Goal: Information Seeking & Learning: Learn about a topic

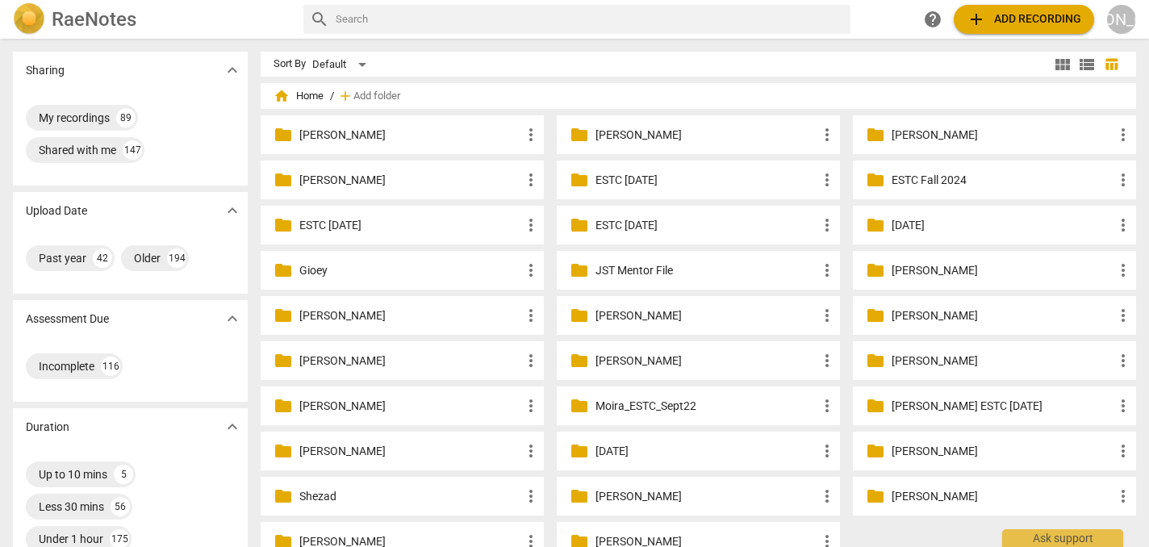
click at [378, 136] on p "[PERSON_NAME]" at bounding box center [410, 135] width 222 height 17
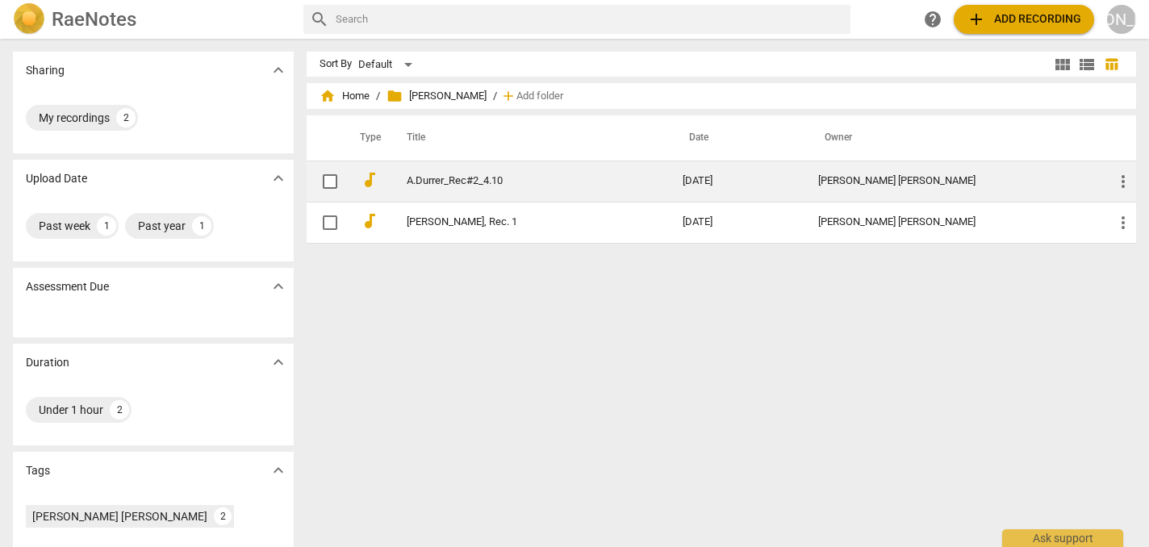
click at [448, 183] on link "A.Durrer_Rec#2_4.10" at bounding box center [516, 181] width 218 height 12
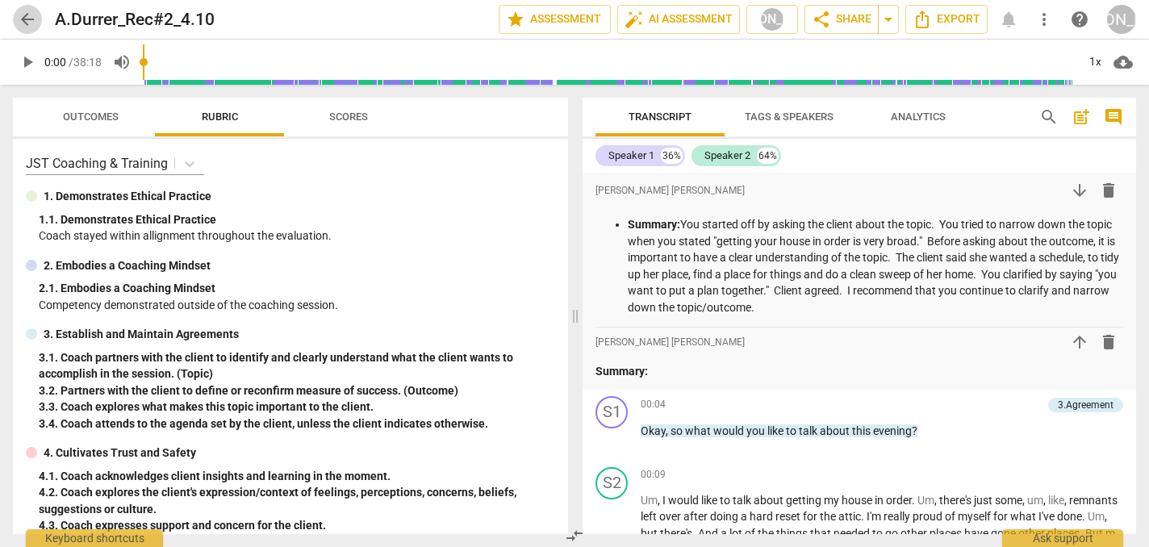
click at [28, 24] on span "arrow_back" at bounding box center [27, 19] width 19 height 19
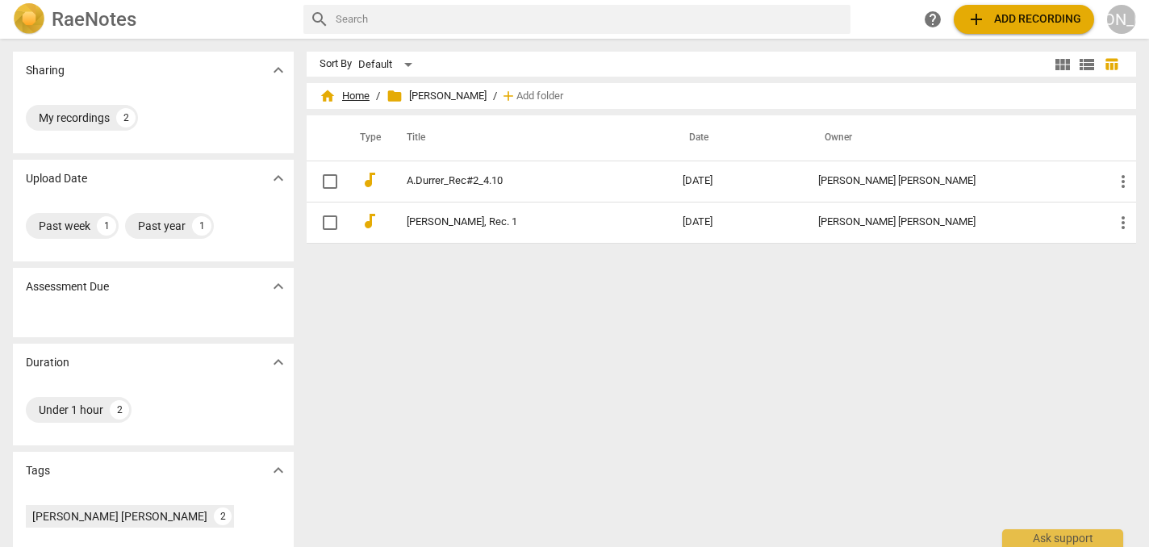
click at [351, 96] on span "home Home" at bounding box center [344, 96] width 50 height 16
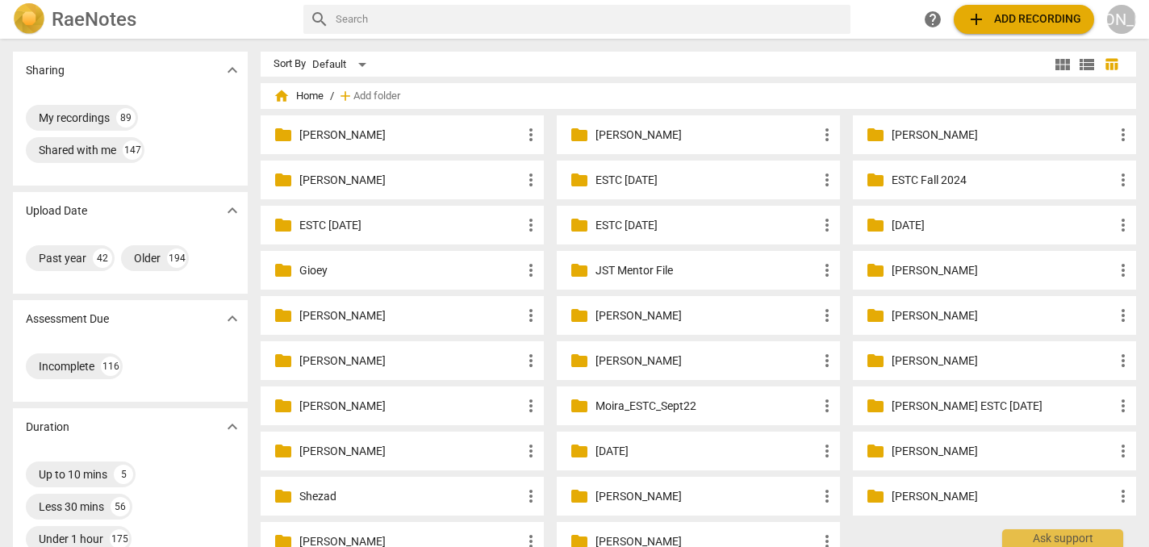
click at [695, 363] on p "[PERSON_NAME]" at bounding box center [706, 360] width 222 height 17
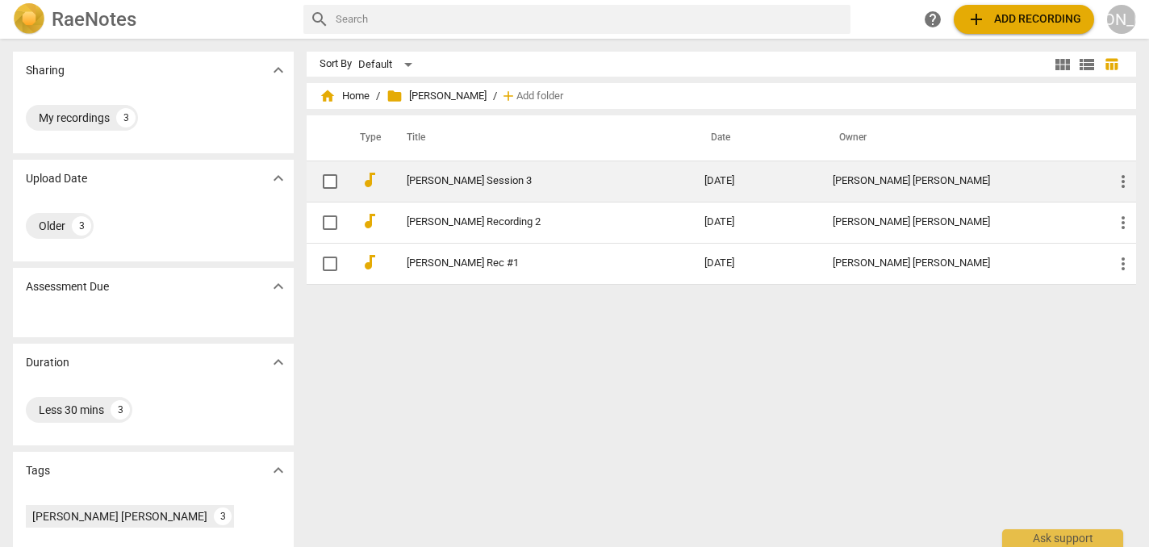
click at [490, 181] on link "Harrington Session 3" at bounding box center [527, 181] width 240 height 12
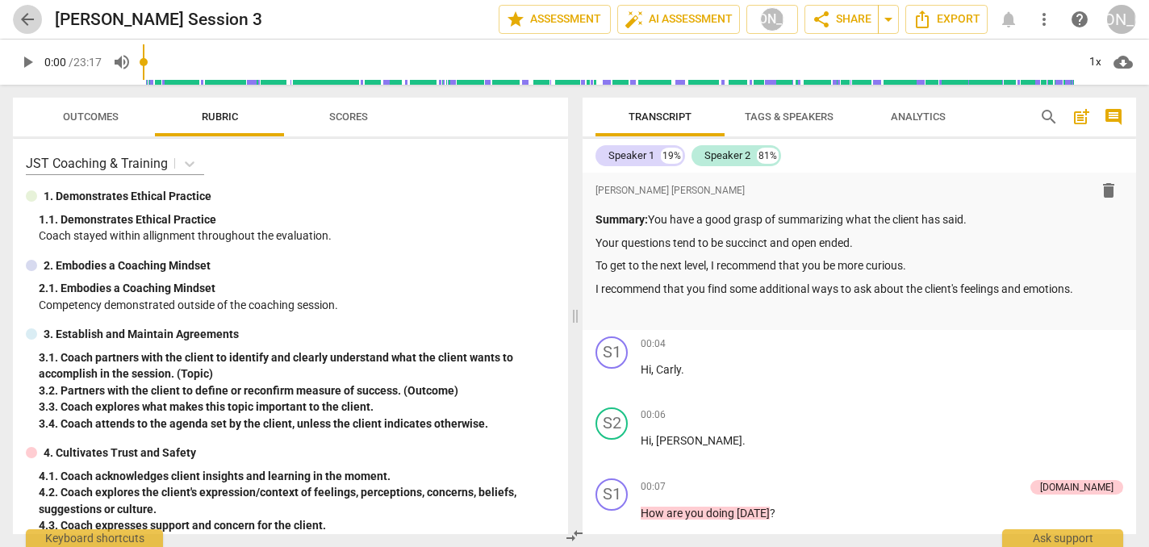
click at [26, 19] on span "arrow_back" at bounding box center [27, 19] width 19 height 19
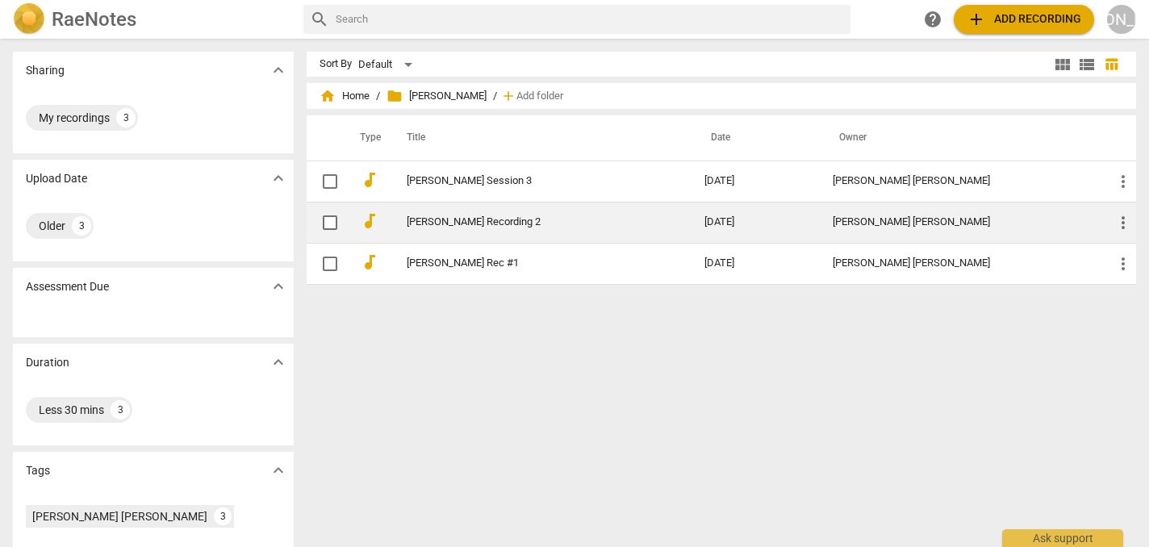
click at [494, 223] on link "Harrington Recording 2" at bounding box center [527, 222] width 240 height 12
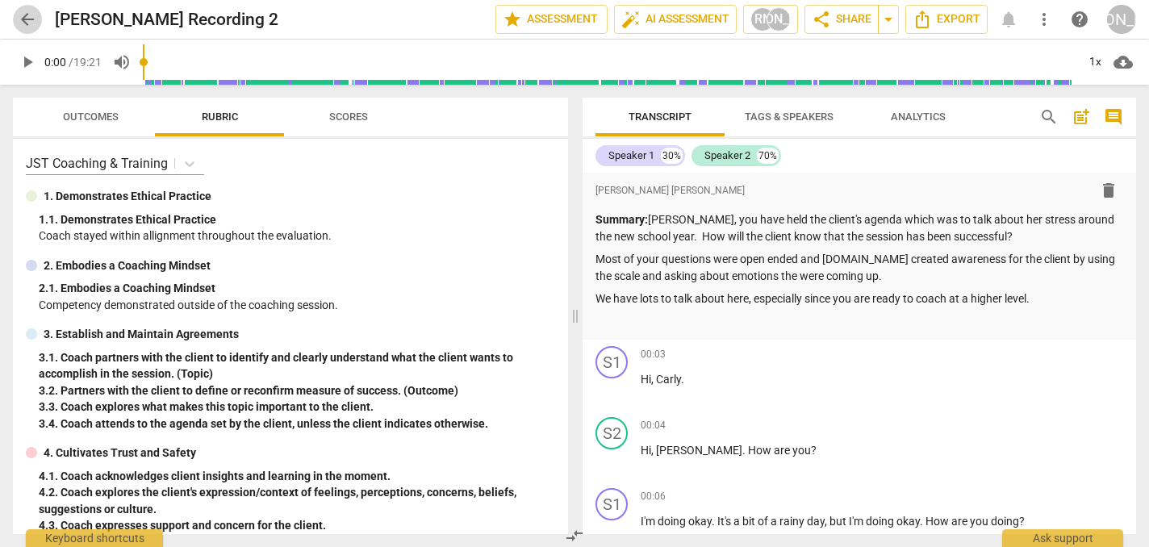
click at [30, 20] on span "arrow_back" at bounding box center [27, 19] width 19 height 19
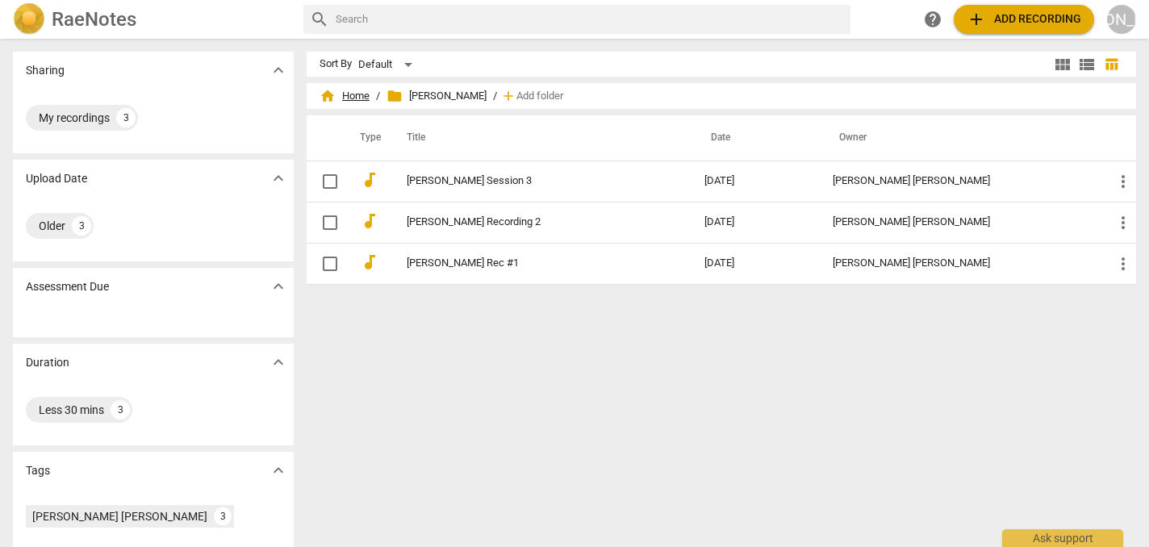
click at [352, 94] on span "home Home" at bounding box center [344, 96] width 50 height 16
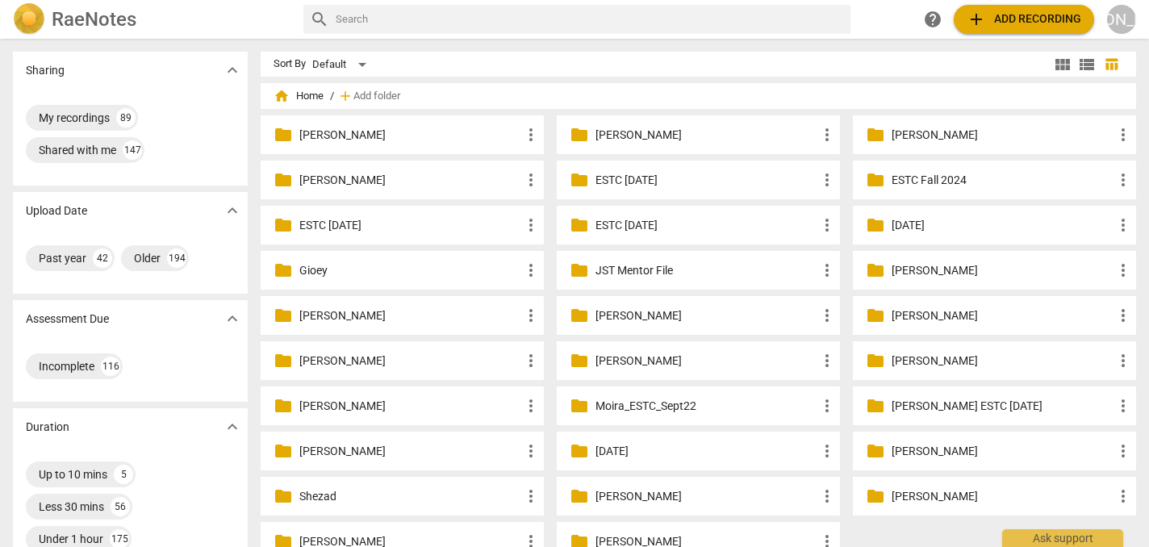
click at [918, 313] on p "[PERSON_NAME]" at bounding box center [1002, 315] width 222 height 17
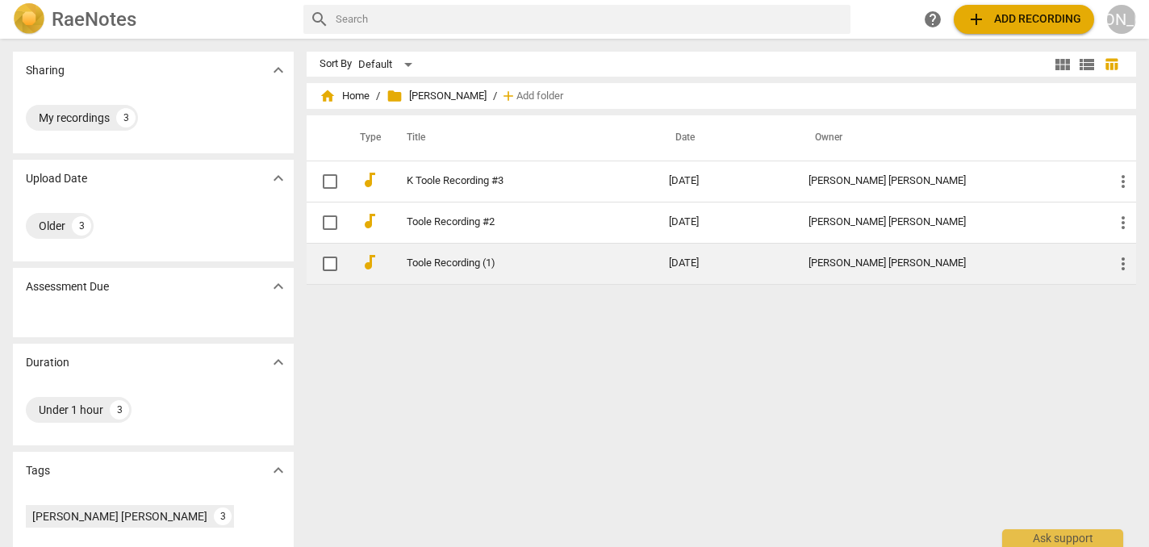
click at [422, 265] on link "Toole Recording (1)" at bounding box center [509, 263] width 204 height 12
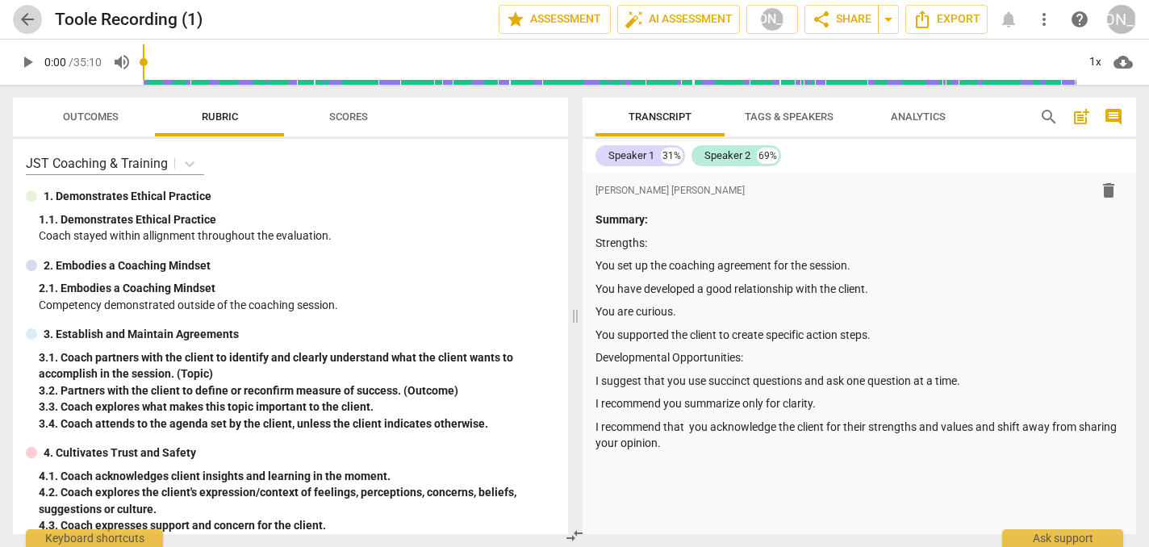
click at [32, 19] on span "arrow_back" at bounding box center [27, 19] width 19 height 19
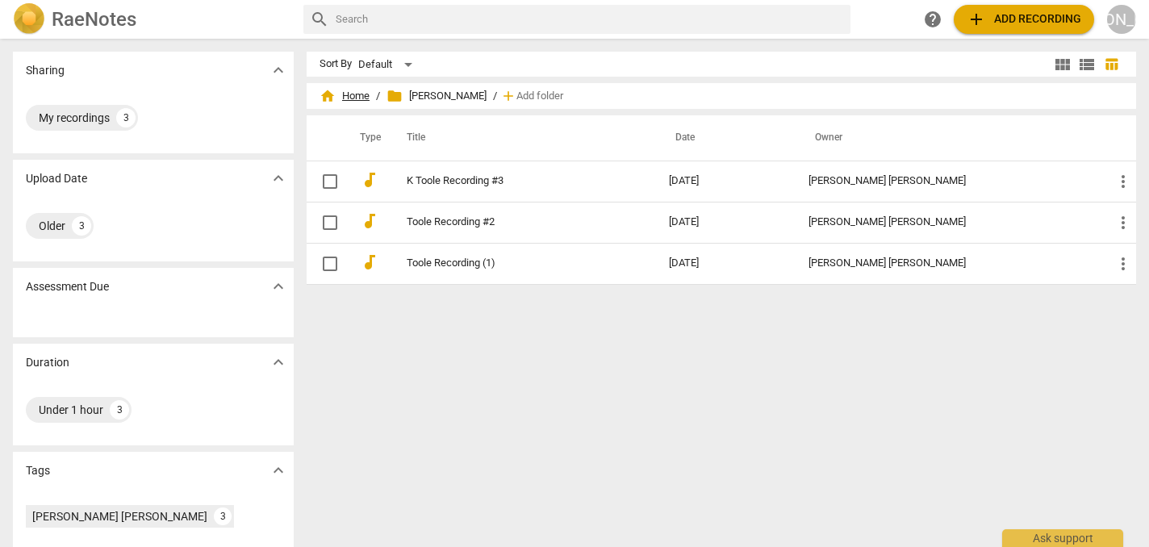
click at [341, 97] on span "home Home" at bounding box center [344, 96] width 50 height 16
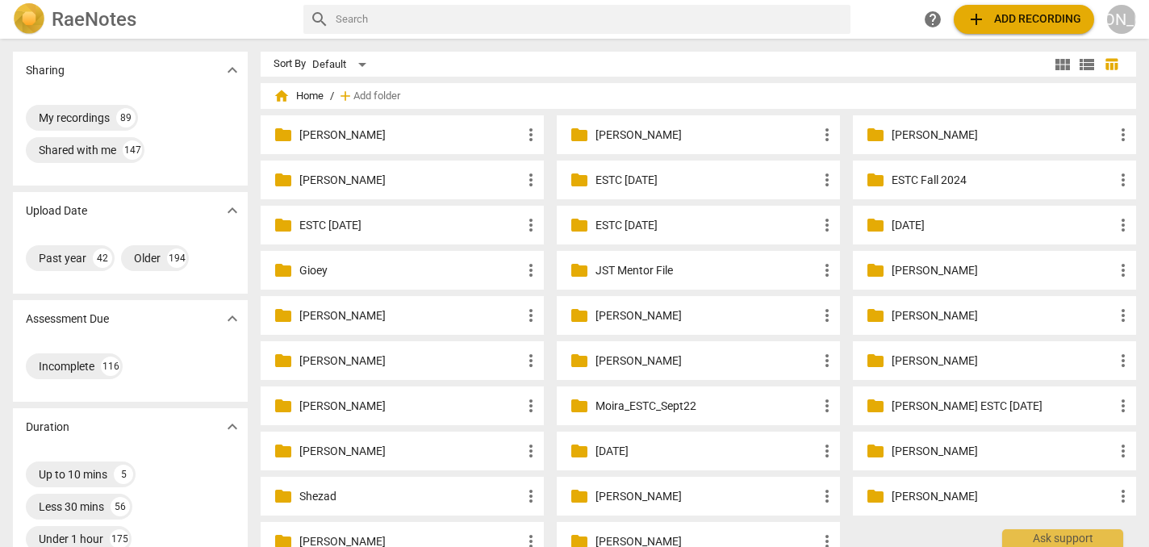
click at [375, 137] on p "[PERSON_NAME]" at bounding box center [410, 135] width 222 height 17
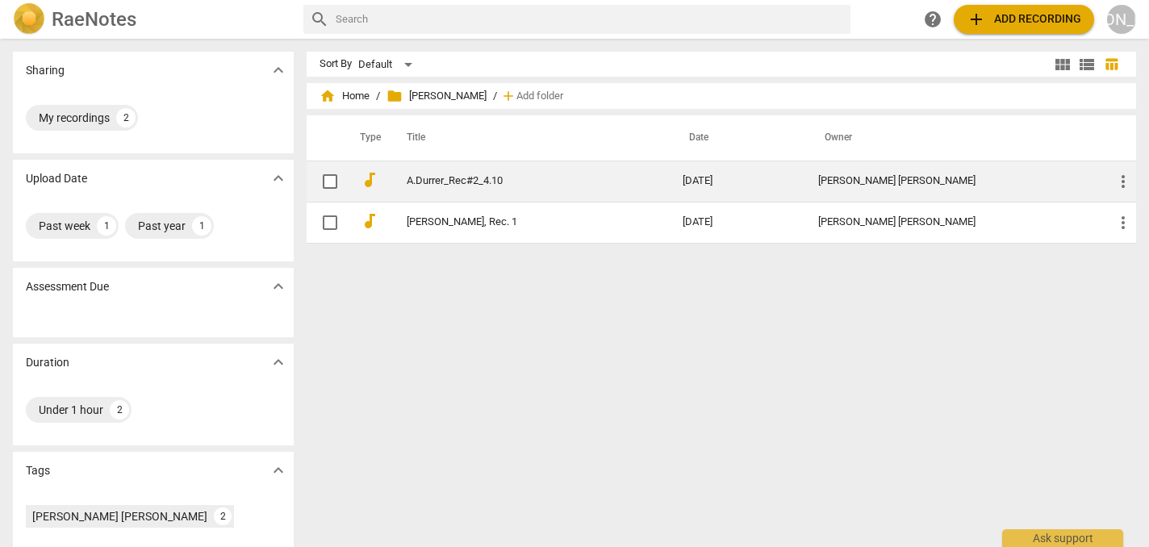
click at [453, 180] on link "A.Durrer_Rec#2_4.10" at bounding box center [516, 181] width 218 height 12
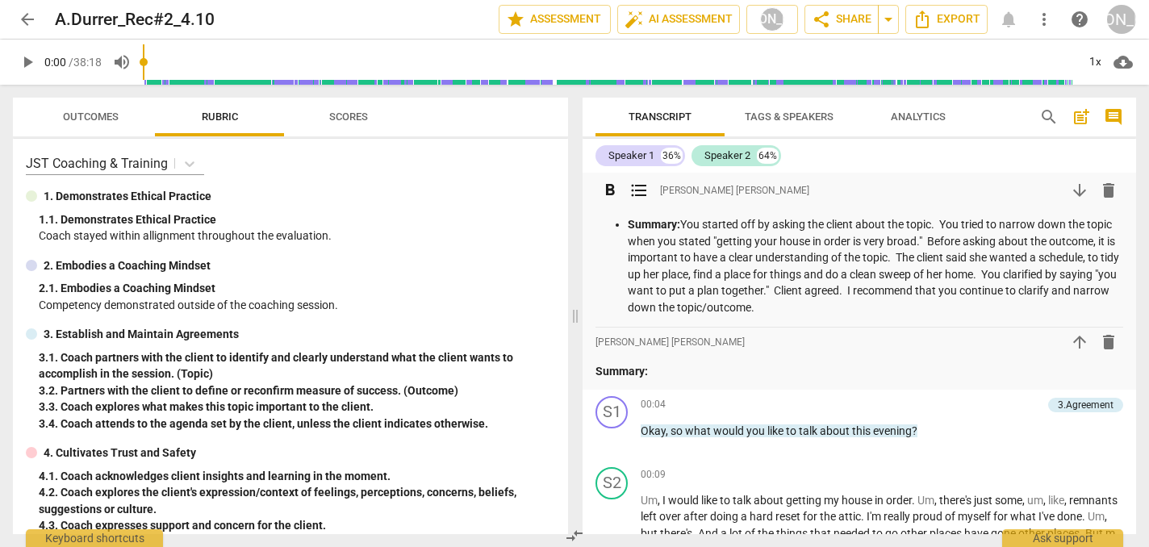
click at [968, 227] on p "Summary: You started off by asking the client about the topic. You tried to nar…" at bounding box center [875, 265] width 495 height 99
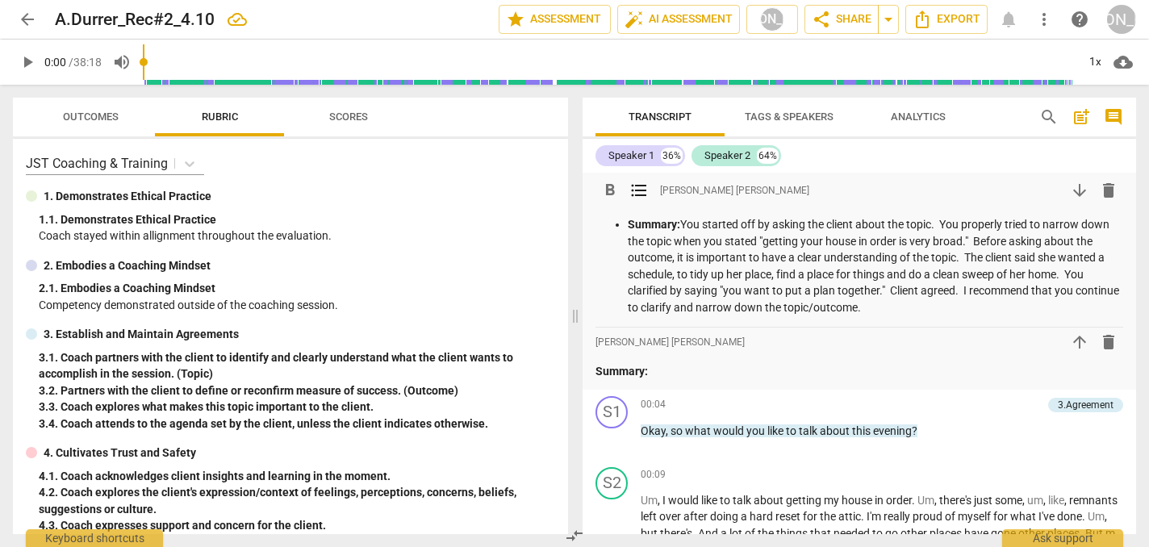
click at [1004, 244] on p "Summary: You started off by asking the client about the topic. You properly tri…" at bounding box center [875, 265] width 495 height 99
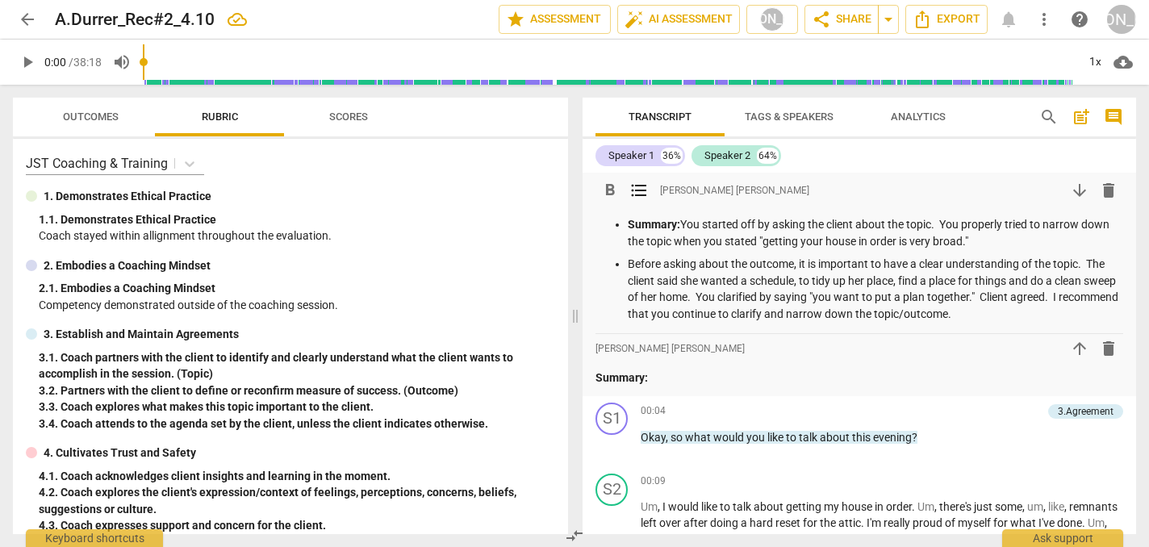
click at [1009, 315] on p "Before asking about the outcome, it is important to have a clear understanding …" at bounding box center [875, 289] width 495 height 66
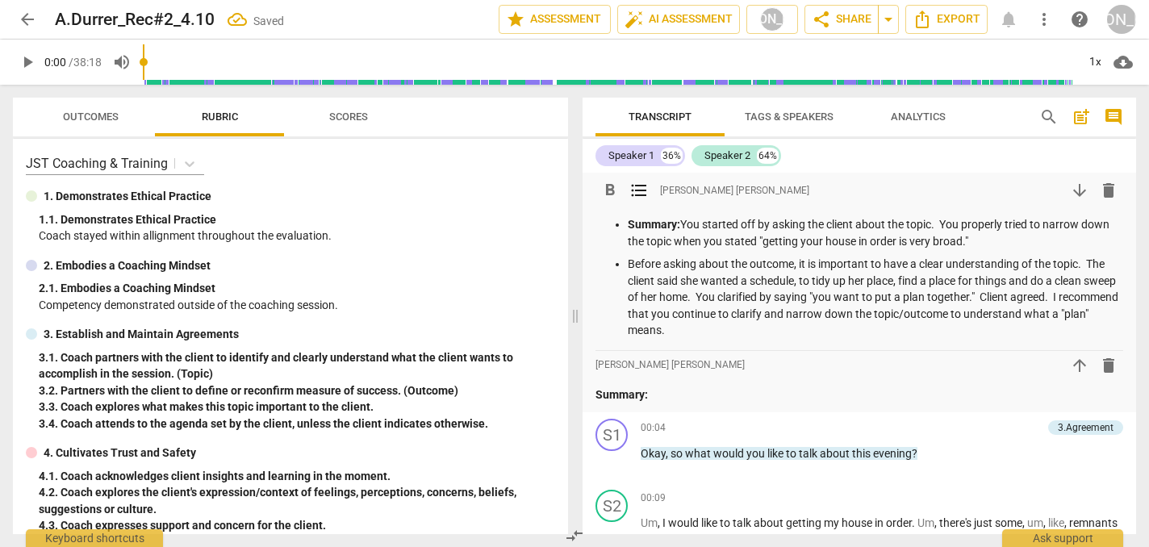
click at [714, 330] on p "Before asking about the outcome, it is important to have a clear understanding …" at bounding box center [875, 297] width 495 height 83
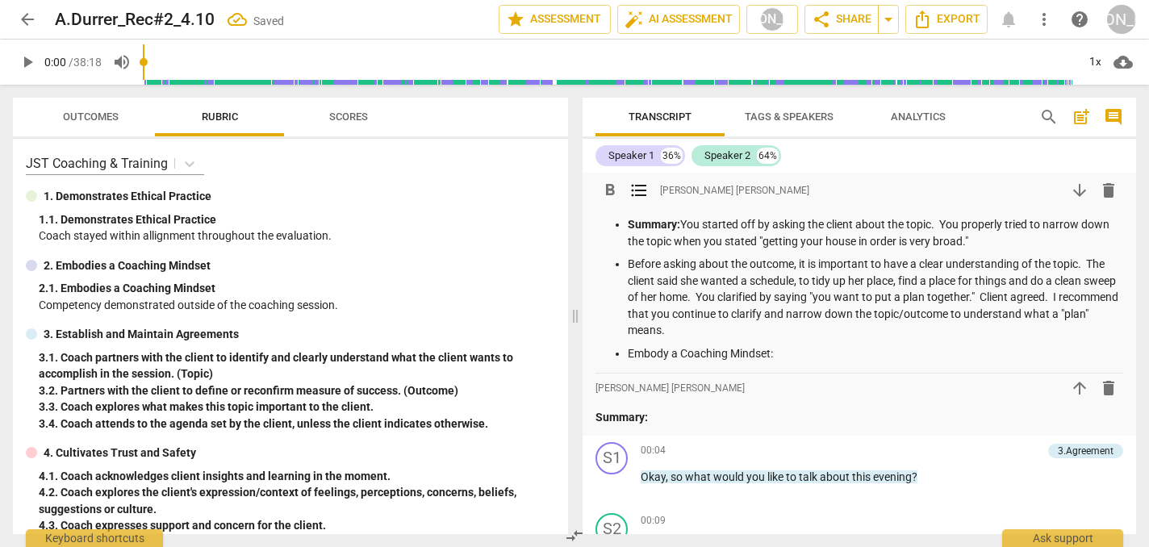
click at [685, 223] on p "Summary: You started off by asking the client about the topic. You properly tri…" at bounding box center [875, 232] width 495 height 33
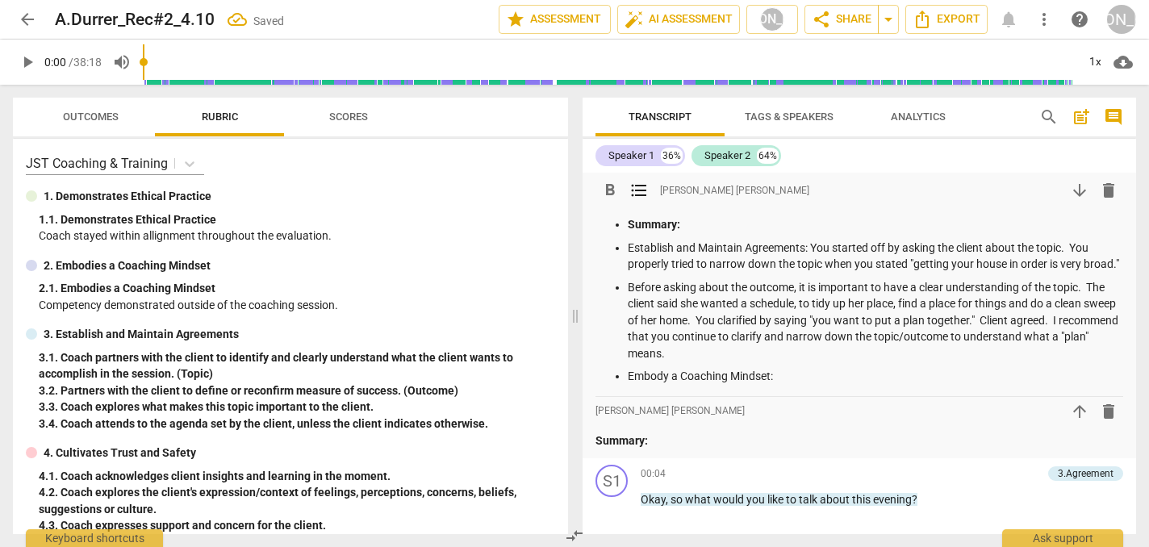
click at [790, 385] on p "Embody a Coaching Mindset:" at bounding box center [875, 376] width 495 height 17
drag, startPoint x: 805, startPoint y: 249, endPoint x: 628, endPoint y: 248, distance: 177.5
click at [628, 248] on p "Establish and Maintain Agreements: You started off by asking the client about t…" at bounding box center [875, 256] width 495 height 33
click at [148, 86] on div "Outcomes Rubric Scores JST Coaching & Training 1. Demonstrates Ethical Practice…" at bounding box center [287, 316] width 574 height 462
click at [825, 206] on div "format_bold format_list_bulleted Jo Ann Skinner arrow_downward delete Summary: …" at bounding box center [859, 280] width 528 height 209
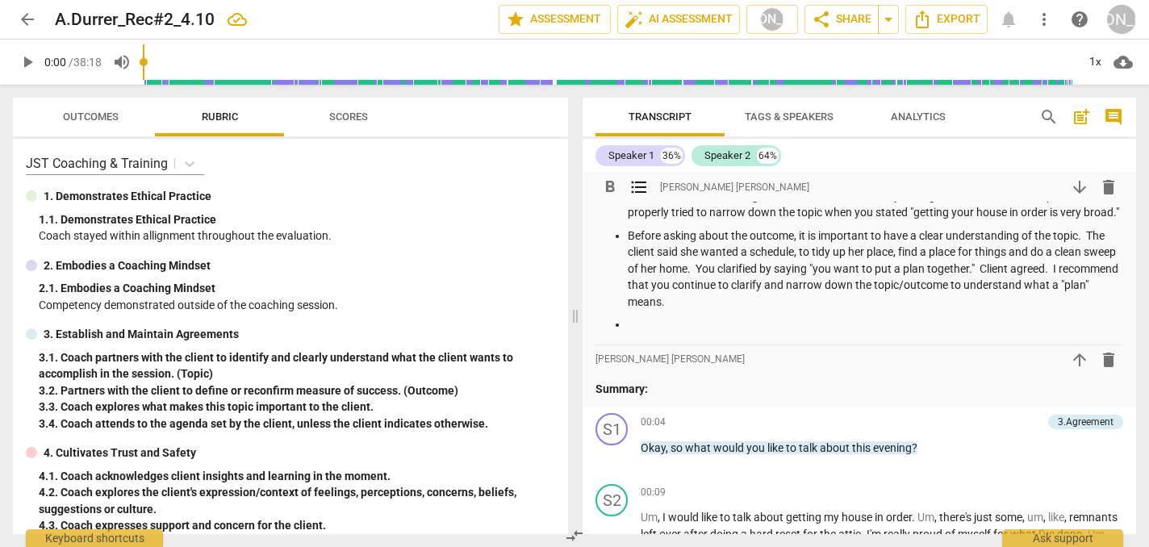
scroll to position [57, 0]
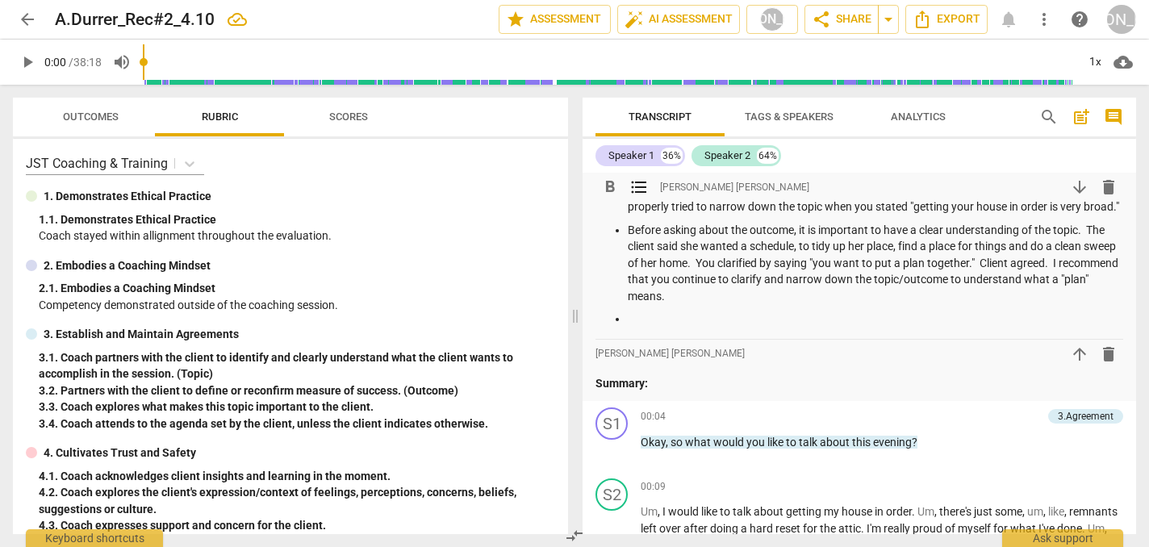
click at [639, 327] on p at bounding box center [875, 319] width 495 height 17
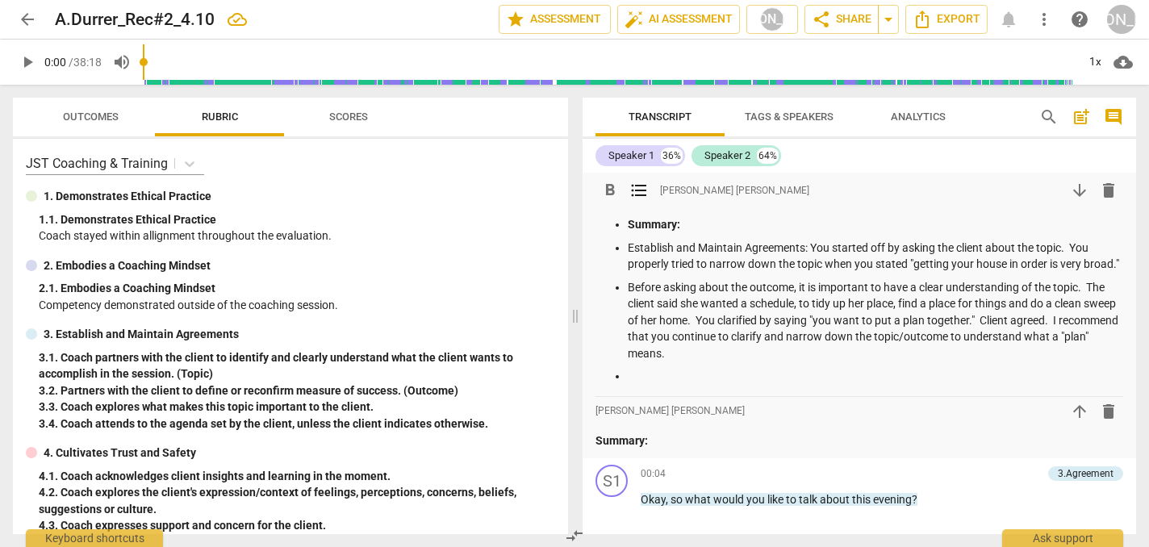
scroll to position [0, 0]
click at [883, 385] on p at bounding box center [875, 376] width 495 height 17
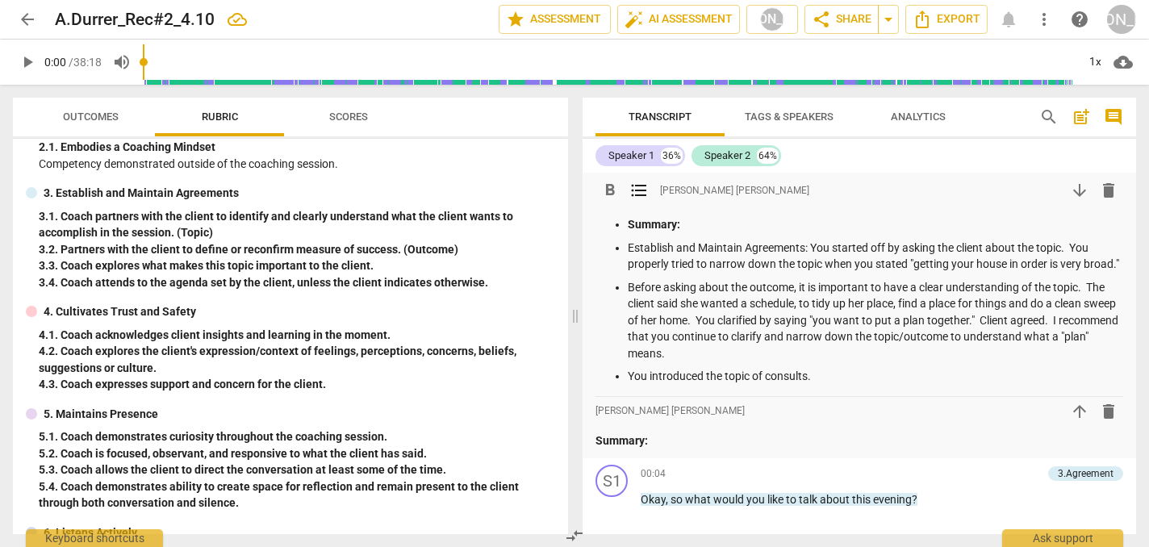
scroll to position [144, 0]
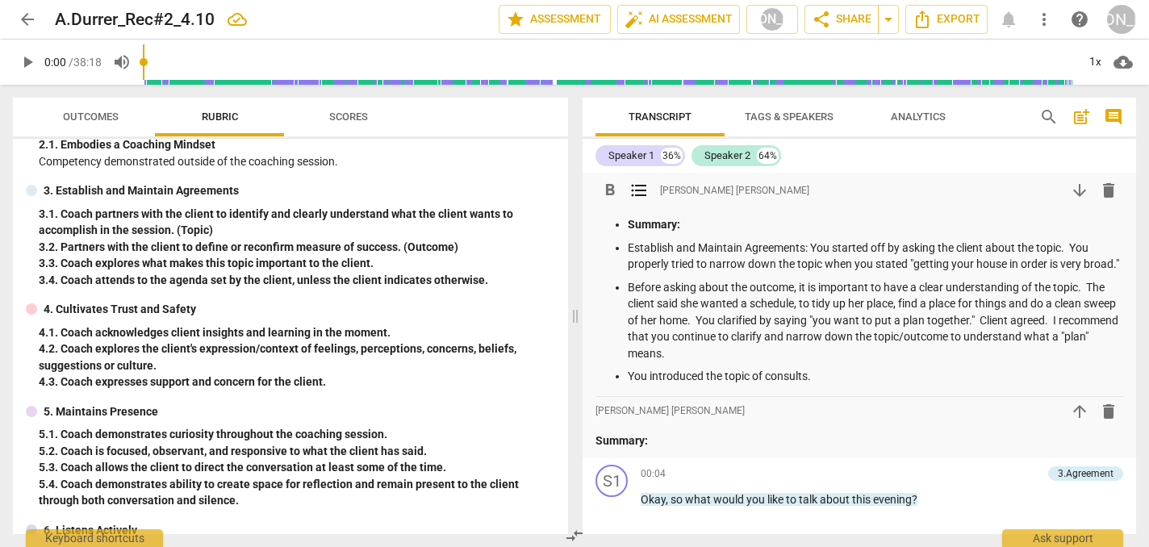
click at [490, 272] on div "3. 4. Coach attends to the agenda set by the client, unless the client indicate…" at bounding box center [297, 280] width 516 height 17
click at [820, 385] on p "You introduced the topic of consults." at bounding box center [875, 376] width 495 height 17
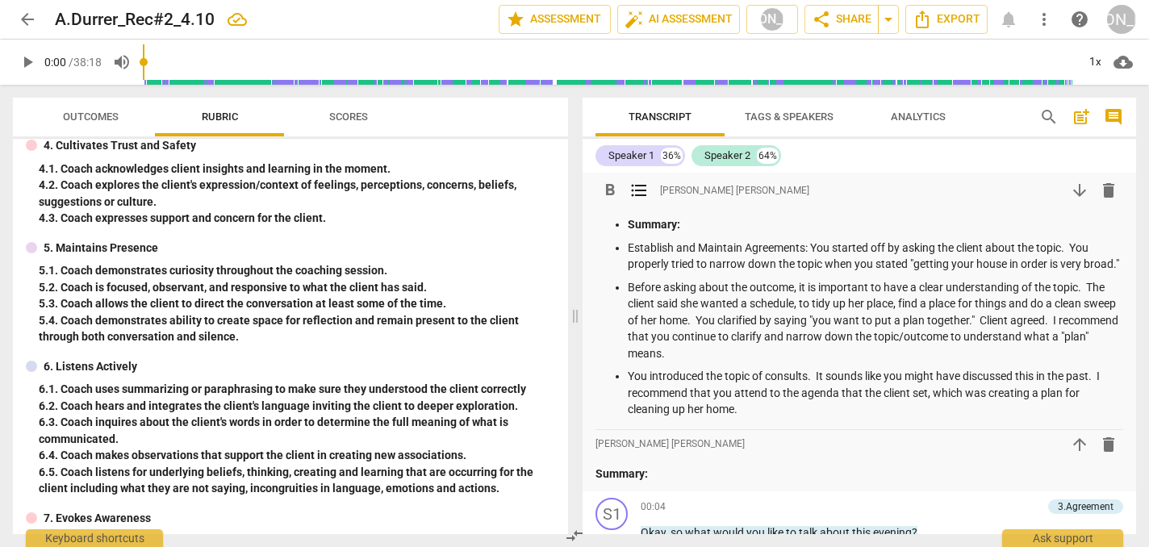
scroll to position [311, 0]
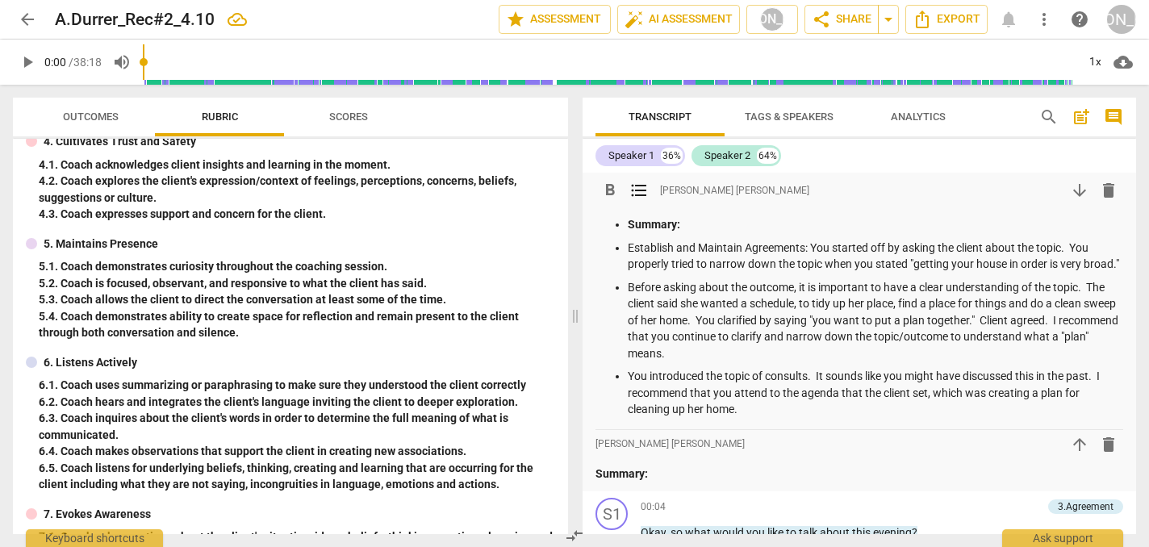
click at [710, 407] on p "You introduced the topic of consults. It sounds like you might have discussed t…" at bounding box center [875, 393] width 495 height 50
click at [1099, 390] on p "You introduced the topic of consults. It sounds like you might have discussed t…" at bounding box center [875, 393] width 495 height 50
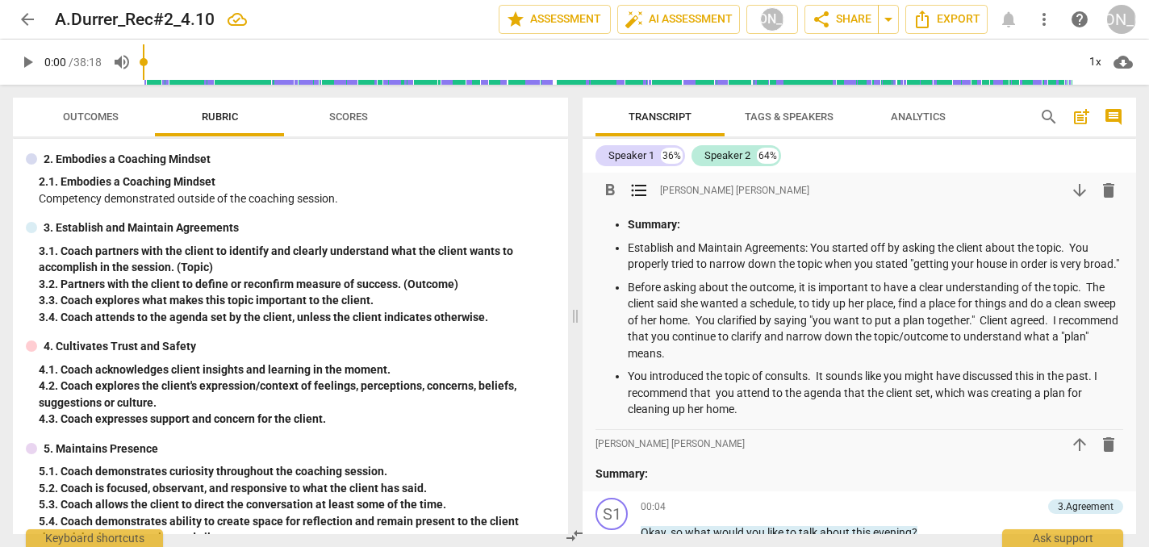
scroll to position [0, 0]
click at [1014, 362] on p "Before asking about the outcome, it is important to have a clear understanding …" at bounding box center [875, 320] width 495 height 83
click at [1098, 392] on p "You introduced the topic of consults. It sounds like you might have discussed t…" at bounding box center [875, 393] width 495 height 50
click at [1089, 333] on p "Before asking about the outcome, it is important to have a clear understanding …" at bounding box center [875, 320] width 495 height 83
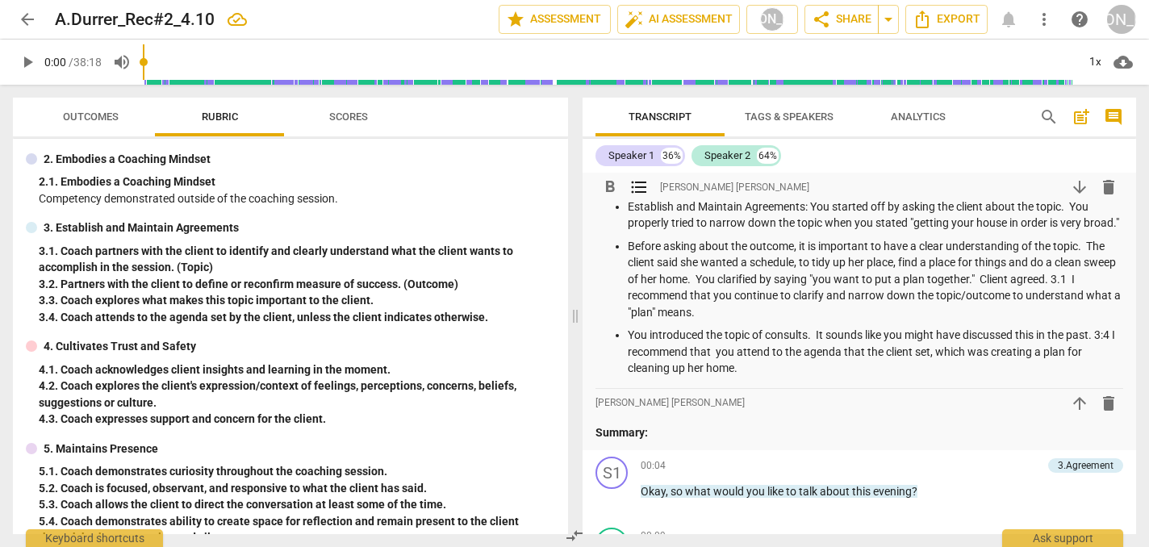
scroll to position [44, 0]
click at [752, 374] on p "You introduced the topic of consults. It sounds like you might have discussed t…" at bounding box center [875, 349] width 495 height 50
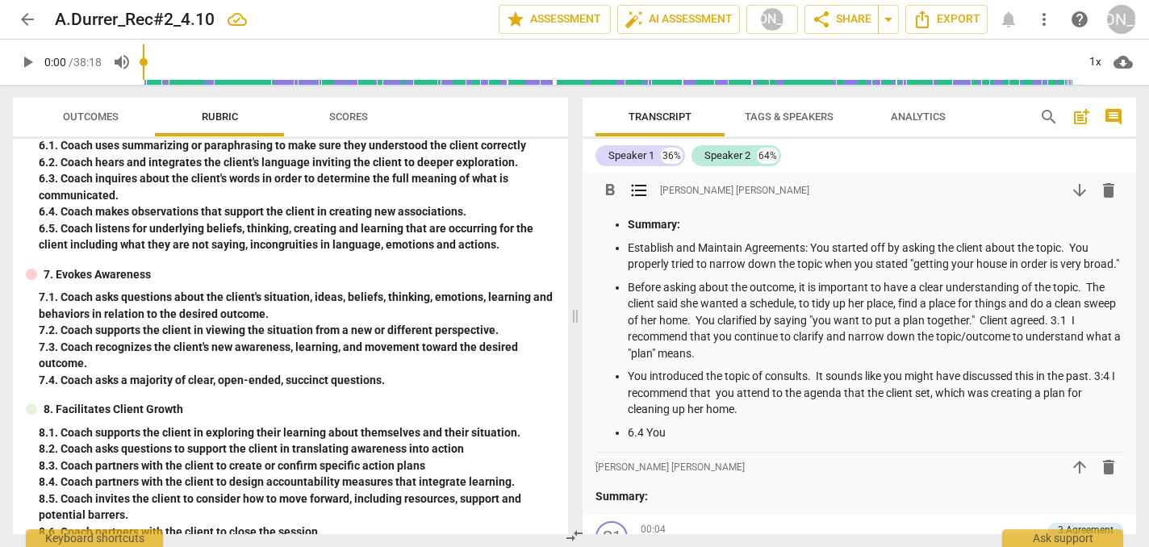
scroll to position [0, 0]
click at [856, 343] on p "Before asking about the outcome, it is important to have a clear understanding …" at bounding box center [875, 320] width 495 height 83
click at [694, 441] on p "6.4 You" at bounding box center [875, 432] width 495 height 17
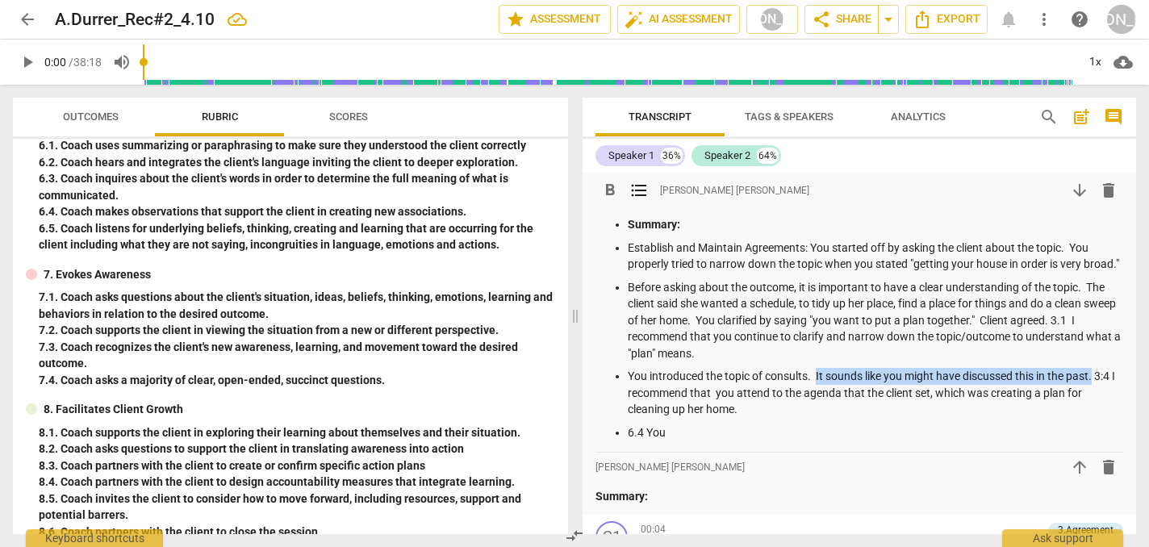
drag, startPoint x: 1096, startPoint y: 389, endPoint x: 816, endPoint y: 386, distance: 279.9
click at [816, 386] on p "You introduced the topic of consults. It sounds like you might have discussed t…" at bounding box center [875, 393] width 495 height 50
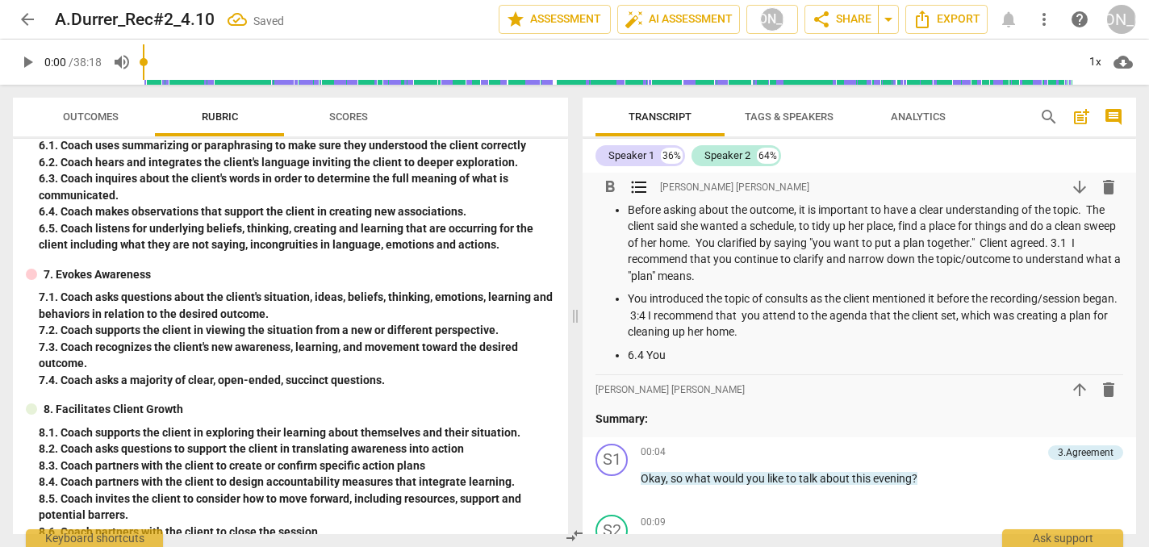
scroll to position [80, 0]
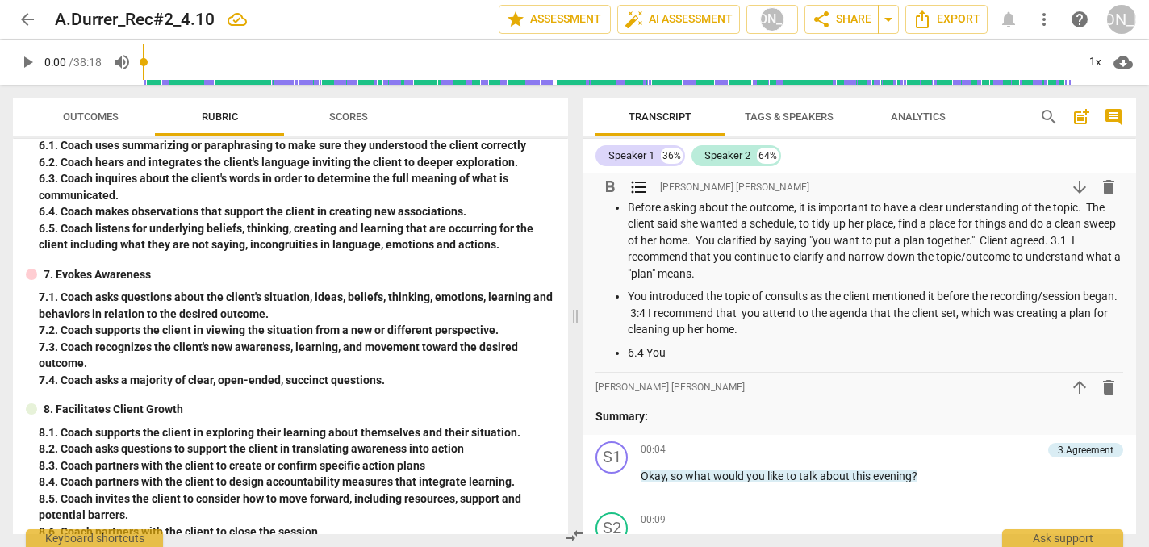
click at [791, 338] on p "You introduced the topic of consults as the client mentioned it before the reco…" at bounding box center [875, 313] width 495 height 50
click at [874, 361] on p "6.4 You" at bounding box center [875, 352] width 495 height 17
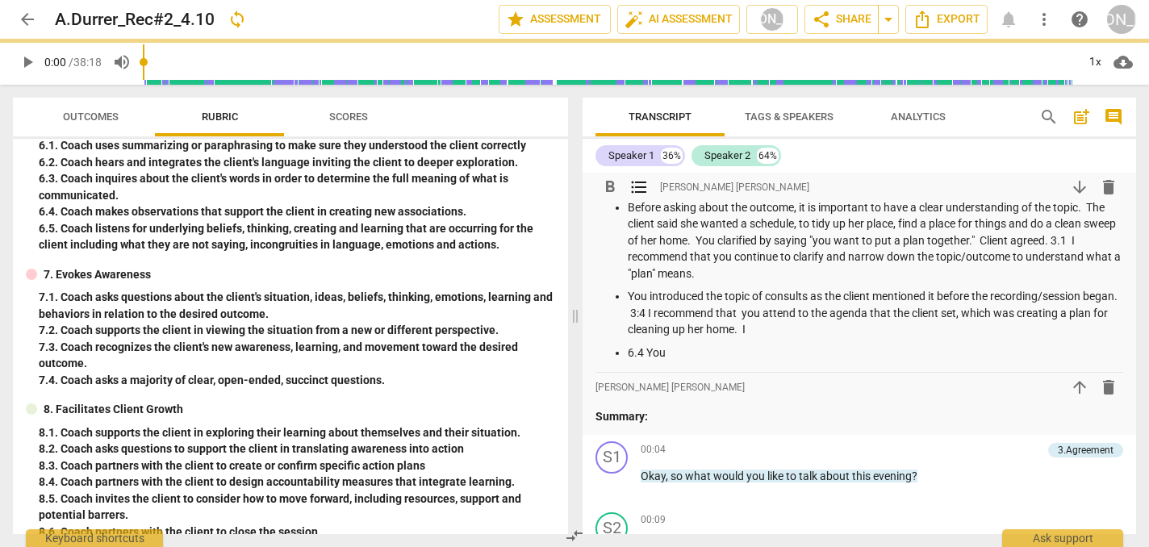
click at [796, 338] on p "You introduced the topic of consults as the client mentioned it before the reco…" at bounding box center [875, 313] width 495 height 50
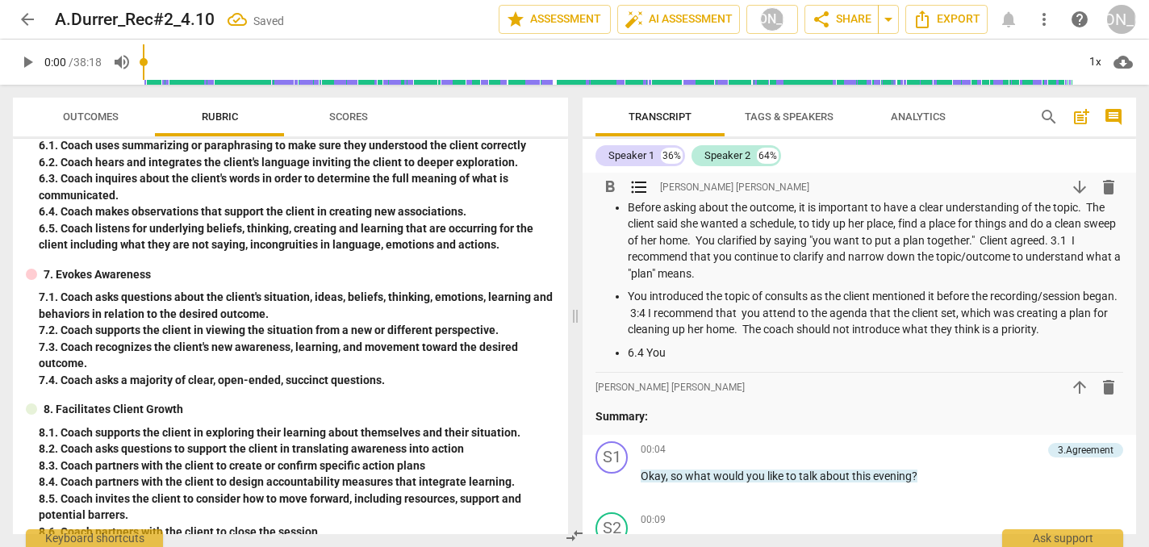
click at [678, 361] on p "6.4 You" at bounding box center [875, 352] width 495 height 17
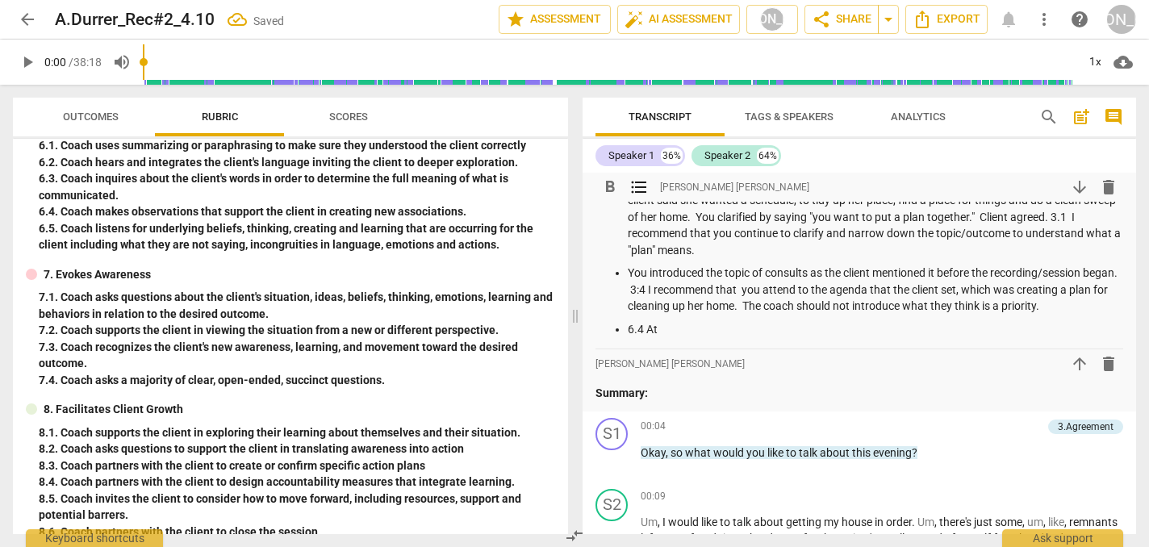
scroll to position [104, 0]
click at [707, 377] on div "format_bold format_list_bulleted Jo Ann Skinner arrow_upward delete" at bounding box center [859, 362] width 528 height 29
click at [671, 337] on p "6.4 At" at bounding box center [875, 328] width 495 height 17
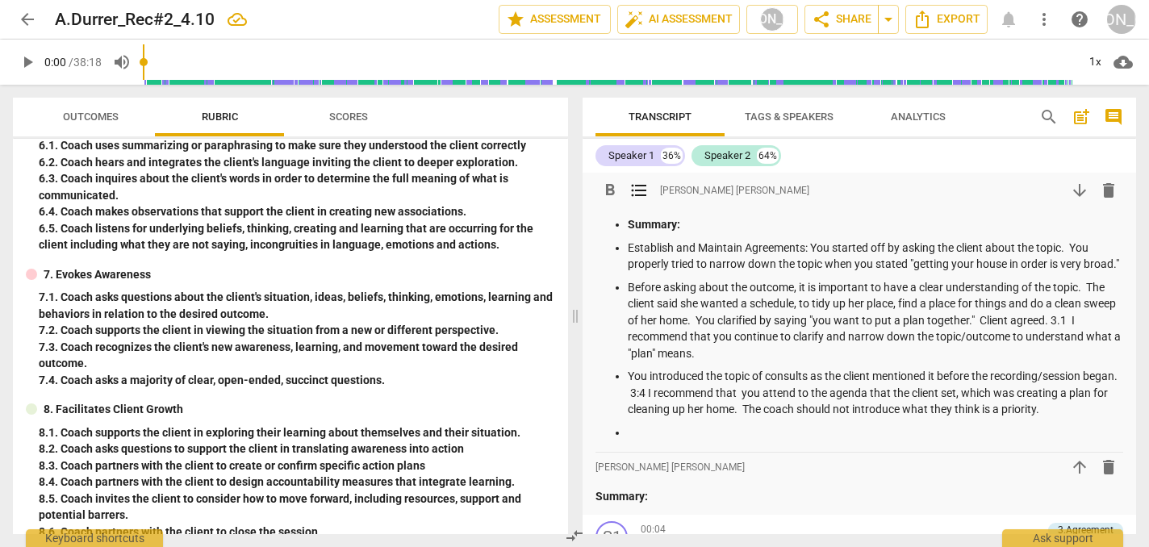
scroll to position [0, 0]
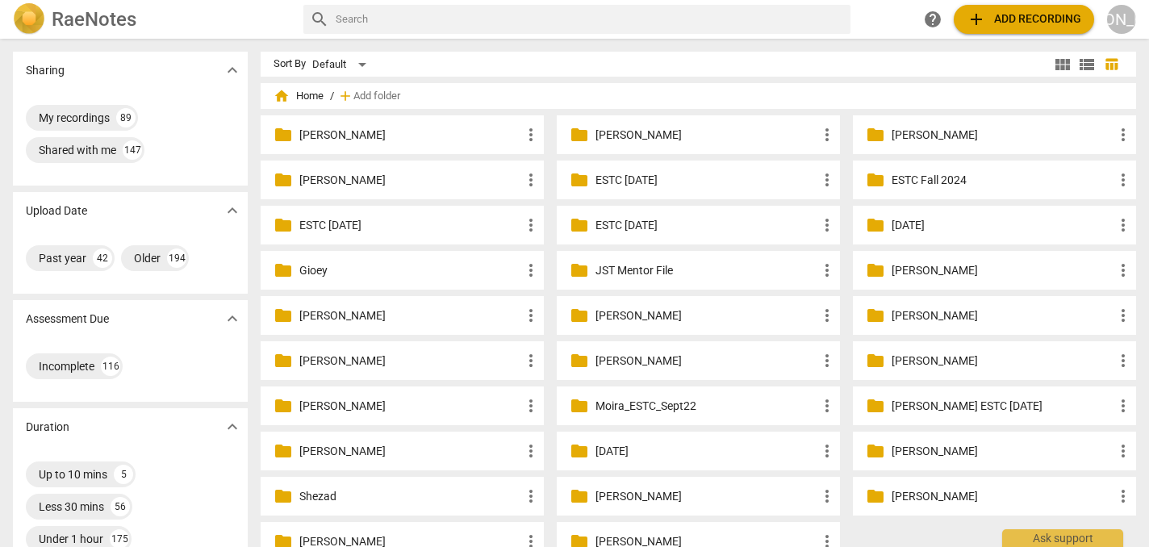
click at [404, 132] on p "[PERSON_NAME]" at bounding box center [410, 135] width 222 height 17
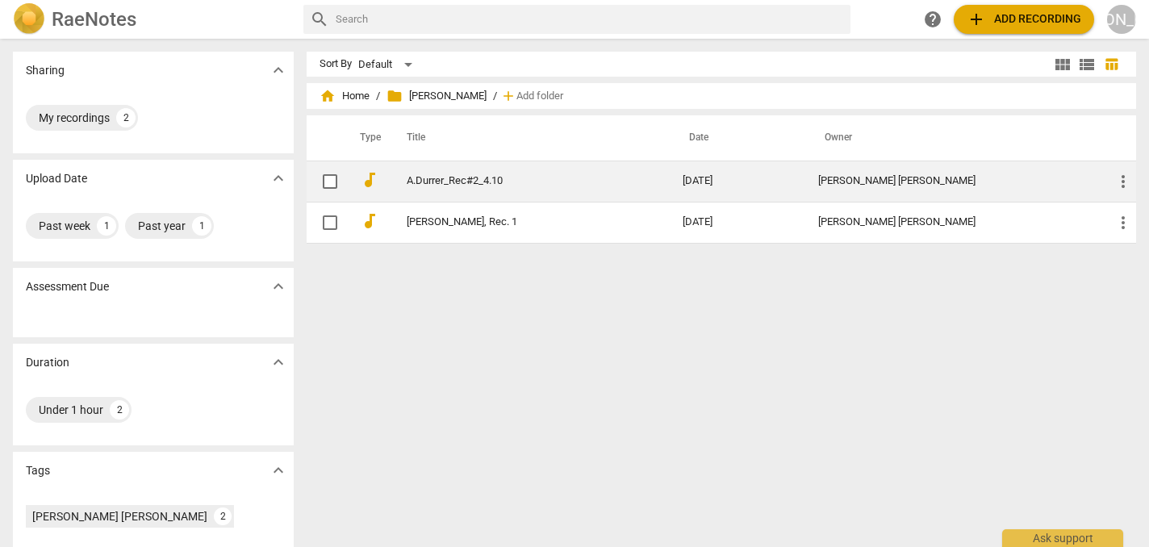
click at [470, 181] on link "A.Durrer_Rec#2_4.10" at bounding box center [516, 181] width 218 height 12
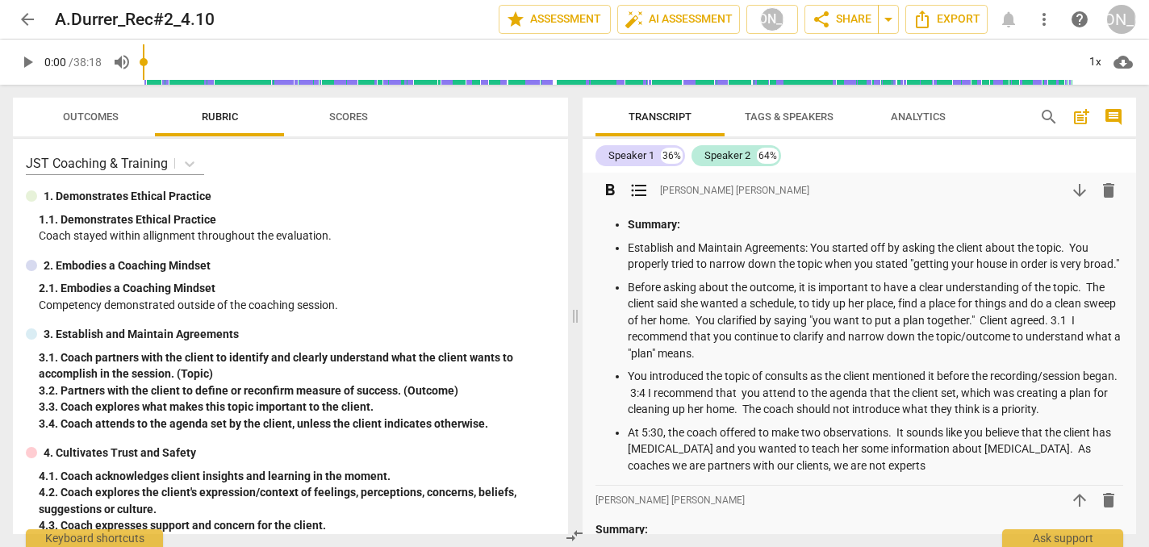
click at [1048, 465] on p "At 5:30, the coach offered to make two observations. It sounds like you believe…" at bounding box center [875, 449] width 495 height 50
click at [857, 474] on p "At 5:30, the coach offered to make two observations. It sounds like you believe…" at bounding box center [875, 449] width 495 height 50
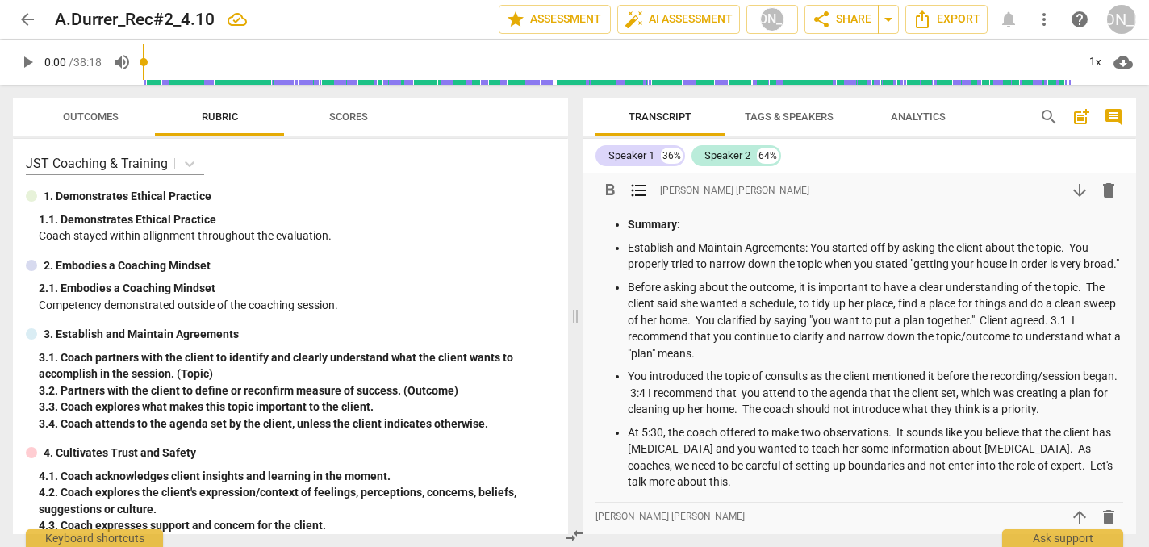
click at [642, 444] on p "At 5:30, the coach offered to make two observations. It sounds like you believe…" at bounding box center [875, 457] width 495 height 66
click at [700, 445] on p "At minute 5:30, the coach offered to make two observations. It sounds like you …" at bounding box center [875, 457] width 495 height 66
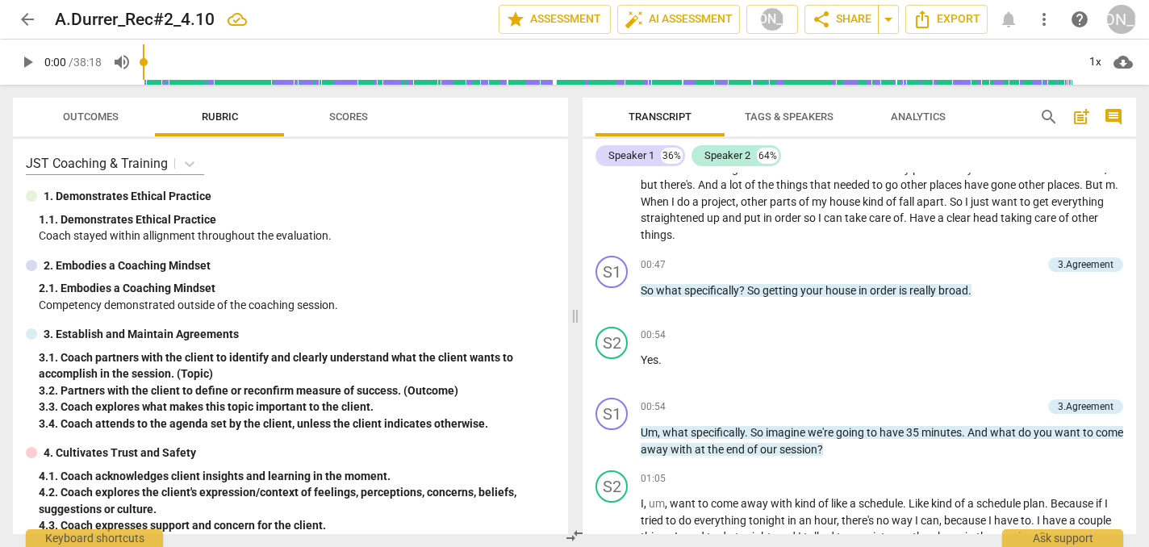
scroll to position [525, 0]
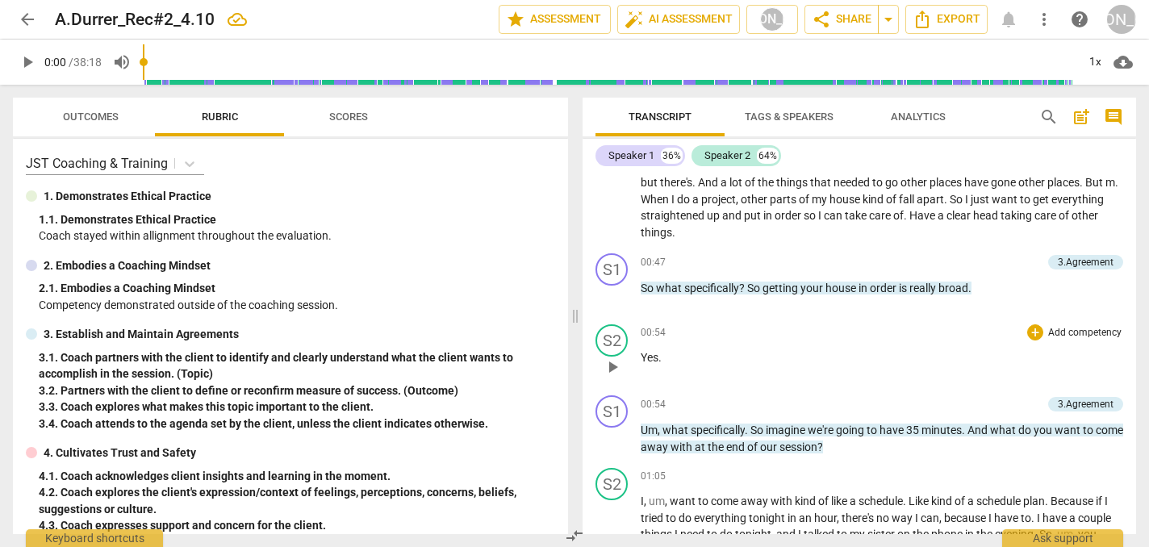
click at [799, 379] on div "00:54 + Add competency keyboard_arrow_right Yes ." at bounding box center [881, 353] width 482 height 58
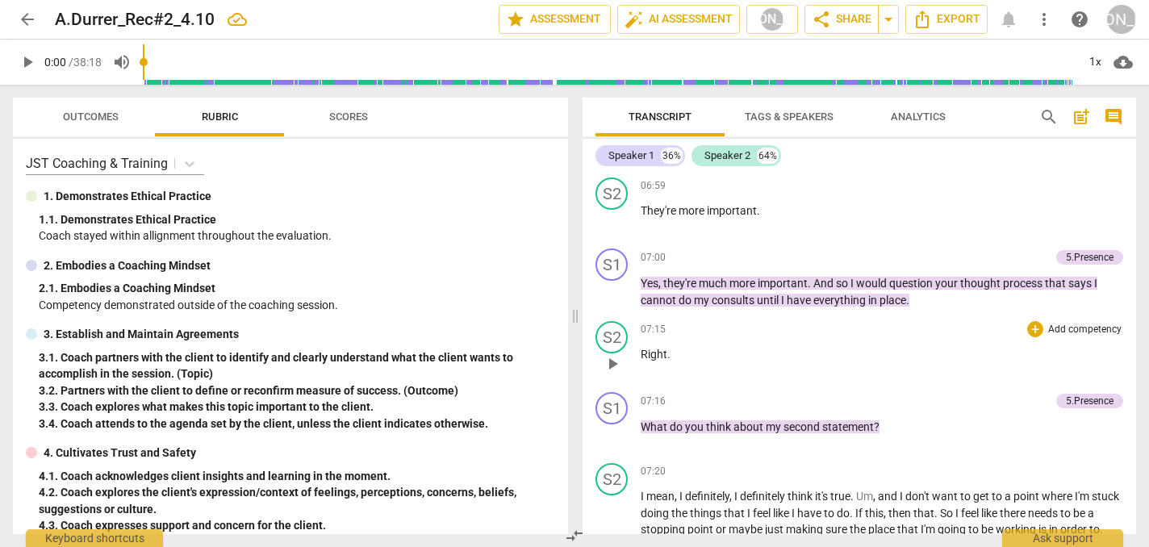
scroll to position [2409, 0]
click at [991, 277] on span "thought" at bounding box center [981, 283] width 43 height 13
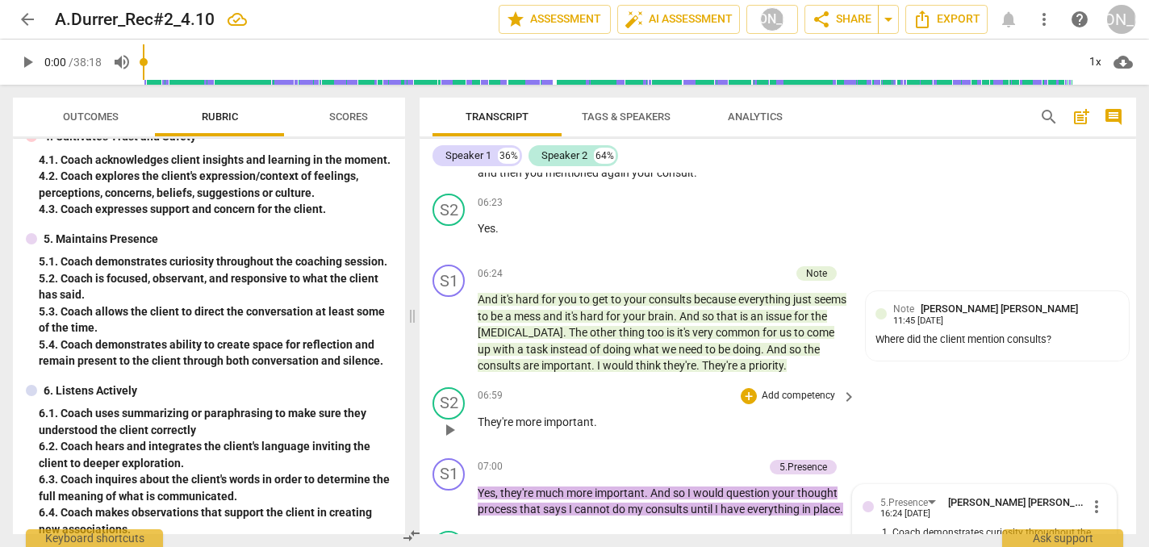
scroll to position [2424, 0]
click at [1095, 300] on div "Note [PERSON_NAME] [PERSON_NAME] 11:45 [DATE]" at bounding box center [1006, 312] width 226 height 25
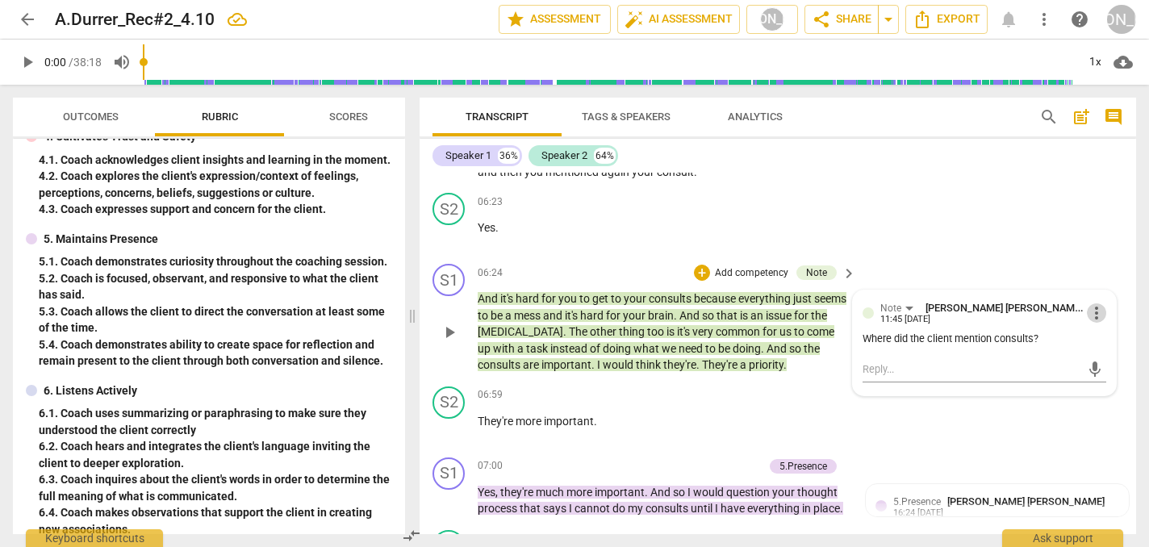
click at [1089, 303] on span "more_vert" at bounding box center [1096, 312] width 19 height 19
click at [1104, 308] on li "Delete" at bounding box center [1107, 309] width 56 height 31
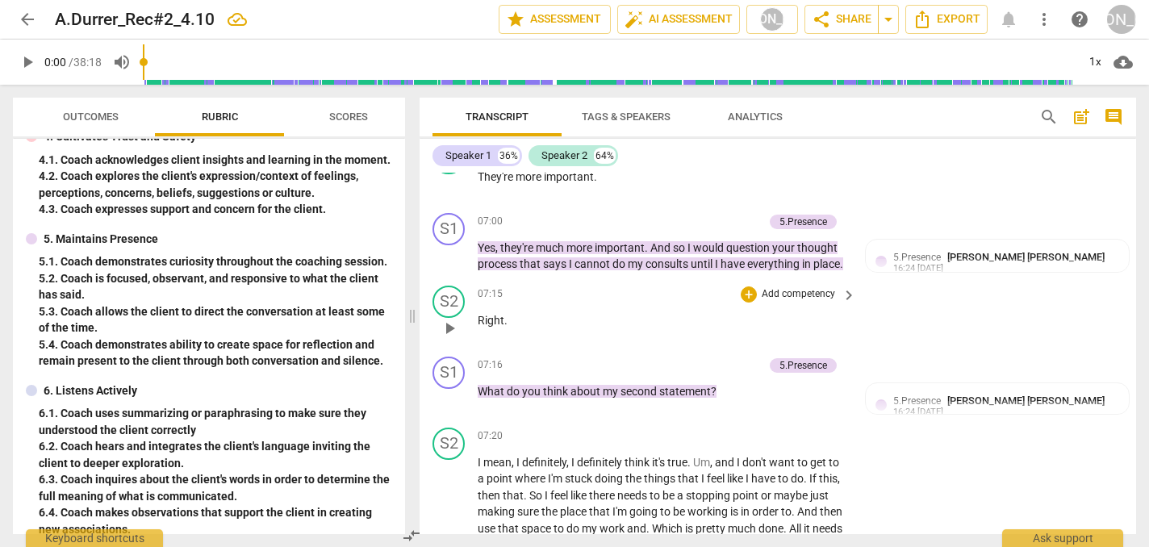
scroll to position [2669, 0]
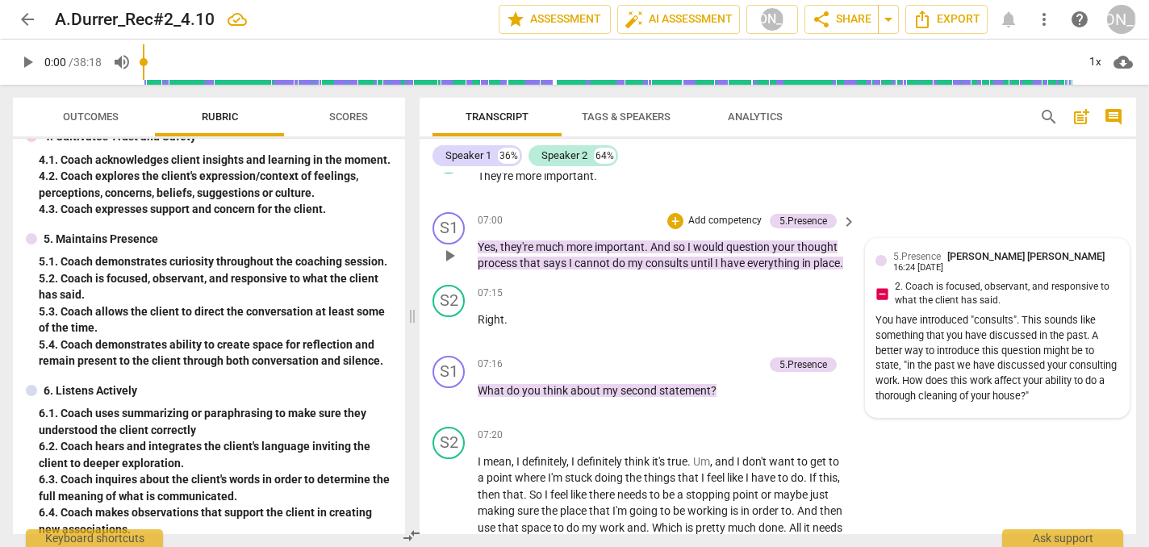
click at [1112, 248] on div "5.Presence [PERSON_NAME] [PERSON_NAME] 16:24 [DATE]" at bounding box center [1006, 260] width 226 height 25
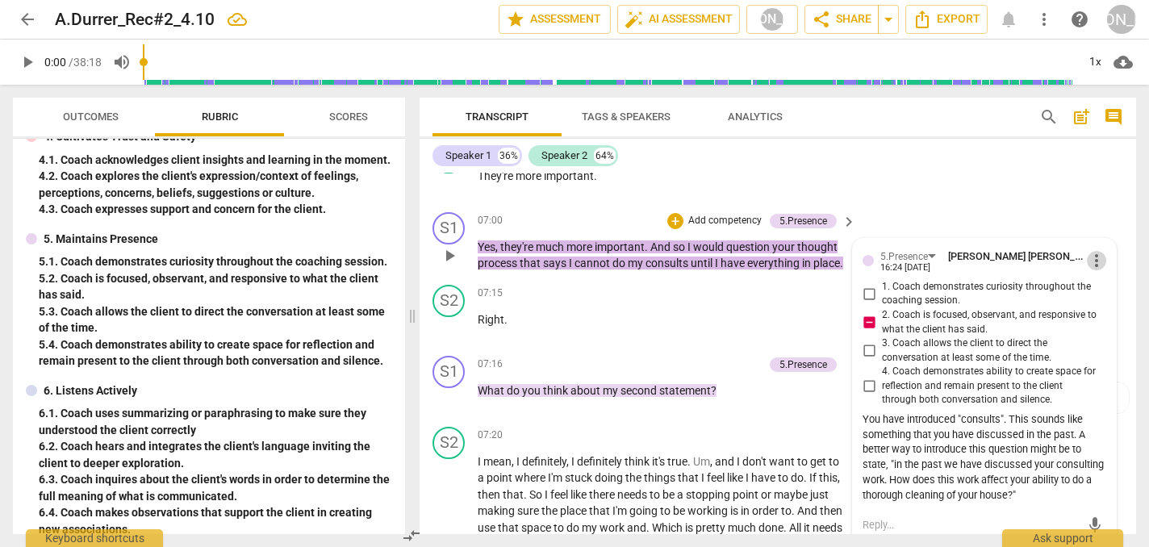
click at [1091, 251] on span "more_vert" at bounding box center [1096, 260] width 19 height 19
click at [1106, 256] on li "Delete" at bounding box center [1107, 258] width 56 height 31
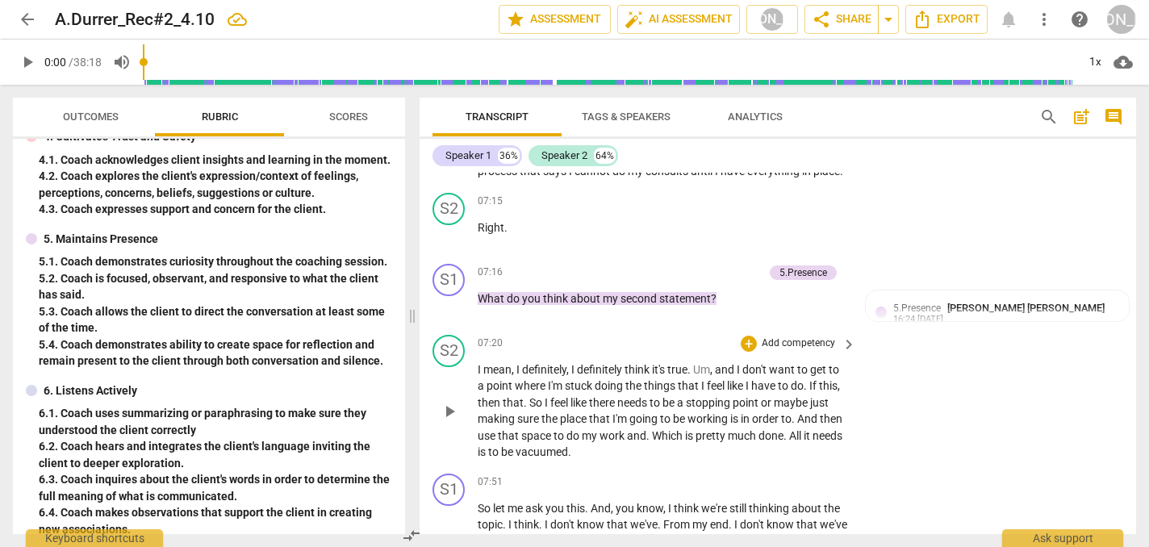
scroll to position [2765, 0]
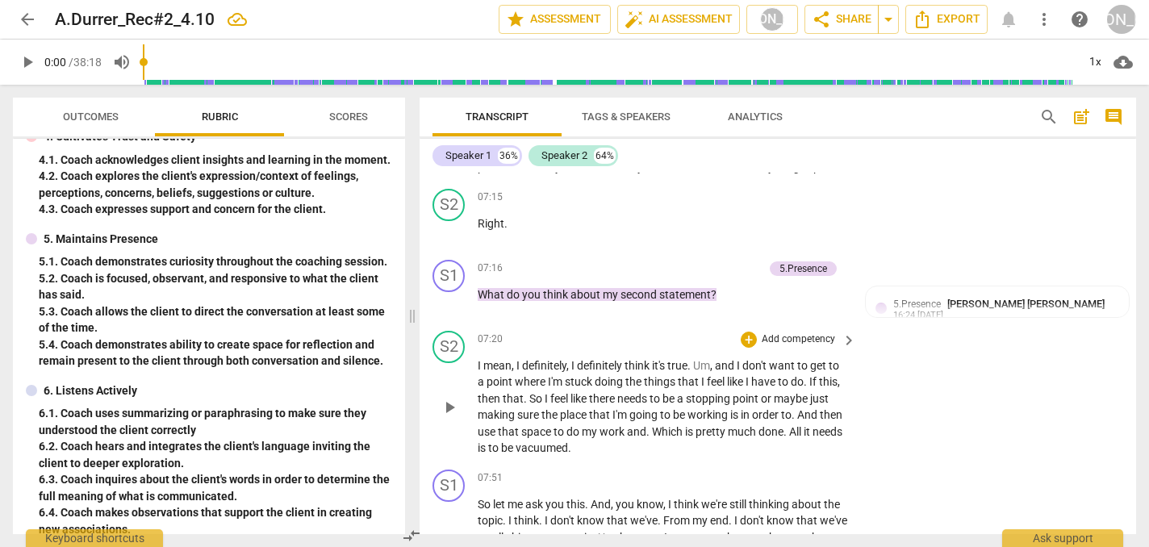
click at [447, 398] on span "play_arrow" at bounding box center [449, 407] width 19 height 19
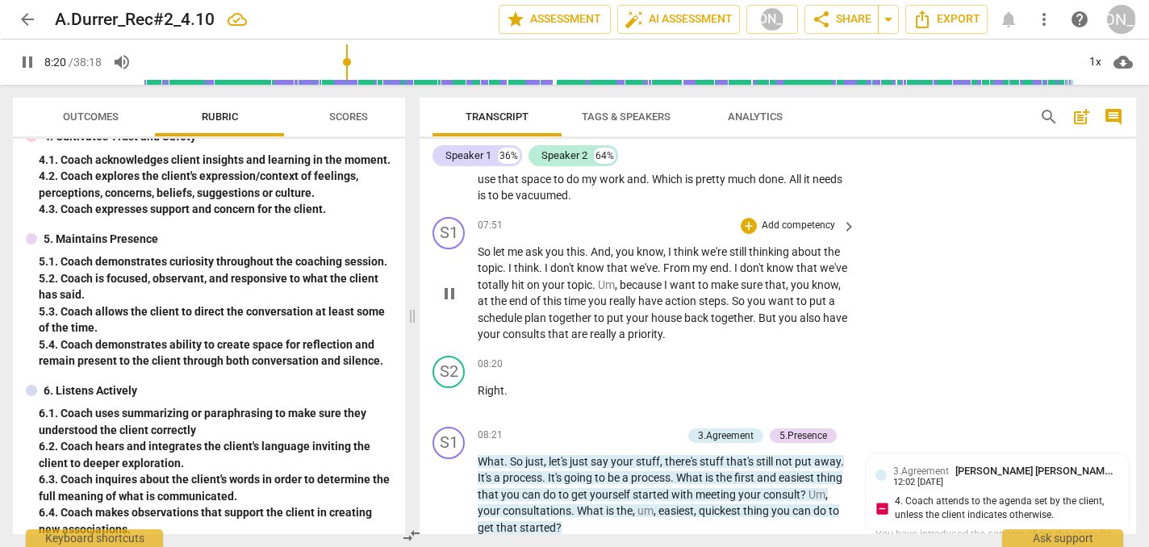
scroll to position [3010, 0]
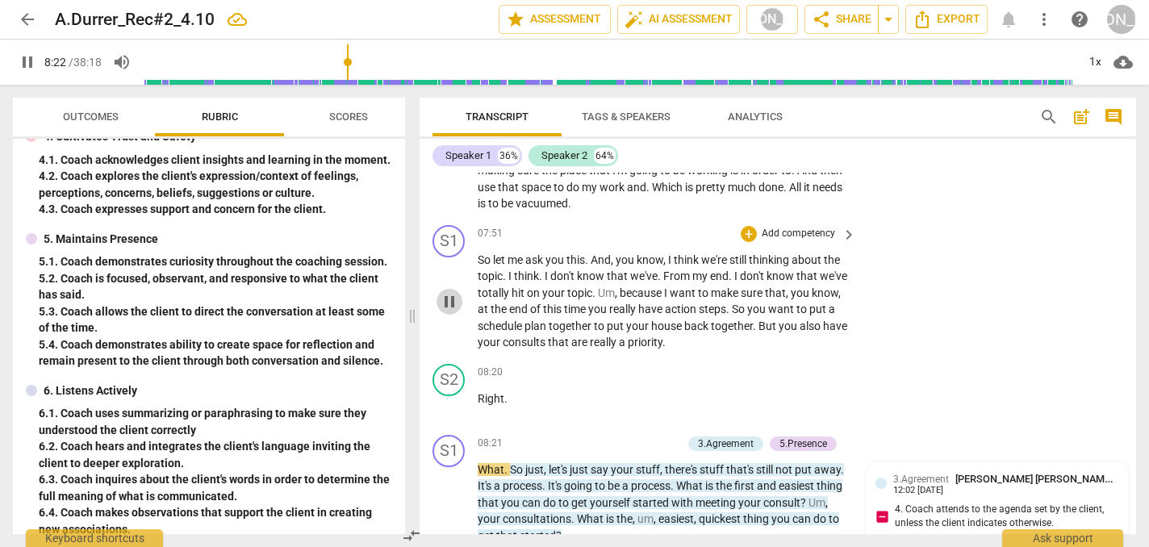
click at [449, 292] on span "pause" at bounding box center [449, 301] width 19 height 19
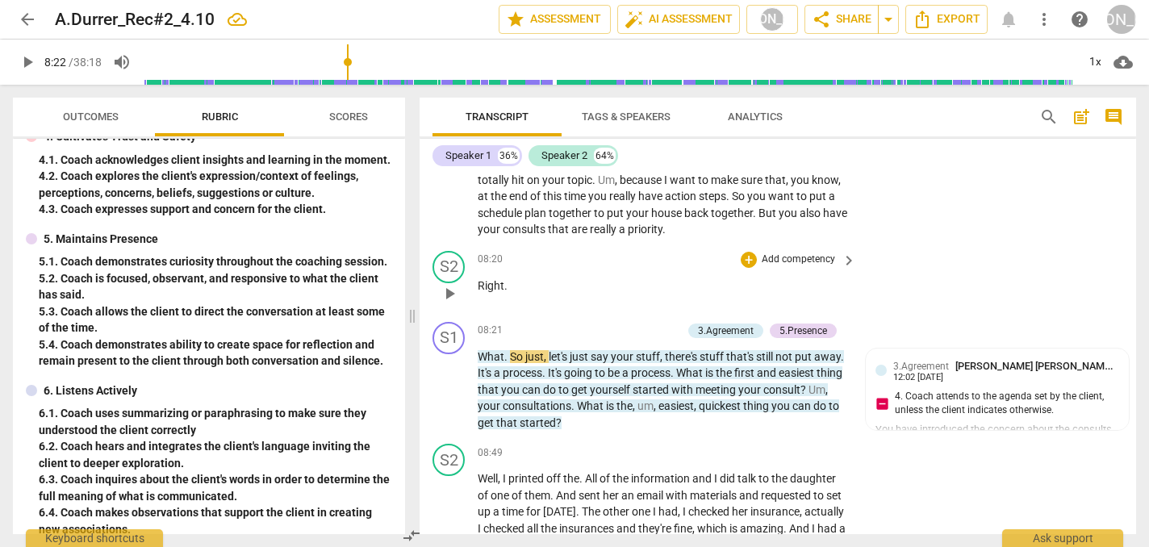
scroll to position [3135, 0]
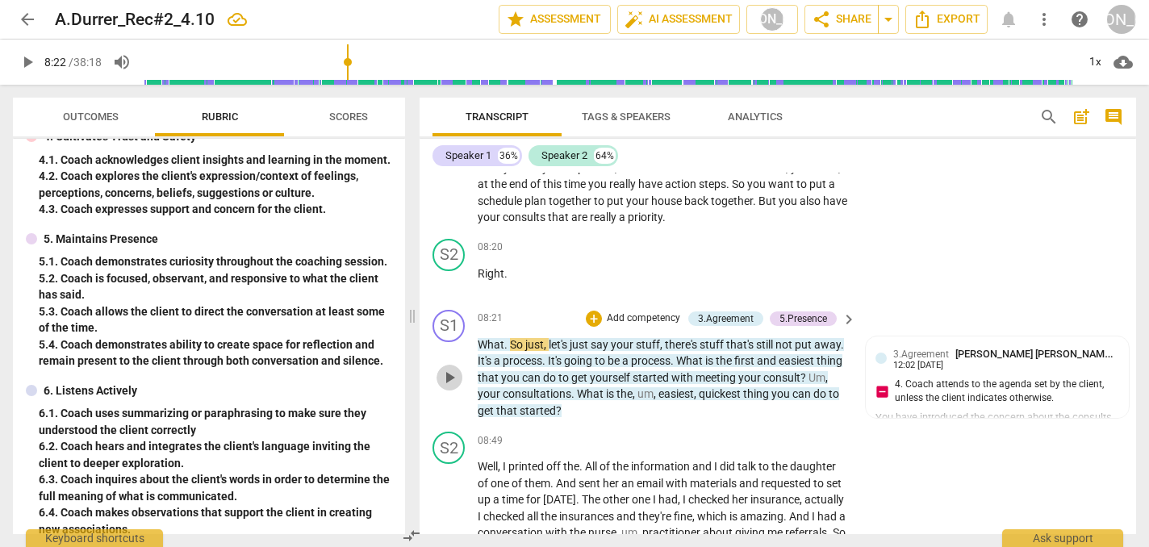
click at [450, 368] on span "play_arrow" at bounding box center [449, 377] width 19 height 19
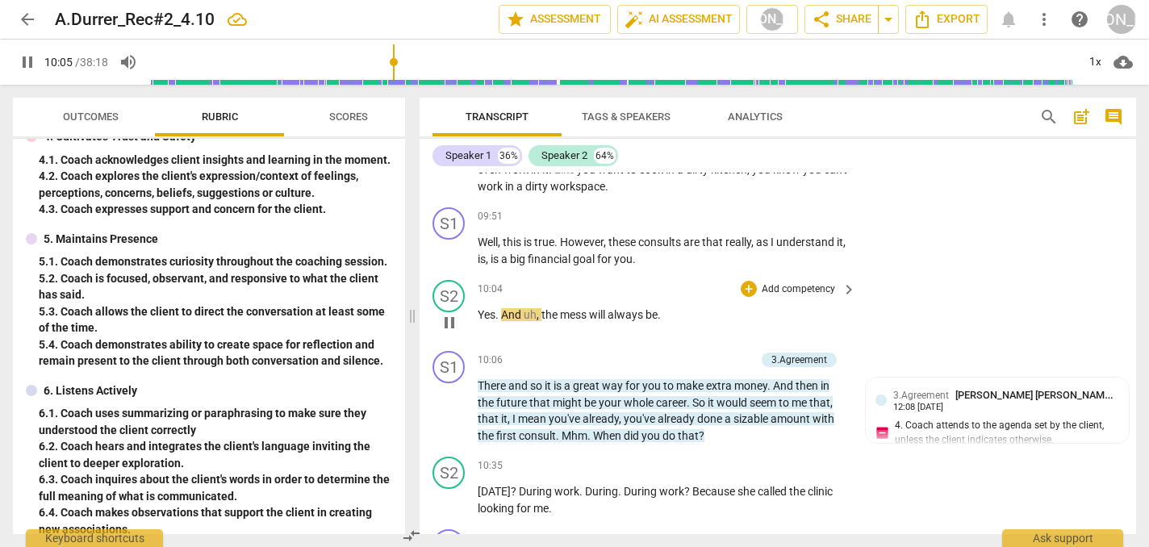
scroll to position [3700, 0]
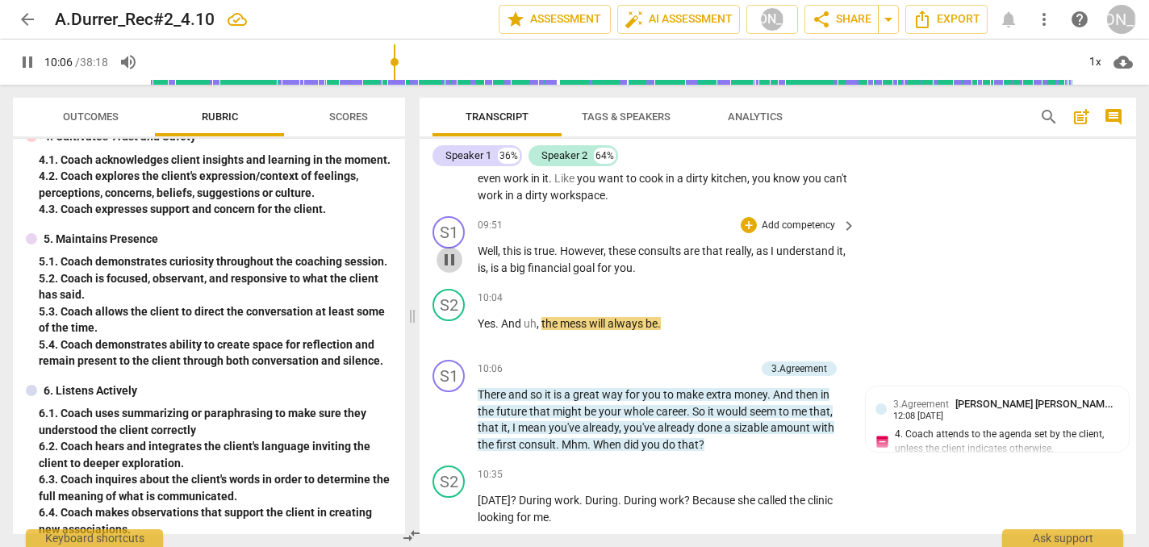
click at [449, 250] on span "pause" at bounding box center [449, 259] width 19 height 19
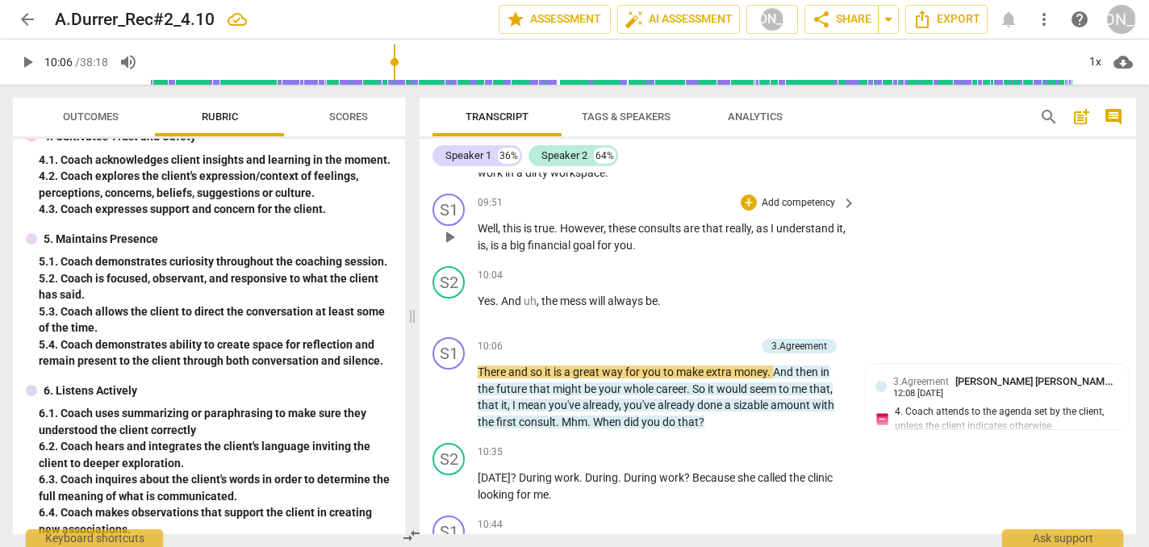
scroll to position [3726, 0]
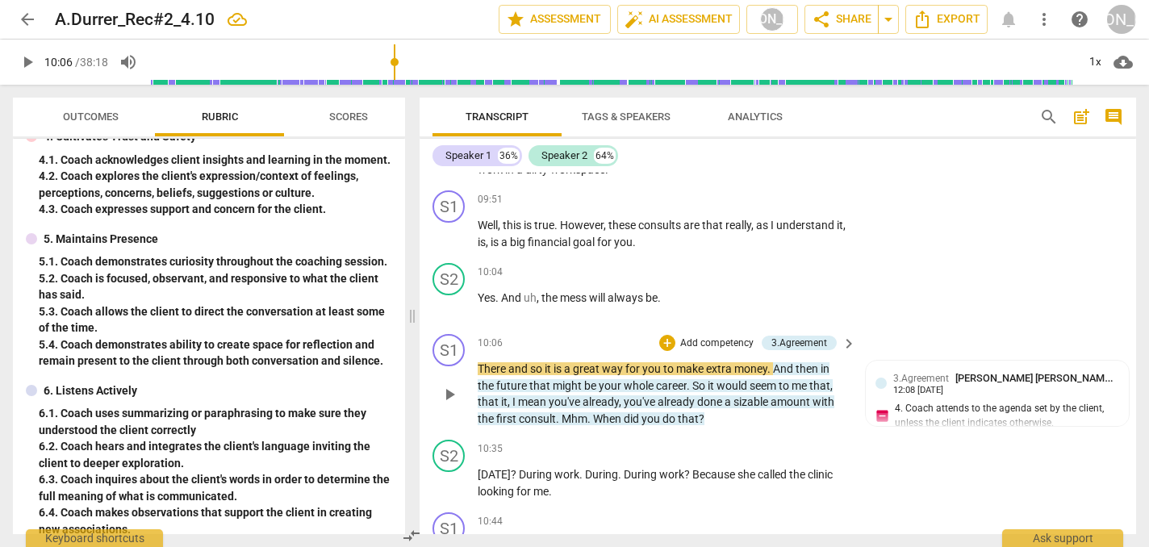
click at [447, 385] on span "play_arrow" at bounding box center [449, 394] width 19 height 19
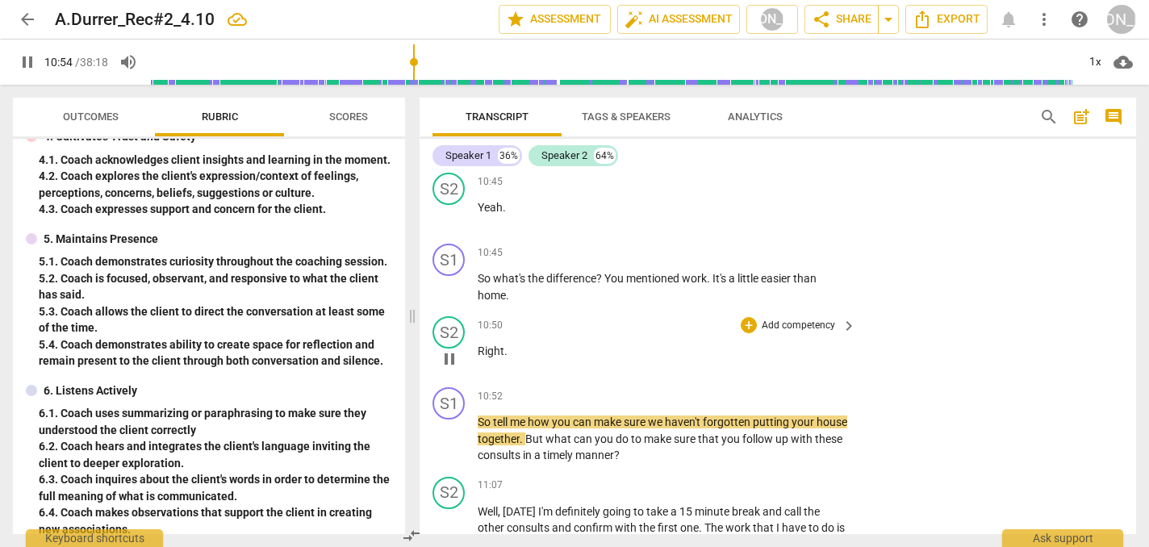
scroll to position [4131, 0]
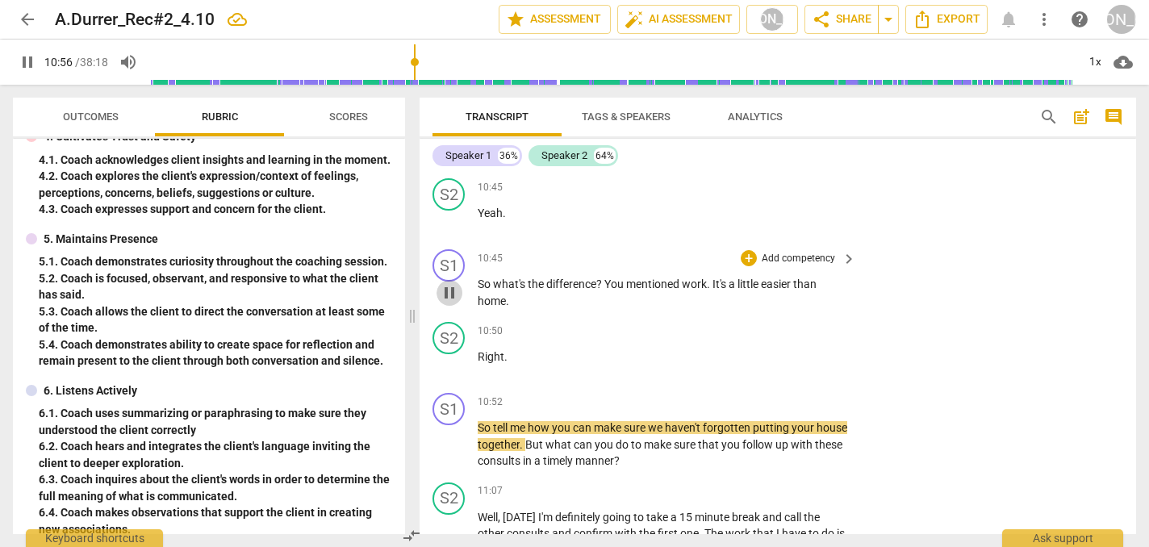
click at [445, 283] on span "pause" at bounding box center [449, 292] width 19 height 19
type input "656"
click at [748, 250] on div "+" at bounding box center [748, 258] width 16 height 16
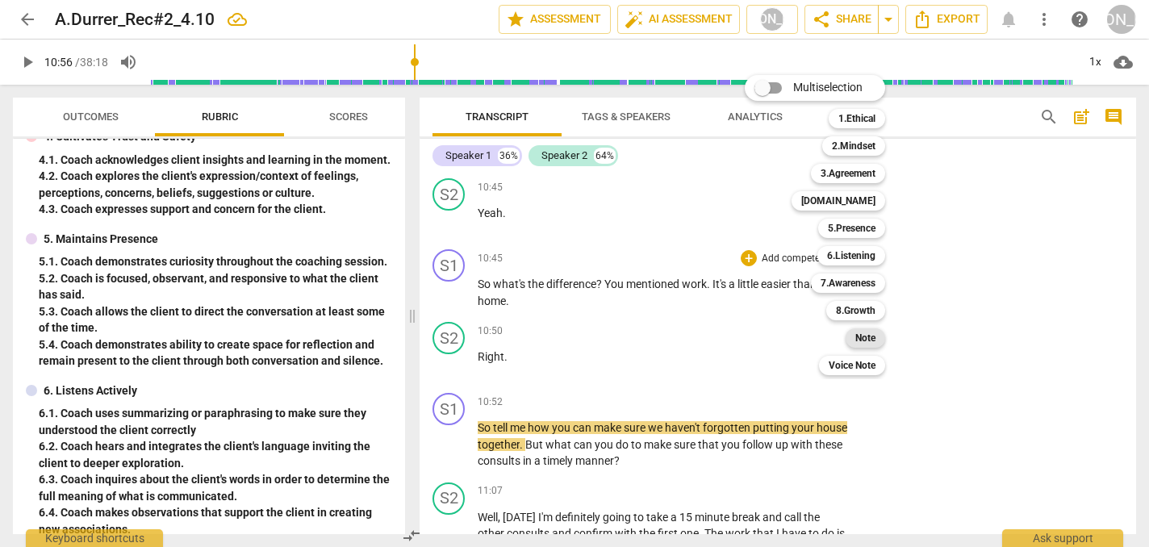
click at [866, 333] on b "Note" at bounding box center [865, 337] width 20 height 19
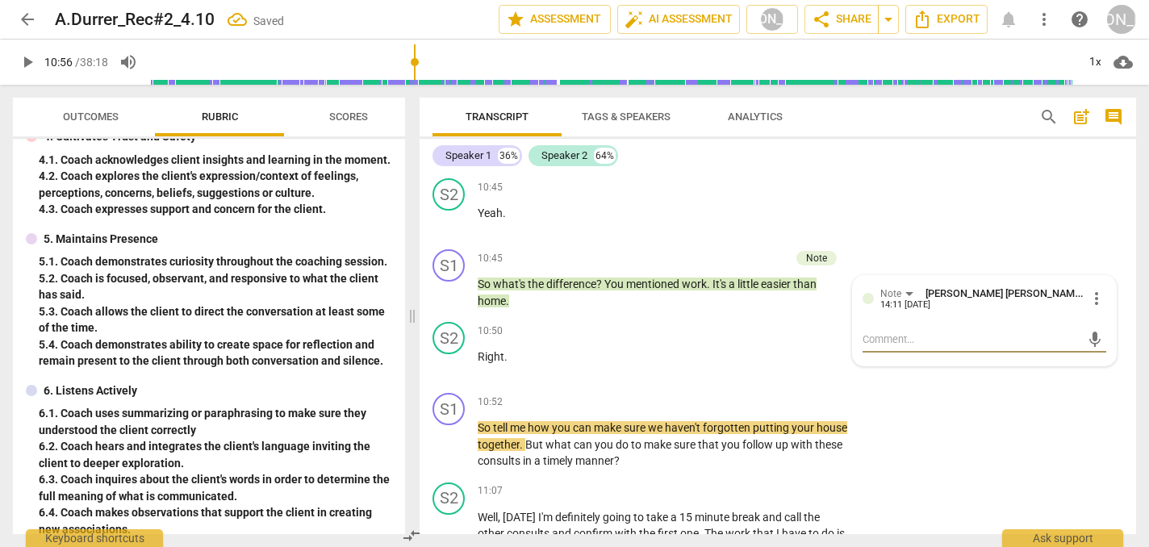
type textarea "G"
type textarea "Go"
type textarea "Goo"
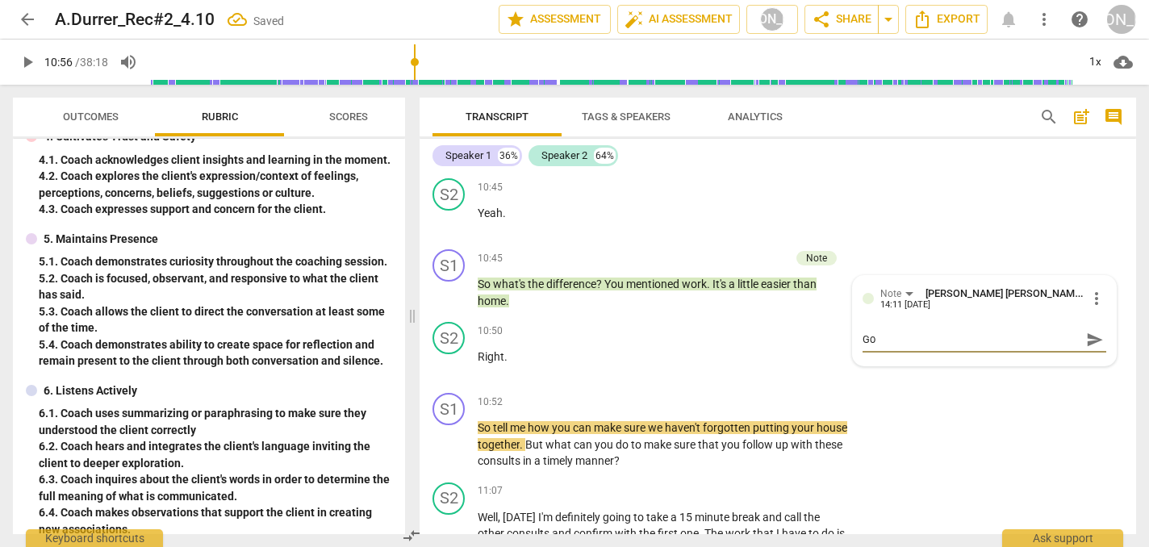
type textarea "Goo"
type textarea "Good"
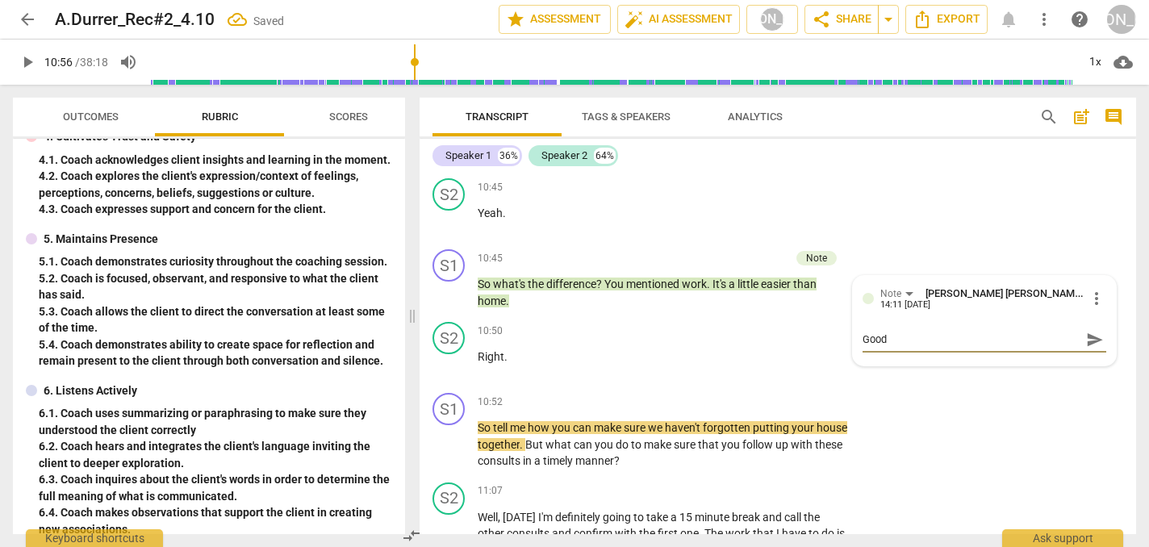
type textarea "Good o"
type textarea "Good ob"
type textarea "Good obs"
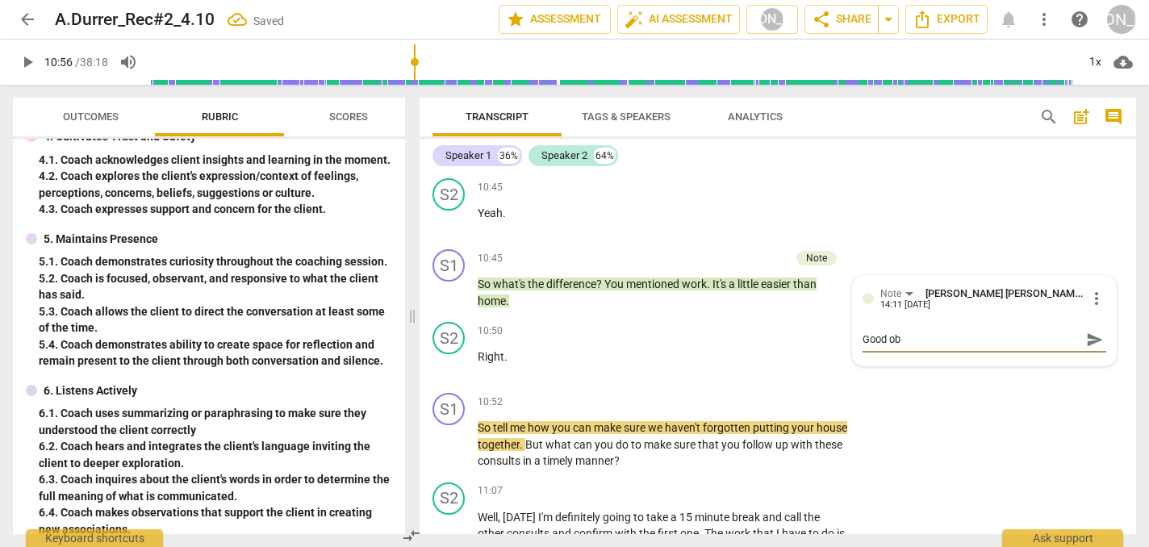
type textarea "Good obs"
type textarea "Good obse"
type textarea "Good obser"
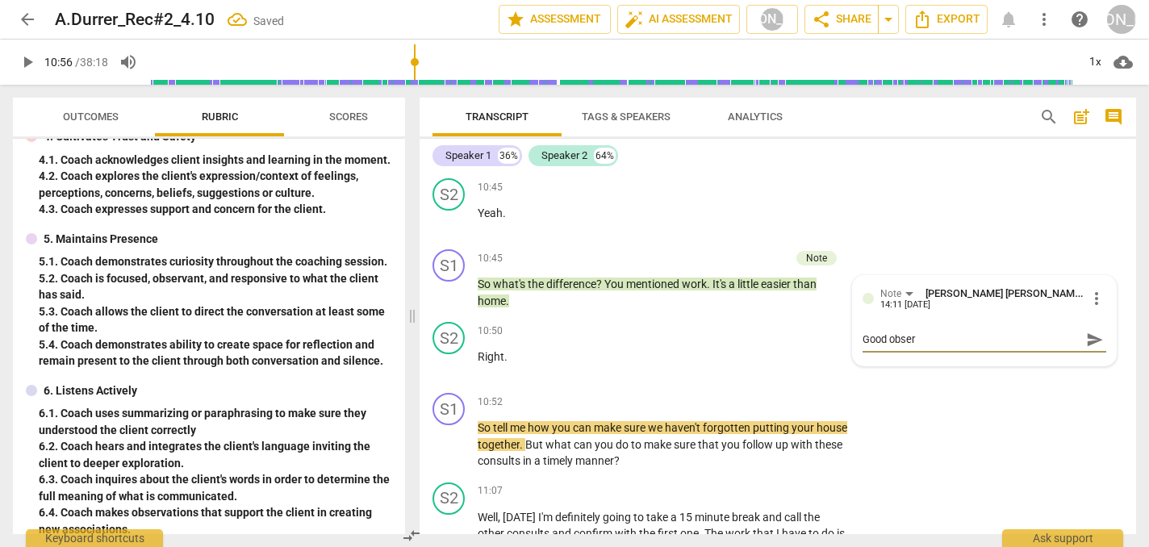
type textarea "Good observ"
type textarea "Good observa"
click at [866, 333] on div "S2 play_arrow pause 10:50 + Add competency keyboard_arrow_right Right ." at bounding box center [777, 350] width 716 height 71
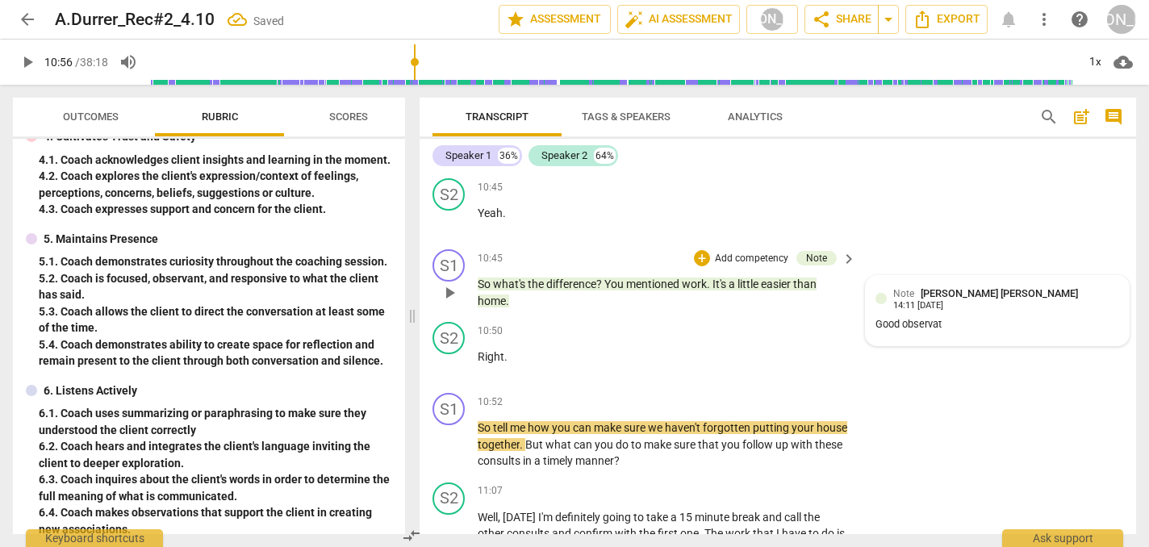
click at [947, 317] on div "Good observat" at bounding box center [997, 324] width 244 height 15
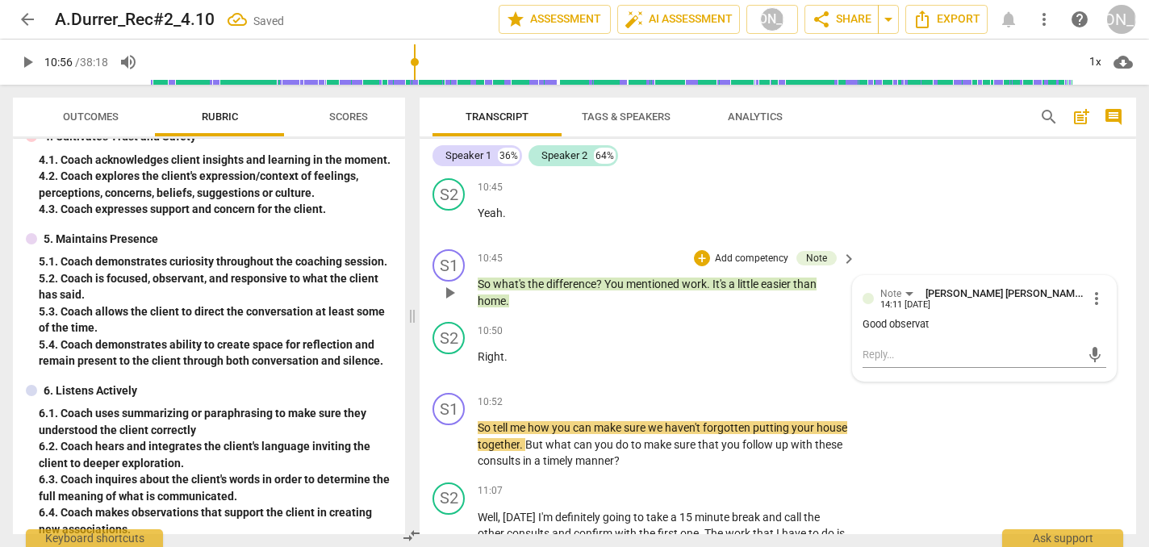
click at [929, 317] on div "Good observat" at bounding box center [984, 324] width 244 height 15
click at [1089, 289] on span "more_vert" at bounding box center [1096, 298] width 19 height 19
click at [1101, 248] on li "Edit" at bounding box center [1107, 262] width 56 height 31
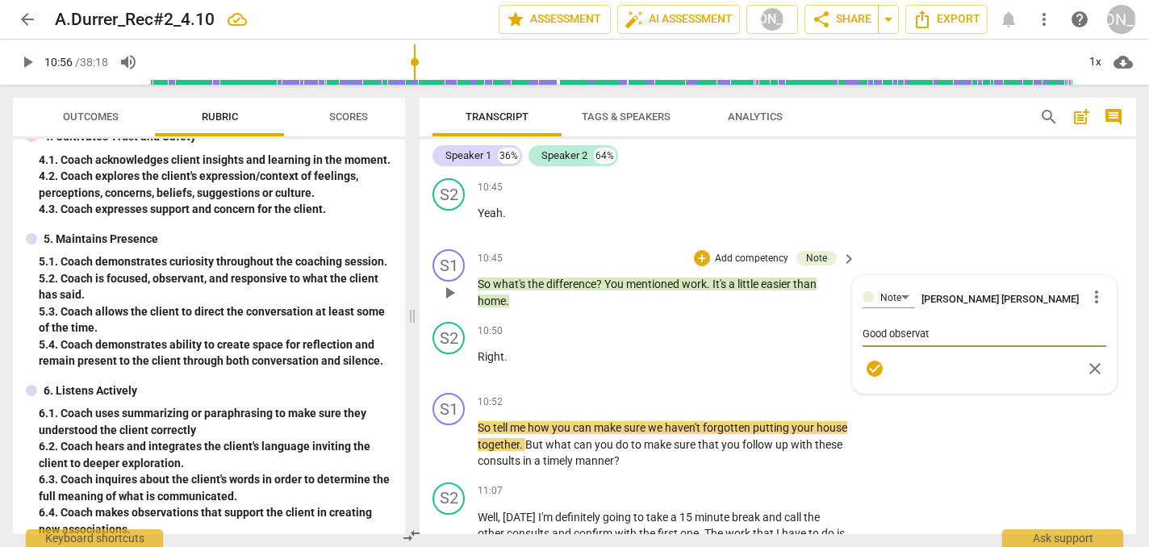
click at [929, 326] on textarea "Good observat" at bounding box center [984, 333] width 244 height 15
type textarea "Good observati"
type textarea "Good observatio"
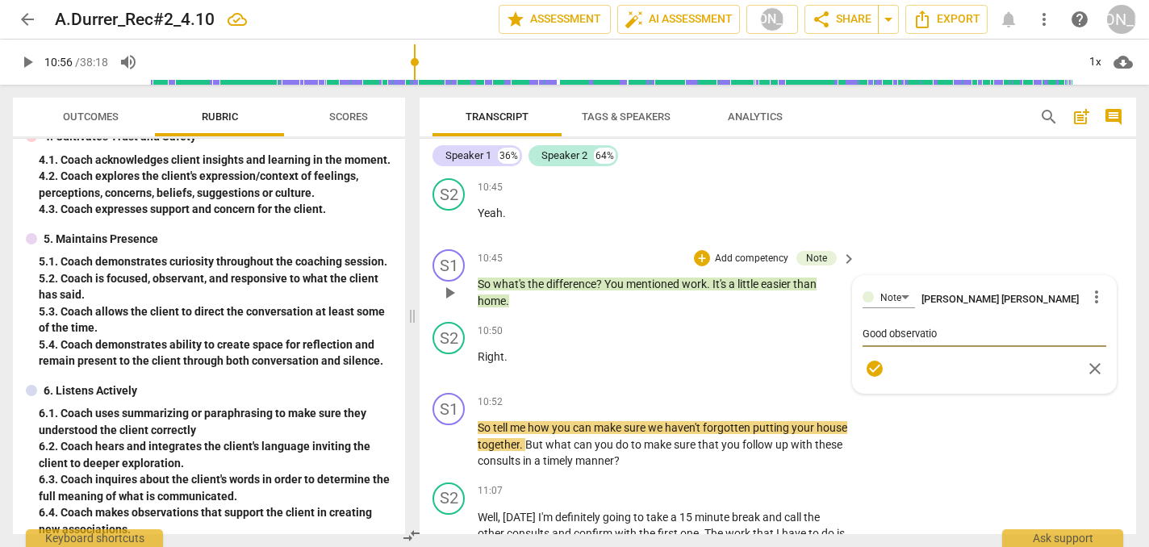
type textarea "Good observation"
type textarea "Good observation."
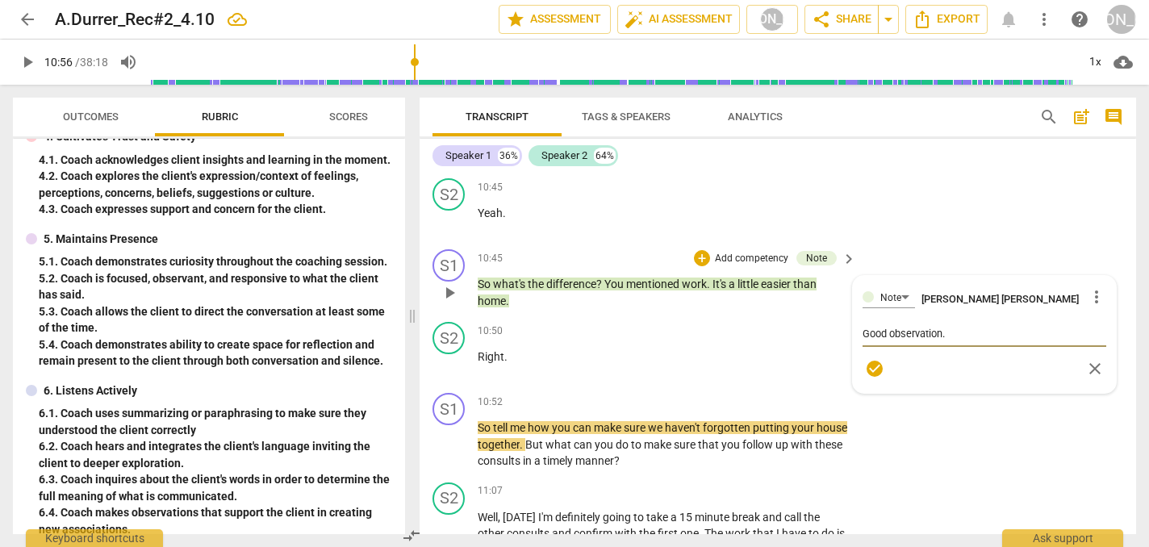
type textarea "Good observation."
type textarea "Good observation. W"
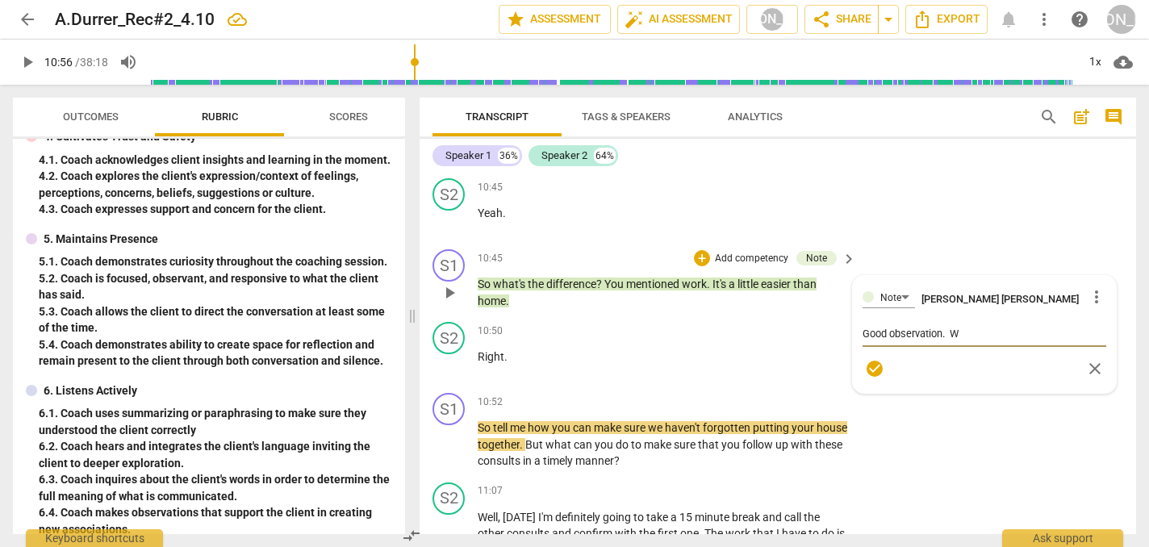
type textarea "Good observation. Wh"
type textarea "Good observation. Wha"
type textarea "Good observation. What"
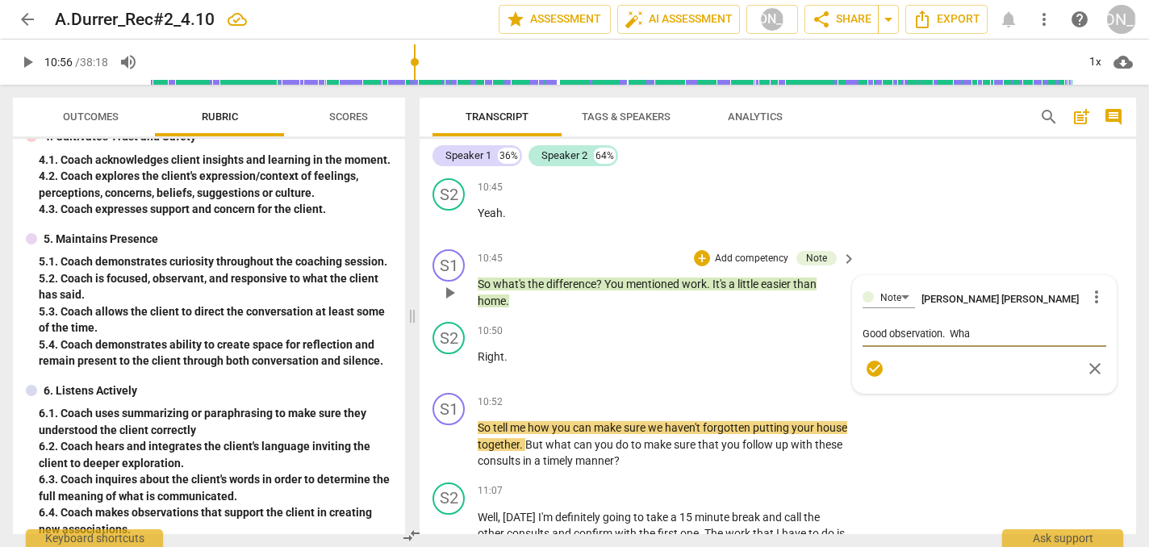
type textarea "Good observation. What"
type textarea "Good observation. What q"
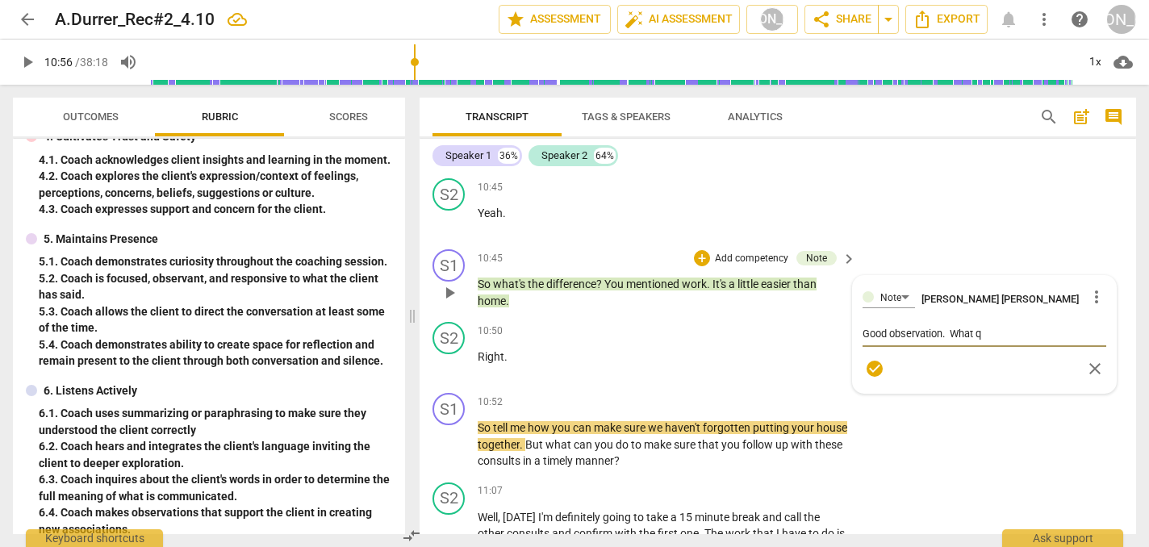
type textarea "Good observation. What qu"
type textarea "Good observation. What que"
type textarea "Good observation. What ques"
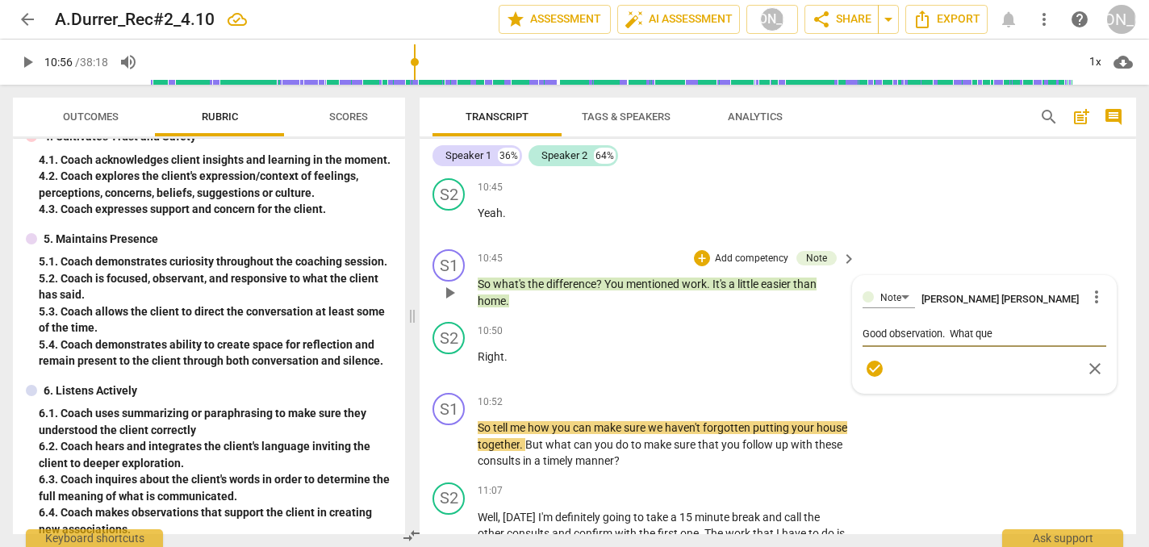
type textarea "Good observation. What ques"
type textarea "Good observation. What quest"
type textarea "Good observation. What questi"
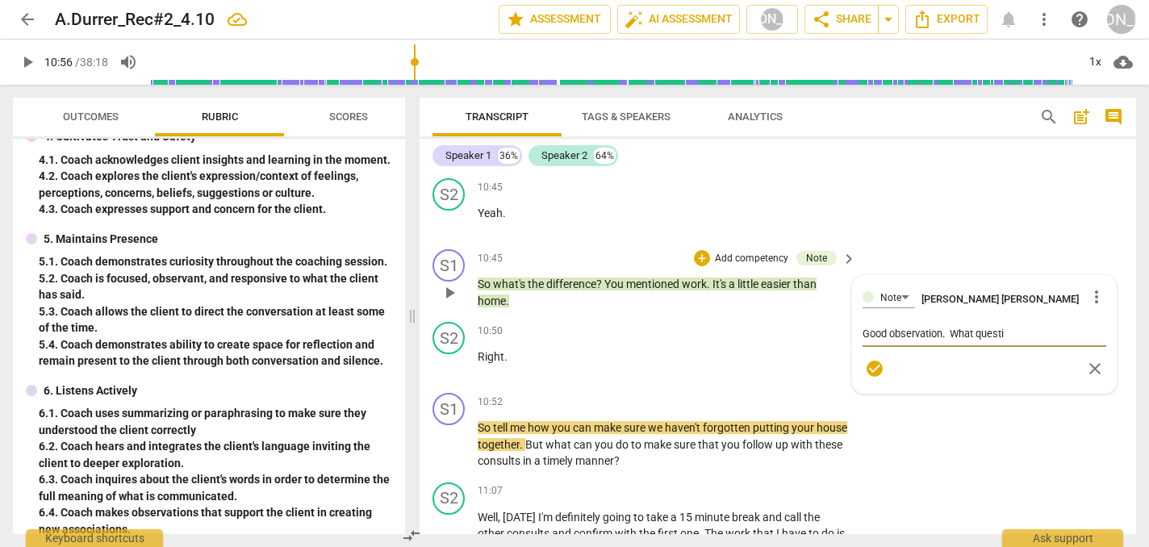
type textarea "Good observation. What questio"
type textarea "Good observation. What question"
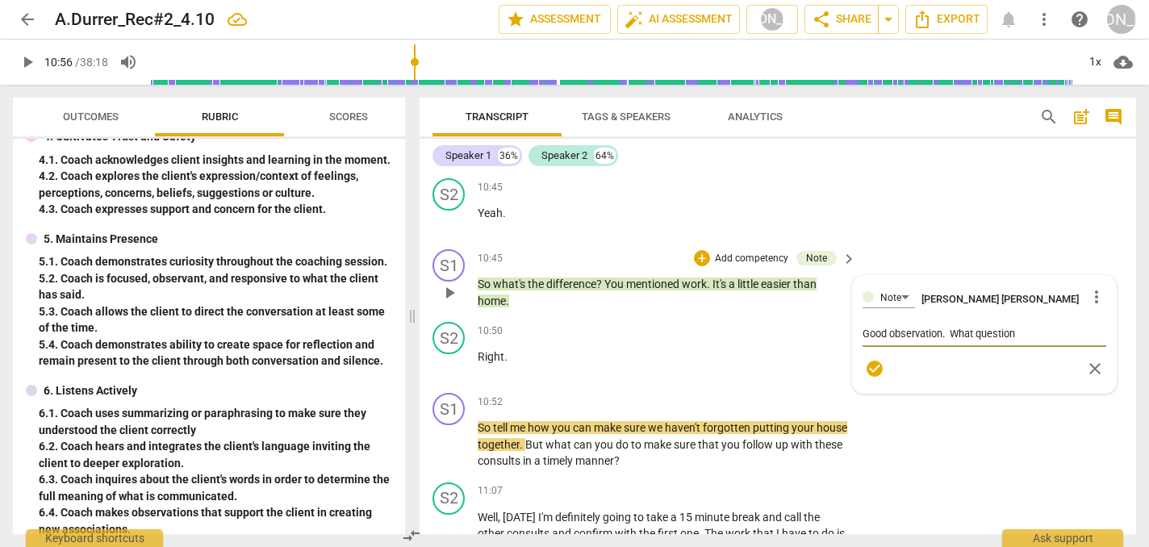
type textarea "Good observation. What question"
type textarea "Good observation. What question w"
type textarea "Good observation. What question wo"
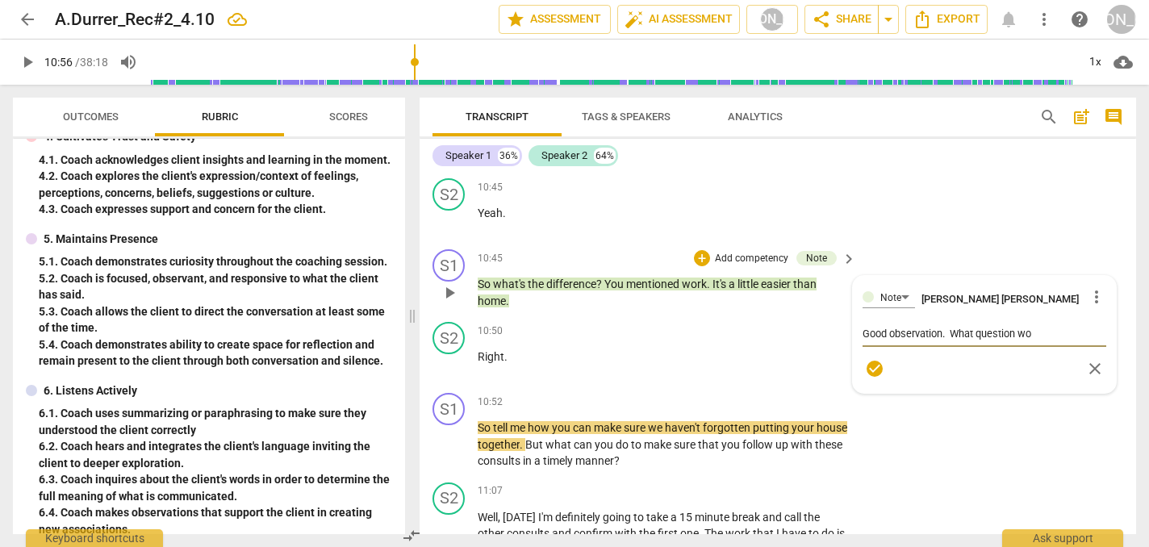
type textarea "Good observation. What question wou"
type textarea "Good observation. What question woul"
type textarea "Good observation. What question would"
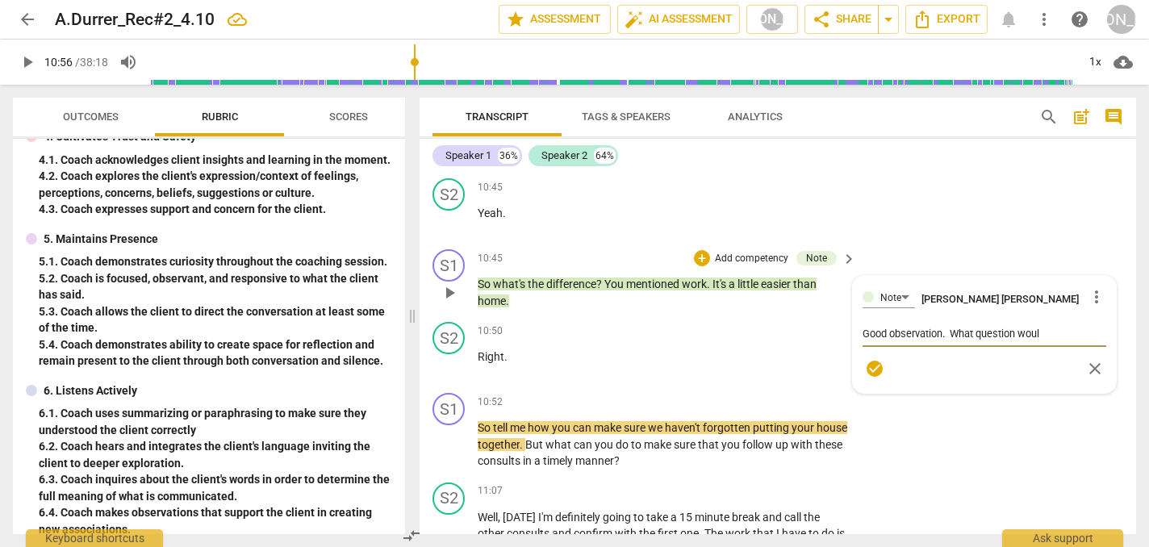
type textarea "Good observation. What question would"
type textarea "Good observation. What question would y"
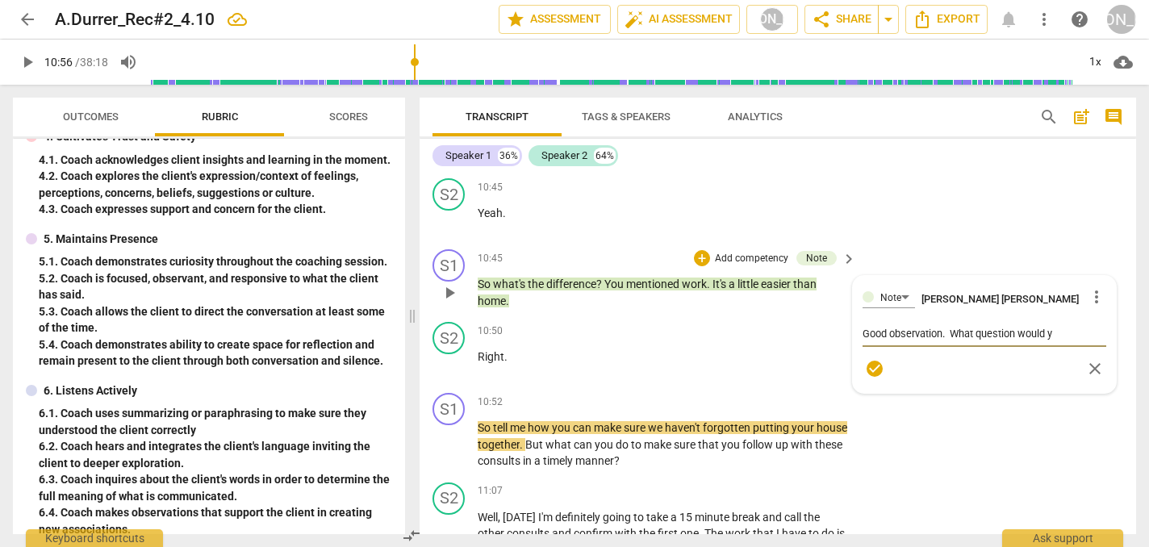
type textarea "Good observation. What question would yo"
type textarea "Good observation. What question would you"
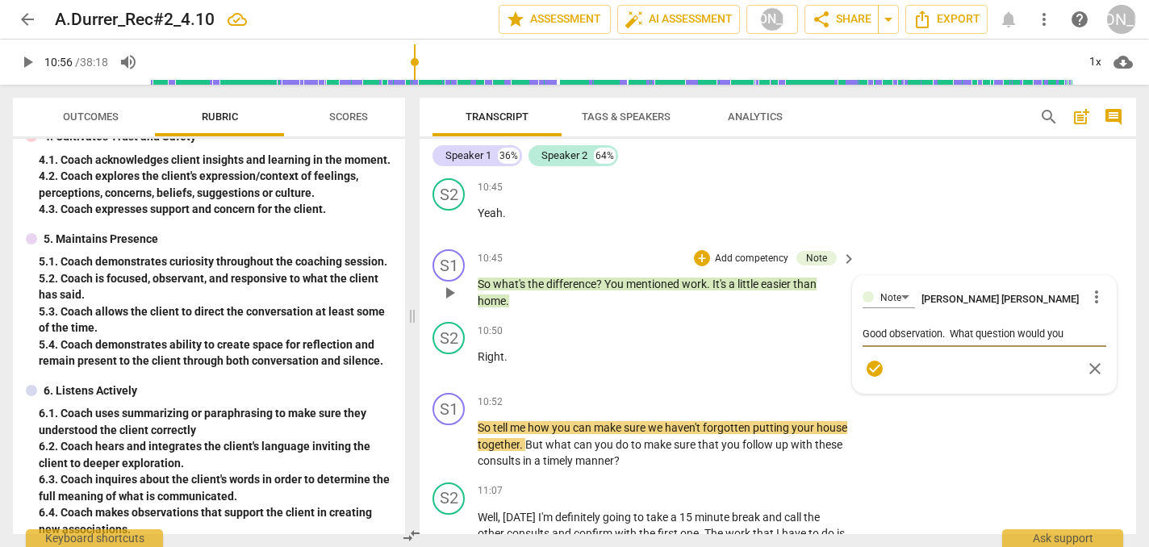
type textarea "Good observation. What question would you"
type textarea "Good observation. What question would you l"
type textarea "Good observation. What question would you li"
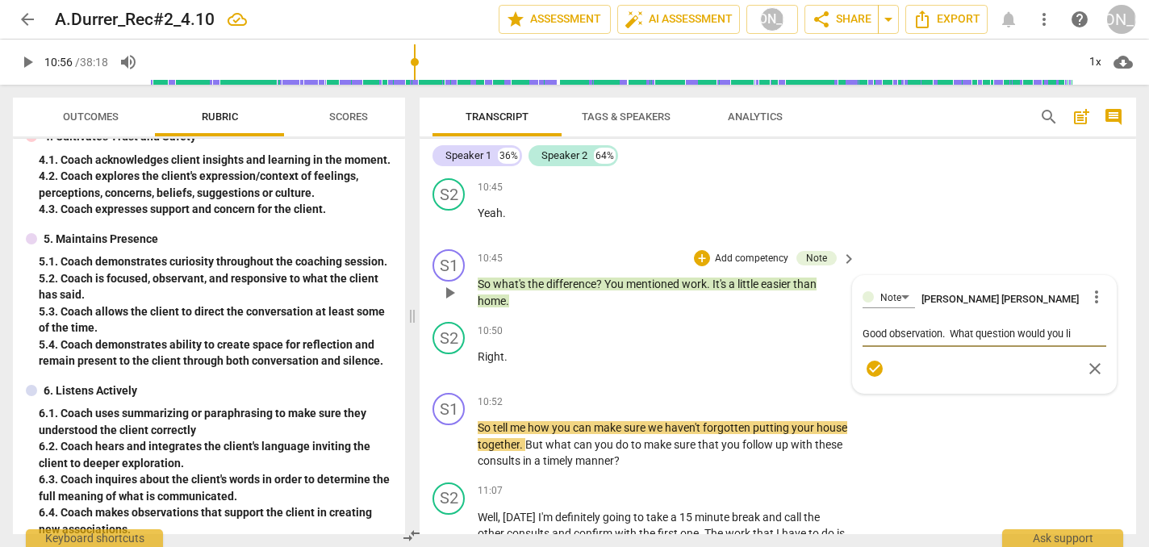
type textarea "Good observation. What question would you lik"
type textarea "Good observation. What question would you like"
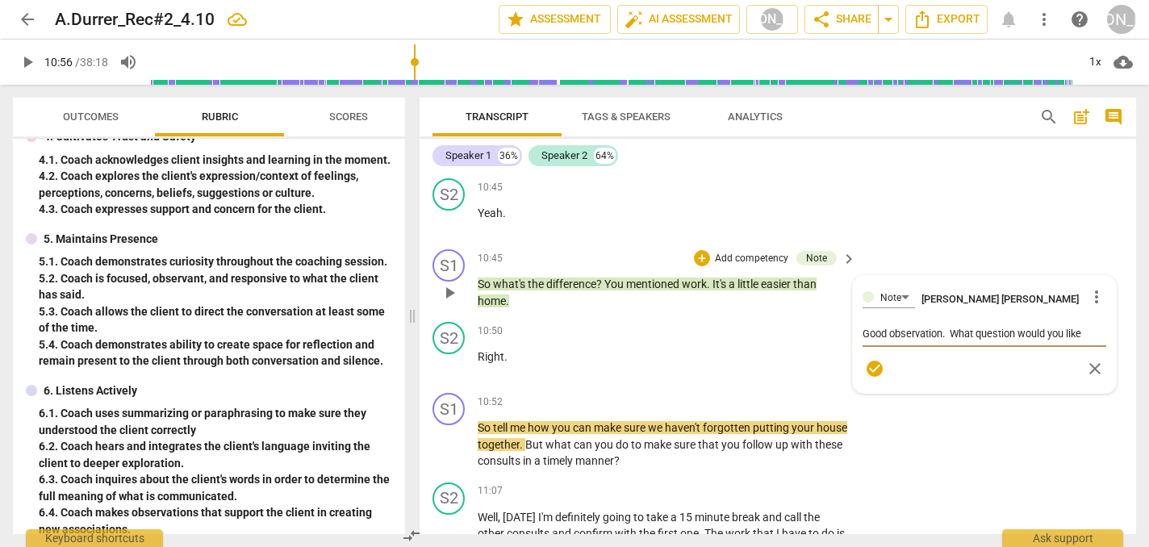
type textarea "Good observation. What question would you like"
type textarea "Good observation. What question would you like t"
type textarea "Good observation. What question would you like to"
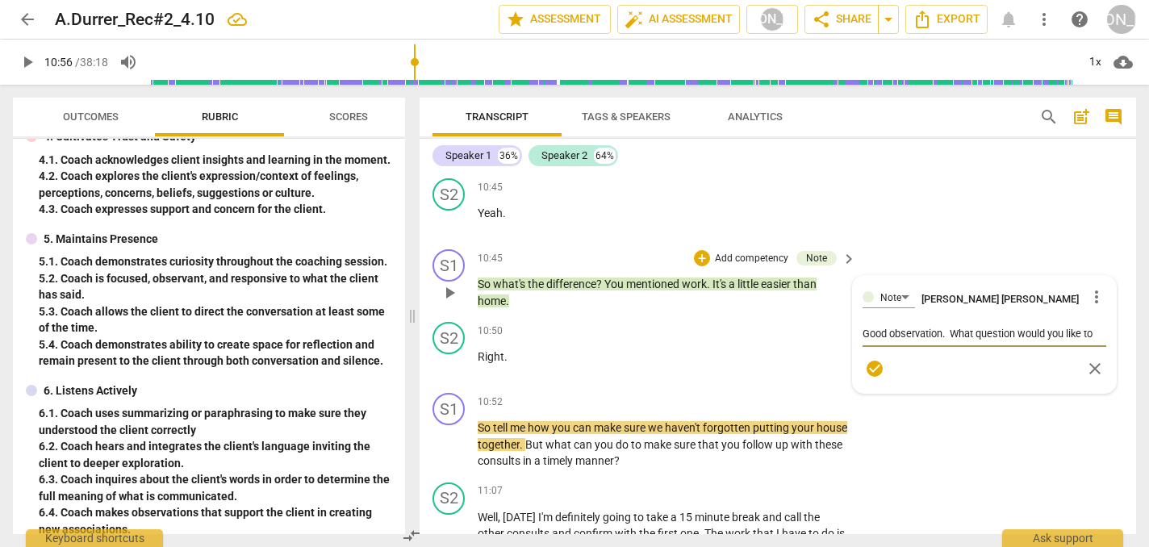
type textarea "Good observation. What question would you like to"
type textarea "Good observation. What question would you like to a"
type textarea "Good observation. What question would you like to as"
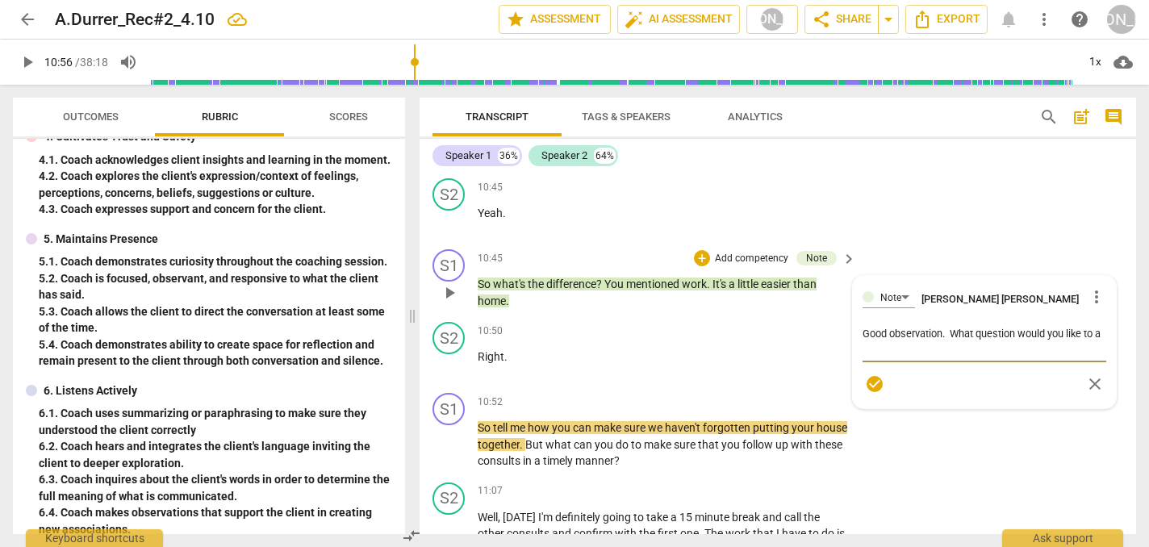
type textarea "Good observation. What question would you like to as"
type textarea "Good observation. What question would you like to ask"
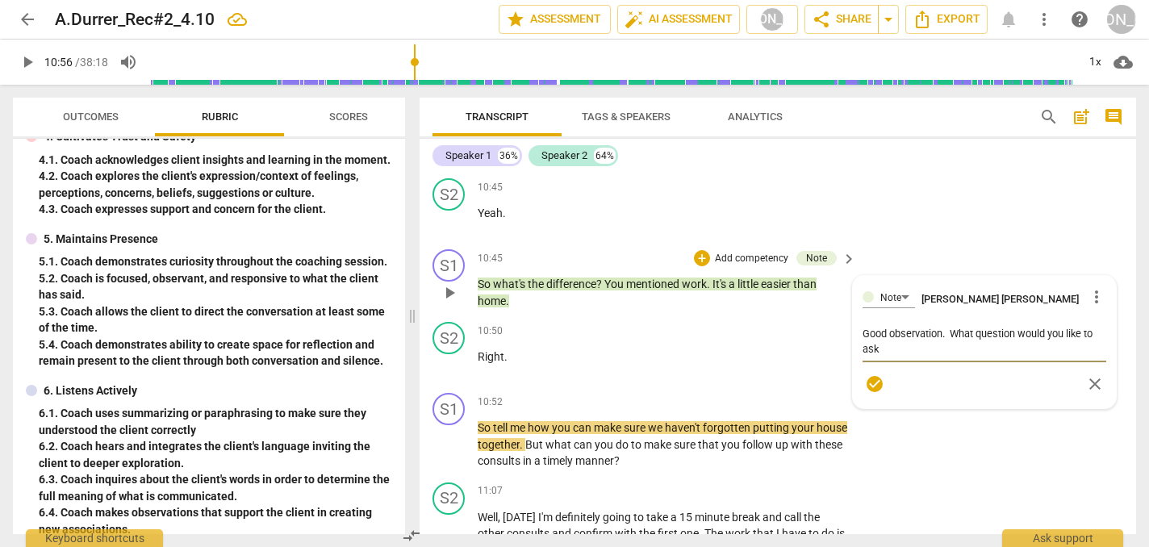
type textarea "Good observation. What question would you like to ask a"
type textarea "Good observation. What question would you like to ask ab"
type textarea "Good observation. What question would you like to ask abo"
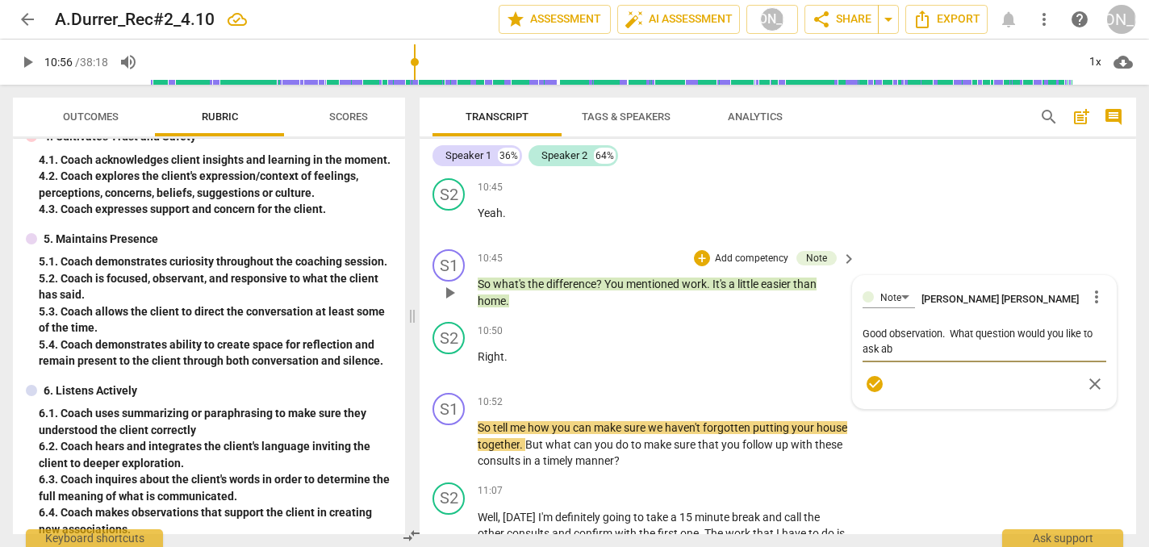
type textarea "Good observation. What question would you like to ask abo"
type textarea "Good observation. What question would you like to ask abou"
type textarea "Good observation. What question would you like to ask about"
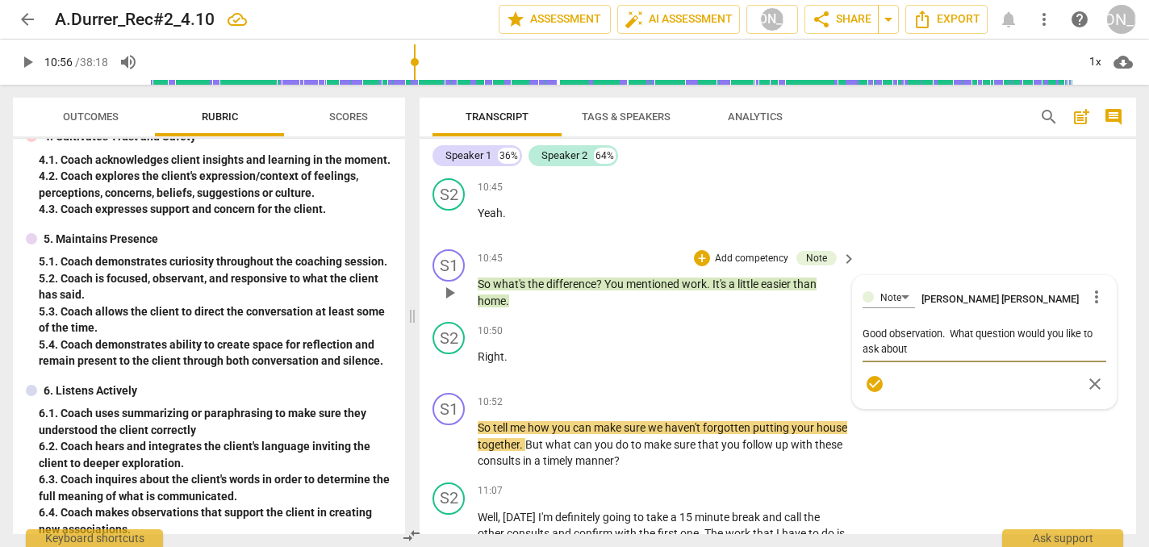
type textarea "Good observation. What question would you like to ask about"
type textarea "Good observation. What question would you like to ask about w"
type textarea "Good observation. What question would you like to ask about wh"
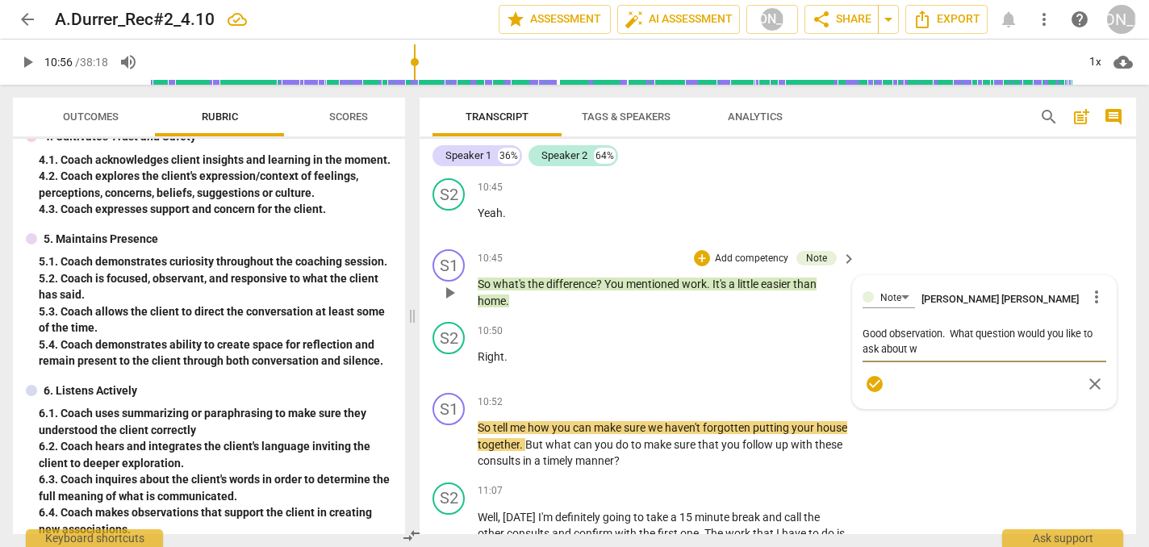
type textarea "Good observation. What question would you like to ask about wh"
type textarea "Good observation. What question would you like to ask about wha"
type textarea "Good observation. What question would you like to ask about what"
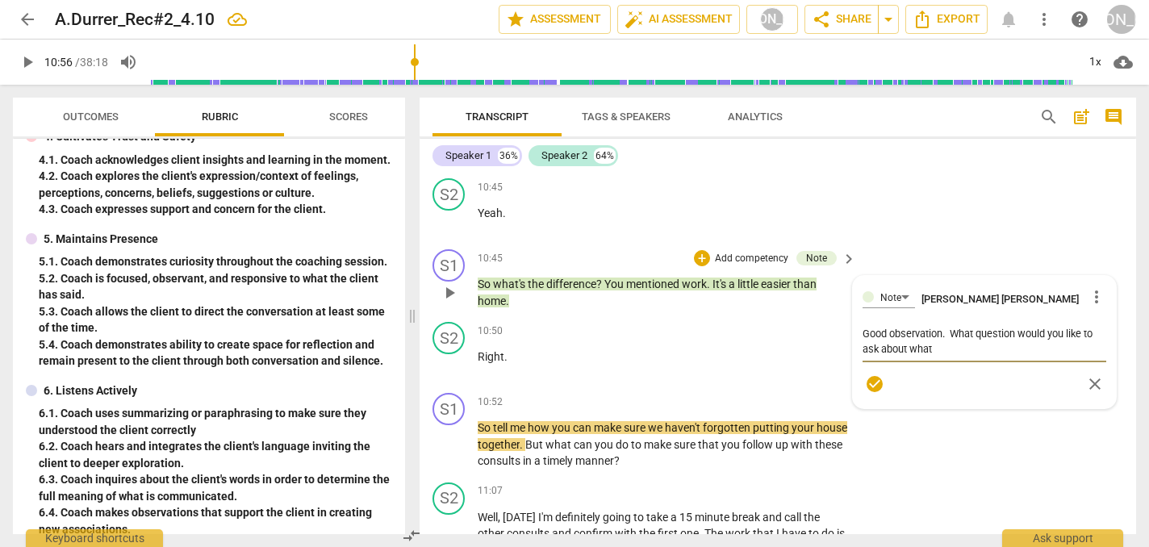
type textarea "Good observation. What question would you like to ask about what"
type textarea "Good observation. What question would you like to ask about what m"
type textarea "Good observation. What question would you like to ask about what ma"
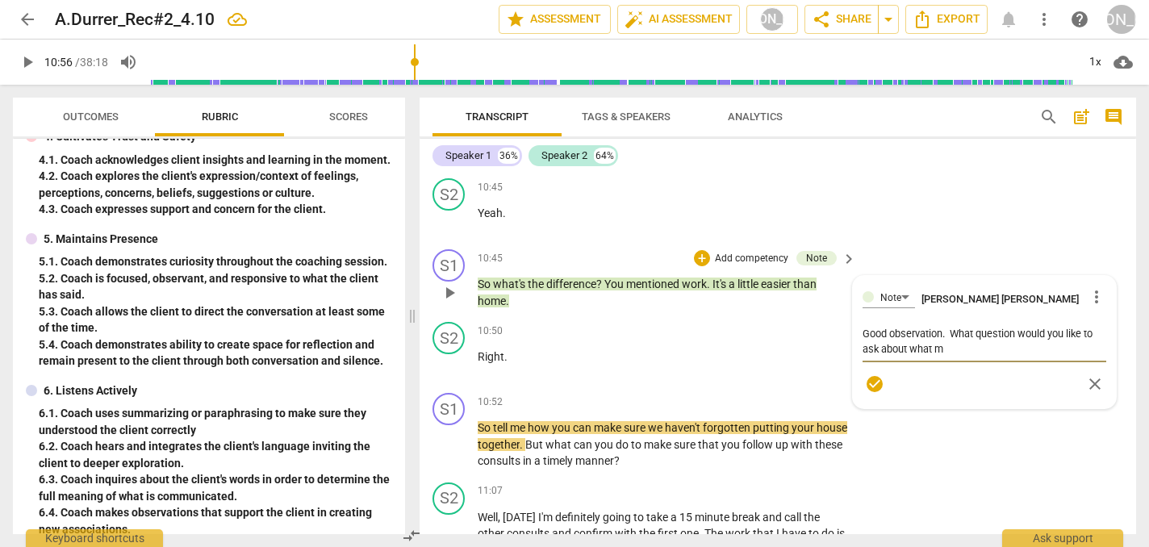
type textarea "Good observation. What question would you like to ask about what ma"
type textarea "Good observation. What question would you like to ask about what mak"
type textarea "Good observation. What question would you like to ask about what make"
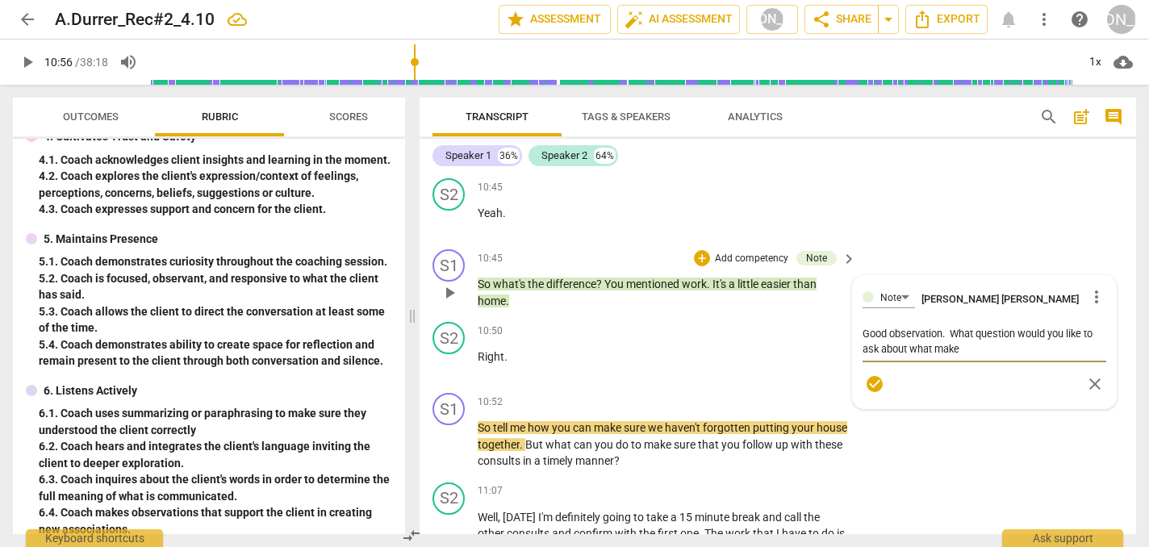
type textarea "Good observation. What question would you like to ask about what makes"
type textarea "Good observation. What question would you like to ask about what makes w"
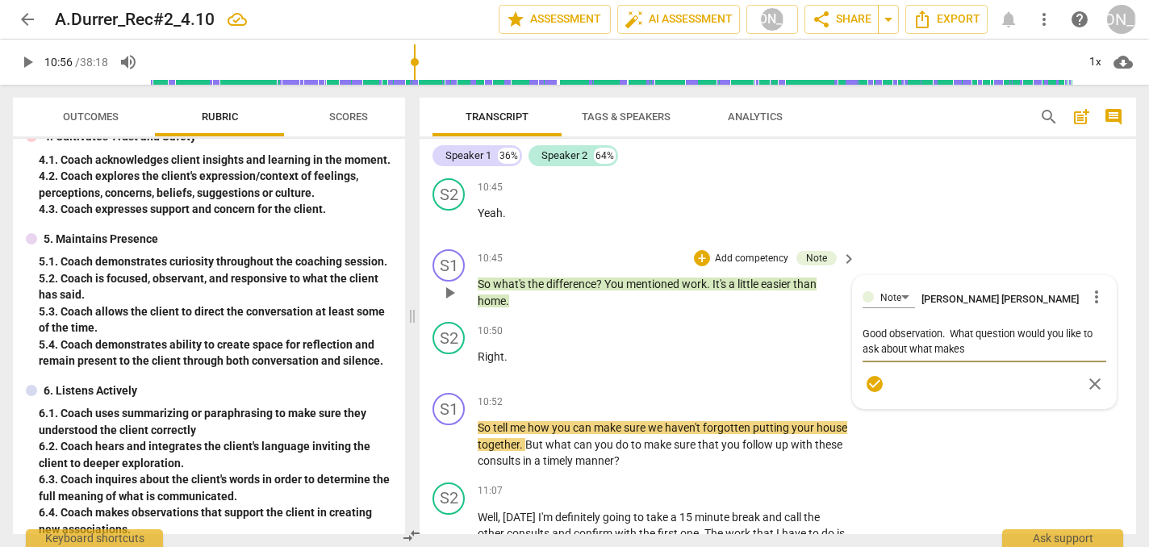
type textarea "Good observation. What question would you like to ask about what makes w"
type textarea "Good observation. What question would you like to ask about what makes wo"
type textarea "Good observation. What question would you like to ask about what makes w"
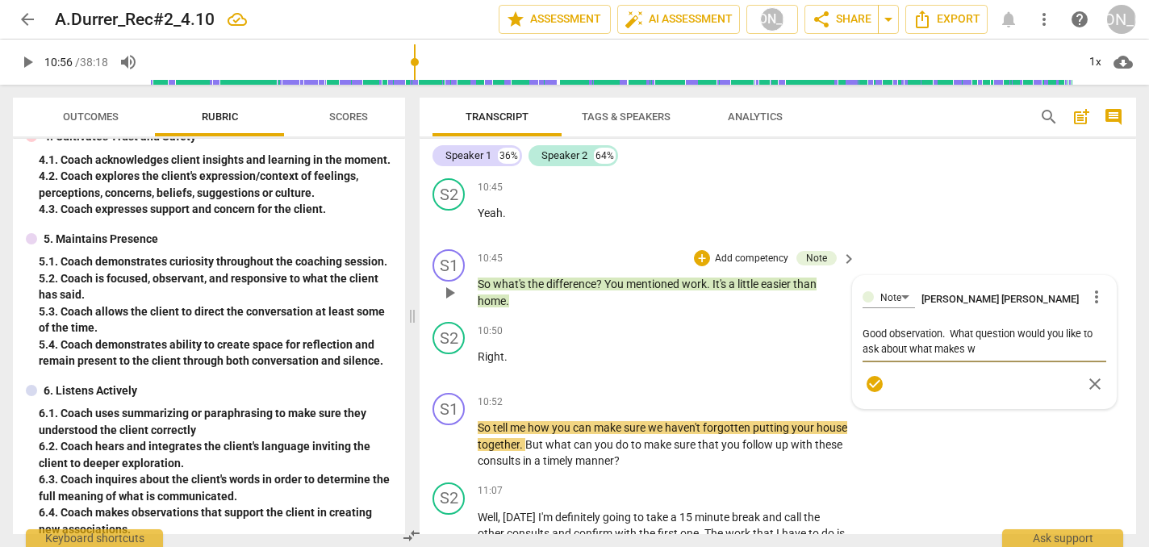
type textarea "Good observation. What question would you like to ask about what makes"
type textarea "Good observation. What question would you like to ask about what makes i"
type textarea "Good observation. What question would you like to ask about what makes it"
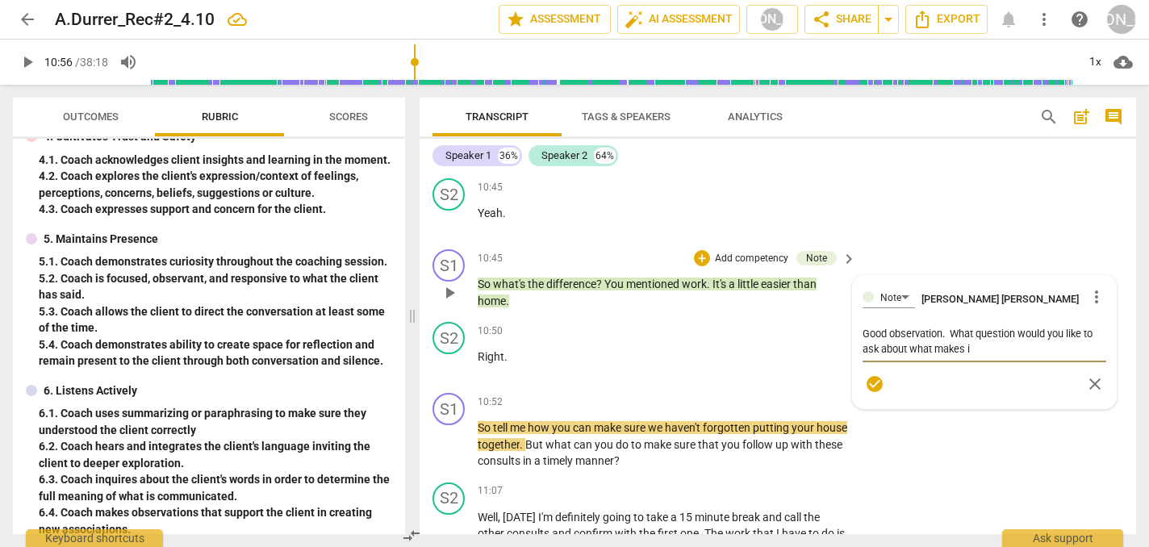
type textarea "Good observation. What question would you like to ask about what makes it"
type textarea "Good observation. What question would you like to ask about what makes it e"
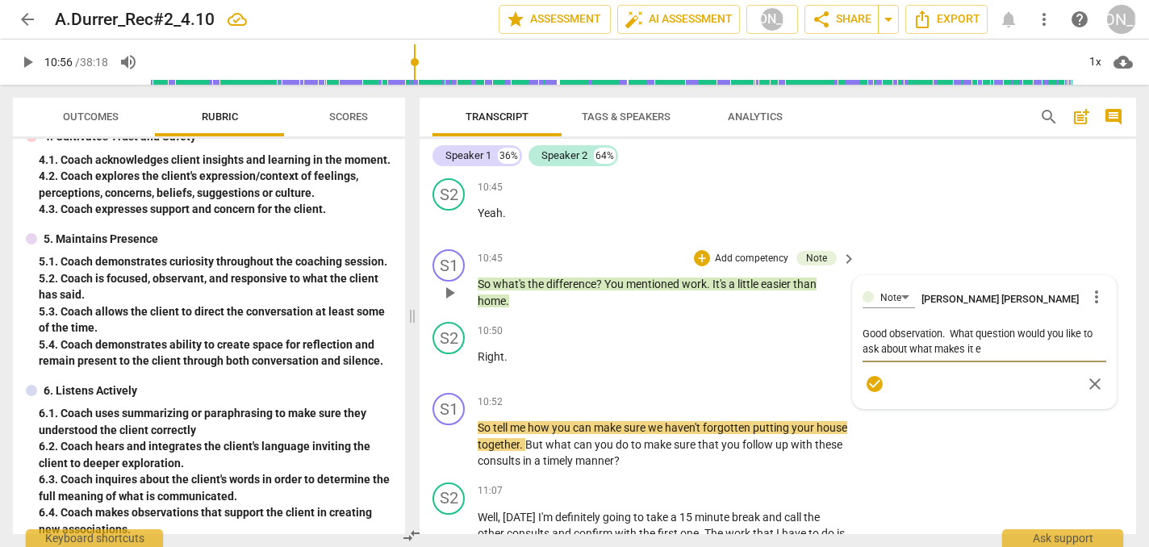
type textarea "Good observation. What question would you like to ask about what makes it ea"
type textarea "Good observation. What question would you like to ask about what makes it eas"
type textarea "Good observation. What question would you like to ask about what makes it easi"
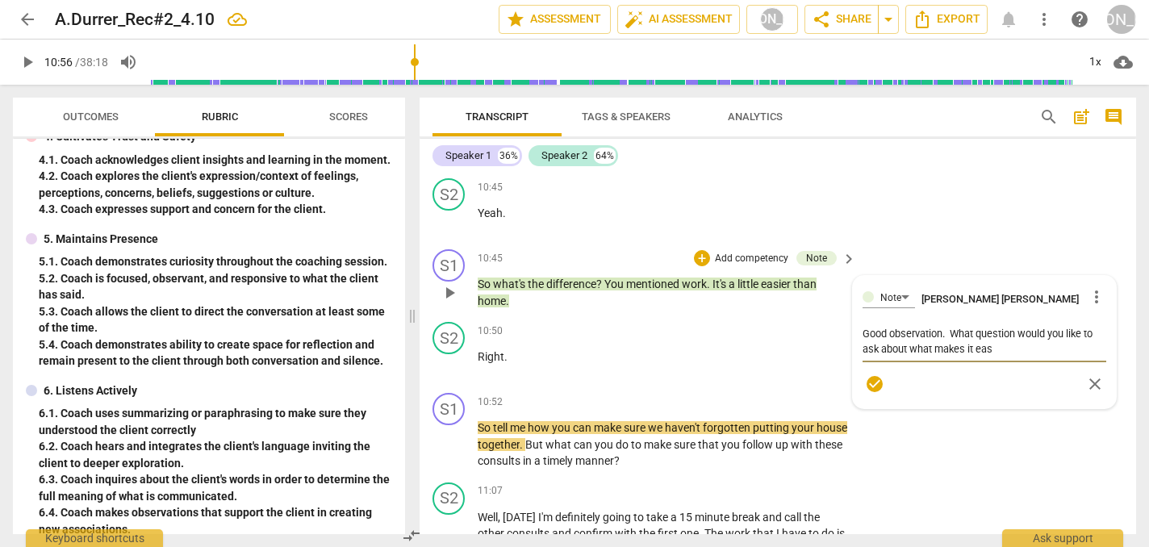
type textarea "Good observation. What question would you like to ask about what makes it easi"
type textarea "Good observation. What question would you like to ask about what makes it easie"
type textarea "Good observation. What question would you like to ask about what makes it easier"
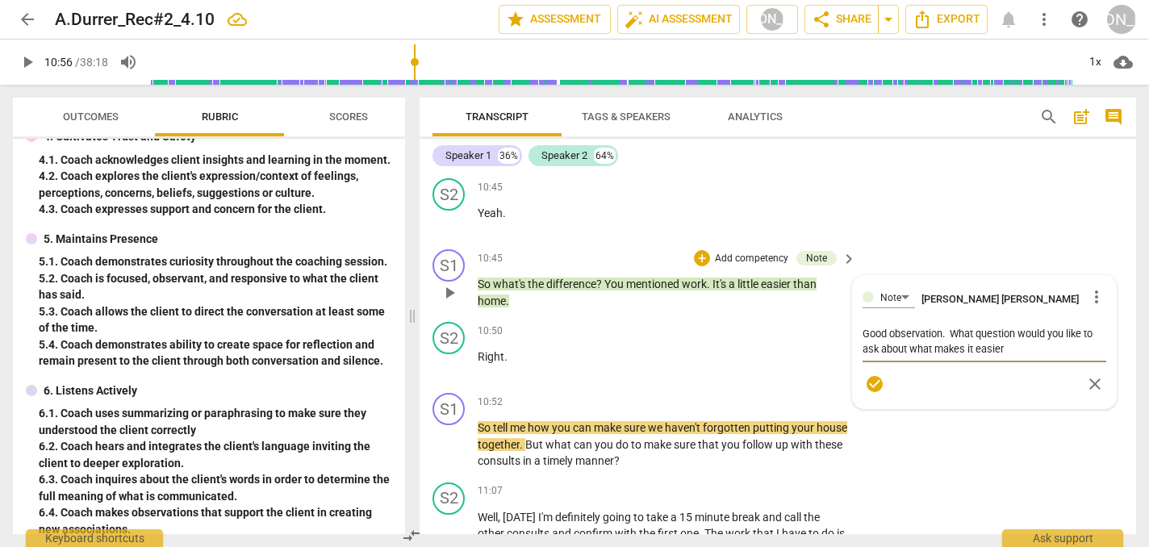
type textarea "Good observation. What question would you like to ask about what makes it easier"
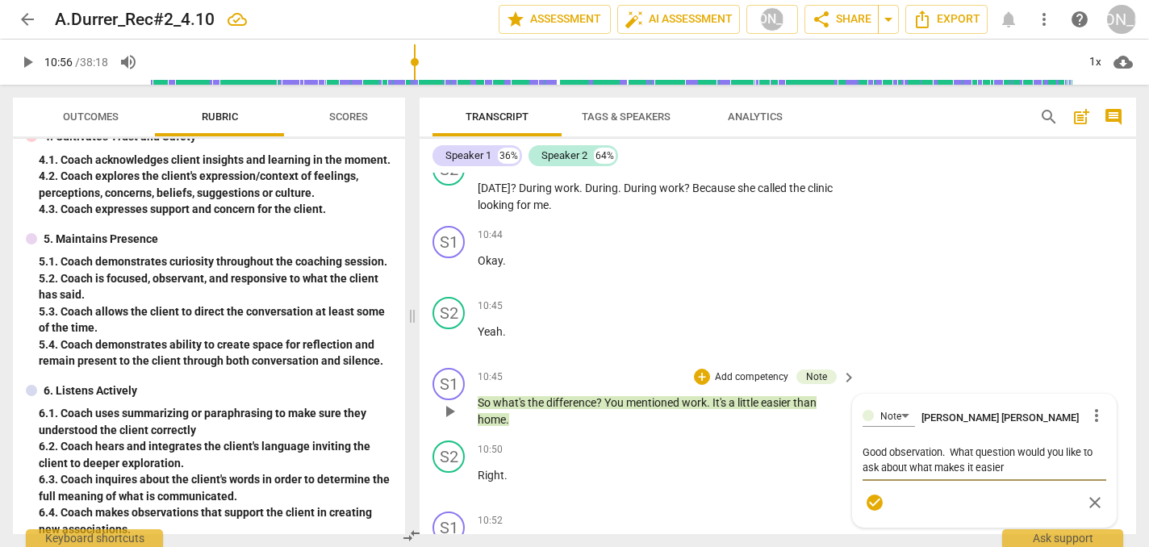
scroll to position [4017, 0]
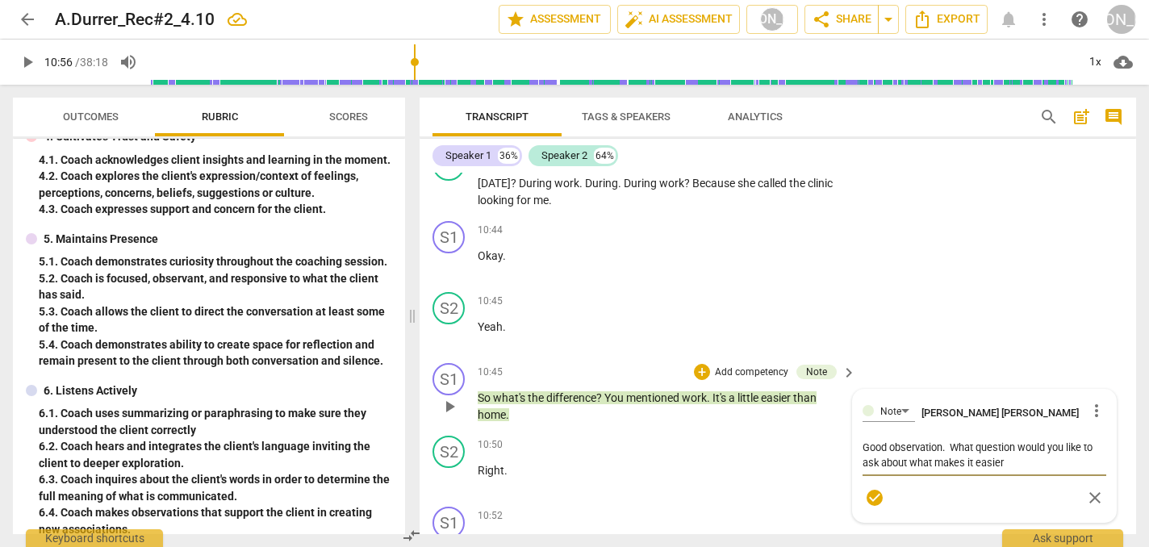
drag, startPoint x: 1011, startPoint y: 431, endPoint x: 949, endPoint y: 409, distance: 65.1
click at [949, 440] on textarea "Good observation. What question would you like to ask about what makes it easier" at bounding box center [984, 455] width 244 height 31
type textarea "Good observation. H"
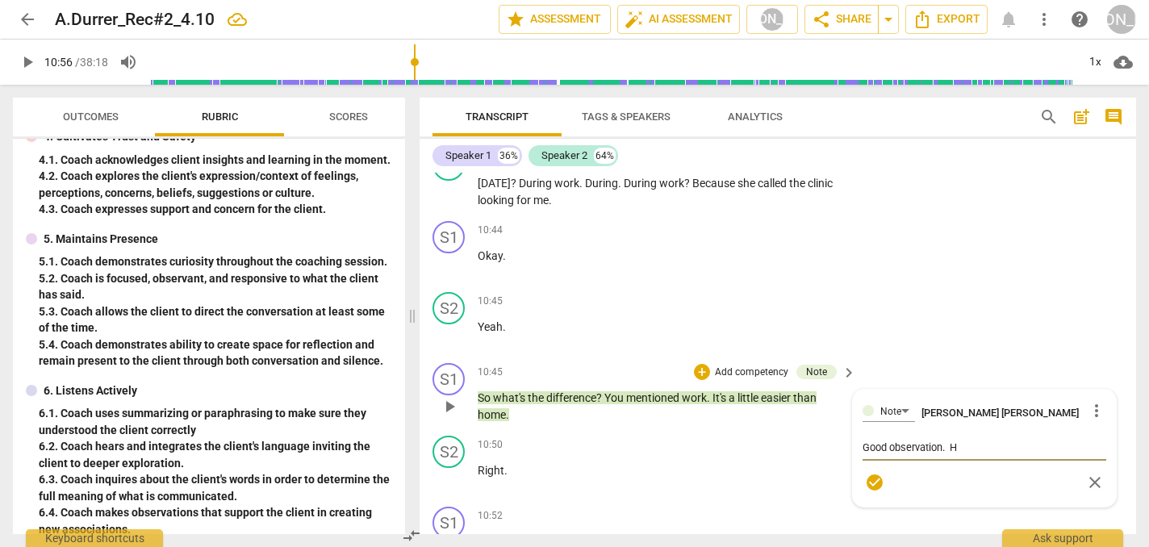
type textarea "Good observation. Ho"
type textarea "Good observation. How"
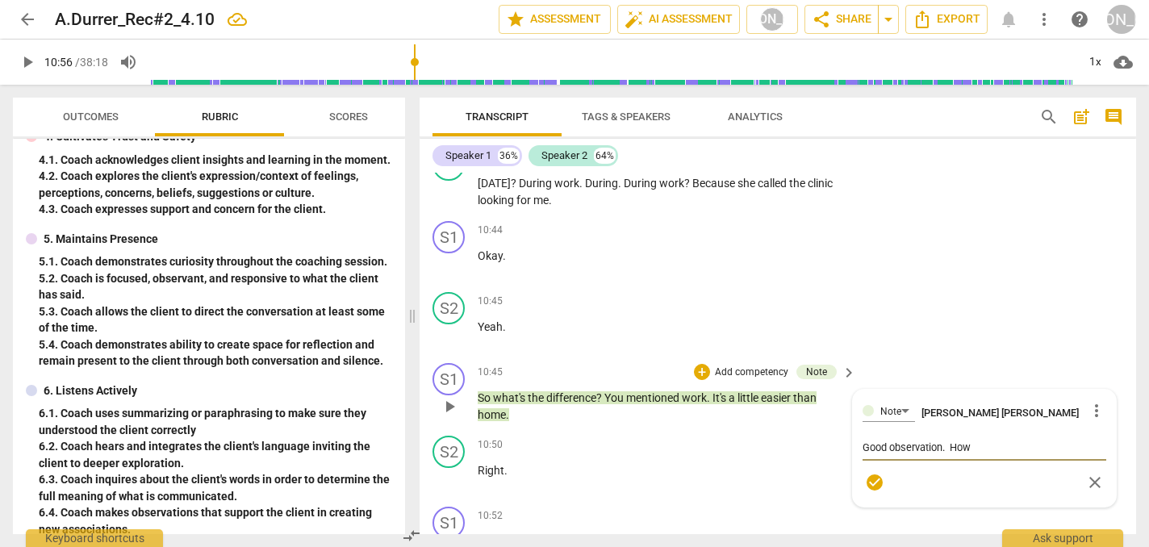
type textarea "Good observation. How"
type textarea "Good observation. How c"
type textarea "Good observation. How ca"
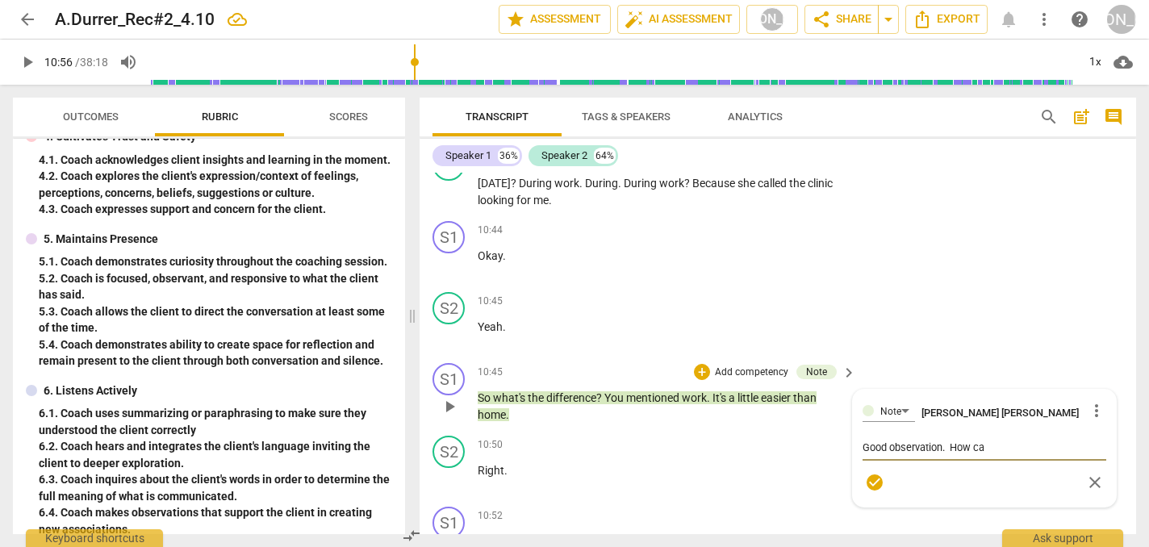
type textarea "Good observation. How can"
type textarea "Good observation. How can o"
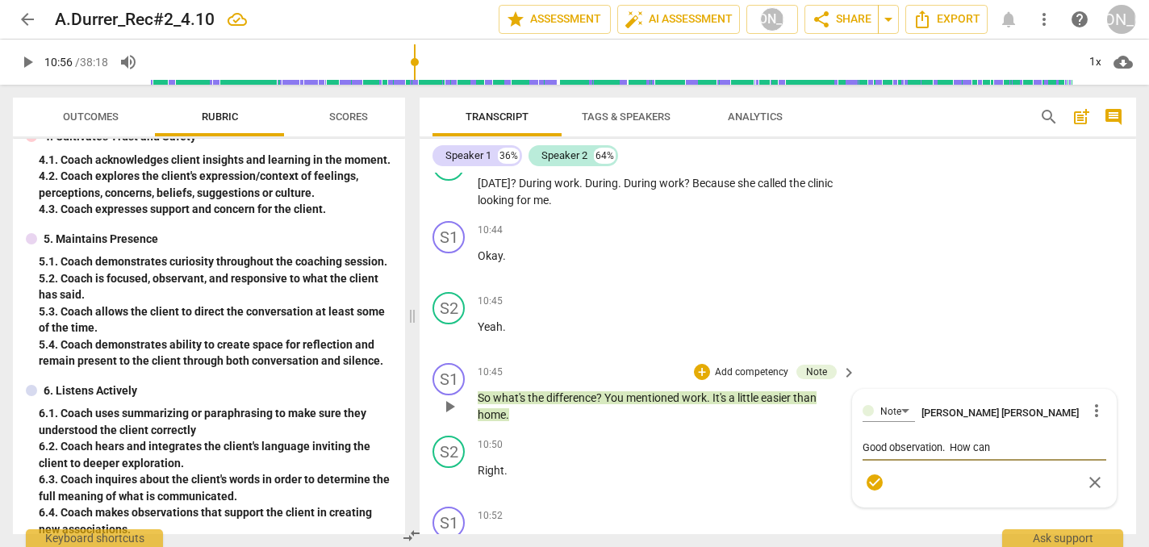
type textarea "Good observation. How can o"
type textarea "Good observation. How can"
type textarea "Good observation. How can y"
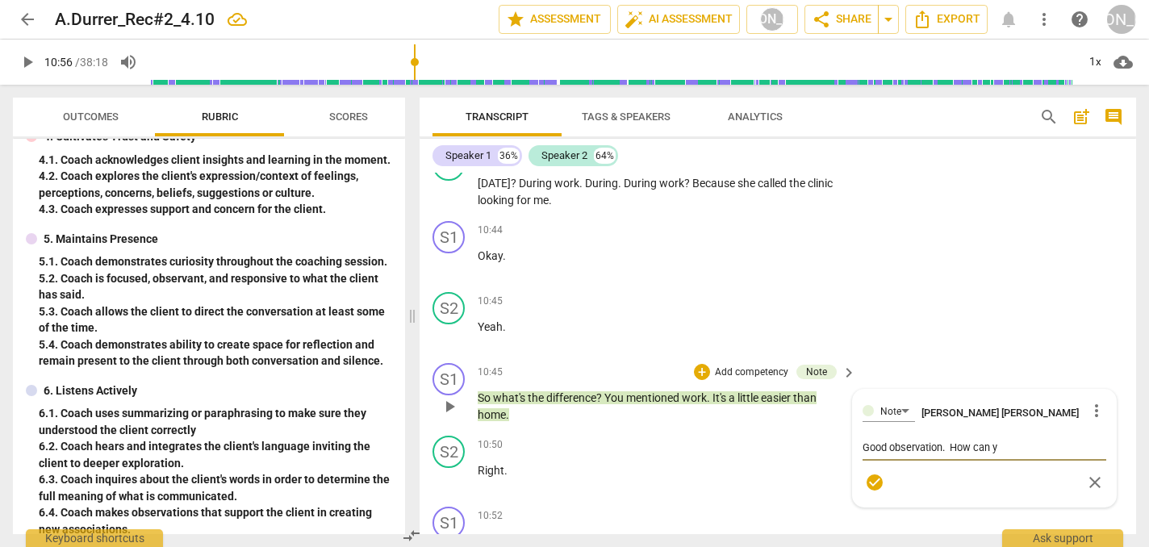
type textarea "Good observation. How can yo"
type textarea "Good observation. How can you"
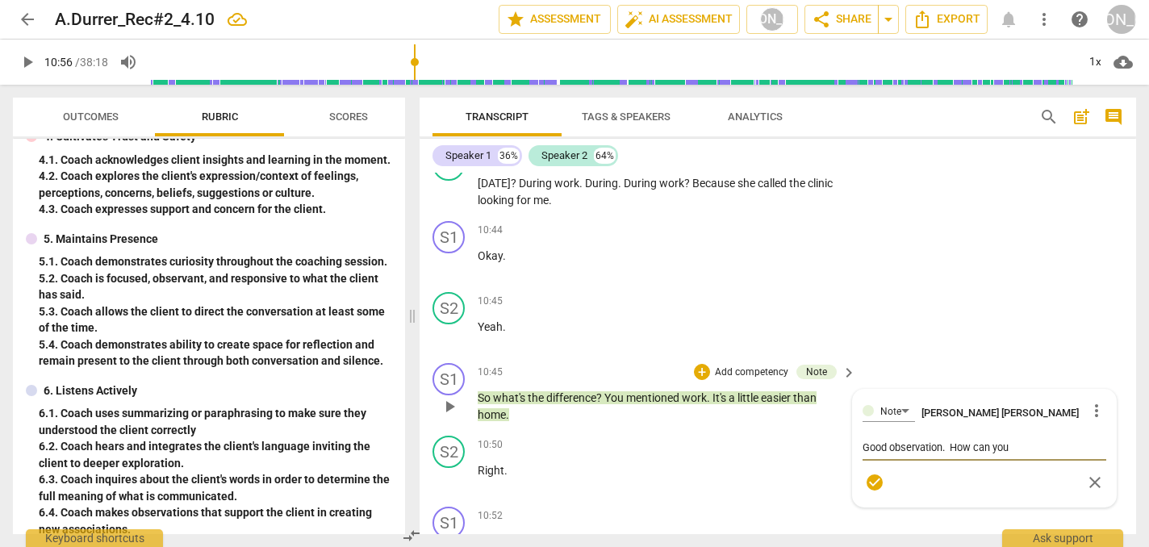
type textarea "Good observation. How can you"
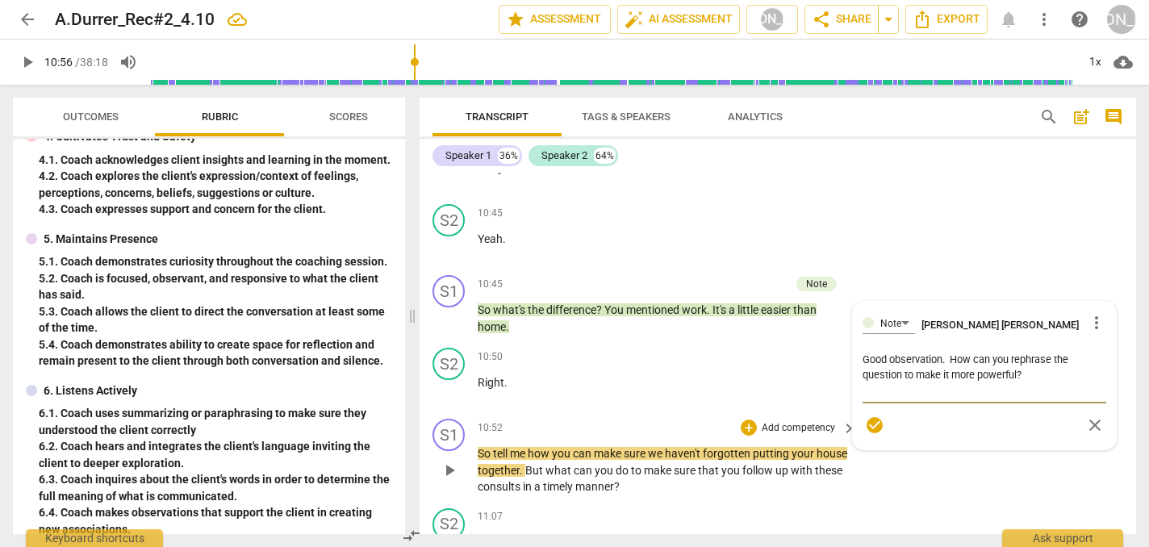
scroll to position [4113, 0]
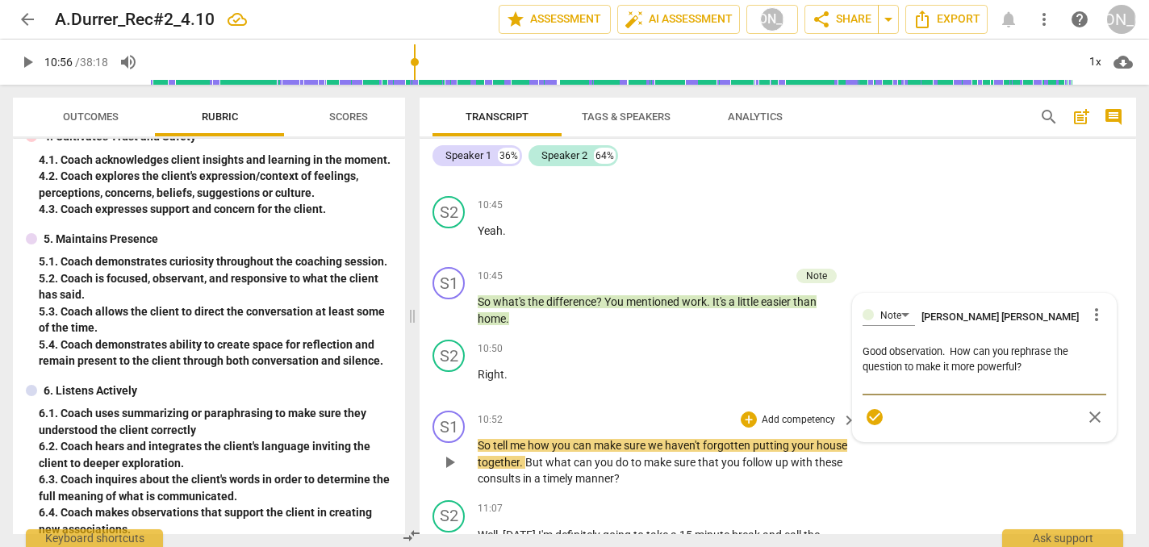
click at [447, 453] on span "play_arrow" at bounding box center [449, 462] width 19 height 19
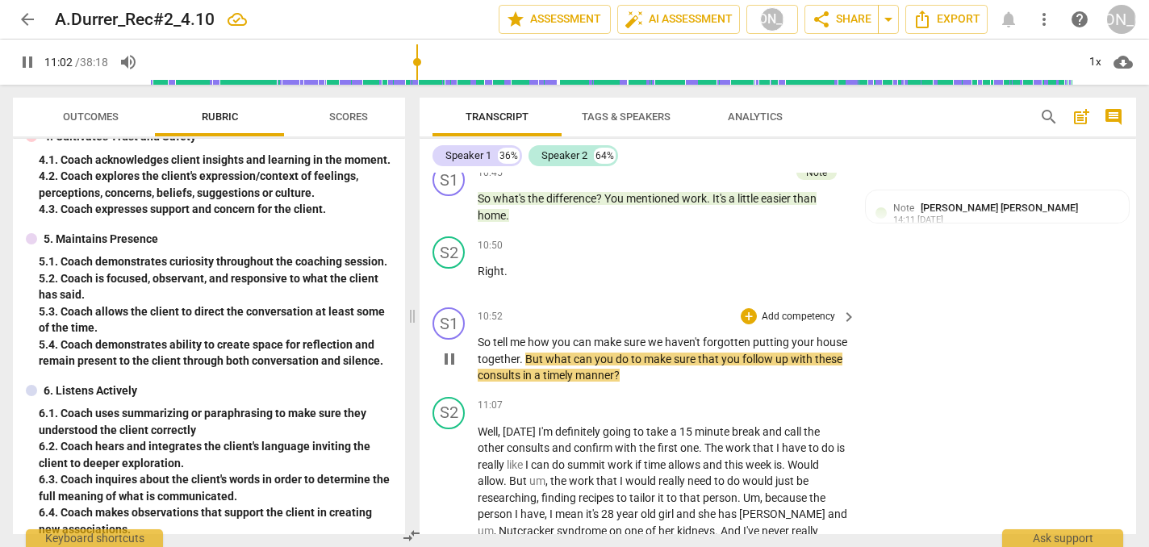
scroll to position [4222, 0]
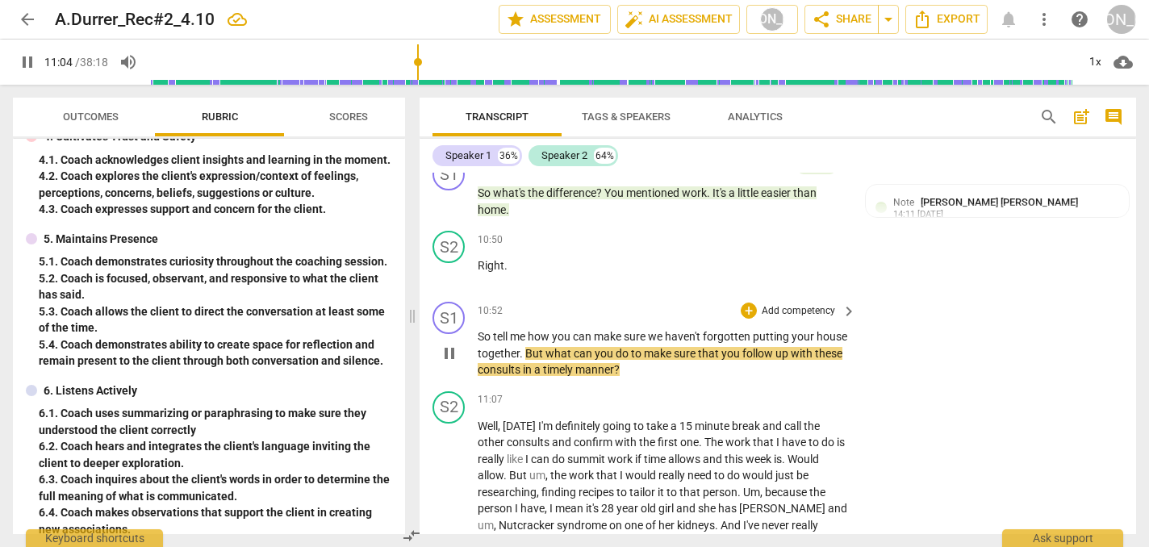
click at [449, 344] on span "pause" at bounding box center [449, 353] width 19 height 19
click at [746, 302] on div "+" at bounding box center [748, 310] width 16 height 16
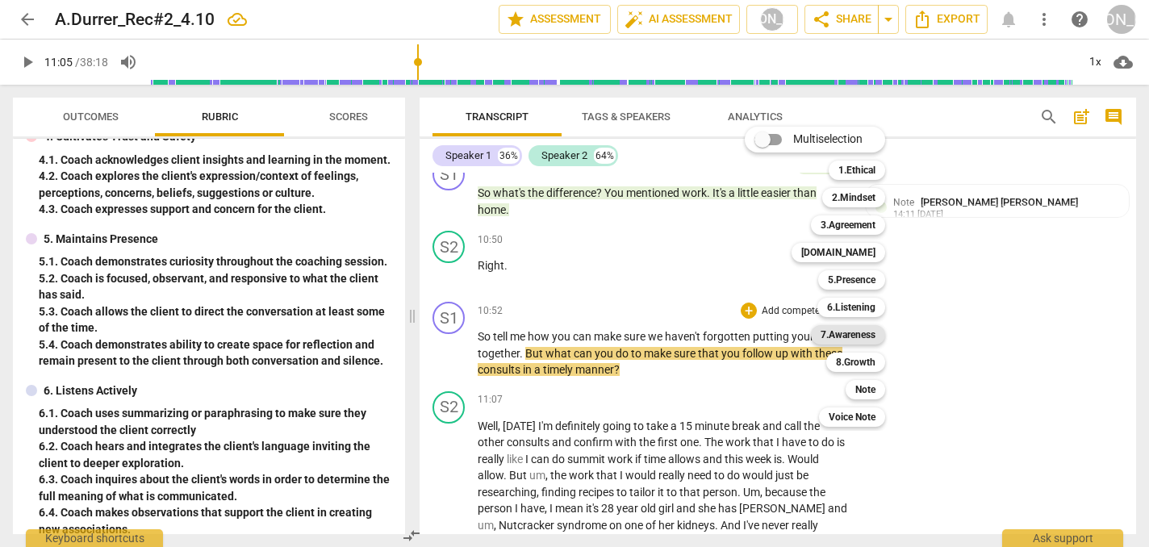
click at [853, 329] on b "7.Awareness" at bounding box center [847, 334] width 55 height 19
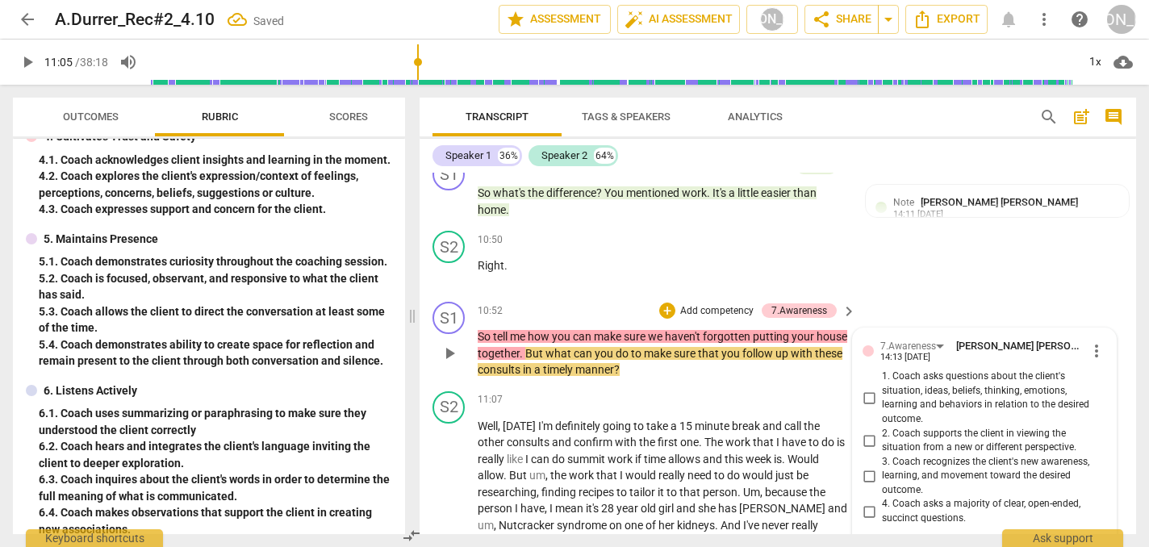
click at [866, 502] on input "4. Coach asks a majority of clear, open-ended, succinct questions." at bounding box center [869, 511] width 26 height 19
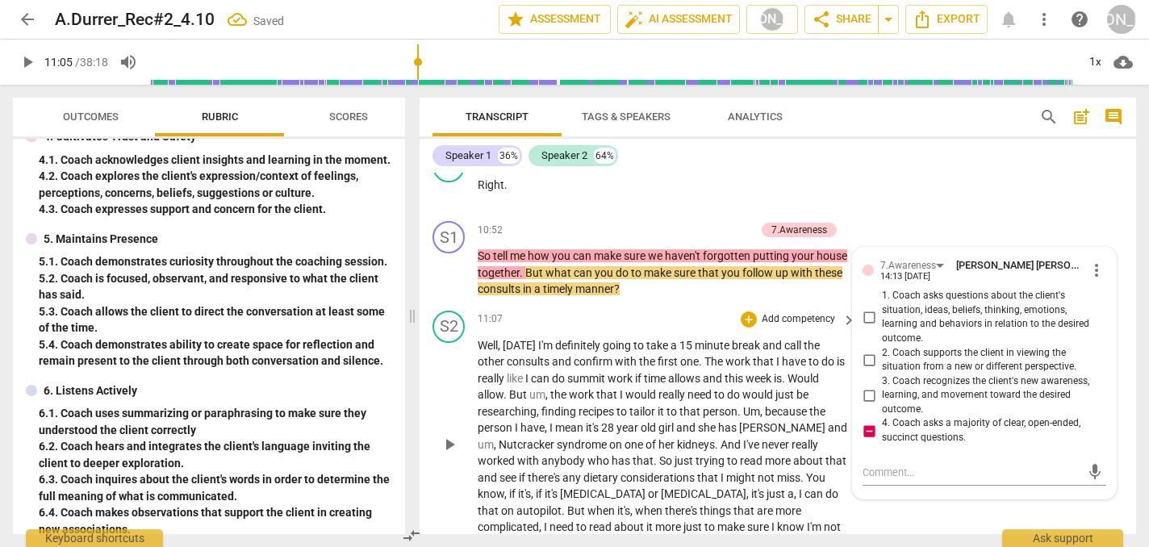
scroll to position [4305, 0]
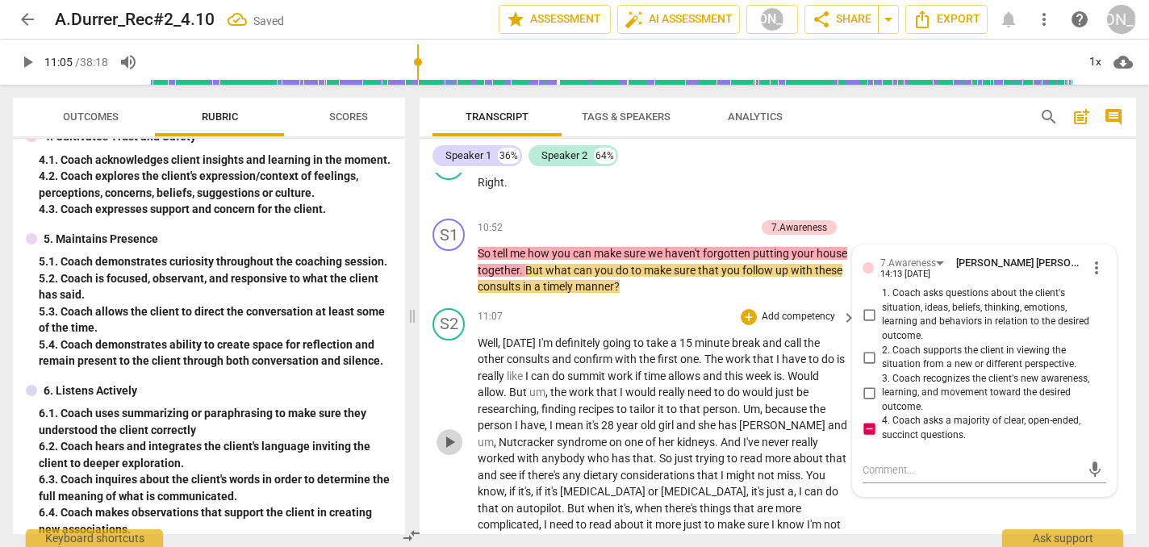
click at [450, 432] on span "play_arrow" at bounding box center [449, 441] width 19 height 19
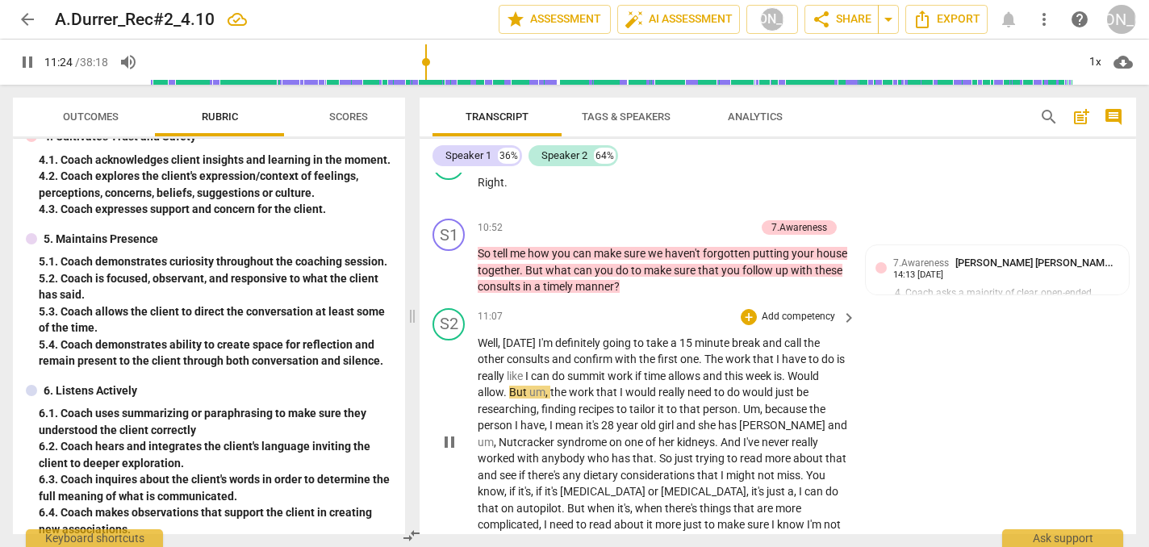
click at [445, 432] on span "pause" at bounding box center [449, 441] width 19 height 19
drag, startPoint x: 620, startPoint y: 339, endPoint x: 586, endPoint y: 337, distance: 33.9
click at [586, 369] on span "summit" at bounding box center [587, 375] width 40 height 13
click at [447, 432] on span "play_arrow" at bounding box center [449, 441] width 19 height 19
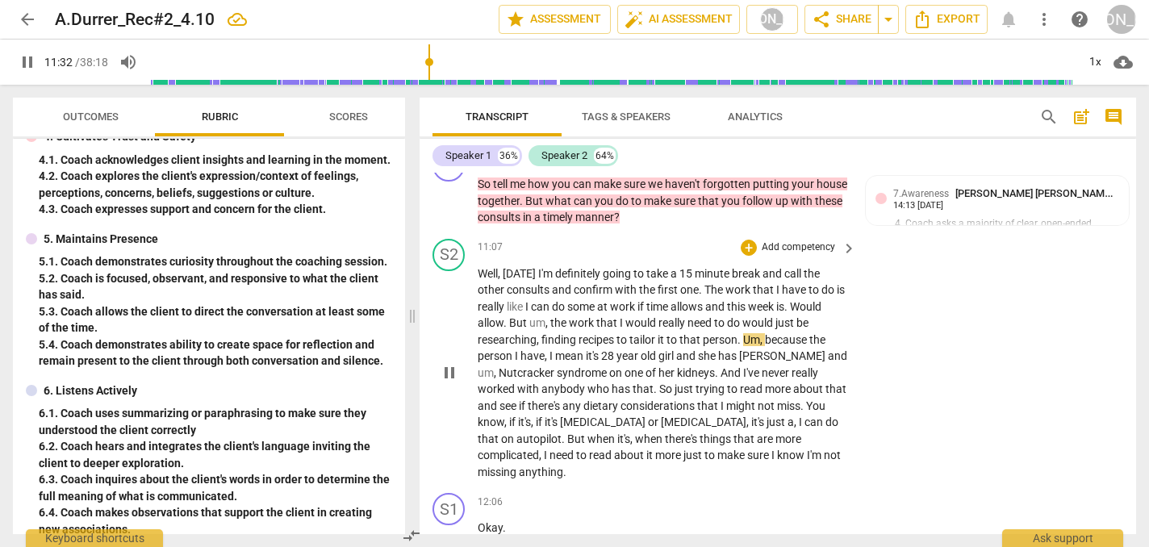
scroll to position [4384, 0]
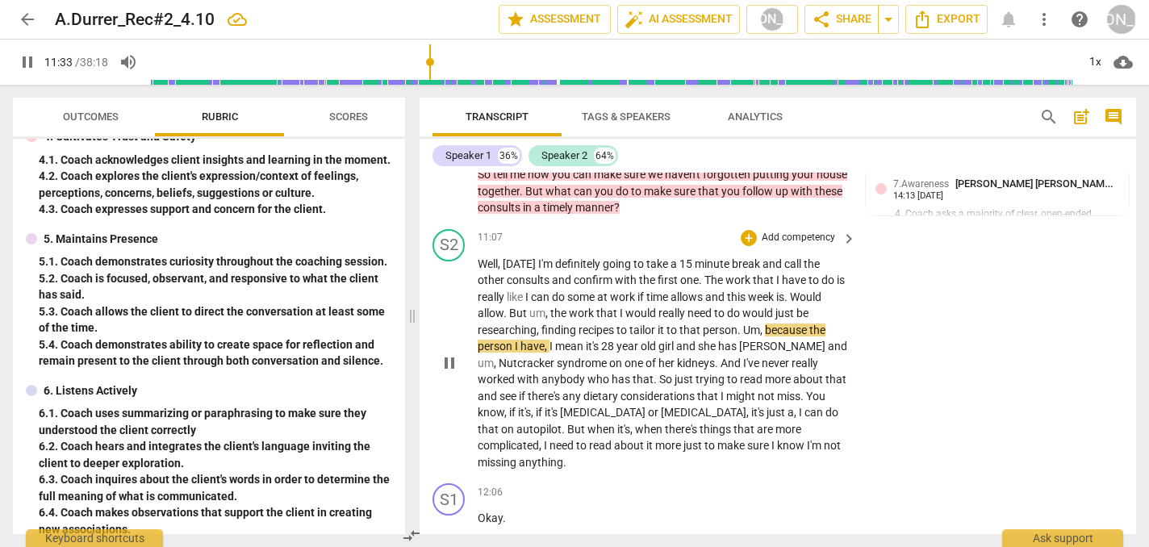
click at [905, 328] on div "S2 play_arrow pause 11:07 + Add competency keyboard_arrow_right Well , [DATE] I…" at bounding box center [777, 350] width 716 height 255
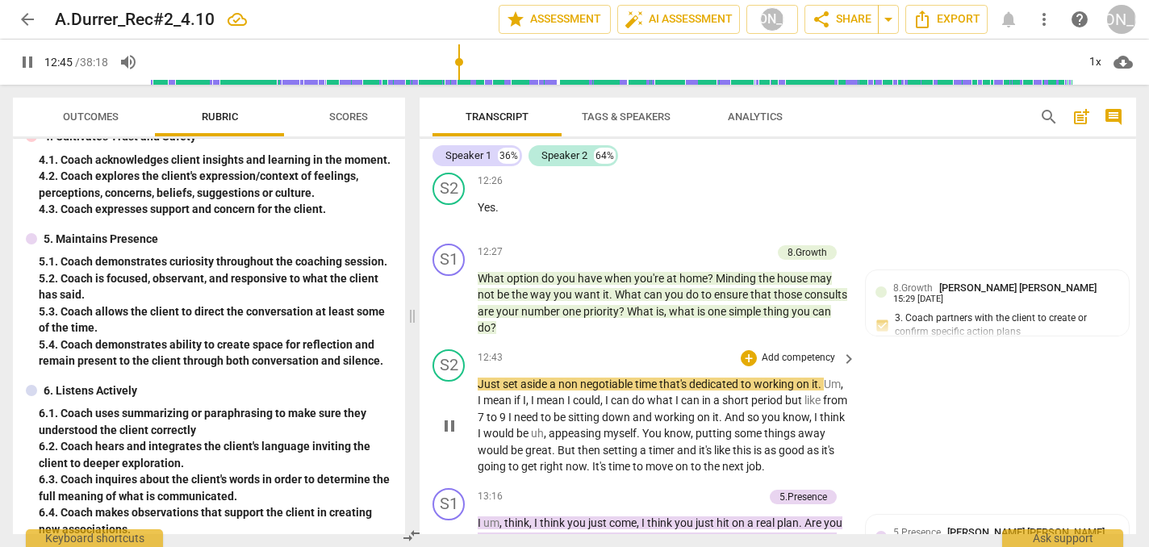
scroll to position [4931, 0]
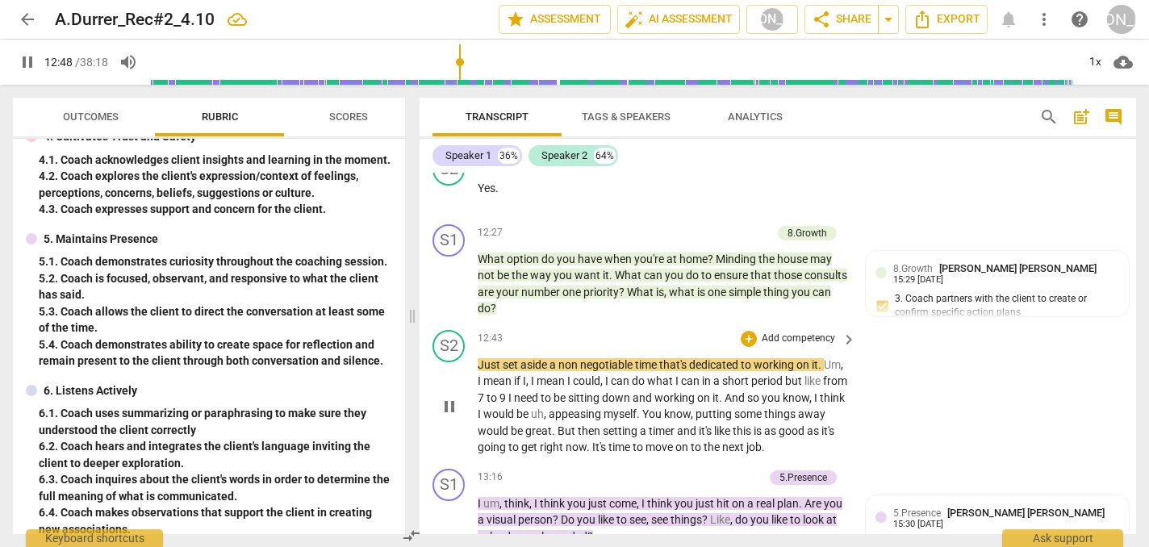
click at [949, 348] on div "S2 play_arrow pause 12:43 + Add competency keyboard_arrow_right Just set aside …" at bounding box center [777, 392] width 716 height 139
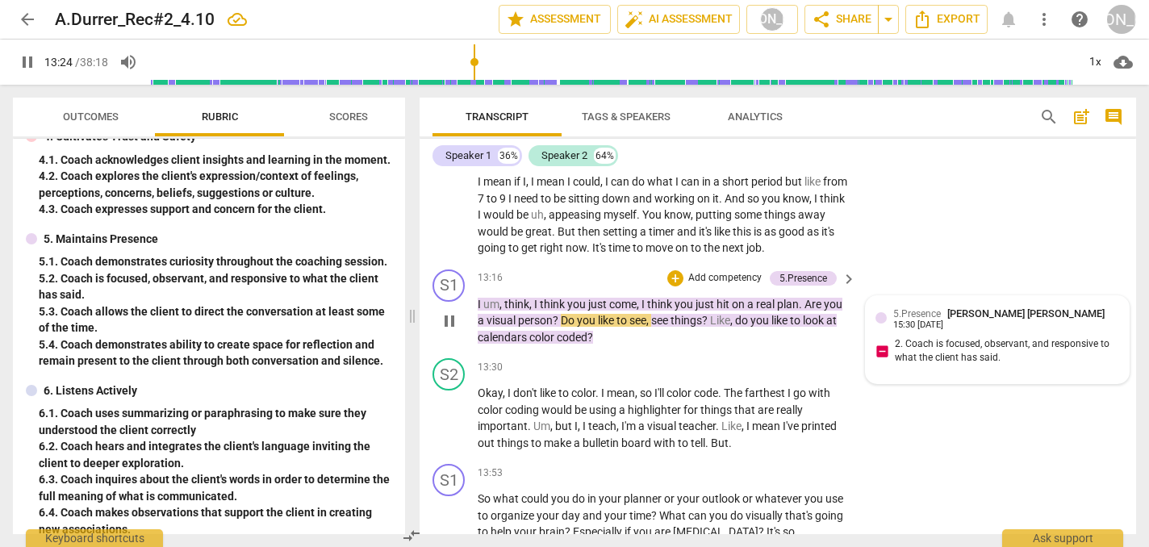
scroll to position [5164, 0]
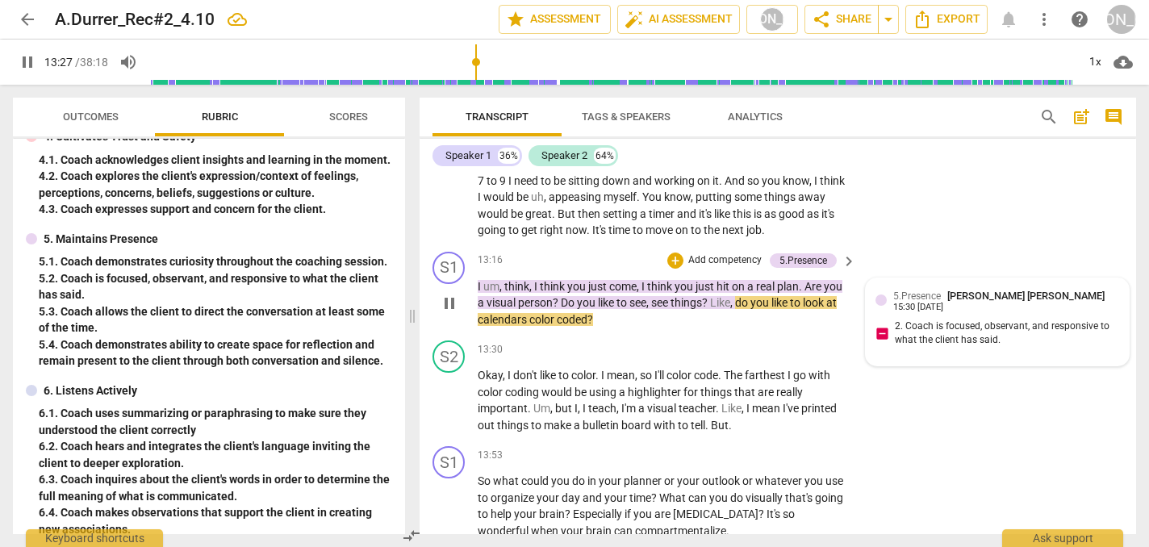
click at [987, 288] on div "5.Presence [PERSON_NAME] [PERSON_NAME] 15:30 [DATE] 2. Coach is focused, observ…" at bounding box center [997, 322] width 244 height 69
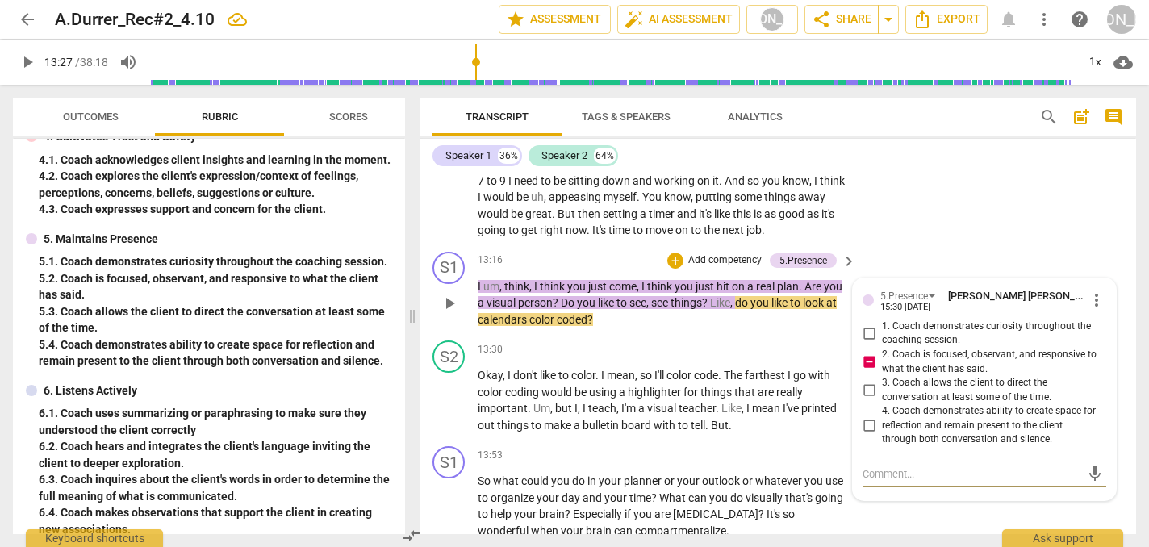
click at [987, 319] on span "1. Coach demonstrates curiosity throughout the coaching session." at bounding box center [991, 333] width 218 height 28
click at [882, 323] on input "1. Coach demonstrates curiosity throughout the coaching session." at bounding box center [869, 332] width 26 height 19
click at [930, 245] on div "S1 play_arrow pause 13:16 + Add competency 5.Presence keyboard_arrow_right I um…" at bounding box center [777, 290] width 716 height 90
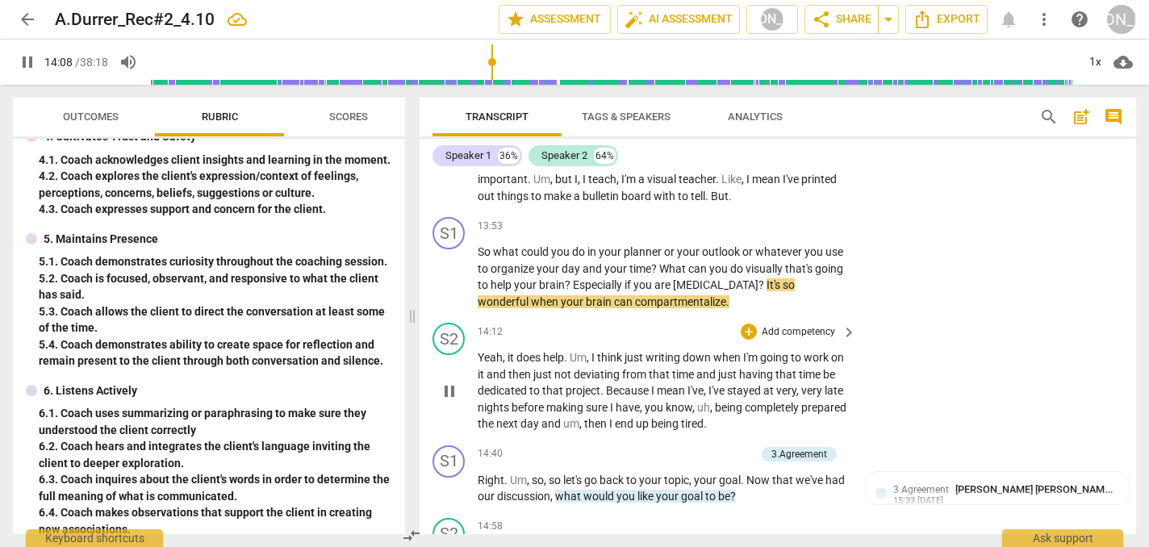
scroll to position [5407, 0]
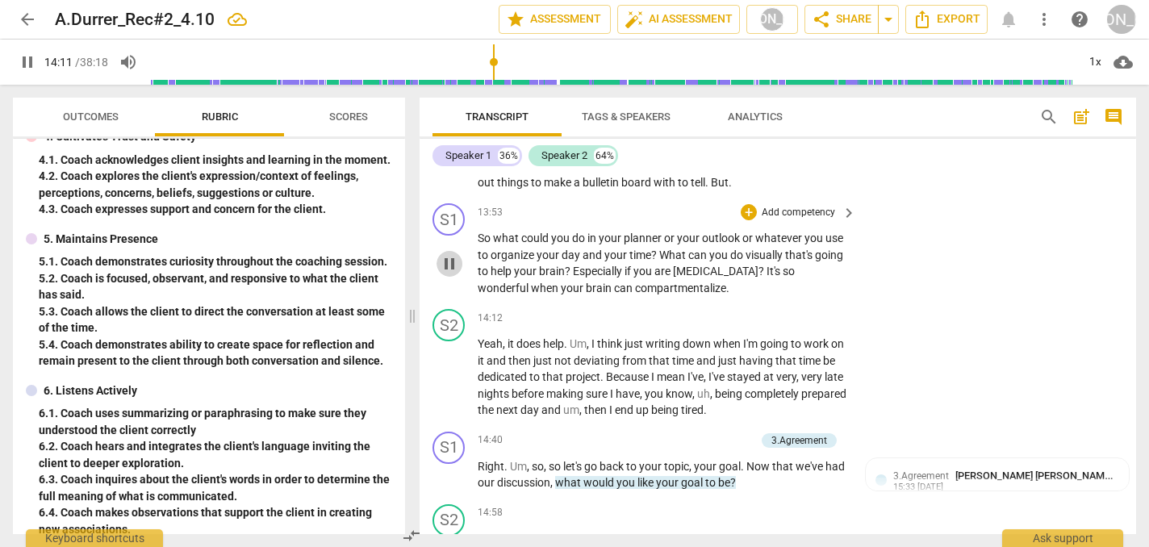
click at [451, 254] on span "pause" at bounding box center [449, 263] width 19 height 19
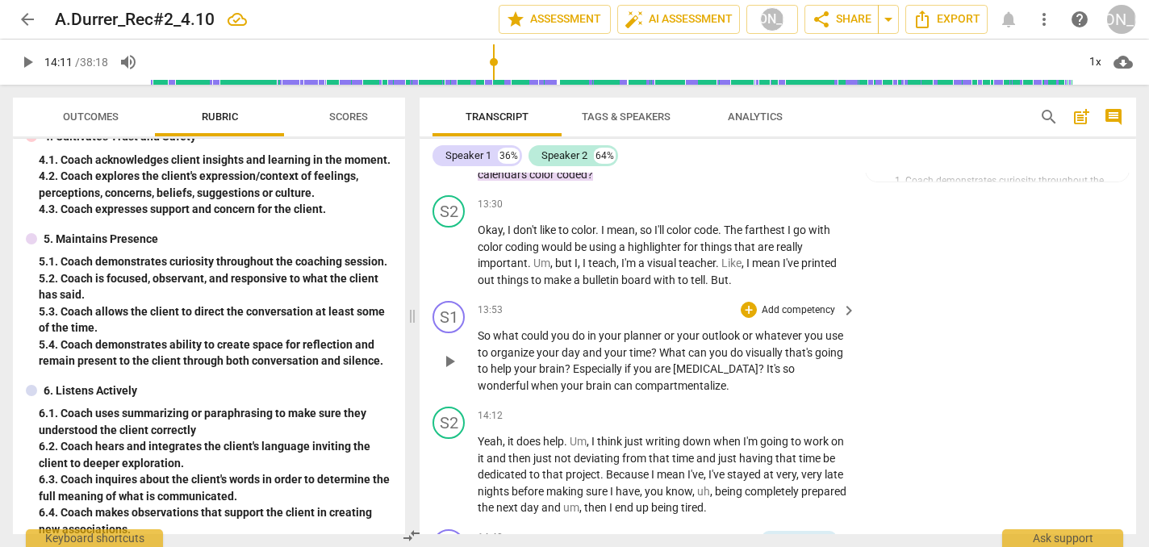
scroll to position [5304, 0]
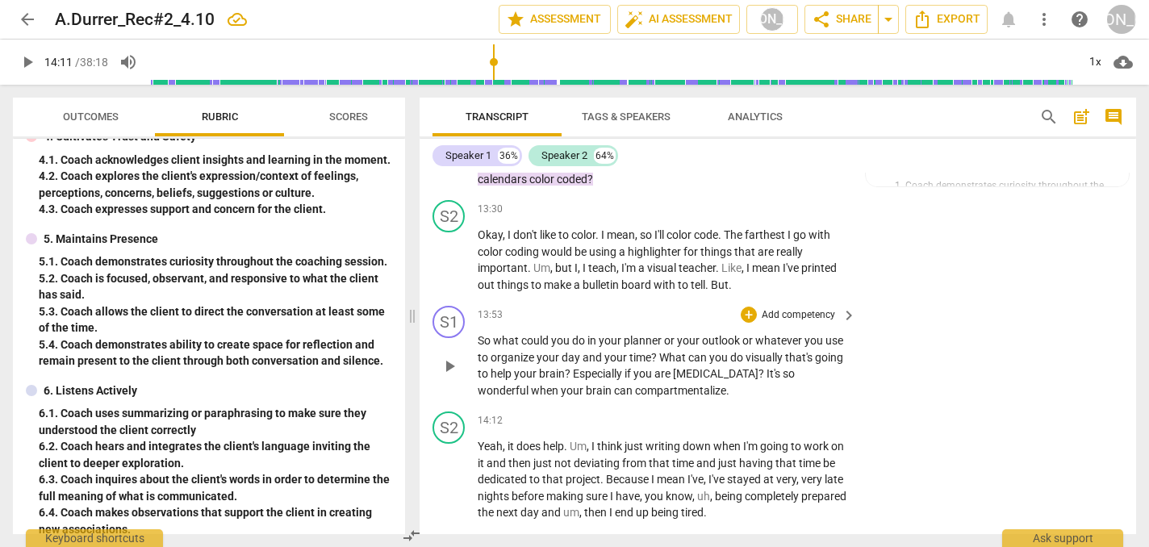
click at [905, 299] on div "S1 play_arrow pause 13:53 + Add competency keyboard_arrow_right So what could y…" at bounding box center [777, 352] width 716 height 106
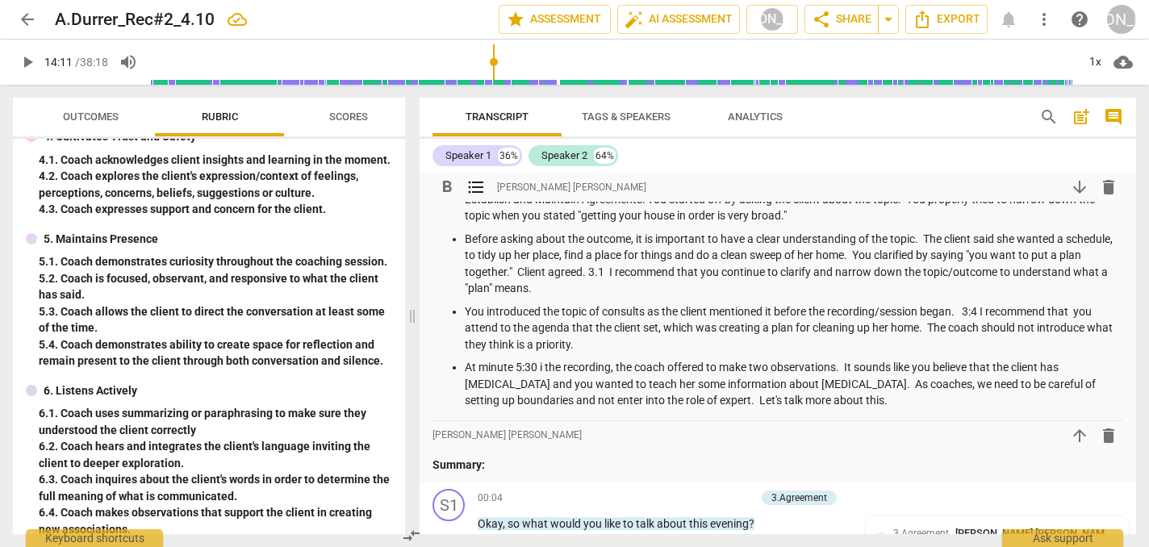
scroll to position [60, 0]
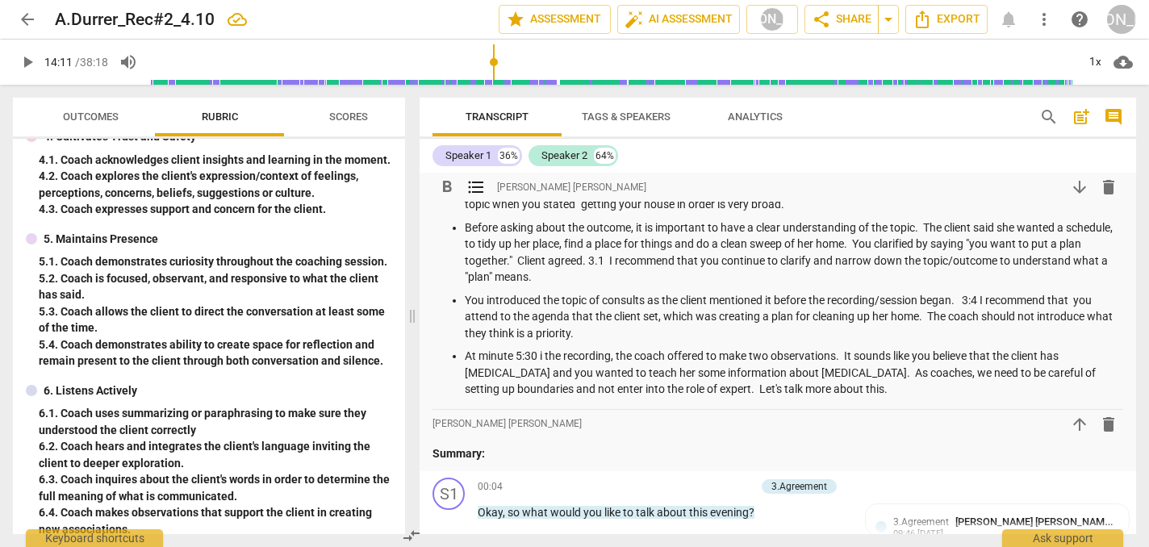
click at [613, 259] on p "Before asking about the outcome, it is important to have a clear understanding …" at bounding box center [794, 252] width 658 height 66
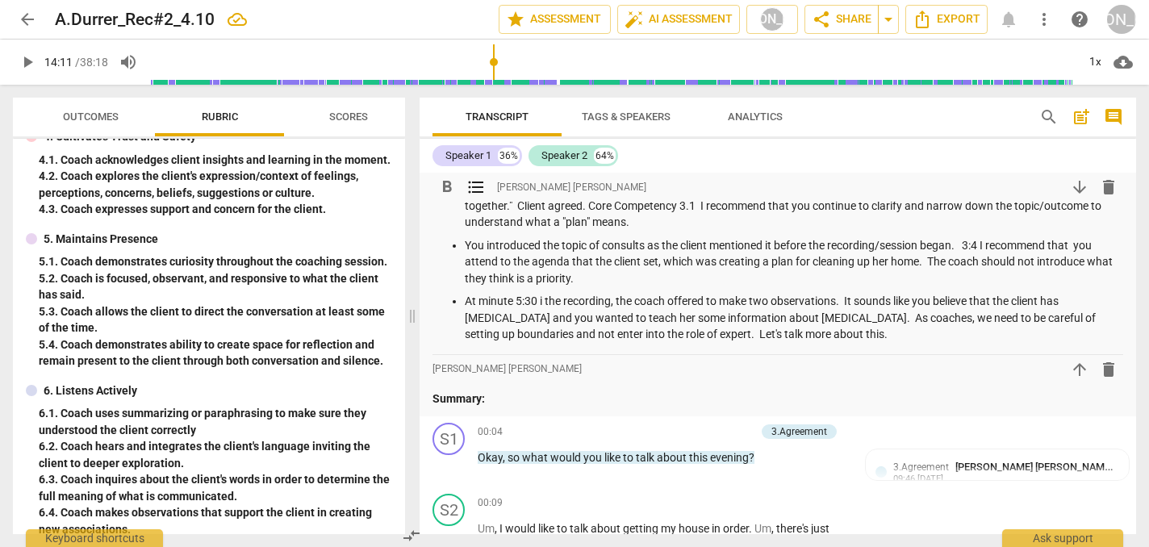
scroll to position [121, 0]
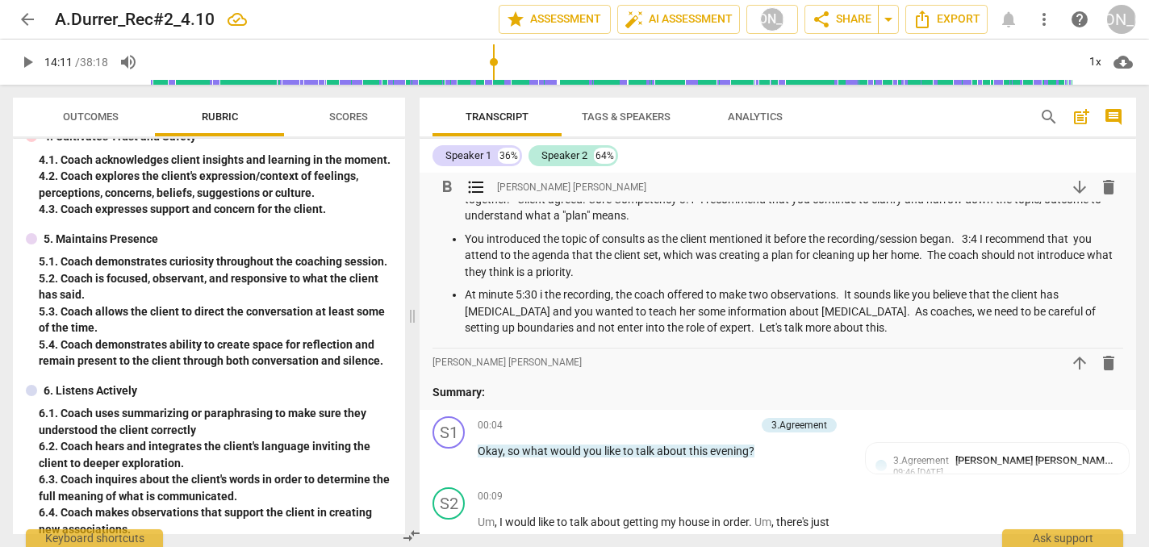
click at [967, 237] on p "You introduced the topic of consults as the client mentioned it before the reco…" at bounding box center [794, 256] width 658 height 50
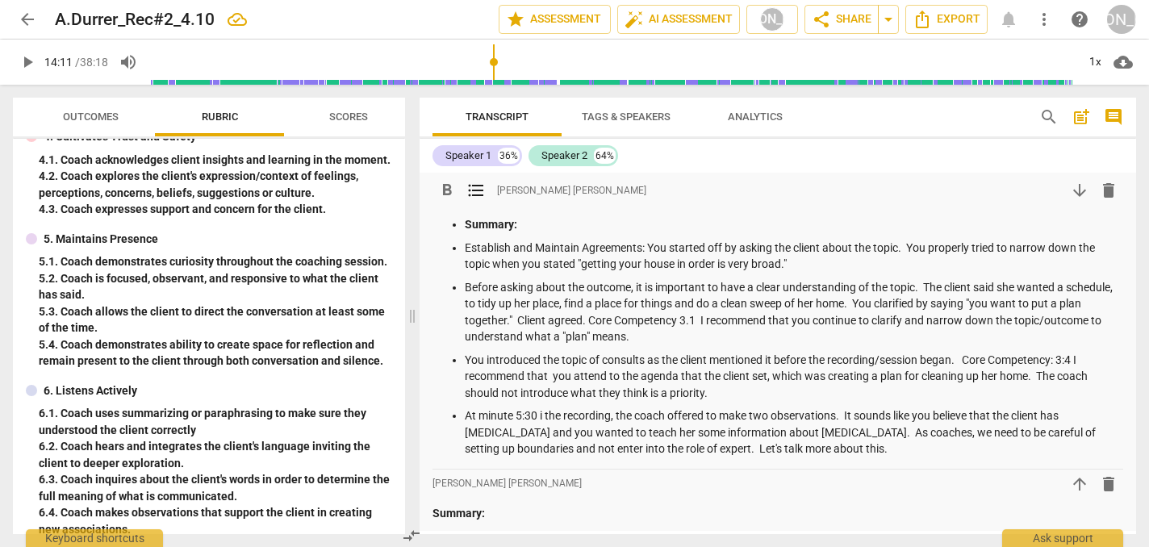
scroll to position [0, 0]
click at [753, 448] on p "At minute 5:30 i the recording, the coach offered to make two observations. It …" at bounding box center [794, 432] width 658 height 50
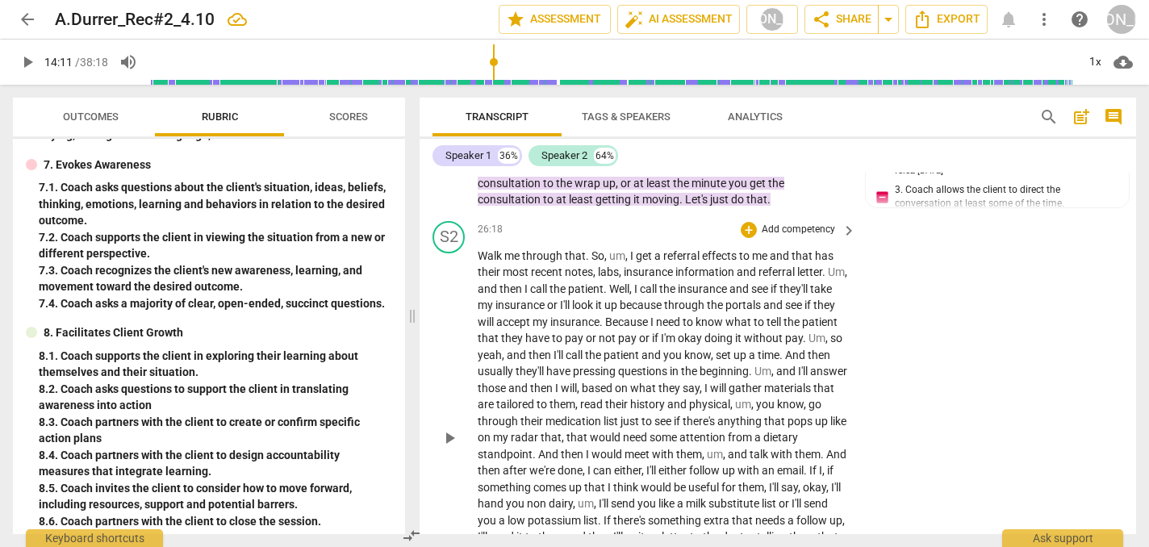
scroll to position [9306, 0]
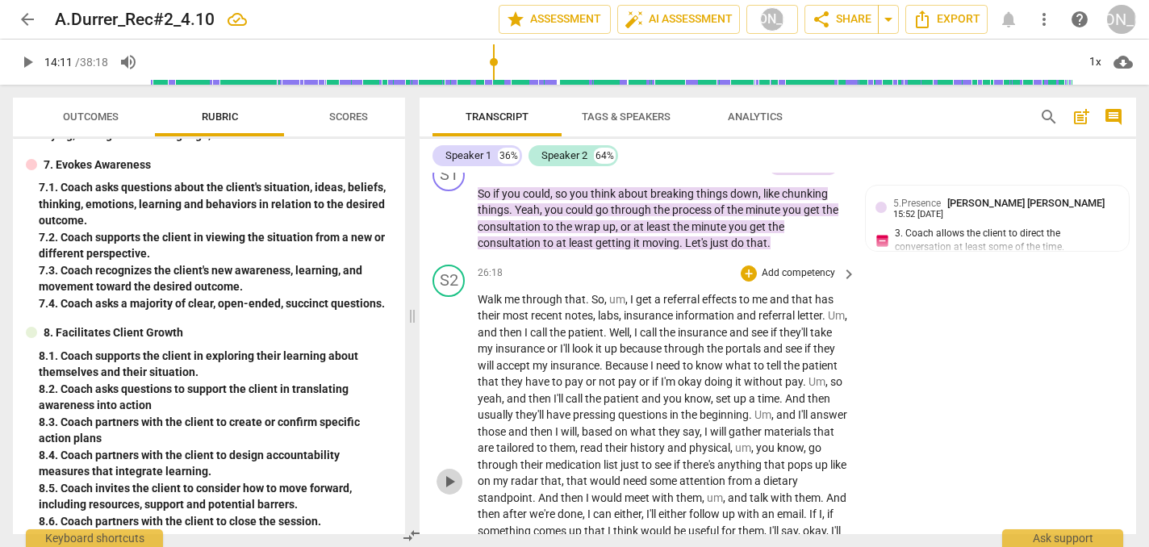
click at [449, 472] on span "play_arrow" at bounding box center [449, 481] width 19 height 19
click at [449, 472] on span "pause" at bounding box center [449, 481] width 19 height 19
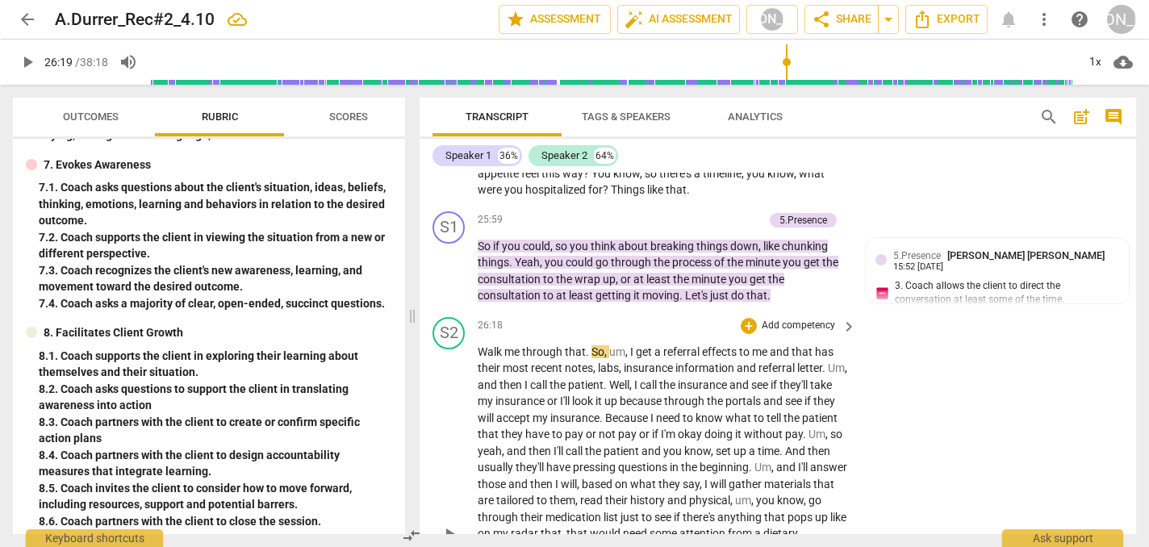
scroll to position [9237, 0]
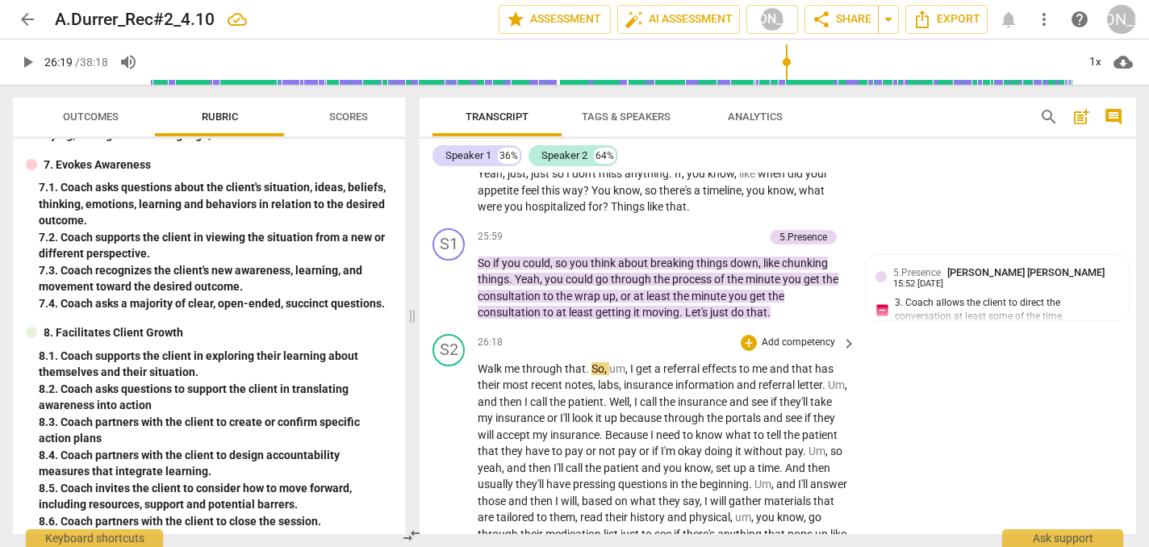
click at [624, 362] on span "um" at bounding box center [617, 368] width 16 height 13
click at [447, 541] on span "play_arrow" at bounding box center [449, 550] width 19 height 19
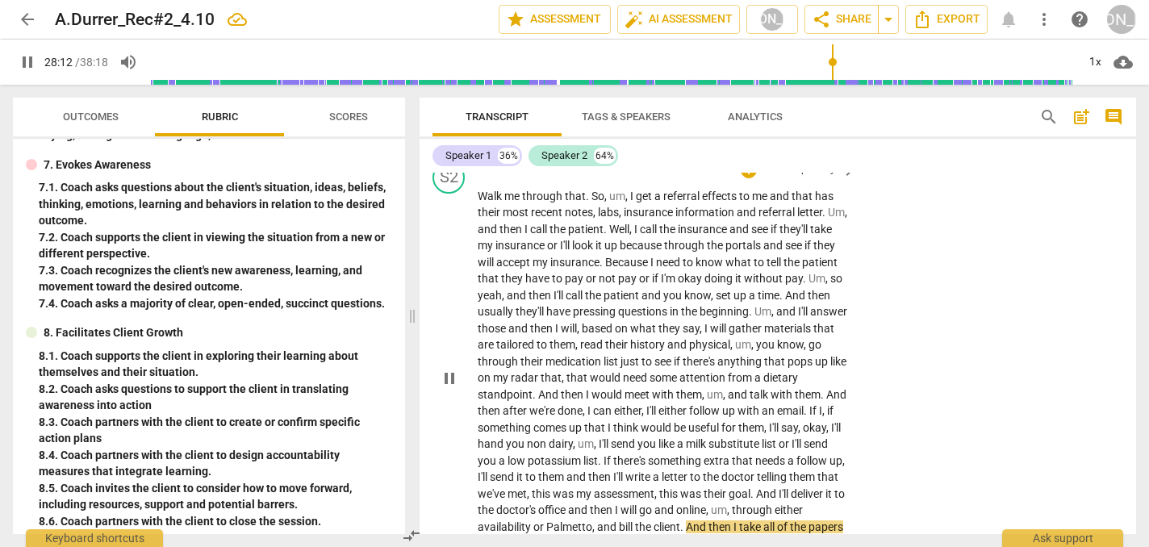
scroll to position [9404, 0]
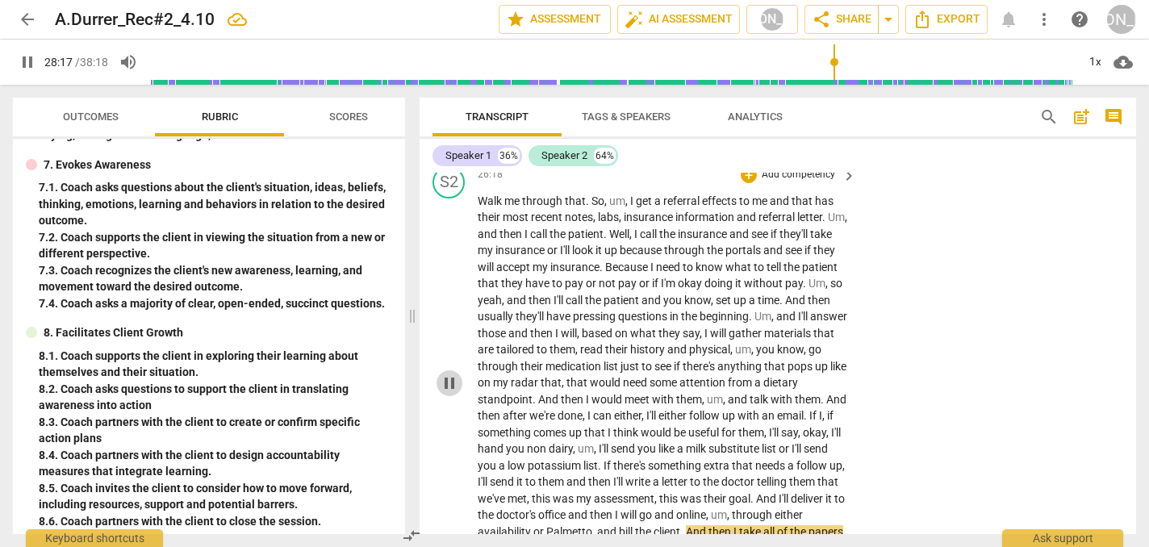
click at [448, 373] on span "pause" at bounding box center [449, 382] width 19 height 19
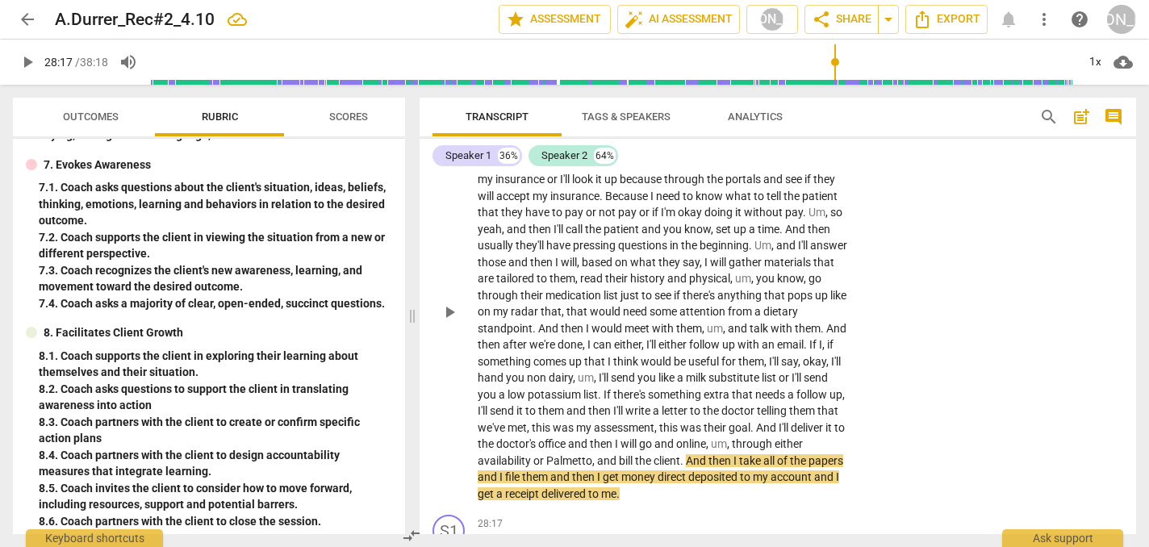
scroll to position [9476, 0]
click at [746, 515] on div "+" at bounding box center [748, 523] width 16 height 16
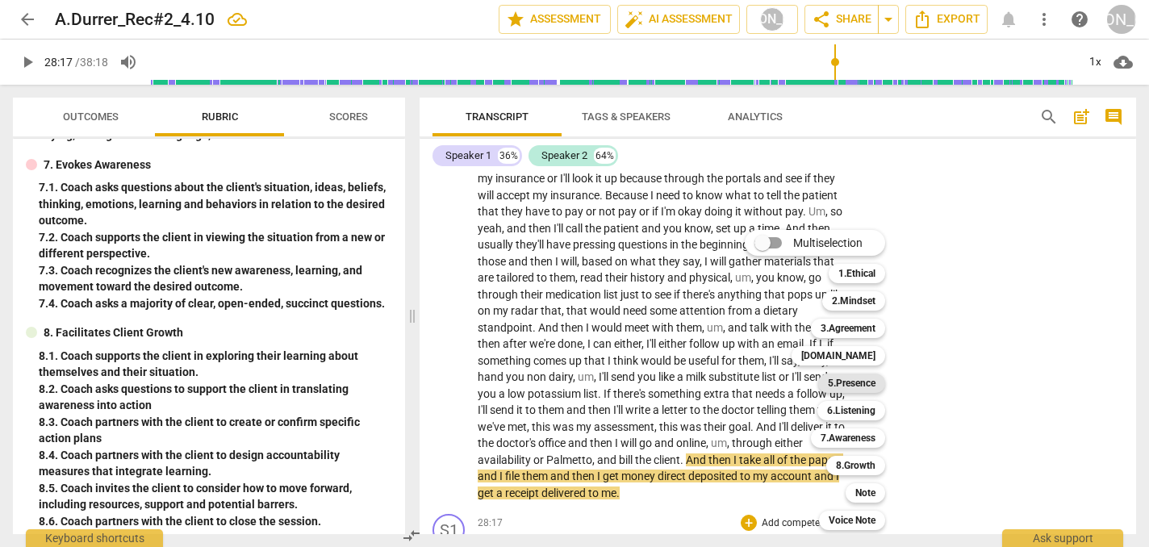
click at [861, 384] on b "5.Presence" at bounding box center [852, 382] width 48 height 19
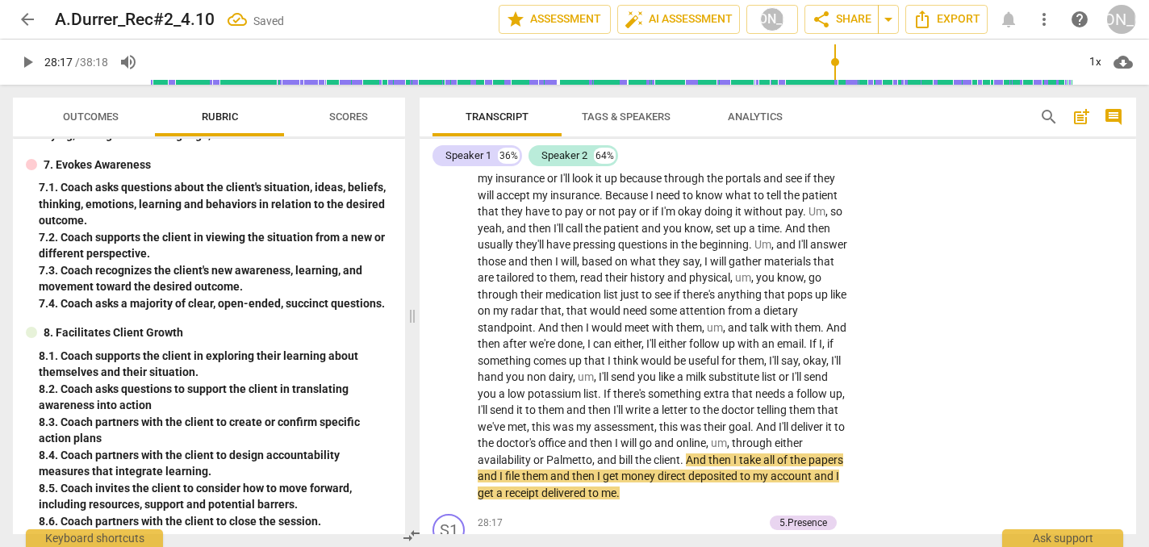
scroll to position [9725, 0]
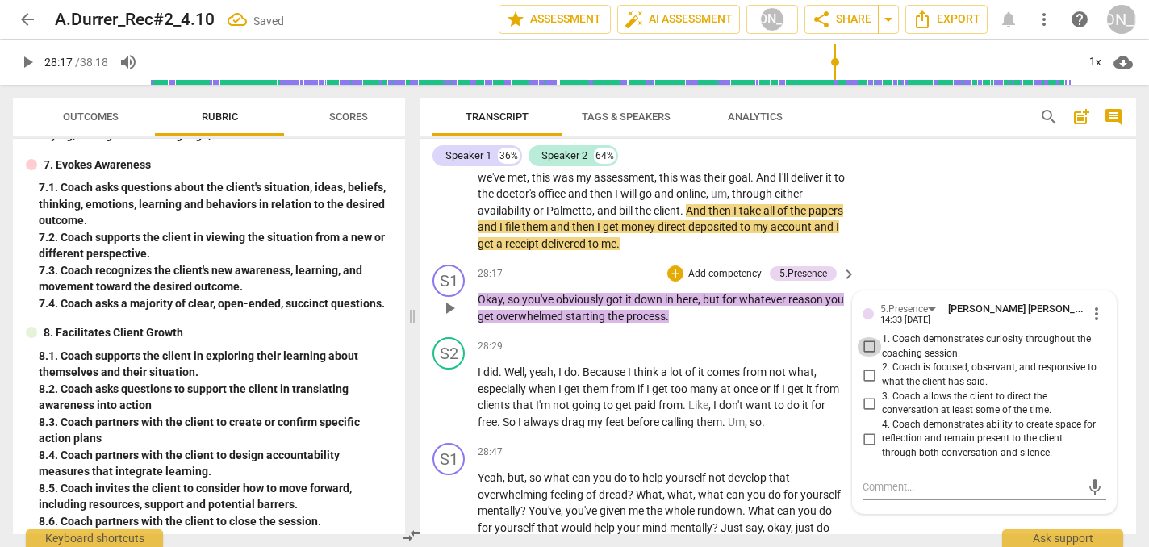
click at [866, 337] on input "1. Coach demonstrates curiosity throughout the coaching session." at bounding box center [869, 346] width 26 height 19
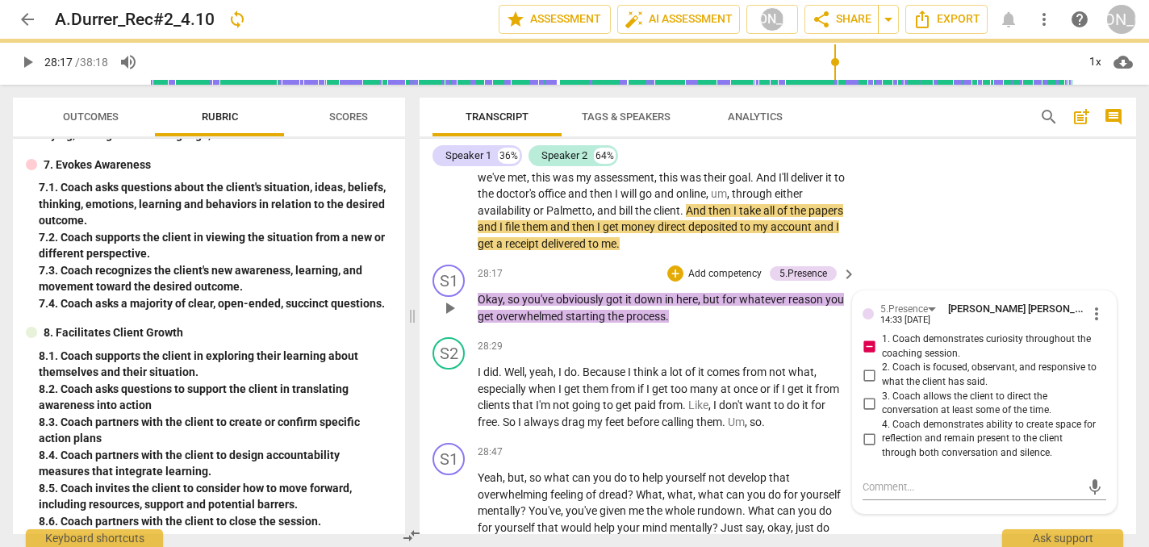
scroll to position [9644, 0]
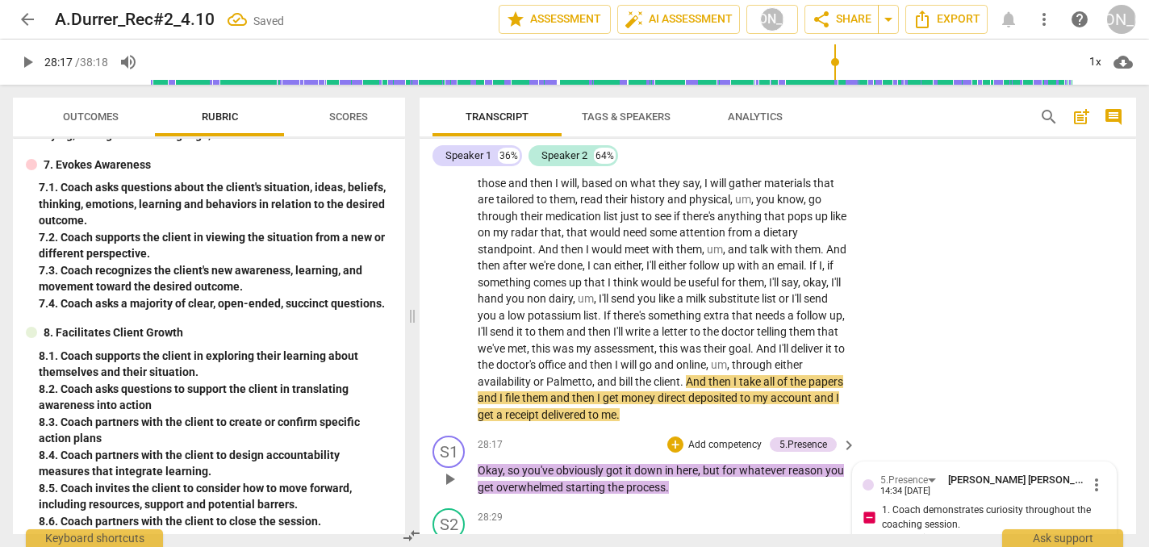
scroll to position [9547, 0]
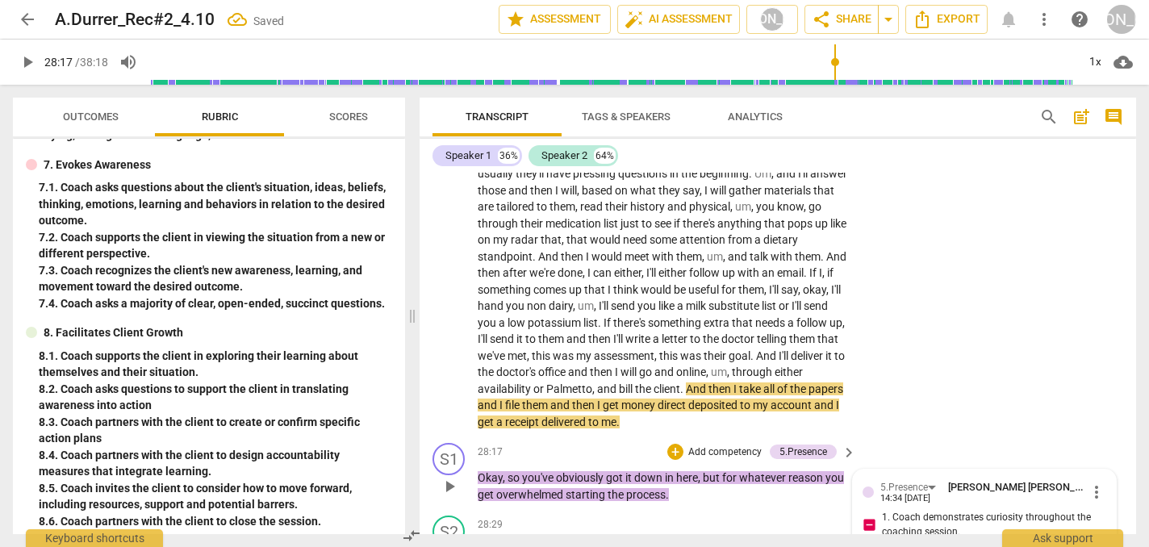
click at [864, 515] on input "1. Coach demonstrates curiosity throughout the coaching session." at bounding box center [869, 524] width 26 height 19
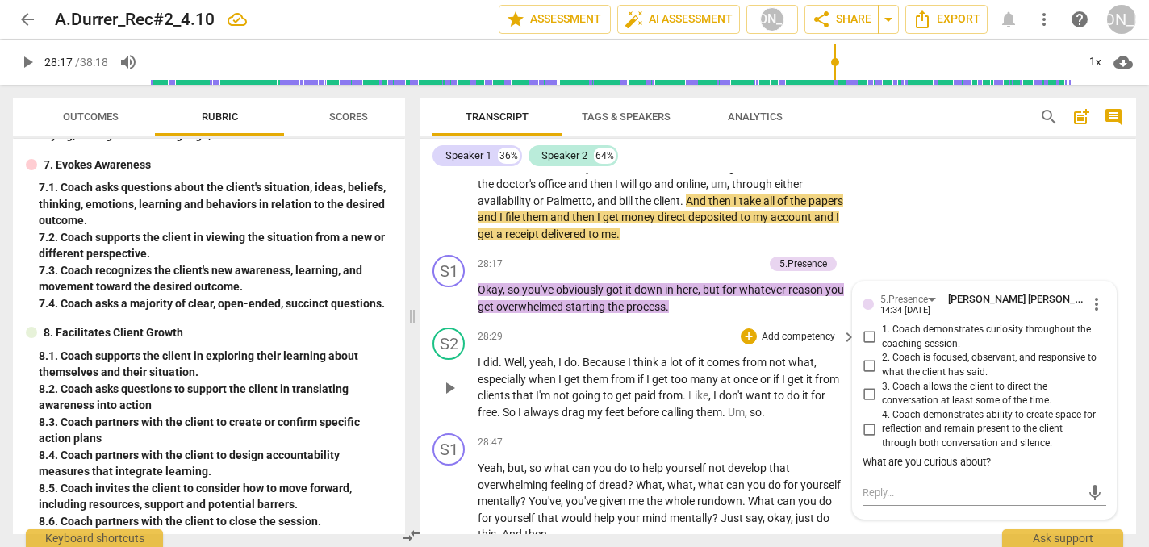
scroll to position [9738, 0]
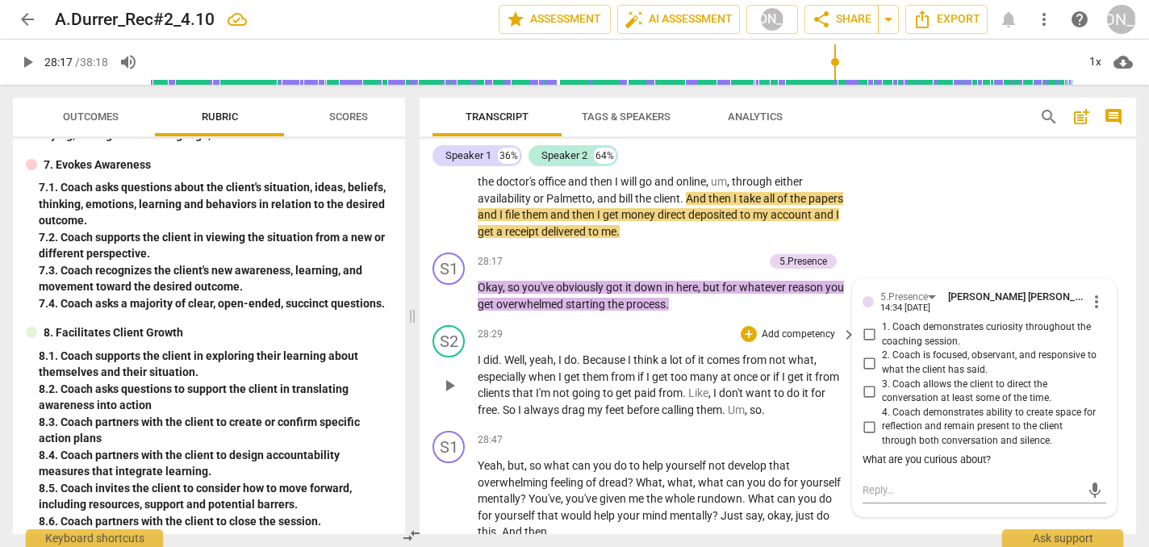
click at [453, 376] on span "play_arrow" at bounding box center [449, 385] width 19 height 19
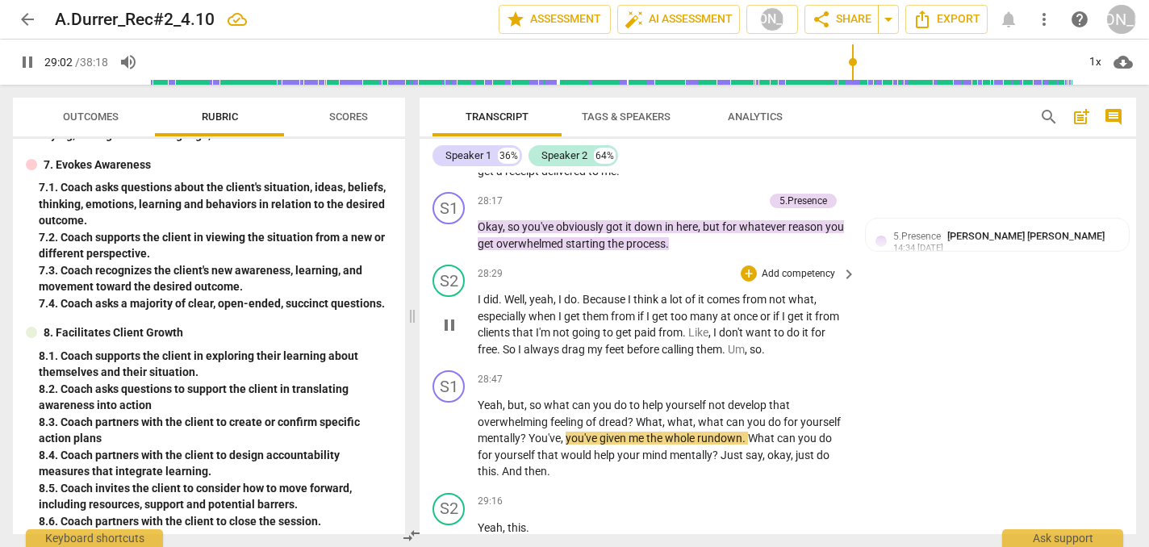
scroll to position [9805, 0]
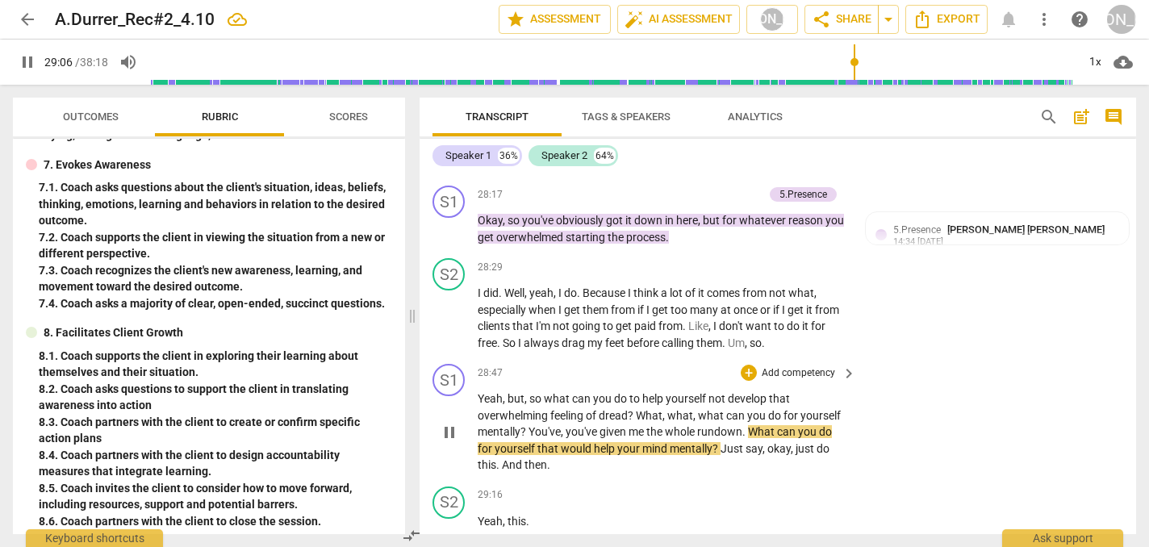
click at [446, 423] on span "pause" at bounding box center [449, 432] width 19 height 19
click at [745, 365] on div "+" at bounding box center [748, 373] width 16 height 16
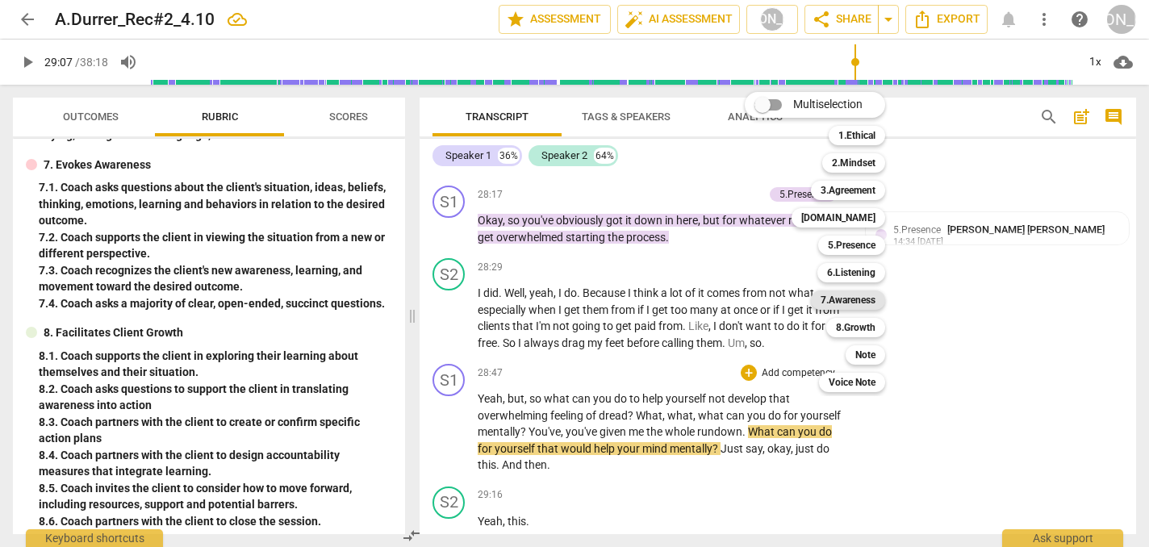
click at [854, 298] on b "7.Awareness" at bounding box center [847, 299] width 55 height 19
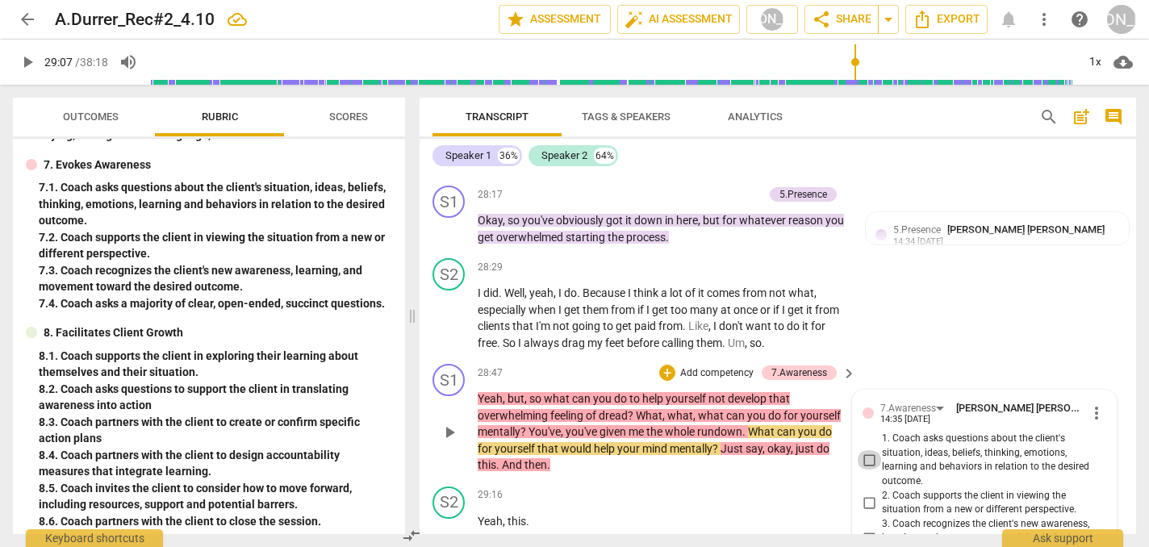
click at [864, 450] on input "1. Coach asks questions about the client's situation, ideas, beliefs, thinking,…" at bounding box center [869, 459] width 26 height 19
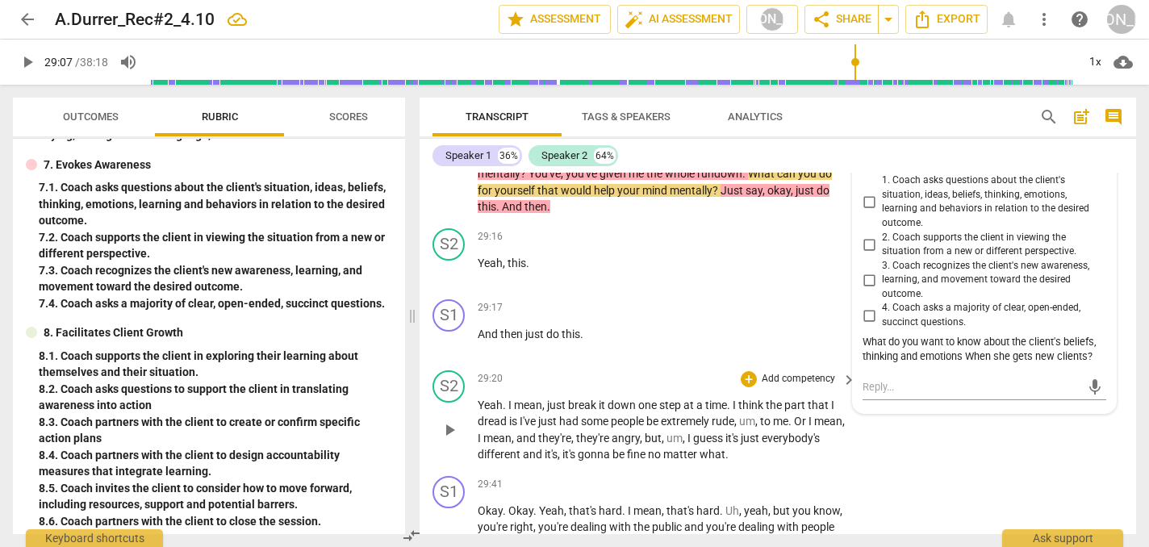
scroll to position [10078, 0]
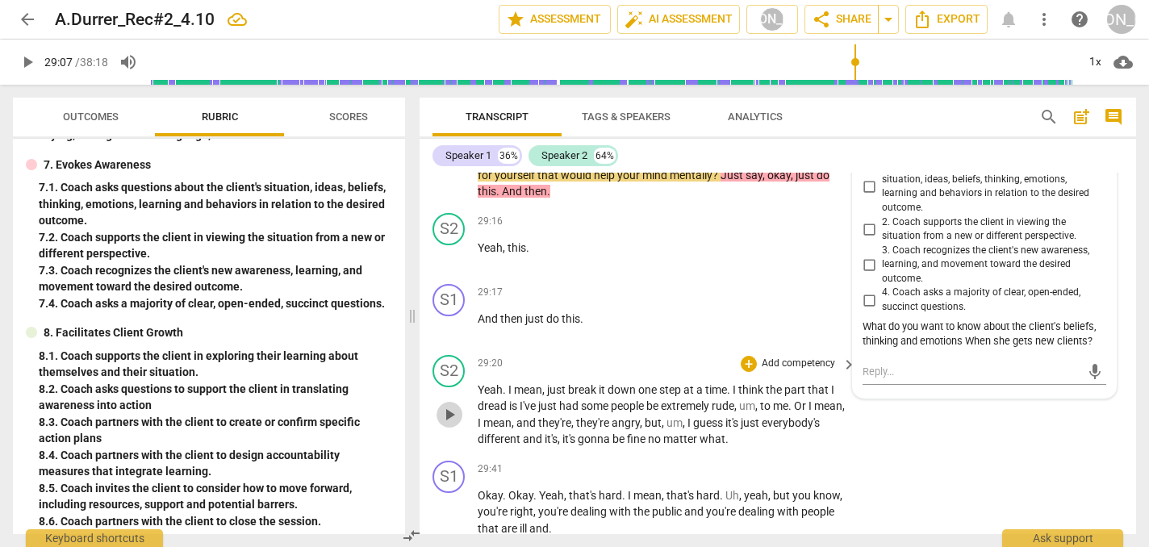
click at [446, 405] on span "play_arrow" at bounding box center [449, 414] width 19 height 19
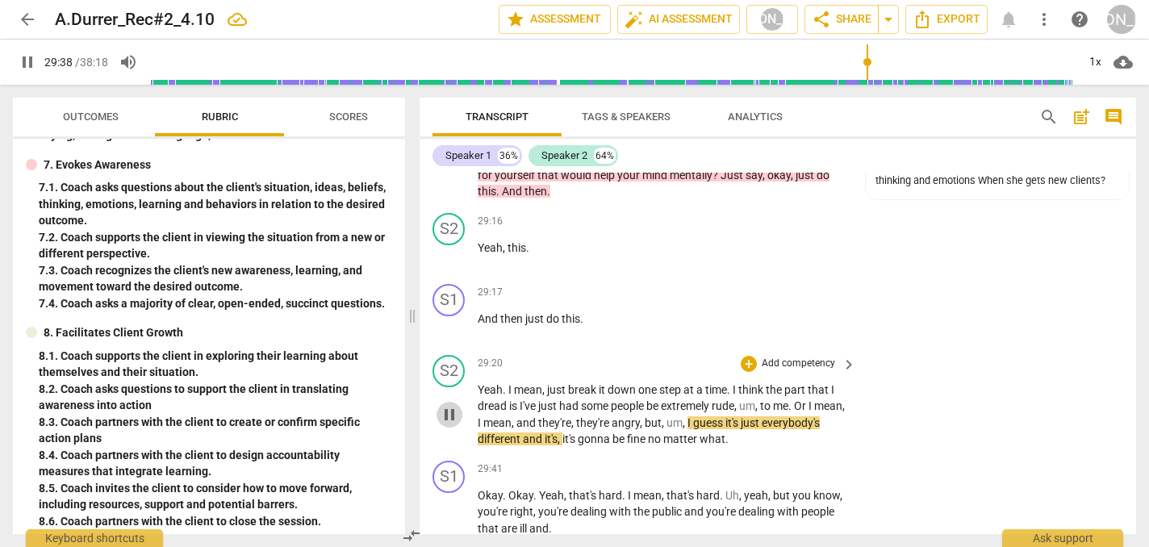
click at [446, 405] on span "pause" at bounding box center [449, 414] width 19 height 19
click at [847, 382] on div "Yeah . I mean , just break it down one step at a time . I think the part that I…" at bounding box center [668, 415] width 380 height 66
click at [807, 382] on p "Yeah . I mean , just break it down one step at a time . I think the part that I…" at bounding box center [663, 415] width 370 height 66
click at [453, 503] on span "play_arrow" at bounding box center [449, 512] width 19 height 19
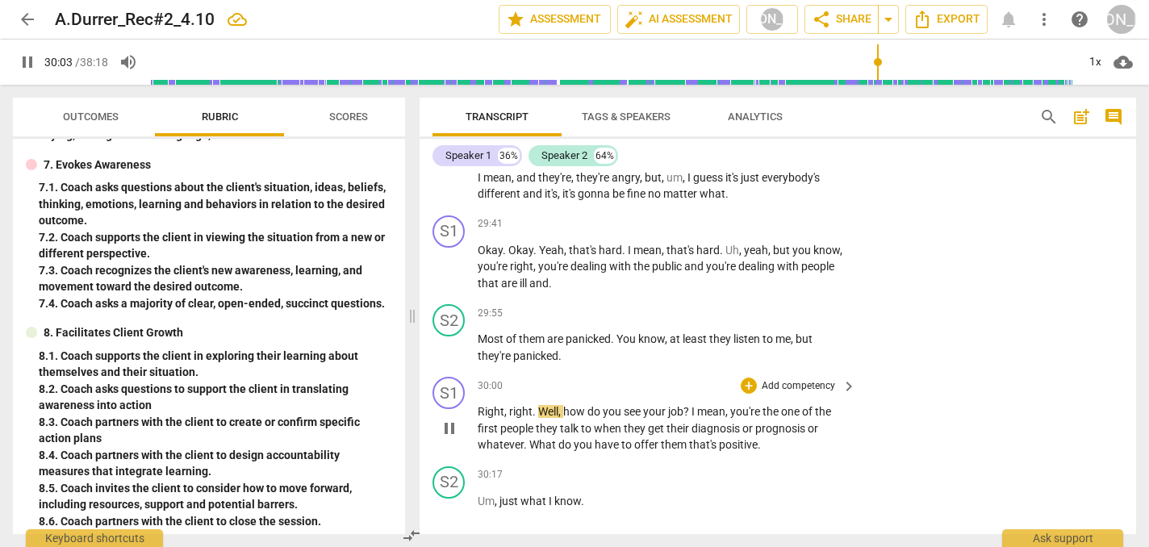
scroll to position [10326, 0]
click at [445, 416] on span "pause" at bounding box center [449, 425] width 19 height 19
click at [749, 375] on div "+" at bounding box center [748, 383] width 16 height 16
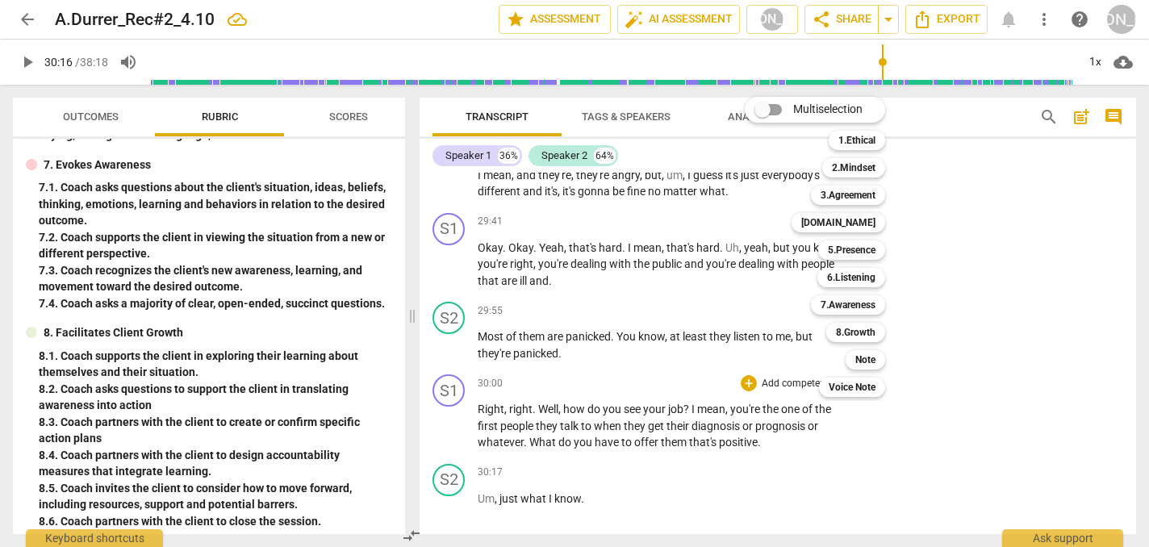
click at [593, 374] on div at bounding box center [574, 273] width 1149 height 547
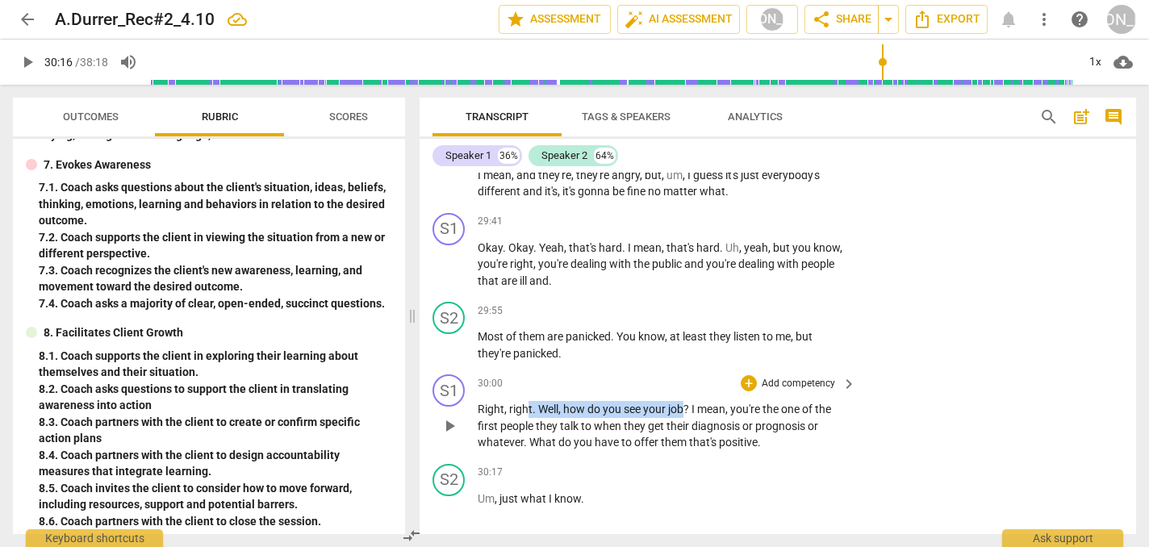
drag, startPoint x: 684, startPoint y: 272, endPoint x: 529, endPoint y: 273, distance: 154.9
click at [529, 401] on p "Right , right . Well , how do you see your job ? I mean , you're the one of the…" at bounding box center [663, 426] width 370 height 50
click at [872, 368] on div "S1 play_arrow pause 30:00 + Add competency keyboard_arrow_right Right , right .…" at bounding box center [777, 413] width 716 height 90
click at [749, 375] on div "+" at bounding box center [748, 383] width 16 height 16
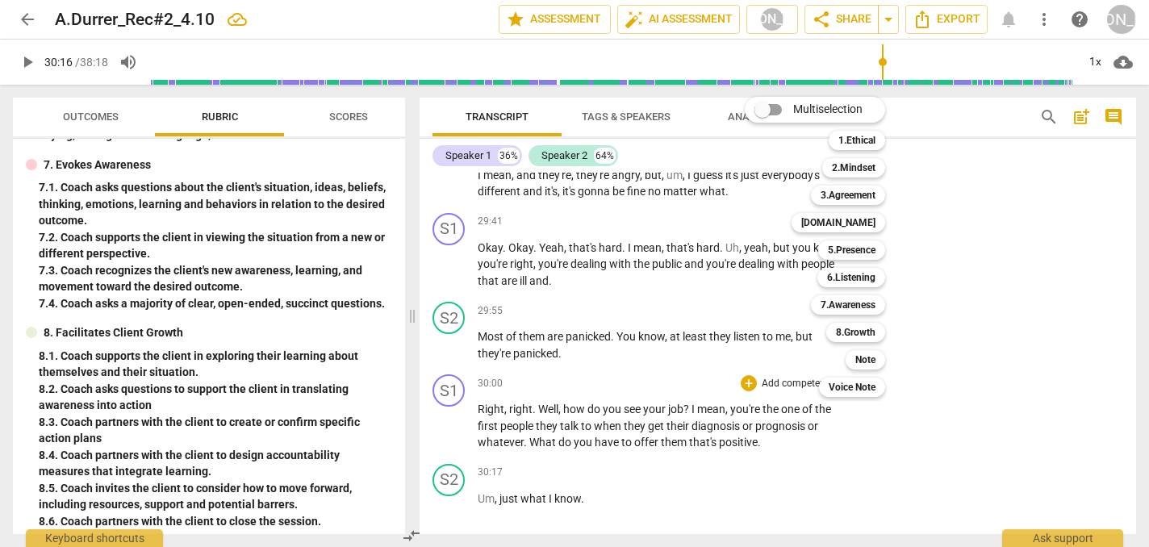
drag, startPoint x: 688, startPoint y: 270, endPoint x: 625, endPoint y: 269, distance: 62.9
click at [624, 269] on div at bounding box center [574, 273] width 1149 height 547
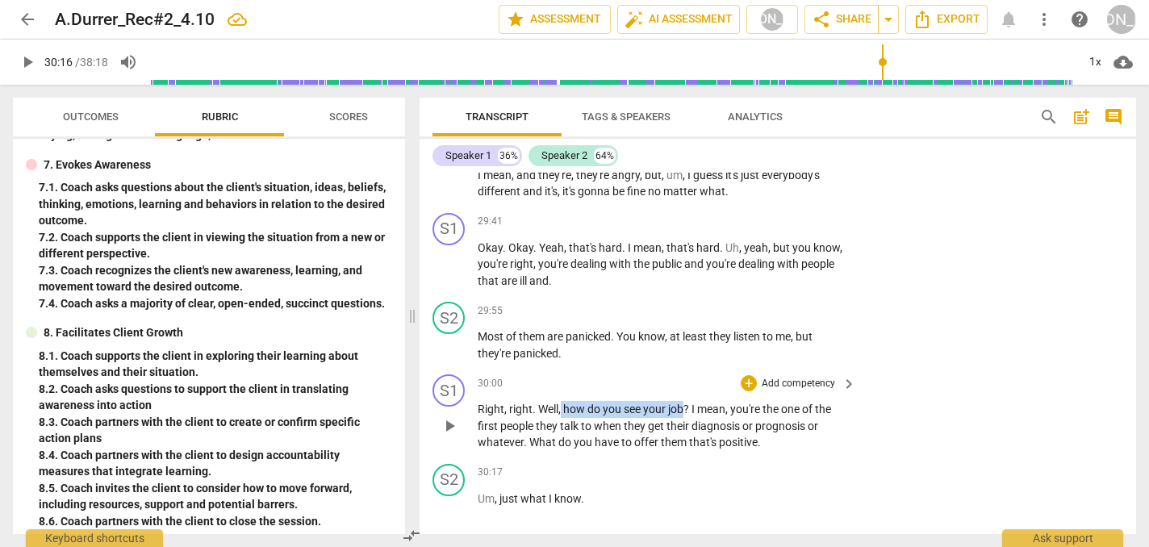
drag, startPoint x: 561, startPoint y: 273, endPoint x: 684, endPoint y: 277, distance: 123.5
click at [684, 401] on p "Right , right . Well , how do you see your job ? I mean , you're the one of the…" at bounding box center [663, 426] width 370 height 50
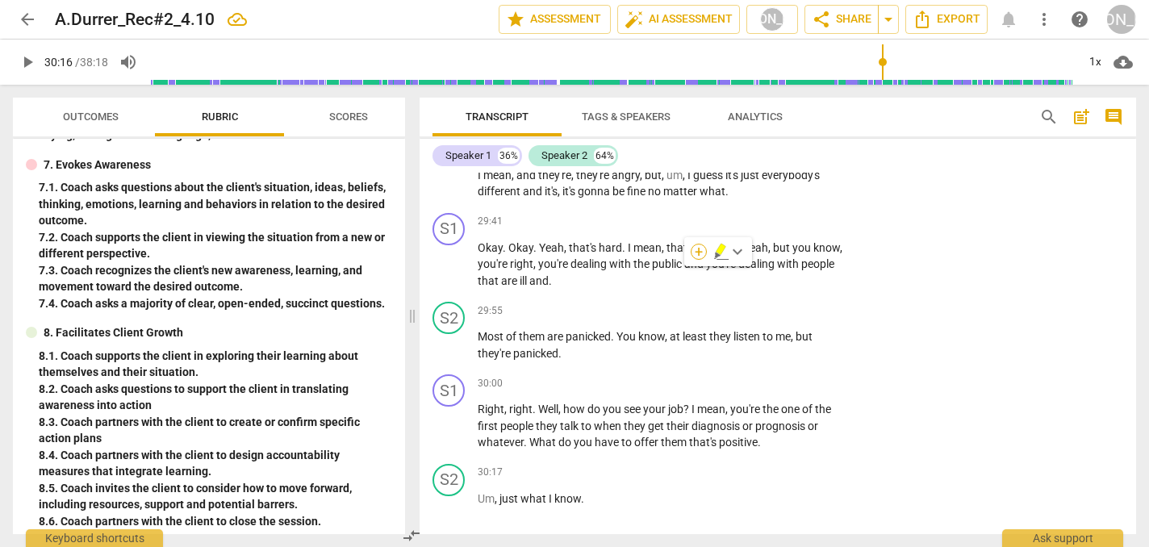
click at [696, 247] on div "+" at bounding box center [698, 252] width 16 height 16
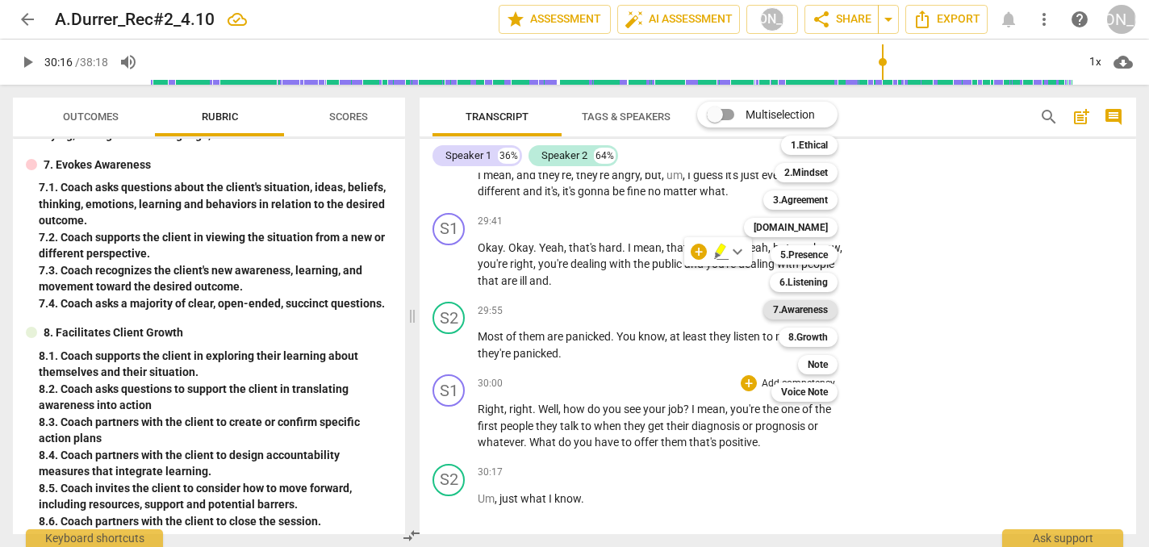
click at [815, 304] on b "7.Awareness" at bounding box center [800, 309] width 55 height 19
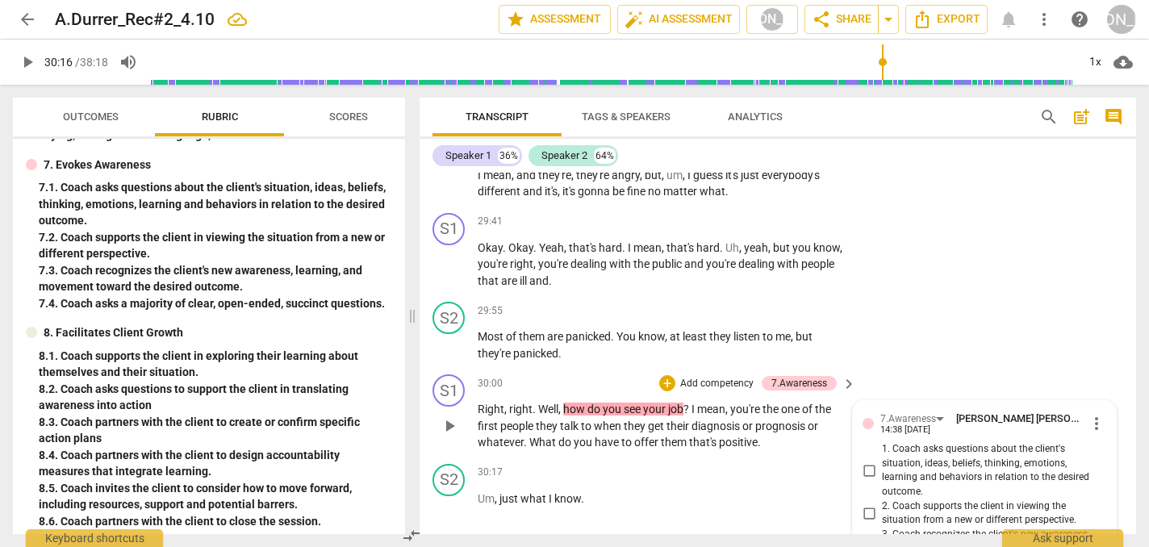
click at [863, 461] on input "1. Coach asks questions about the client's situation, ideas, beliefs, thinking,…" at bounding box center [869, 470] width 26 height 19
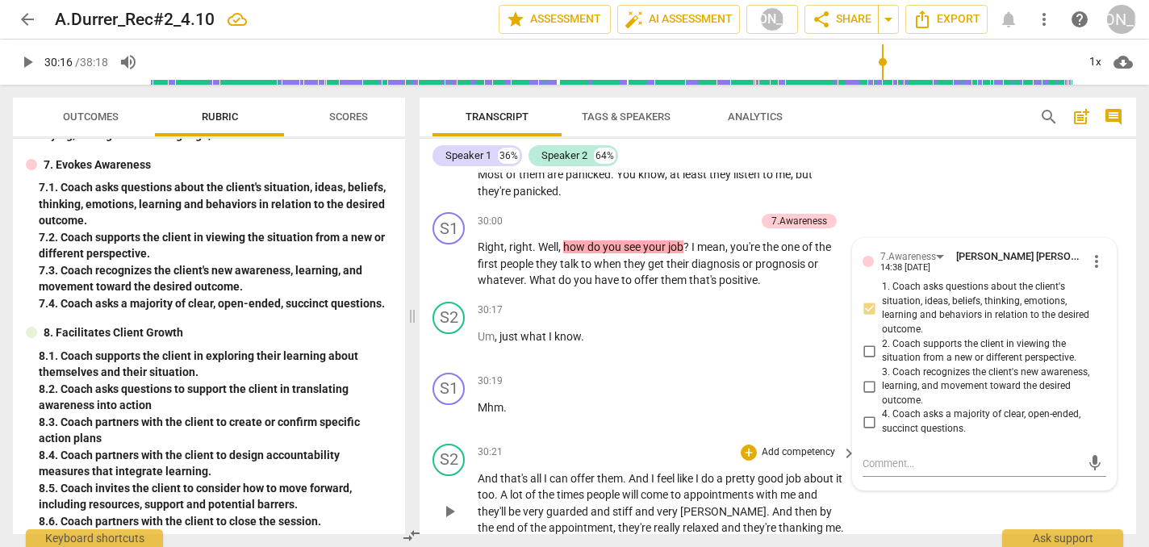
scroll to position [10489, 0]
click at [449, 500] on span "play_arrow" at bounding box center [449, 509] width 19 height 19
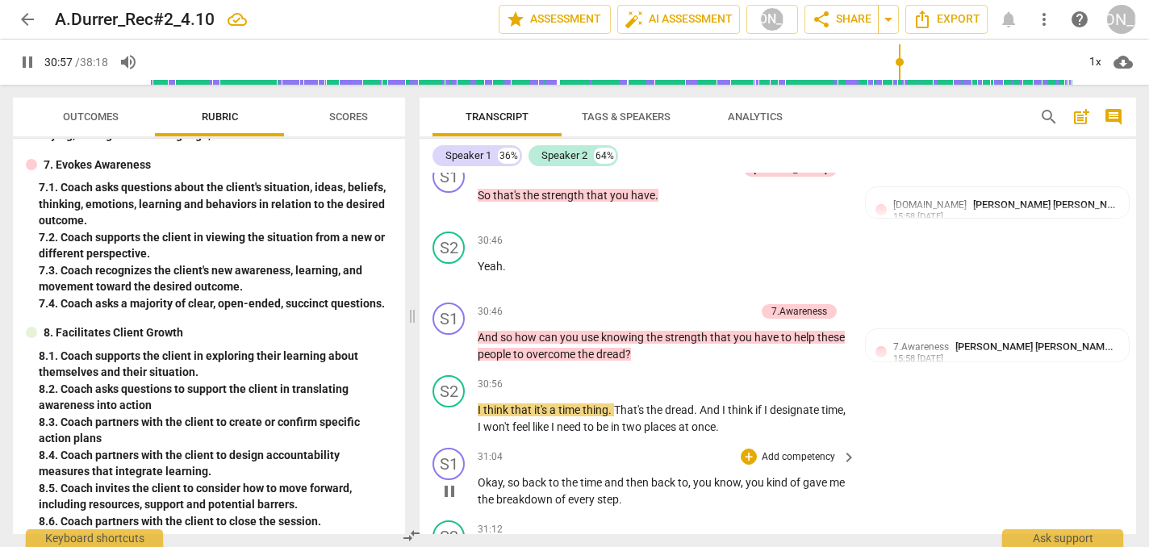
scroll to position [10897, 0]
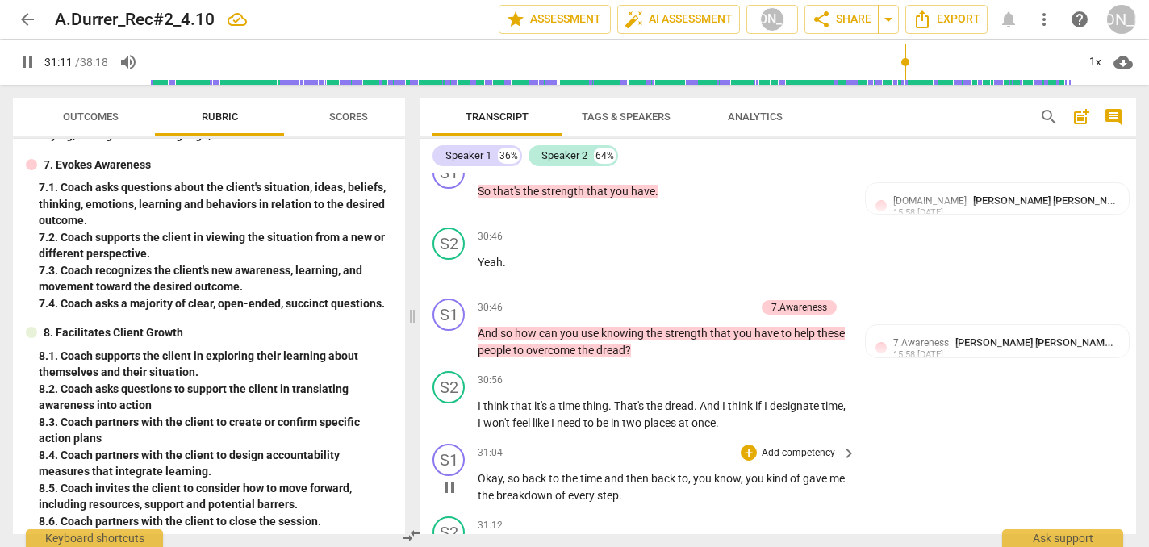
click at [451, 478] on span "pause" at bounding box center [449, 487] width 19 height 19
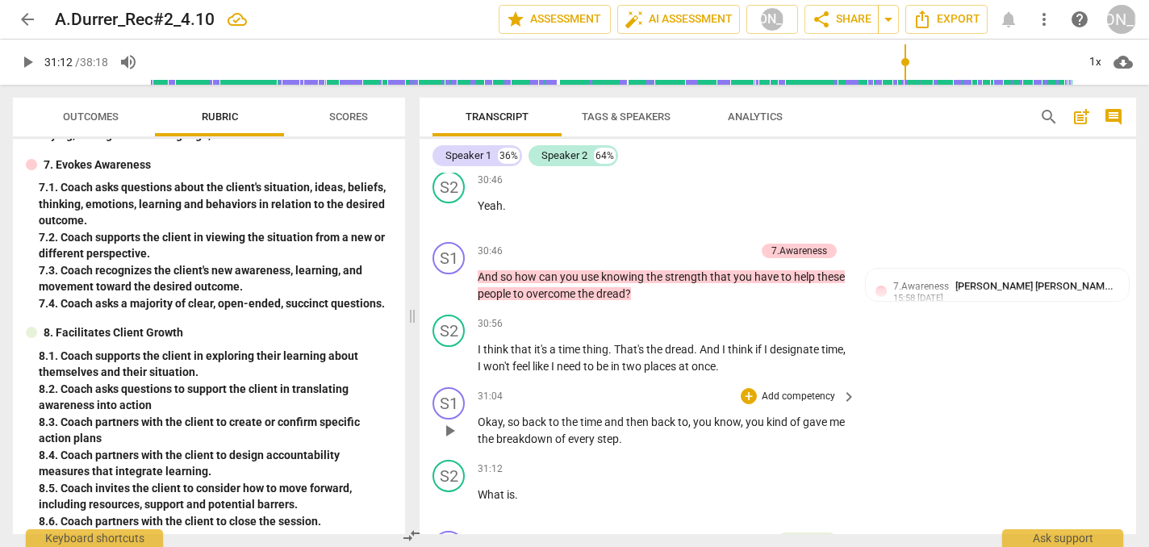
scroll to position [10954, 0]
click at [742, 387] on div "+" at bounding box center [748, 395] width 16 height 16
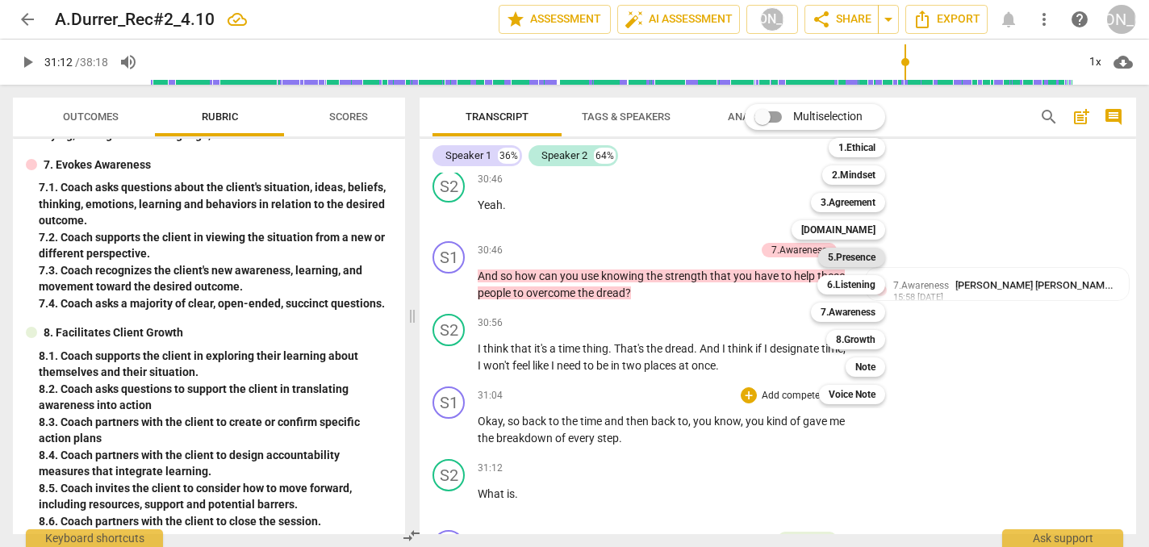
click at [852, 257] on b "5.Presence" at bounding box center [852, 257] width 48 height 19
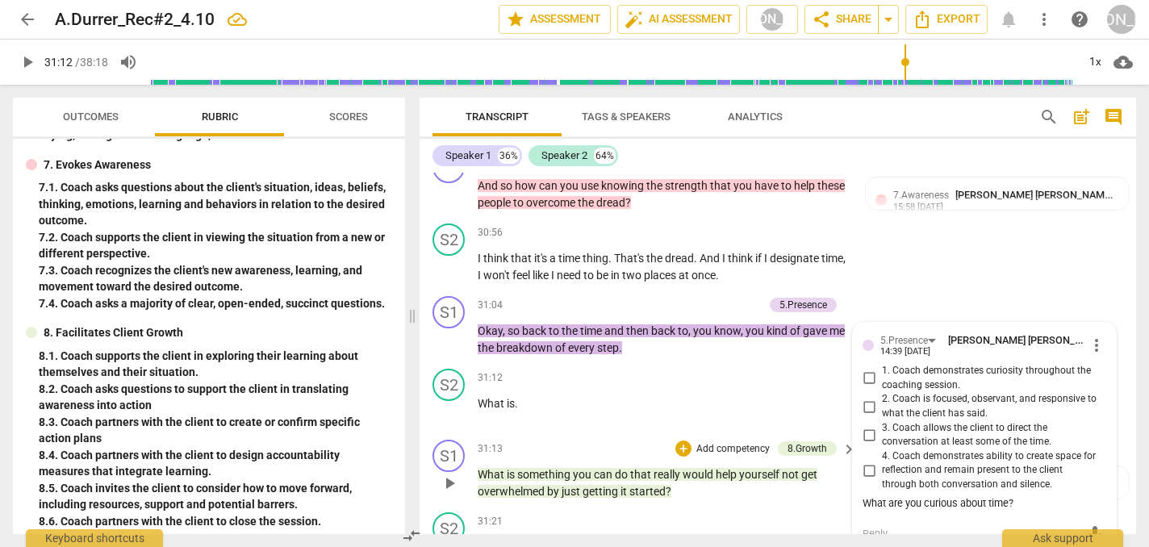
scroll to position [11043, 0]
click at [900, 422] on span "3. Coach allows the client to direct the conversation at least some of the time." at bounding box center [991, 436] width 218 height 28
click at [882, 426] on input "3. Coach allows the client to direct the conversation at least some of the time." at bounding box center [869, 435] width 26 height 19
click at [900, 422] on span "3. Coach allows the client to direct the conversation at least some of the time." at bounding box center [991, 436] width 218 height 28
click at [882, 426] on input "3. Coach allows the client to direct the conversation at least some of the time." at bounding box center [869, 435] width 26 height 19
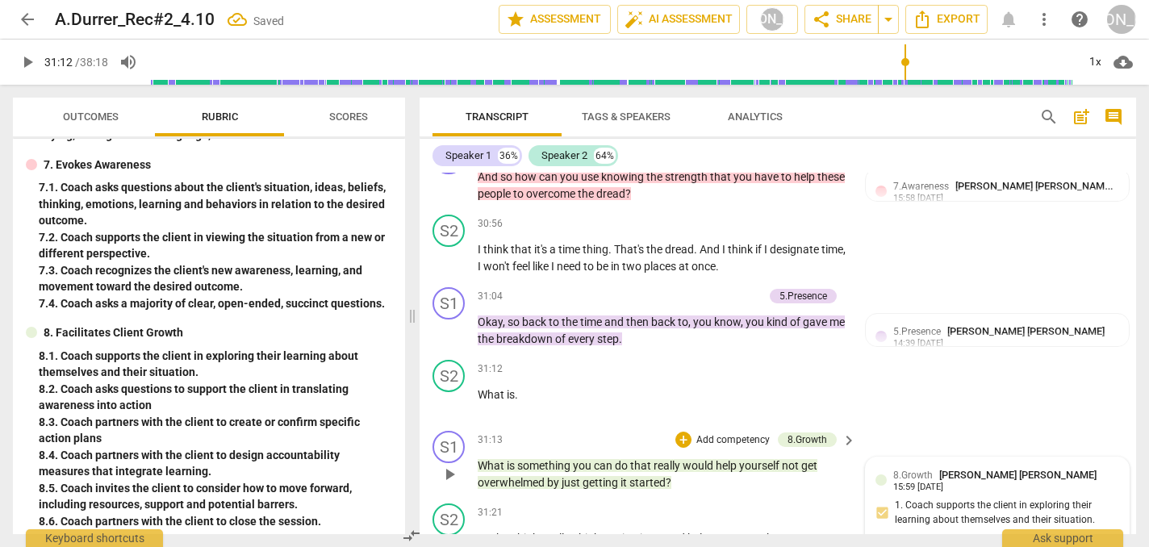
scroll to position [11059, 0]
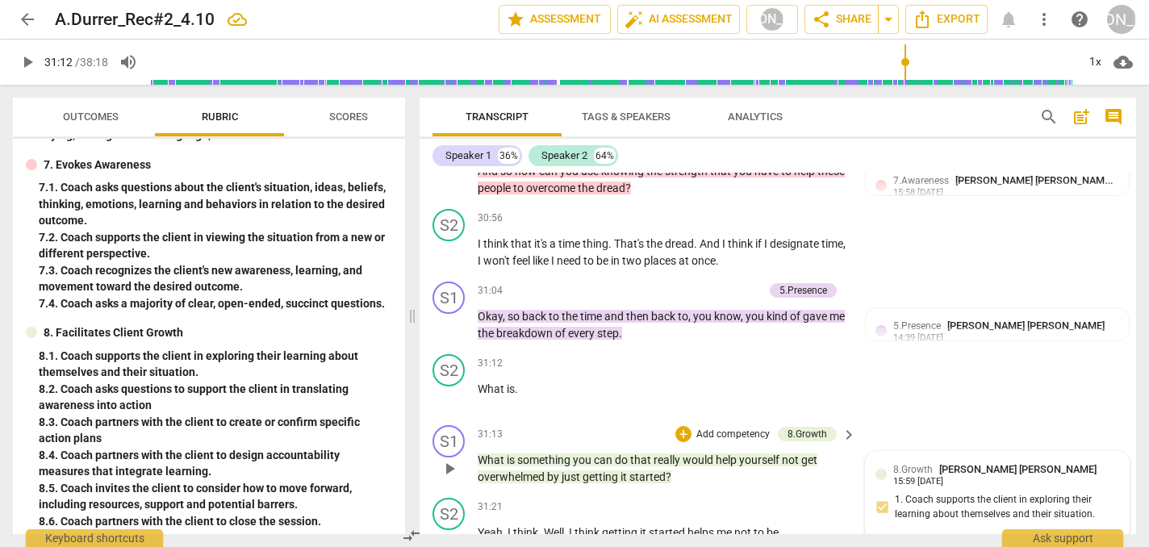
click at [956, 461] on div "8.Growth [PERSON_NAME] [PERSON_NAME] 15:59 [DATE] 1. Coach supports the client …" at bounding box center [997, 495] width 244 height 69
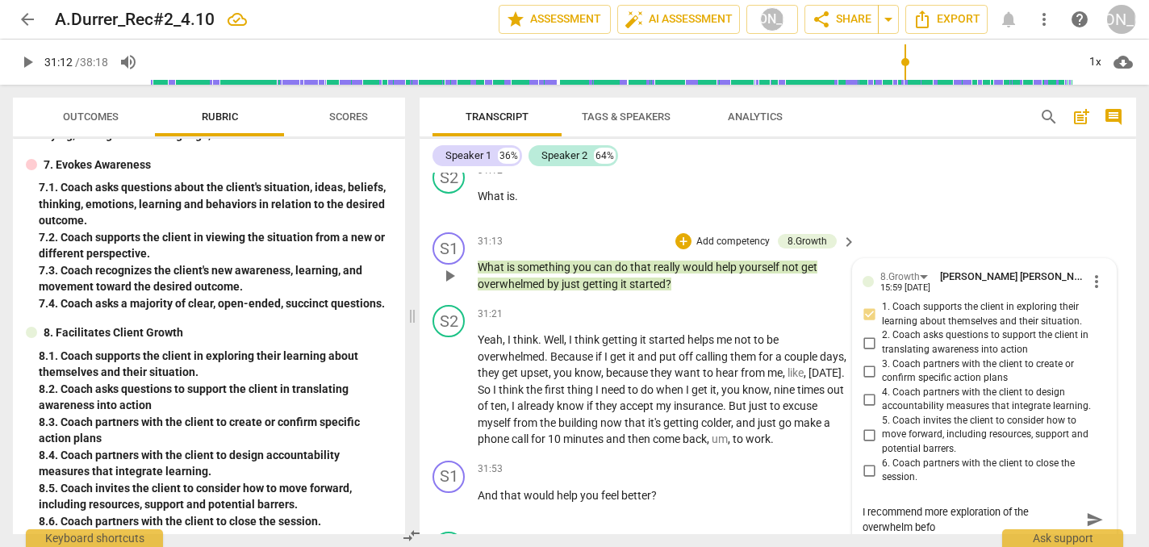
scroll to position [0, 0]
click at [1086, 511] on span "send" at bounding box center [1095, 520] width 18 height 18
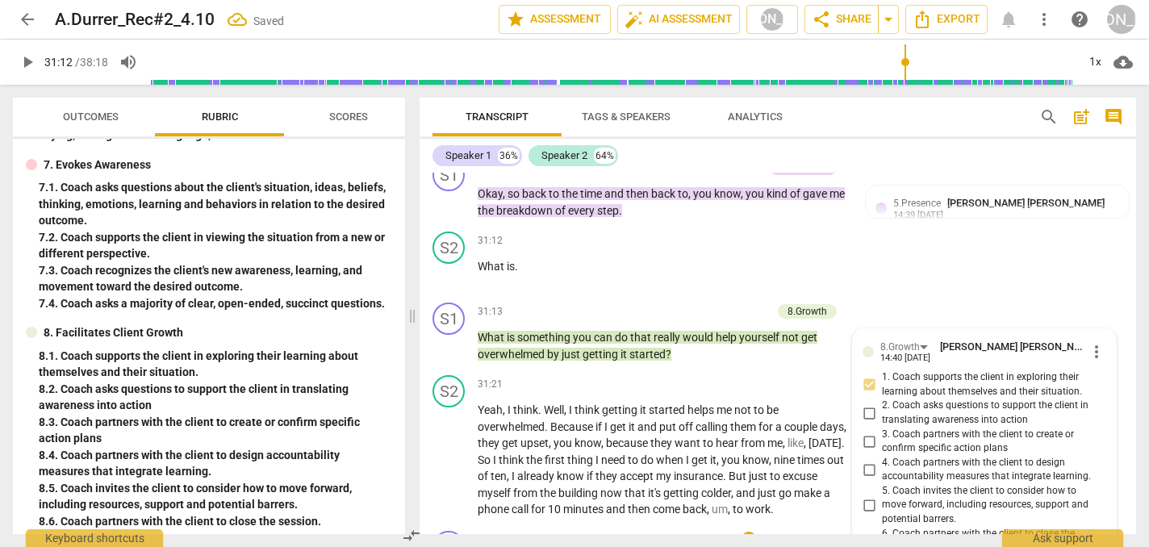
scroll to position [11178, 0]
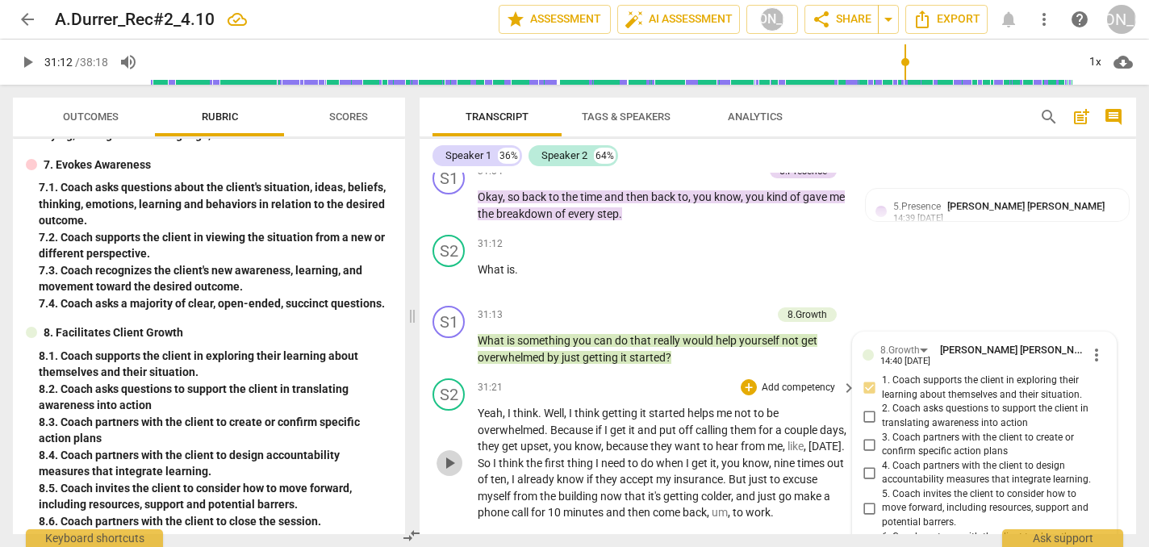
click at [448, 453] on span "play_arrow" at bounding box center [449, 462] width 19 height 19
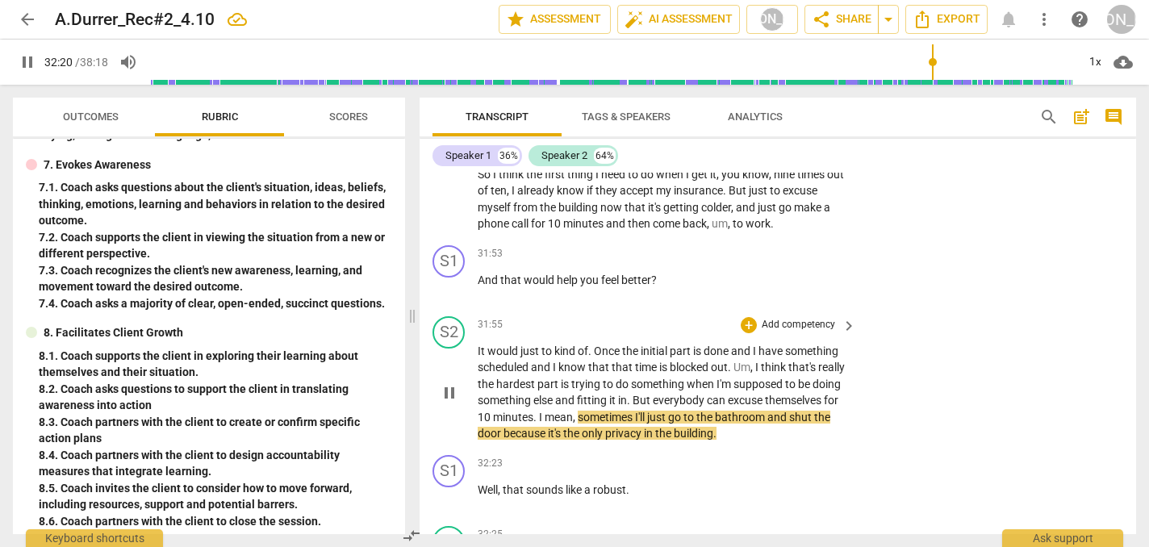
scroll to position [11468, 0]
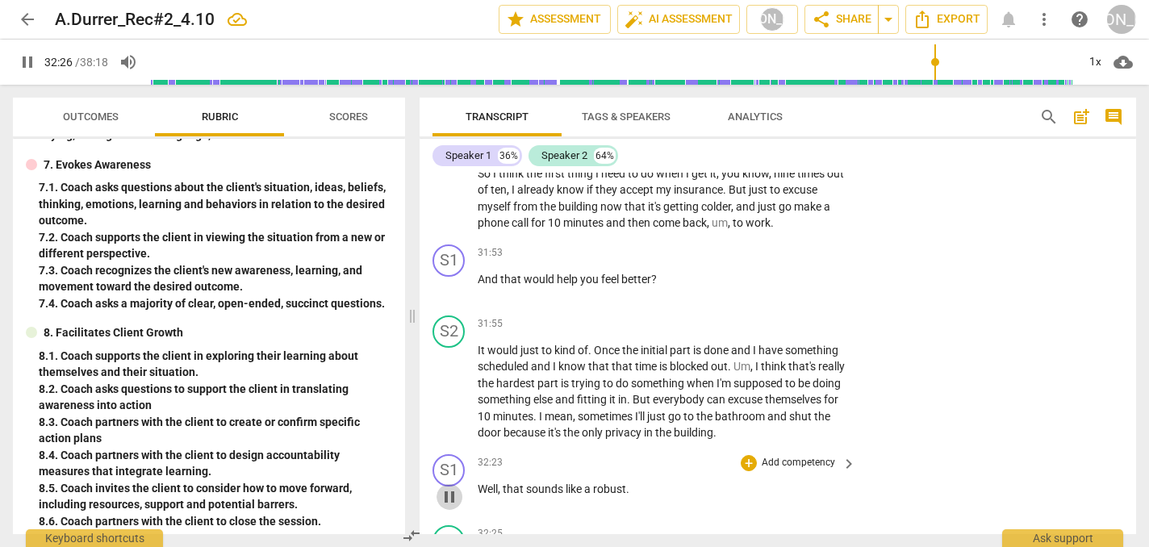
click at [450, 487] on span "pause" at bounding box center [449, 496] width 19 height 19
click at [449, 487] on span "play_arrow" at bounding box center [449, 496] width 19 height 19
click at [449, 487] on span "pause" at bounding box center [449, 496] width 19 height 19
drag, startPoint x: 628, startPoint y: 340, endPoint x: 600, endPoint y: 340, distance: 27.4
click at [600, 481] on p "Well , that sounds like a robust ." at bounding box center [663, 489] width 370 height 17
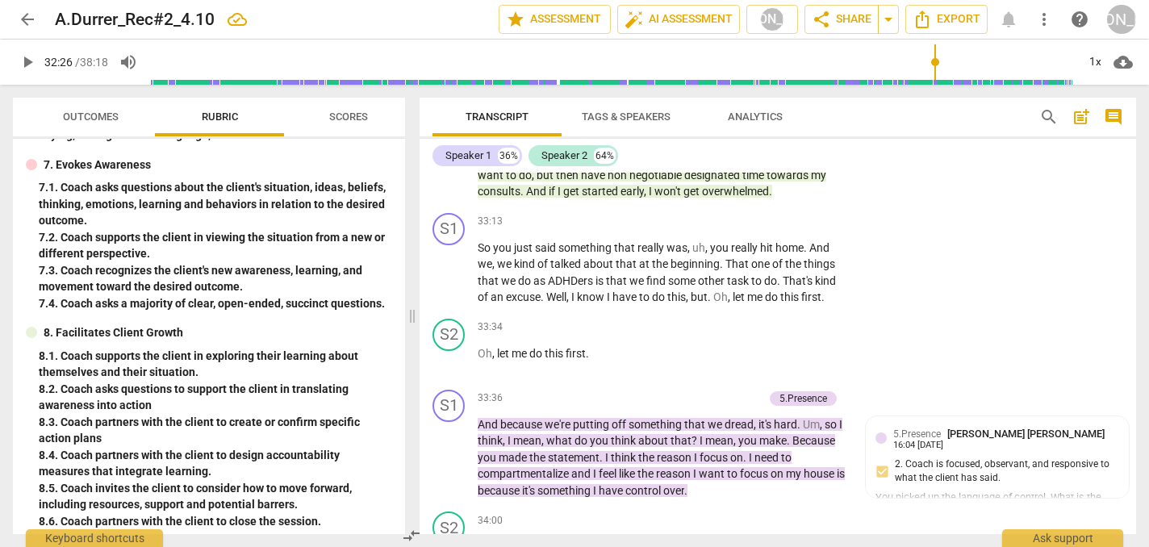
scroll to position [12078, 0]
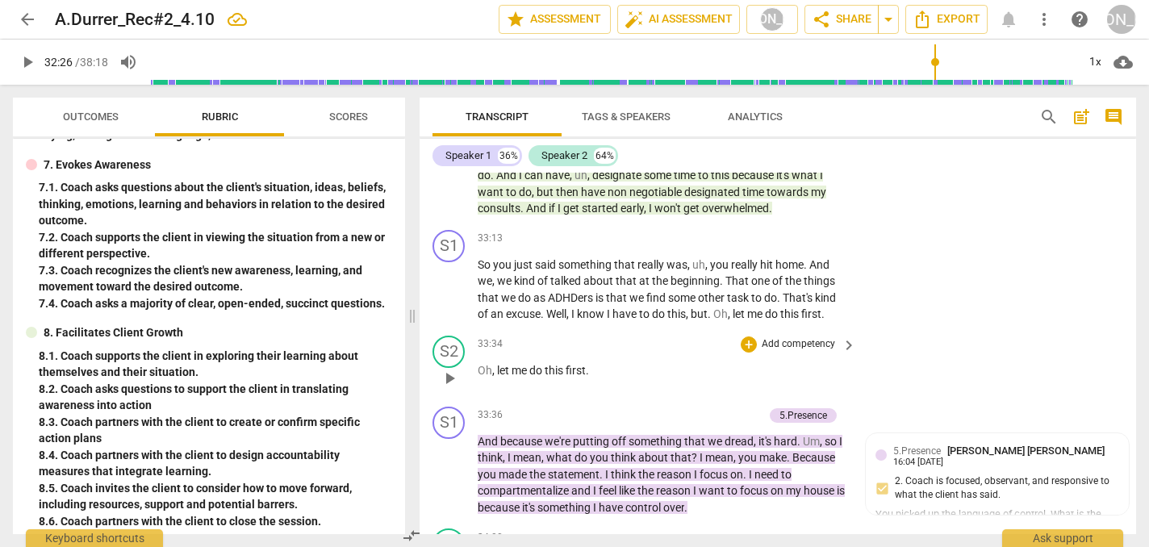
click at [990, 329] on div "S2 play_arrow pause 33:34 + Add competency keyboard_arrow_right Oh , let me do …" at bounding box center [777, 364] width 716 height 71
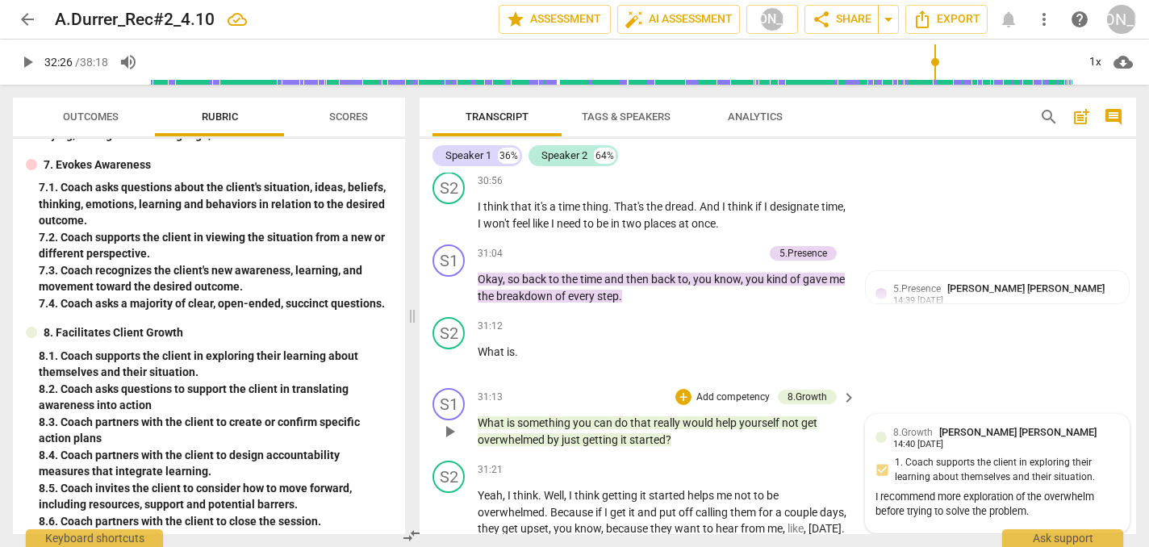
scroll to position [11098, 0]
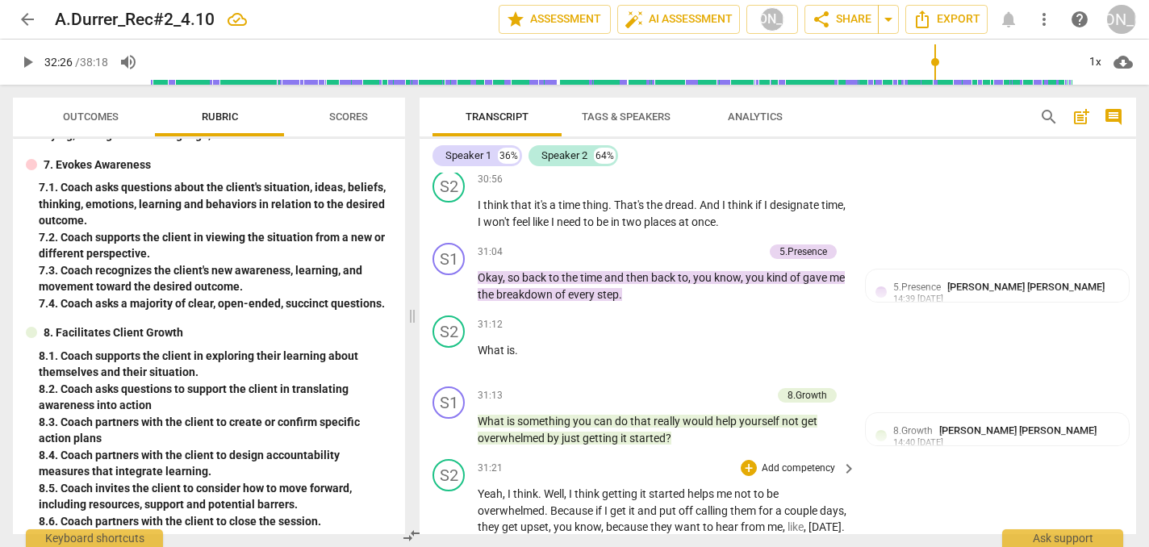
click at [454, 534] on span "play_arrow" at bounding box center [449, 543] width 19 height 19
click at [453, 534] on span "pause" at bounding box center [449, 543] width 19 height 19
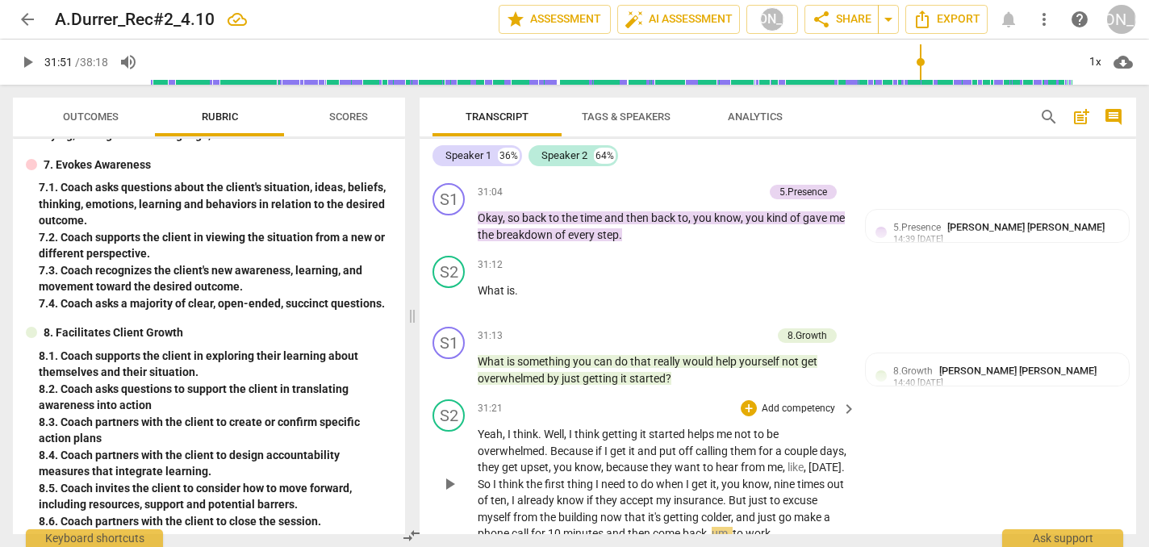
scroll to position [11161, 0]
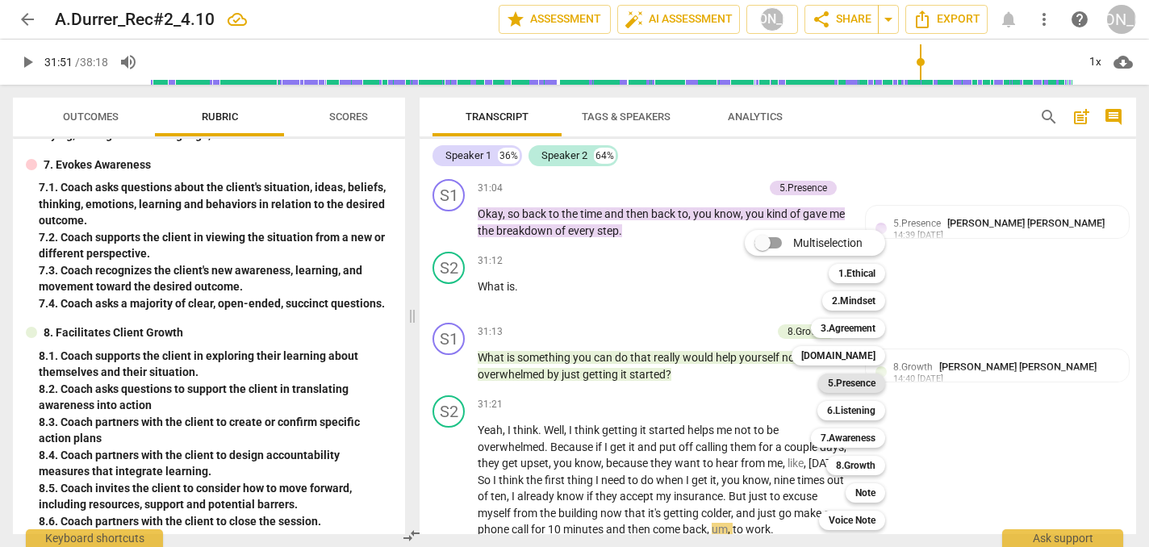
click at [855, 382] on b "5.Presence" at bounding box center [852, 382] width 48 height 19
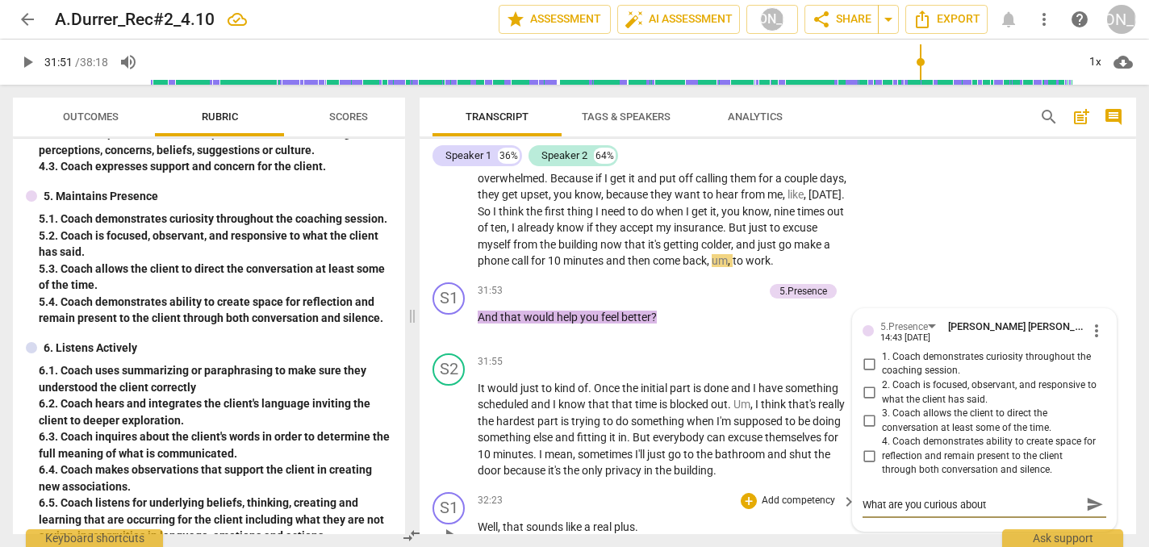
scroll to position [394, 0]
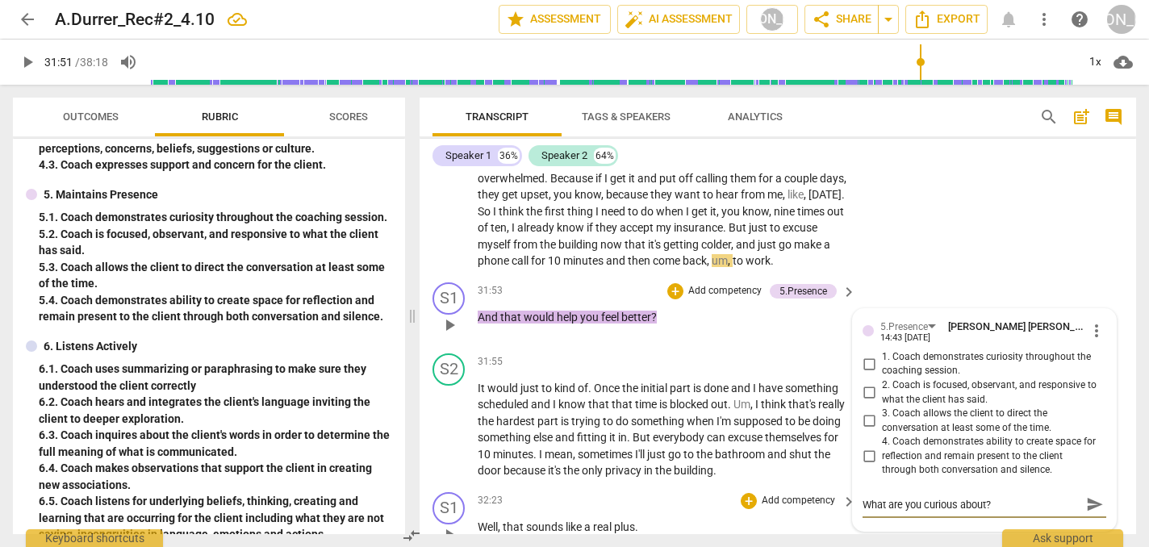
click at [1088, 496] on span "send" at bounding box center [1095, 505] width 18 height 18
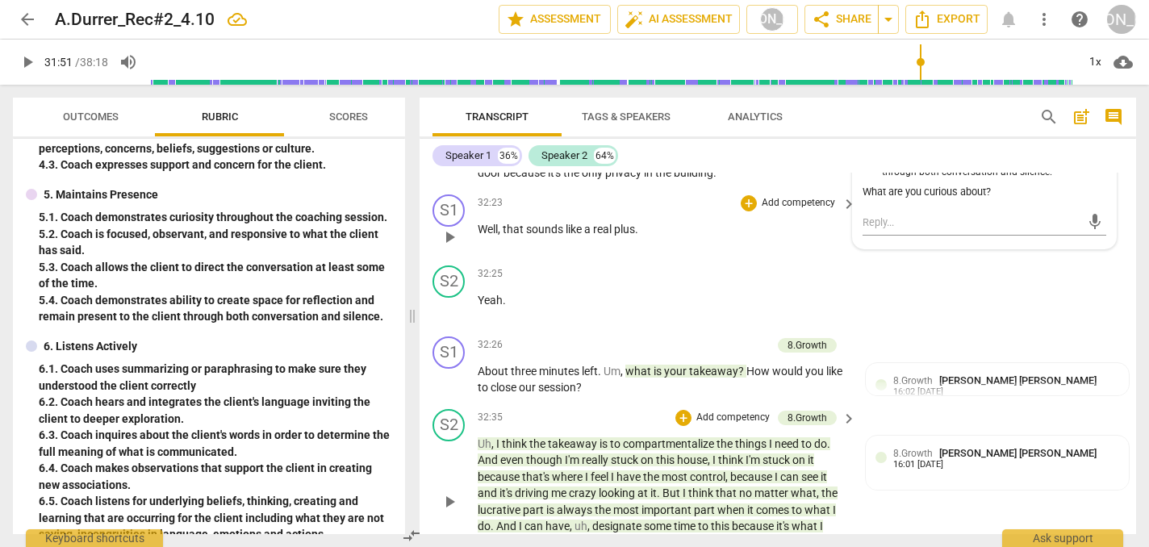
scroll to position [11731, 0]
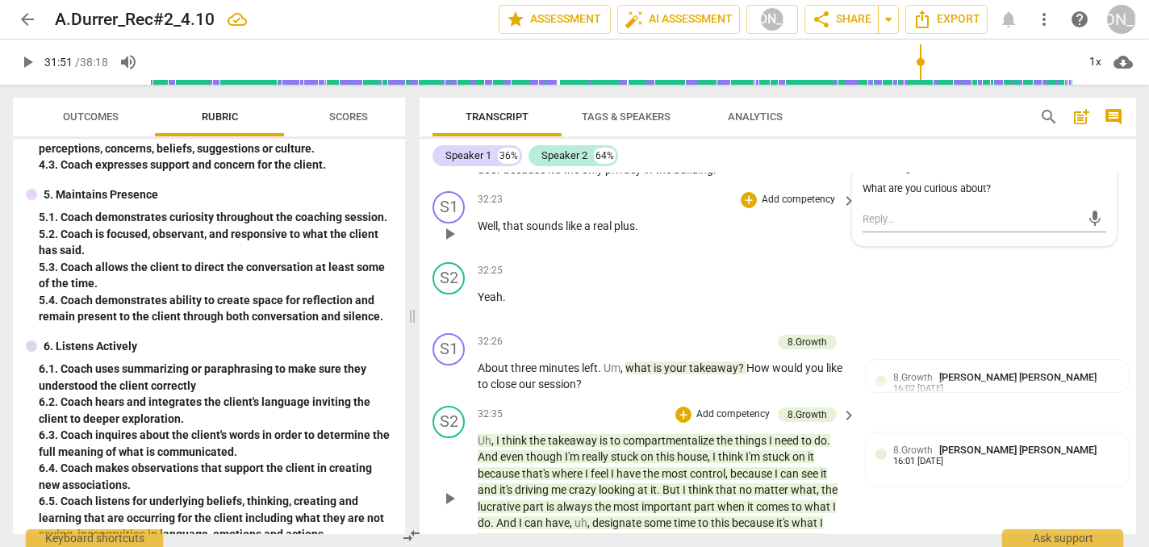
click at [793, 483] on span "what" at bounding box center [803, 489] width 26 height 13
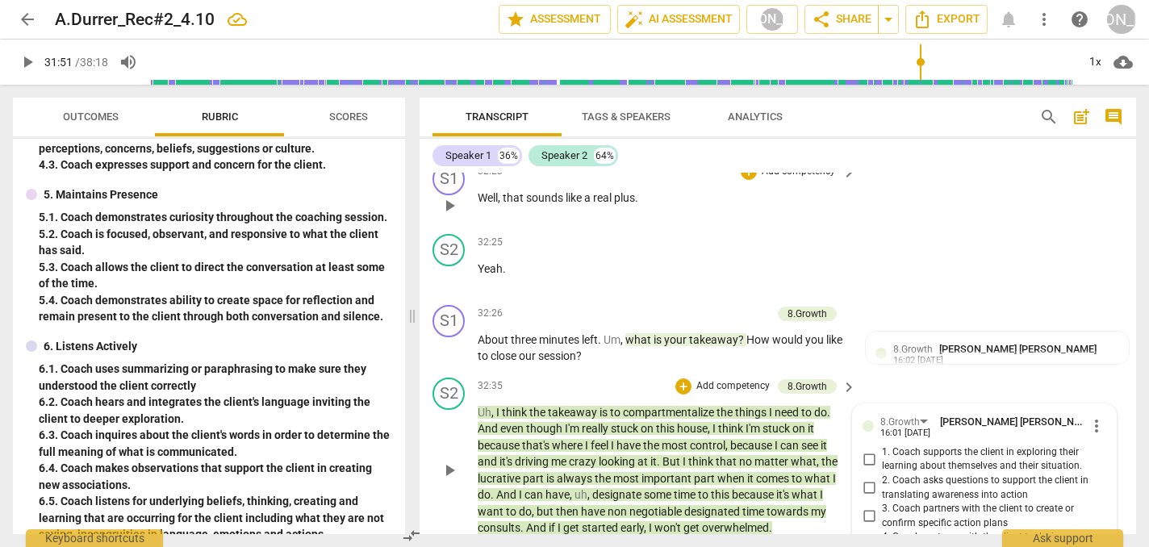
scroll to position [11755, 0]
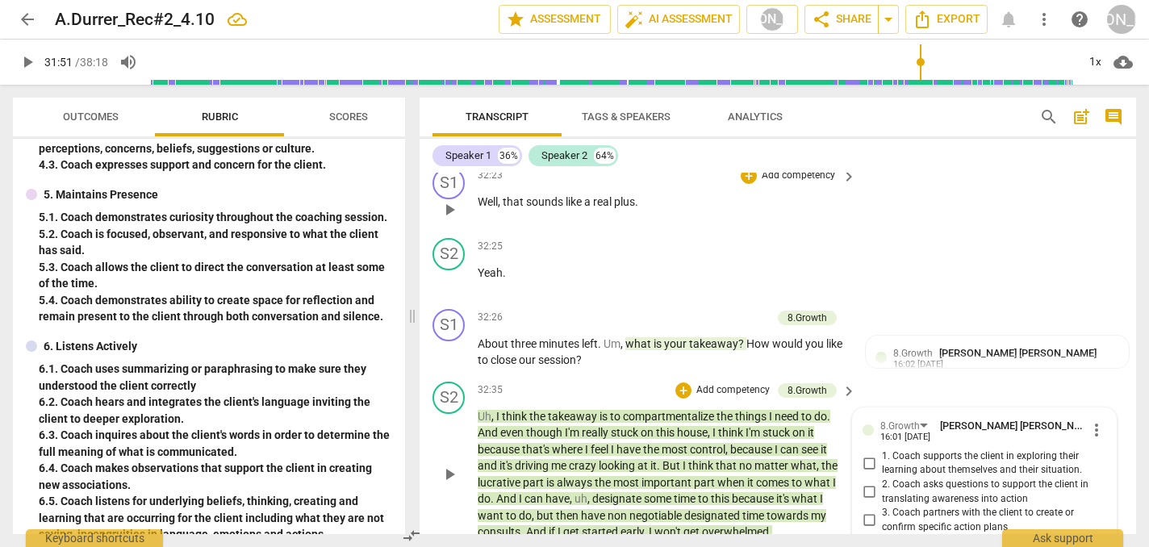
click at [1092, 420] on span "more_vert" at bounding box center [1096, 429] width 19 height 19
click at [1102, 311] on li "Delete" at bounding box center [1107, 311] width 56 height 31
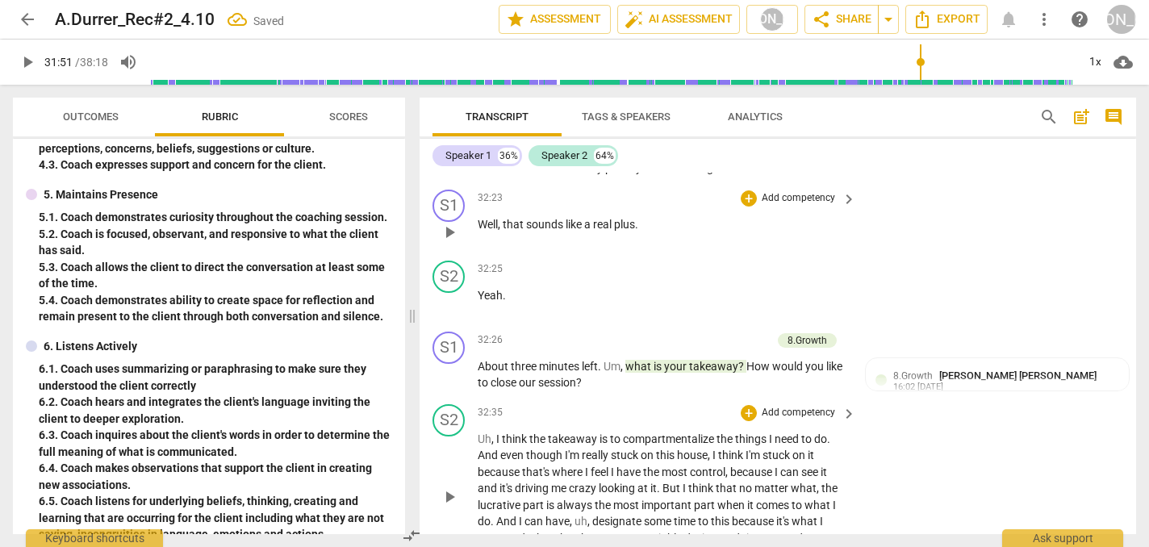
scroll to position [11729, 0]
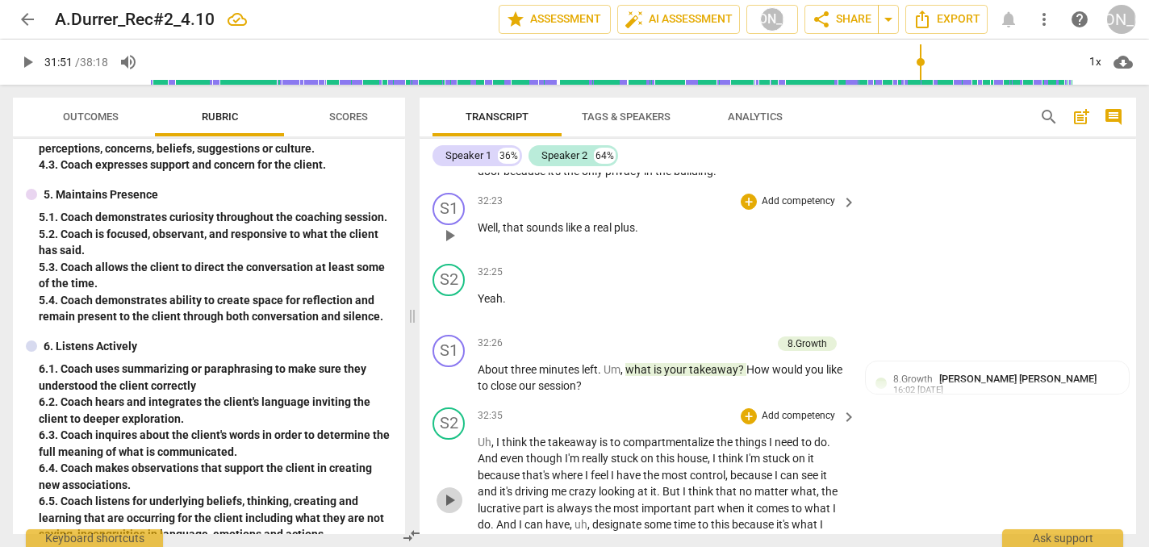
click at [449, 490] on span "play_arrow" at bounding box center [449, 499] width 19 height 19
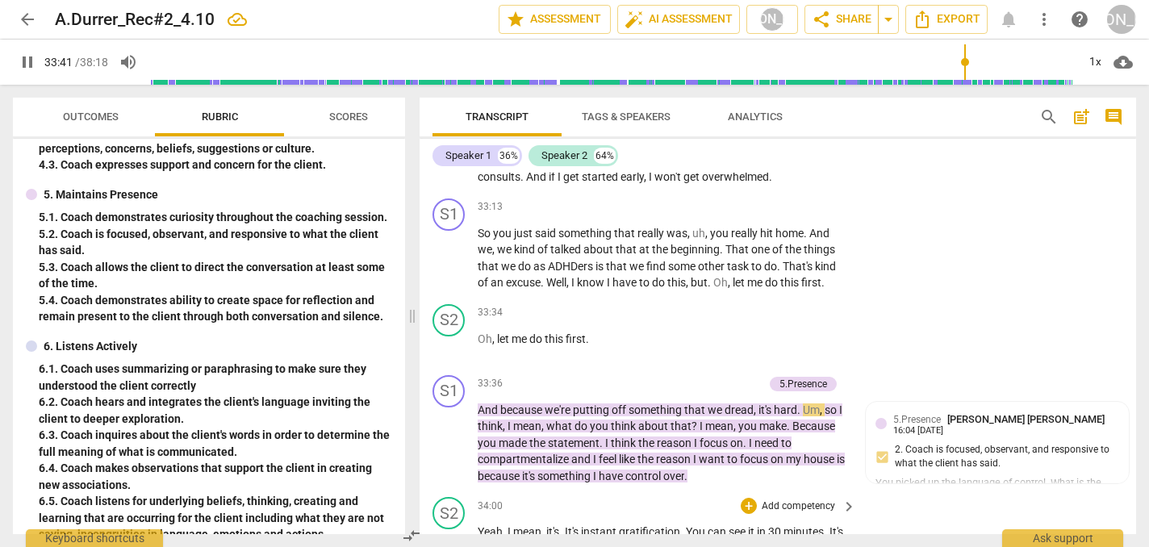
scroll to position [12120, 0]
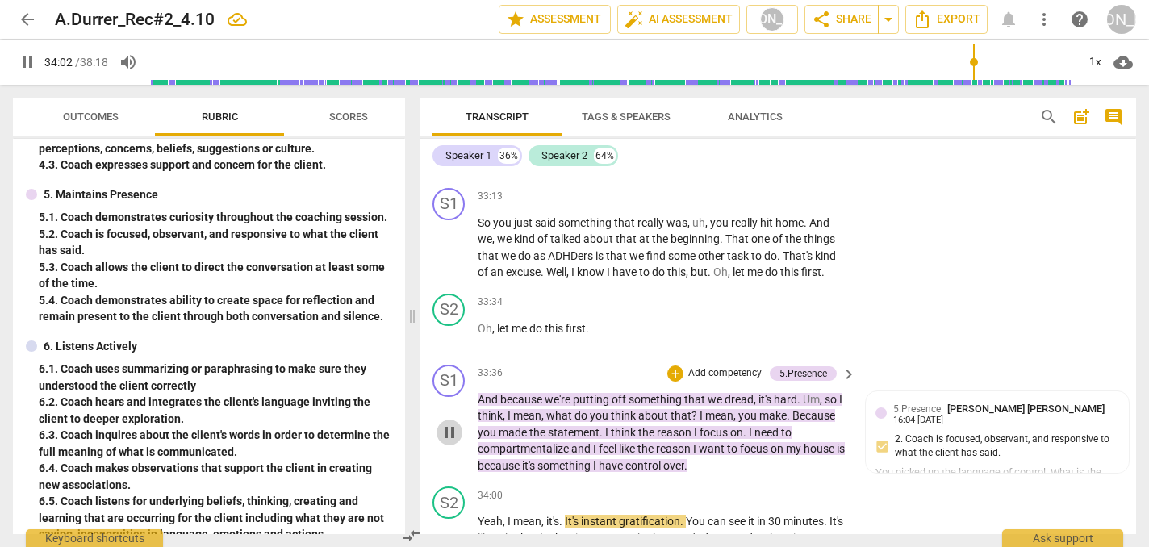
click at [448, 423] on span "pause" at bounding box center [449, 432] width 19 height 19
click at [762, 391] on p "And because we're putting off something that we dread , it's hard . Um , so I t…" at bounding box center [663, 432] width 370 height 83
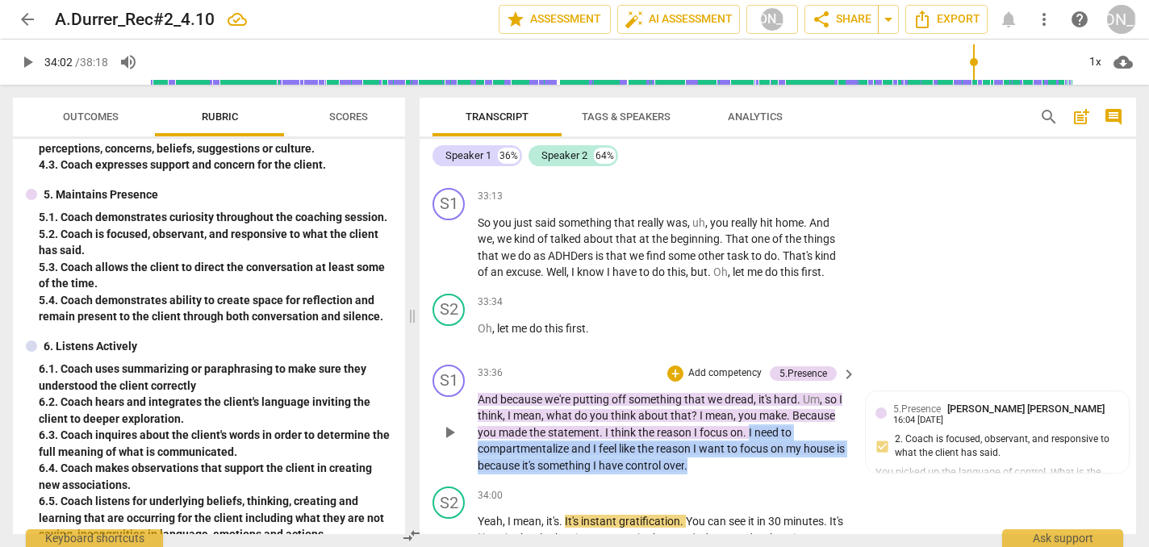
drag, startPoint x: 749, startPoint y: 273, endPoint x: 750, endPoint y: 309, distance: 36.3
click at [788, 489] on p "Add competency" at bounding box center [798, 496] width 77 height 15
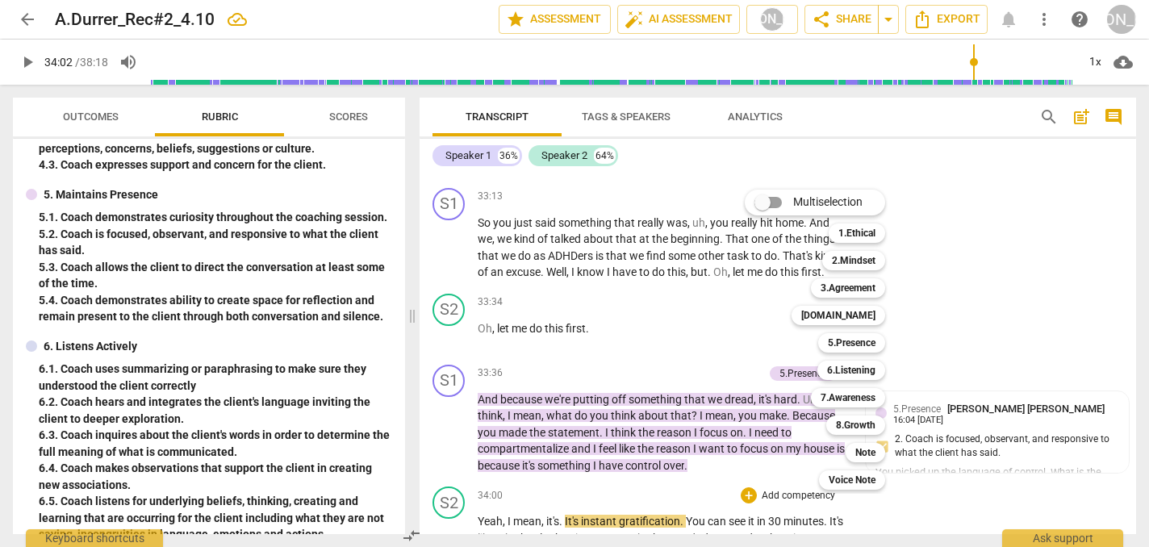
click at [940, 334] on div at bounding box center [574, 273] width 1149 height 547
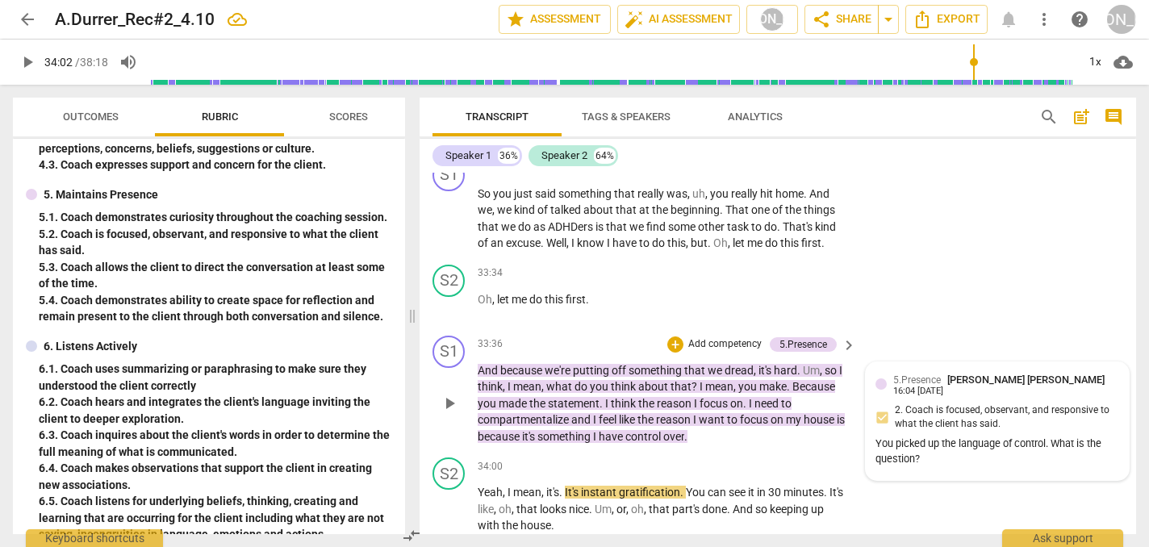
scroll to position [12144, 0]
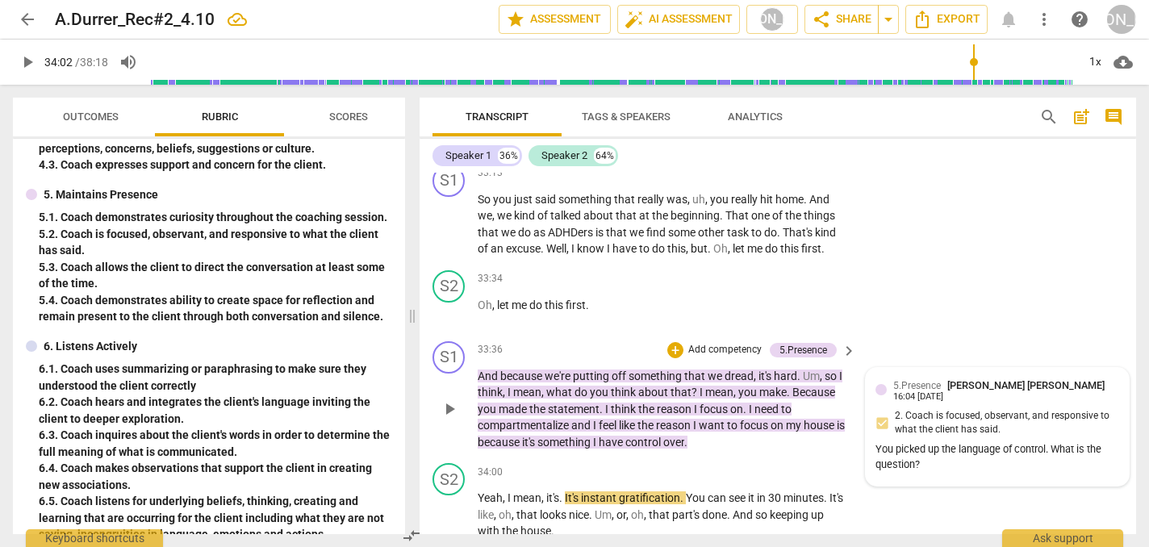
click at [924, 442] on div "You picked up the language of control. What is the question?" at bounding box center [997, 457] width 244 height 31
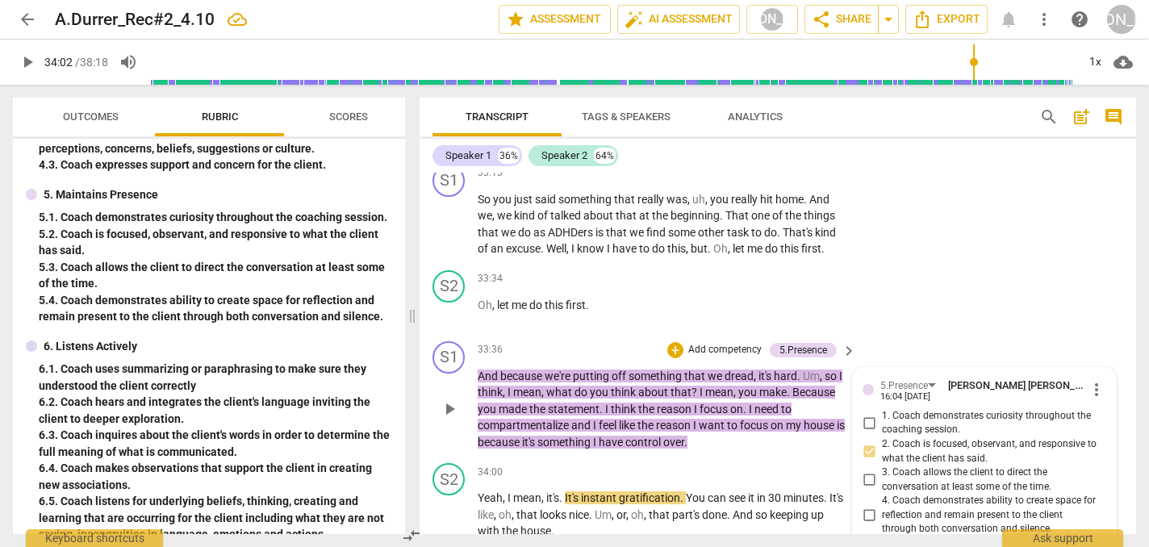
click at [907, 541] on div "You picked up the language of control. What is the question?" at bounding box center [984, 556] width 244 height 31
click at [902, 541] on div "You picked up the language of control. What is the question?" at bounding box center [984, 556] width 244 height 31
click at [1092, 380] on span "more_vert" at bounding box center [1096, 389] width 19 height 19
click at [1103, 235] on li "Edit" at bounding box center [1107, 235] width 56 height 31
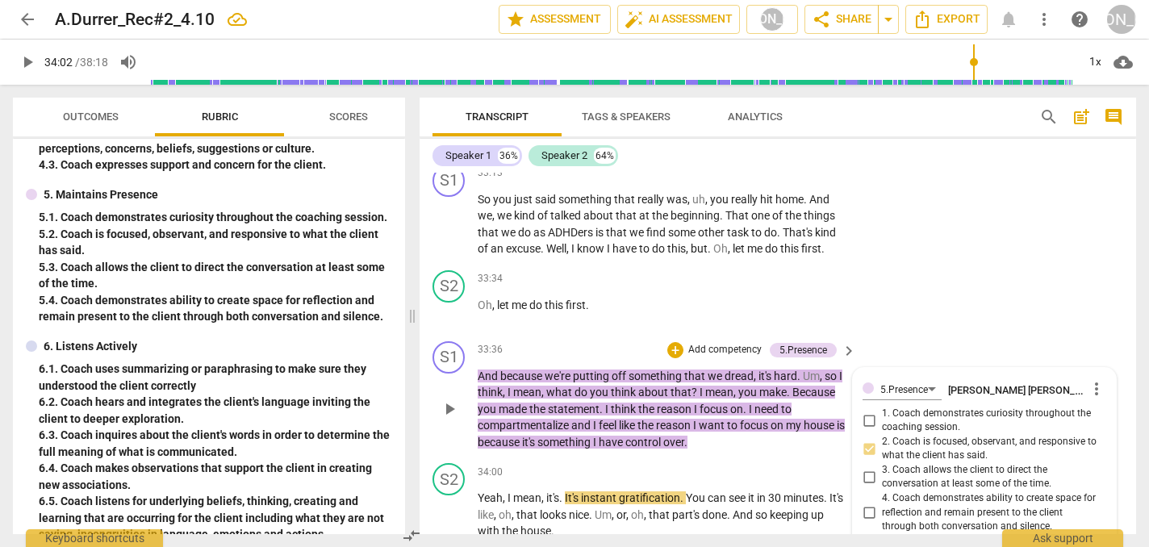
scroll to position [0, 0]
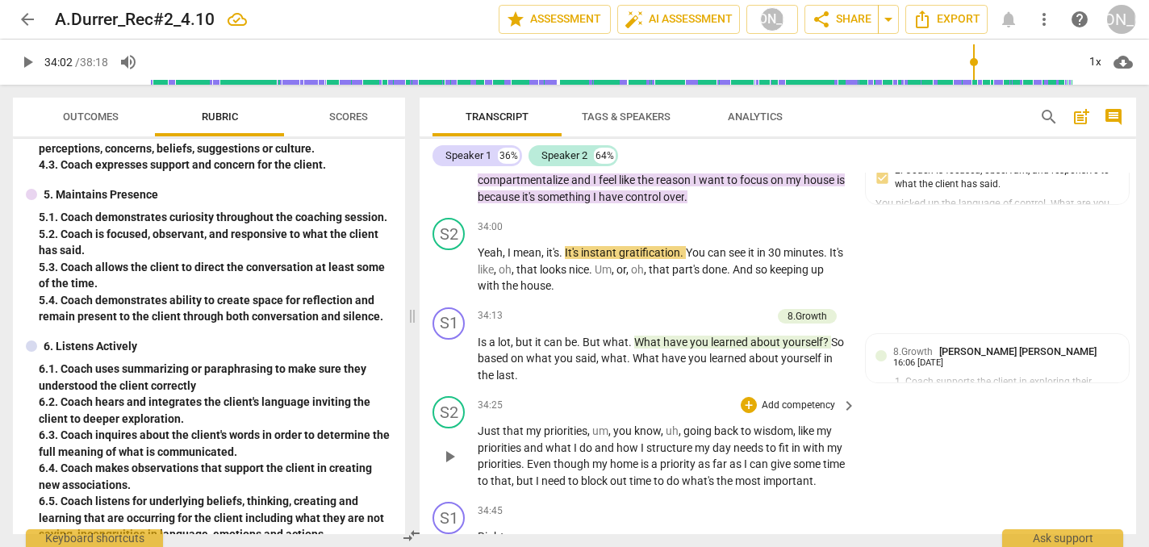
scroll to position [12409, 0]
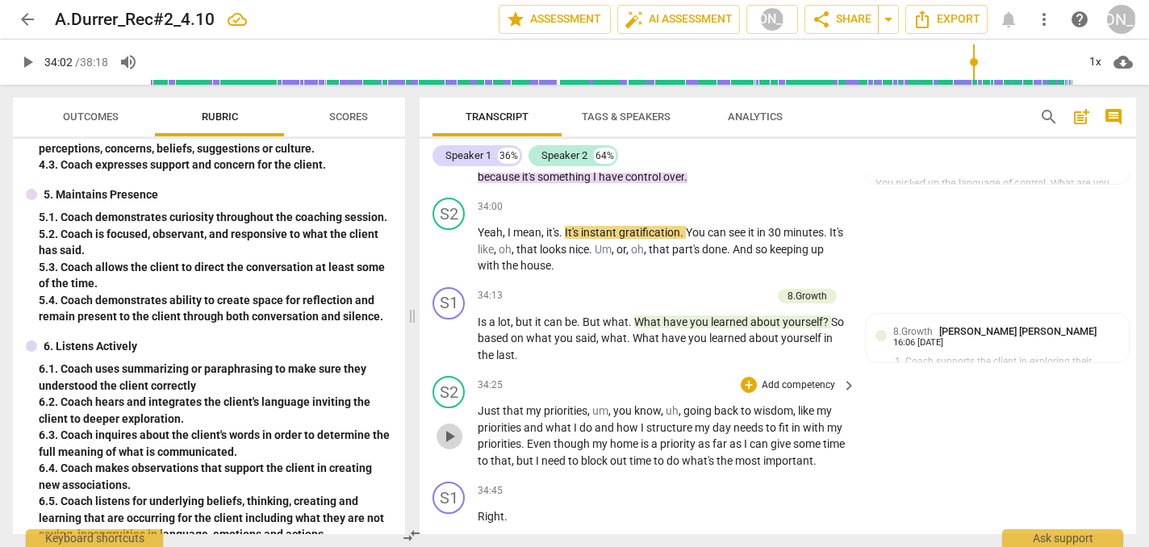
click at [444, 427] on span "play_arrow" at bounding box center [449, 436] width 19 height 19
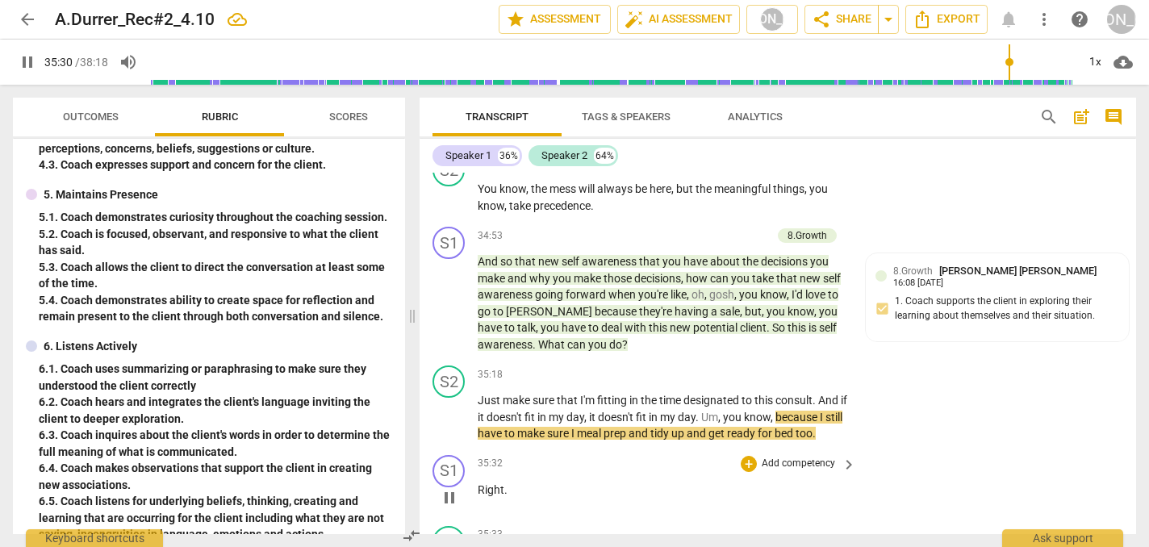
scroll to position [12812, 0]
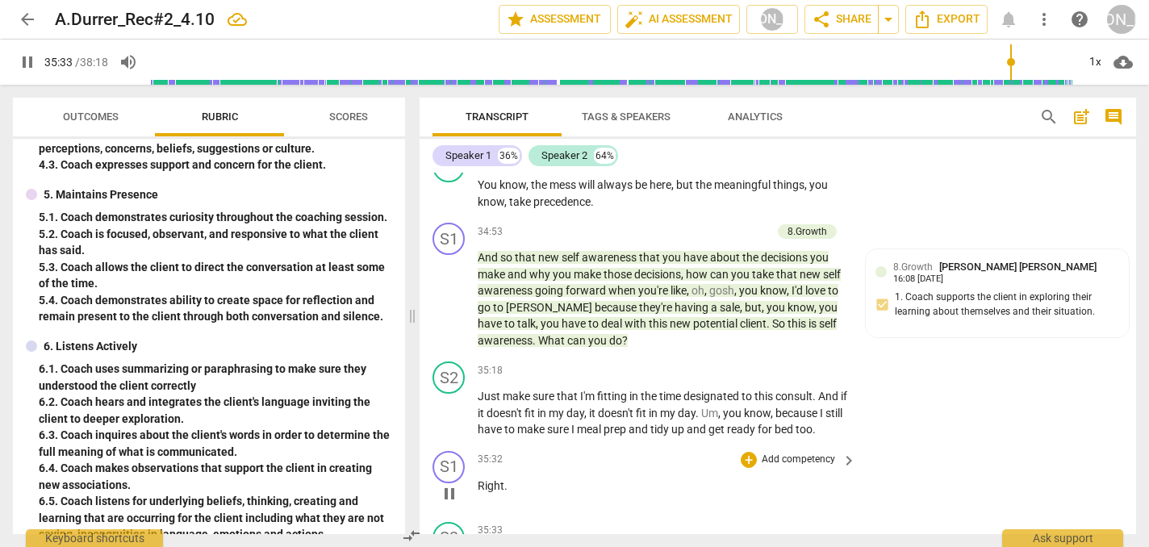
click at [454, 481] on button "pause" at bounding box center [449, 494] width 26 height 26
click at [477, 394] on div "play_arrow pause" at bounding box center [456, 414] width 41 height 40
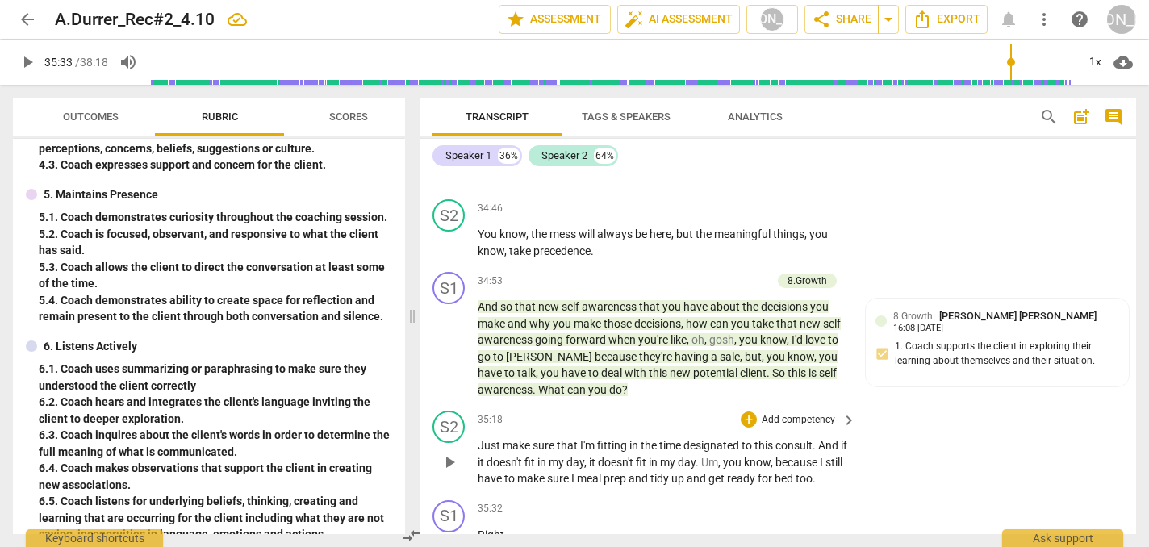
scroll to position [12749, 0]
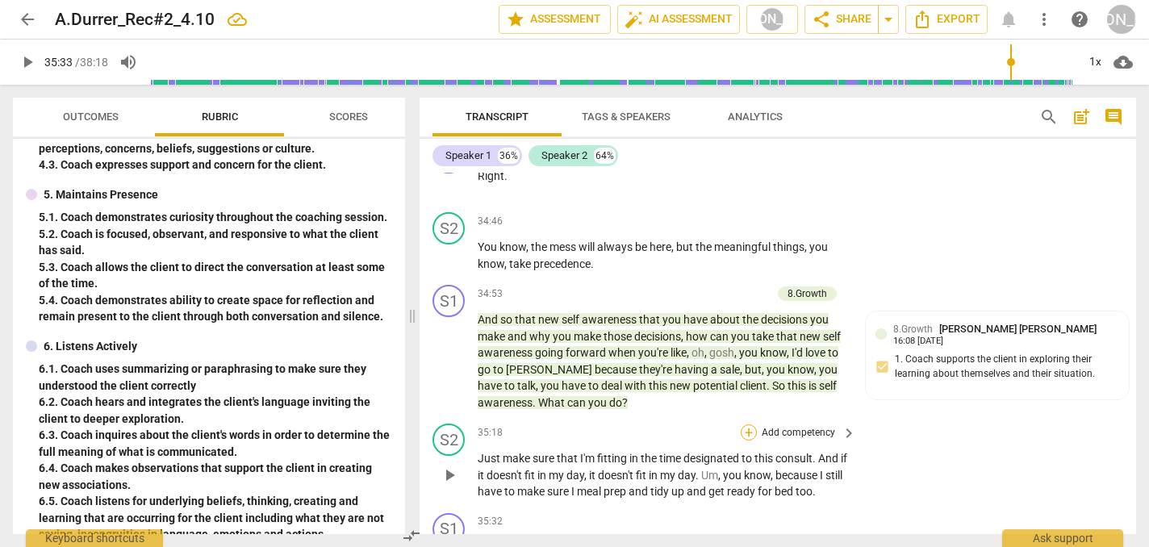
click at [746, 424] on div "+" at bounding box center [748, 432] width 16 height 16
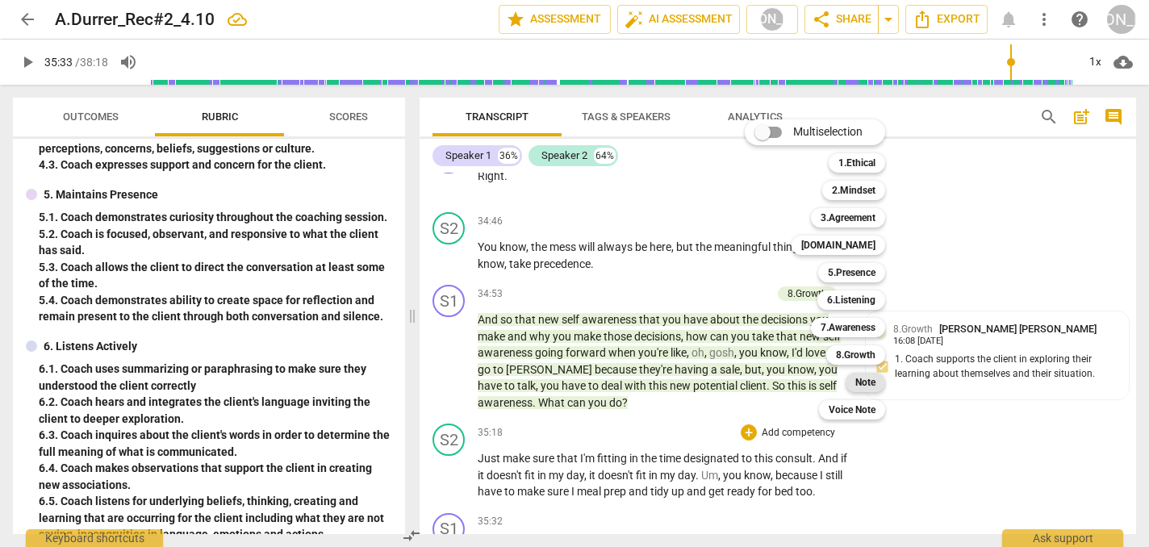
click at [865, 378] on b "Note" at bounding box center [865, 382] width 20 height 19
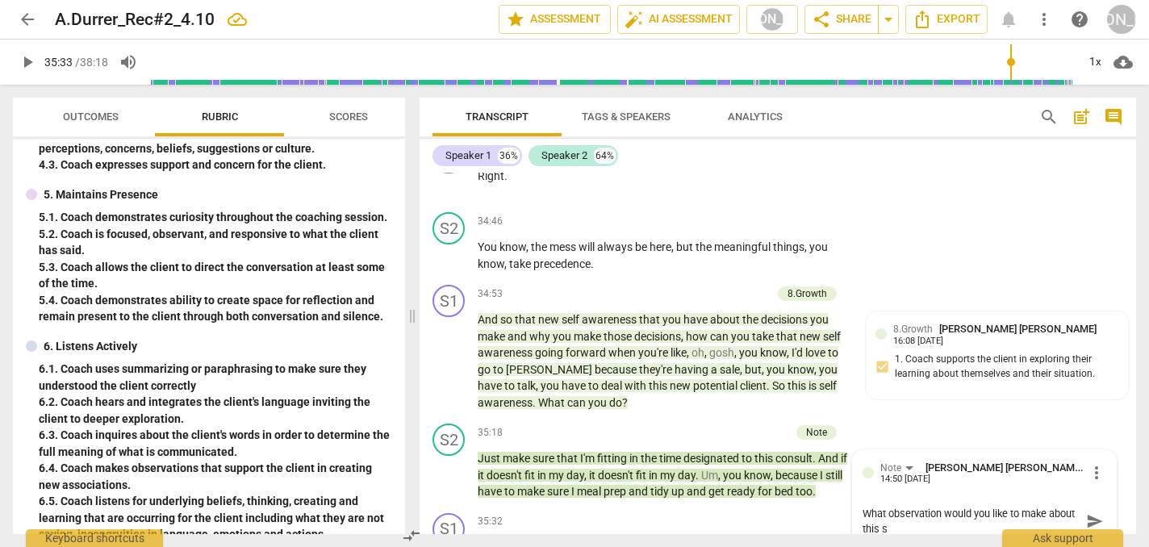
scroll to position [0, 0]
click at [1082, 511] on span "send" at bounding box center [1093, 520] width 23 height 19
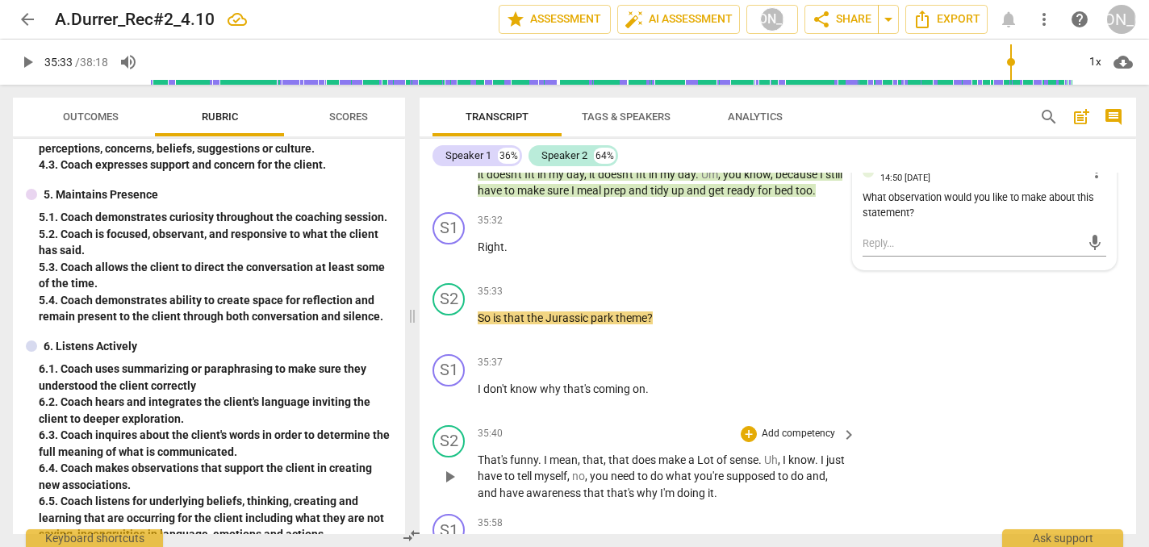
scroll to position [13058, 0]
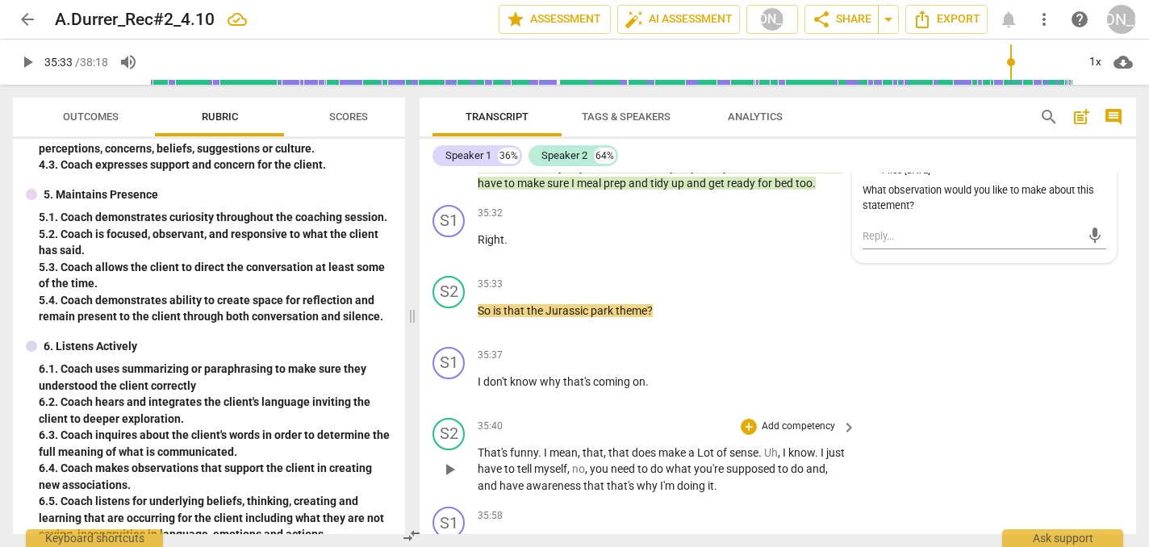
click at [444, 460] on span "play_arrow" at bounding box center [449, 469] width 19 height 19
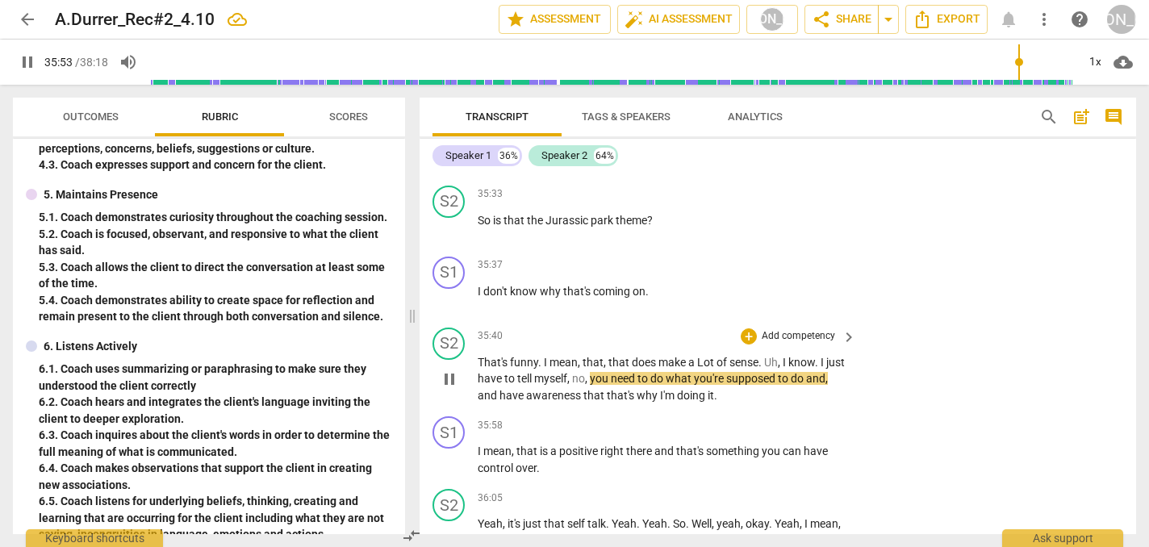
scroll to position [13163, 0]
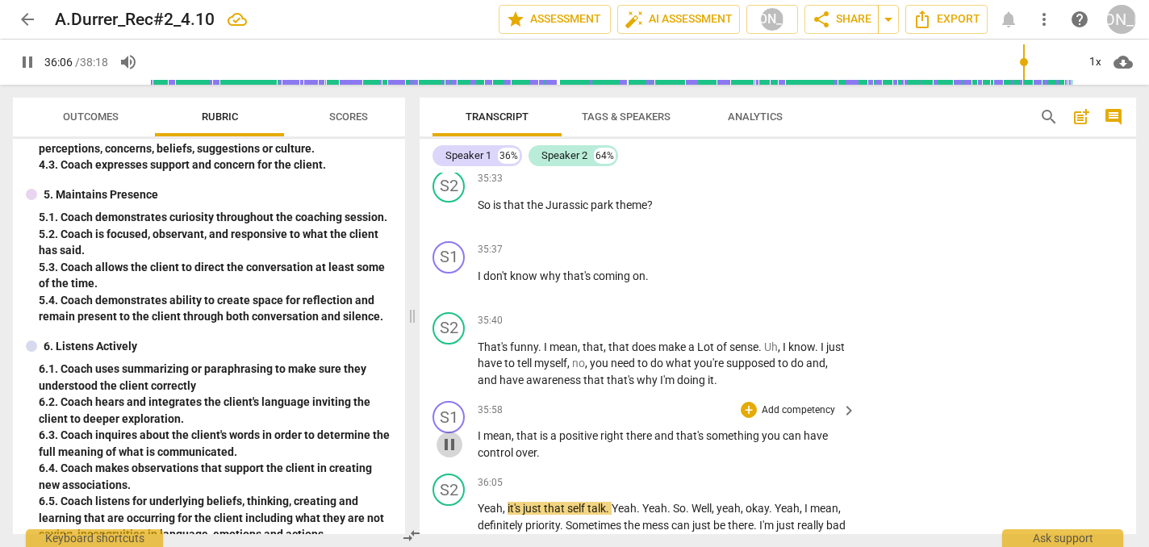
click at [447, 435] on span "pause" at bounding box center [449, 444] width 19 height 19
click at [449, 532] on span "play_arrow" at bounding box center [449, 541] width 19 height 19
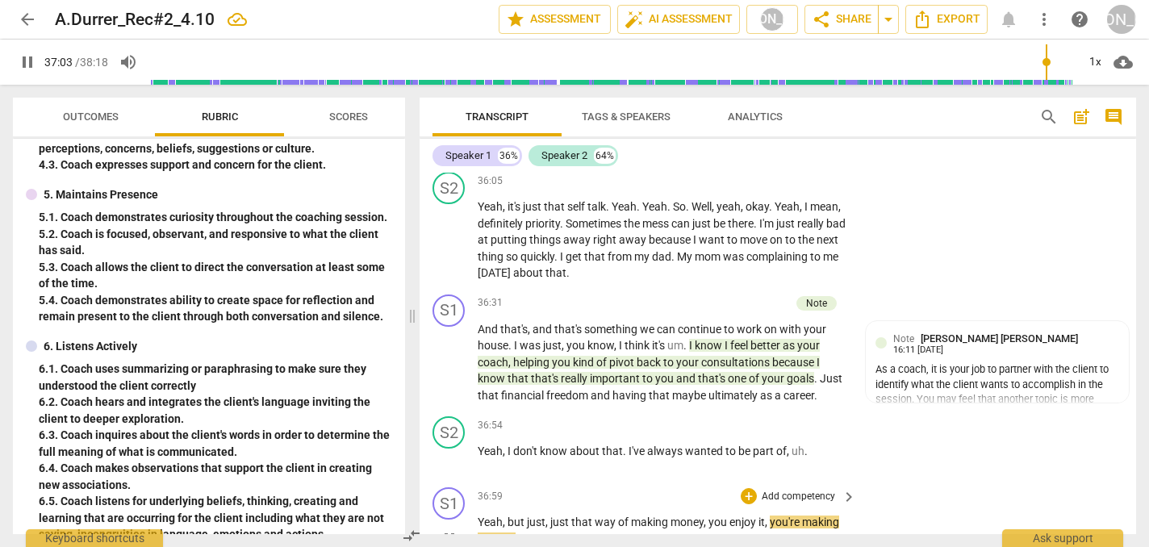
scroll to position [13461, 0]
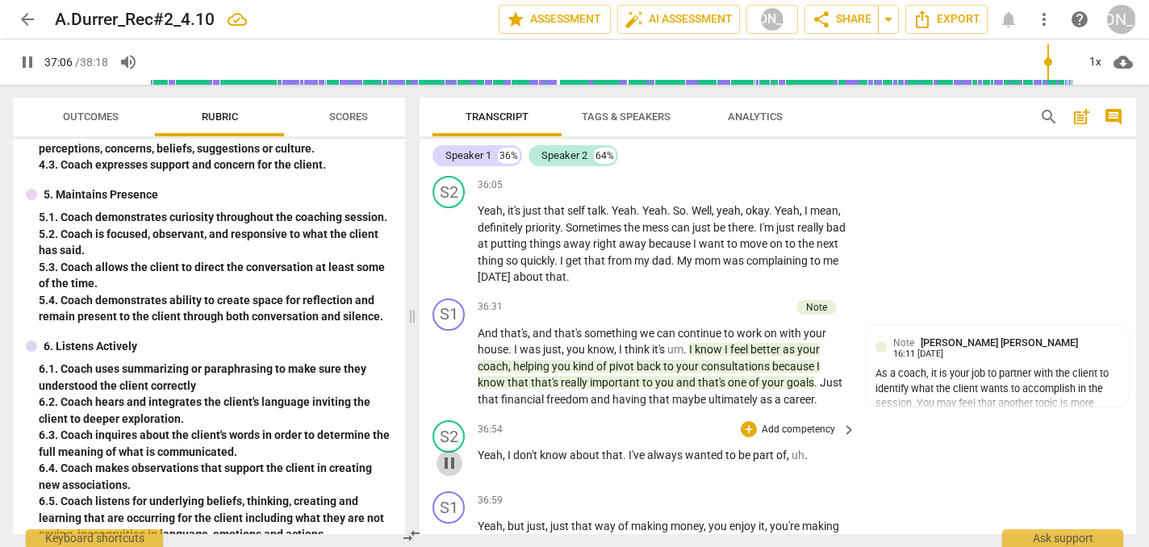
click at [453, 453] on span "pause" at bounding box center [449, 462] width 19 height 19
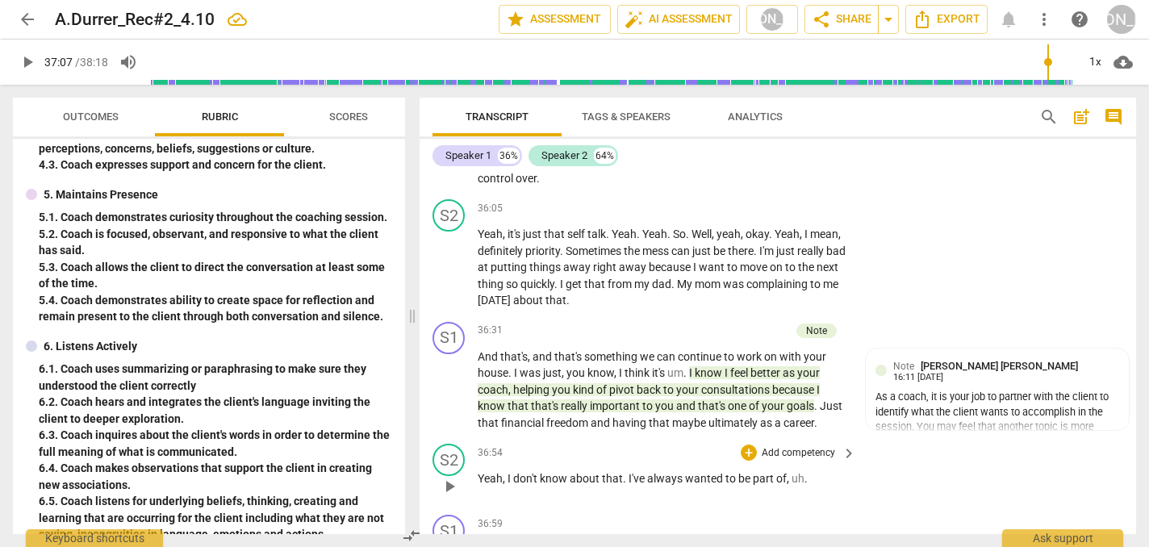
scroll to position [13434, 0]
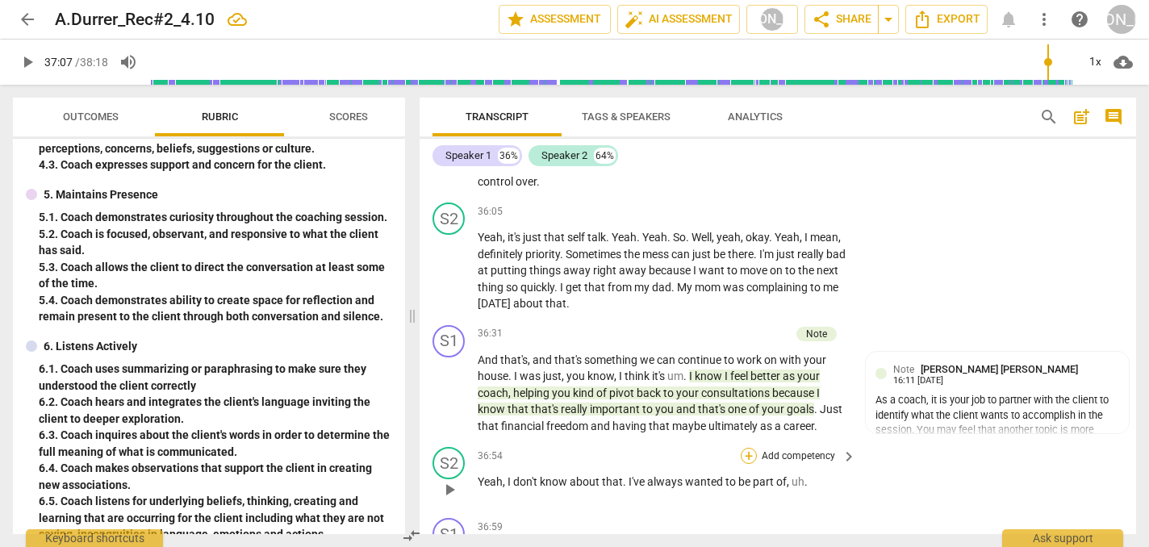
click at [746, 448] on div "+" at bounding box center [748, 456] width 16 height 16
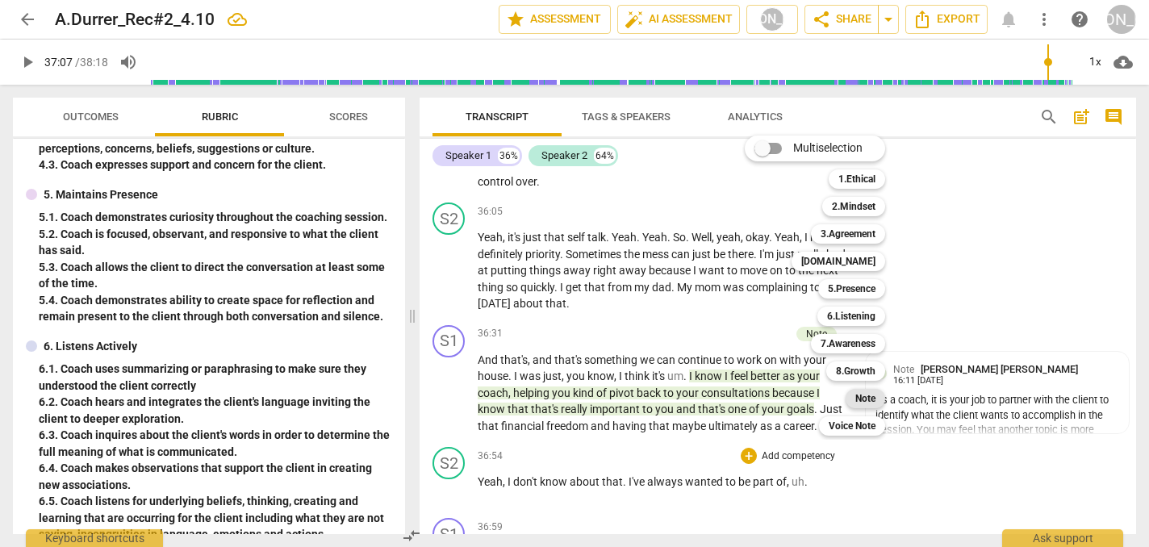
click at [870, 397] on b "Note" at bounding box center [865, 398] width 20 height 19
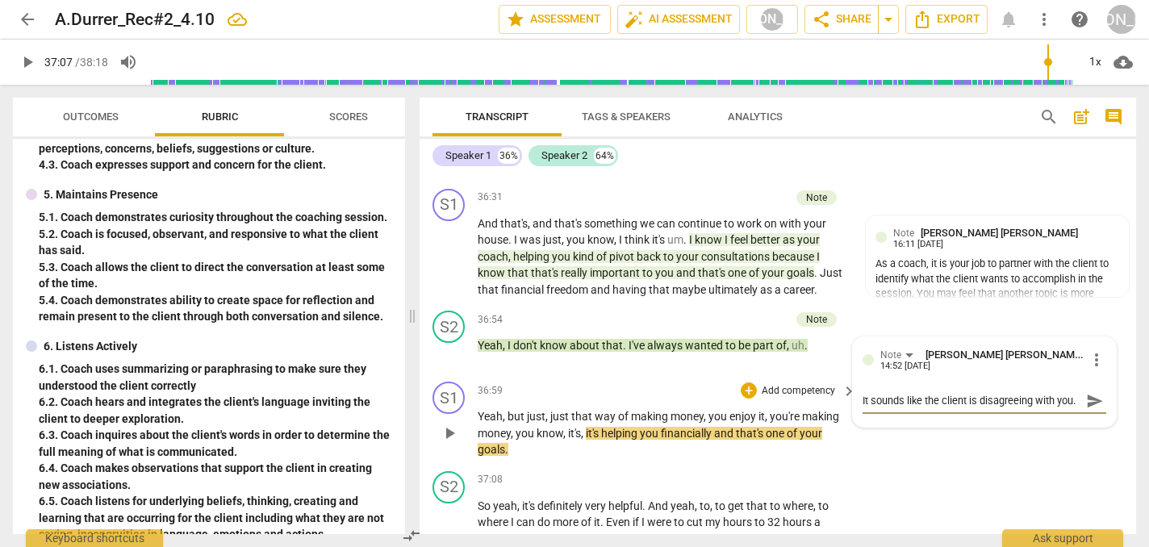
scroll to position [13586, 0]
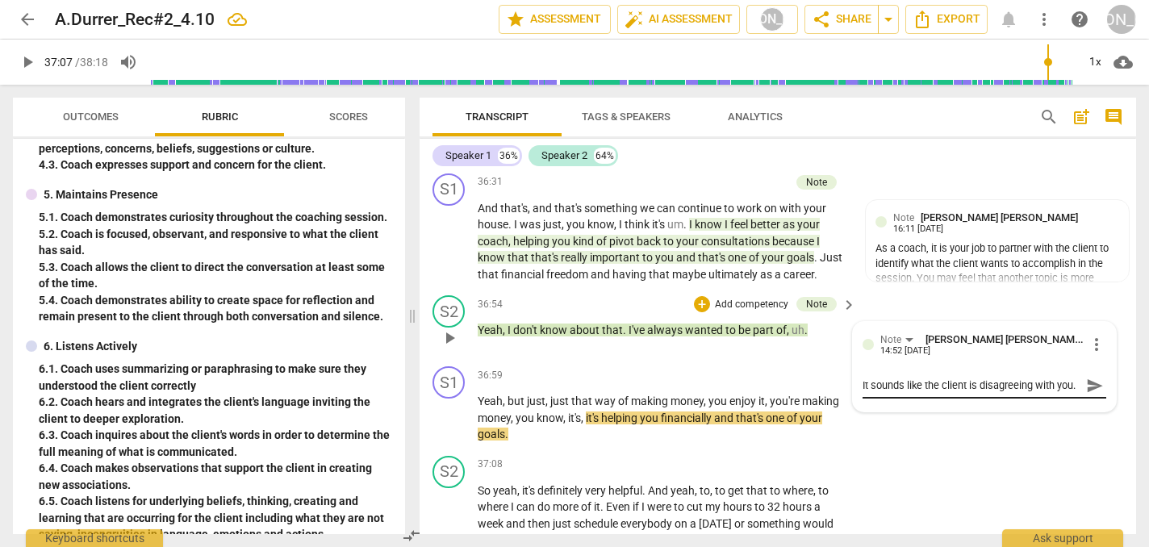
click at [1092, 377] on span "send" at bounding box center [1095, 386] width 18 height 18
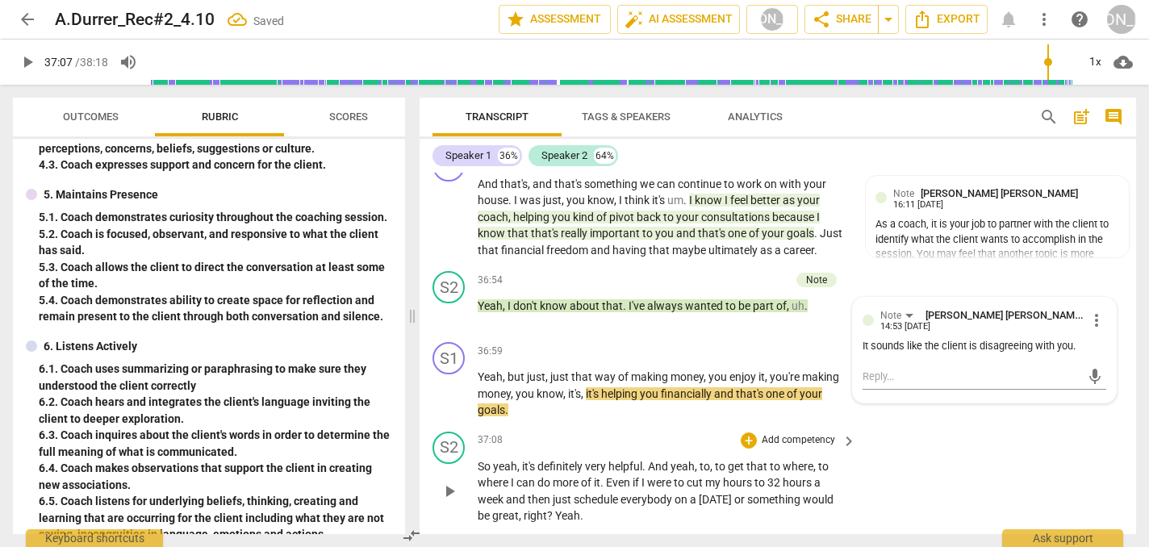
scroll to position [13618, 0]
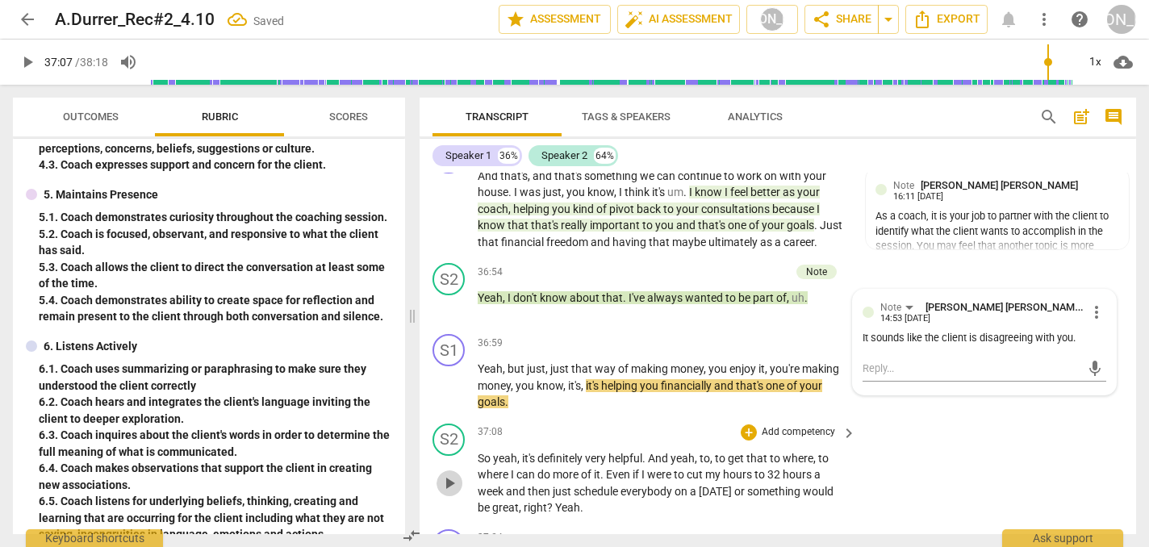
click at [454, 473] on span "play_arrow" at bounding box center [449, 482] width 19 height 19
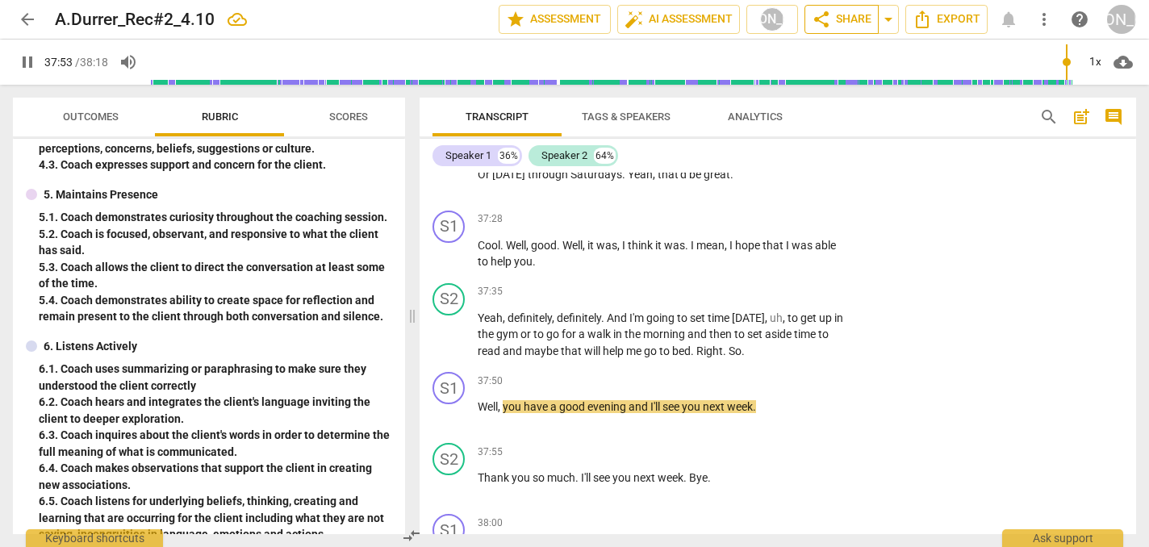
scroll to position [0, 0]
